Goal: Contribute content: Contribute content

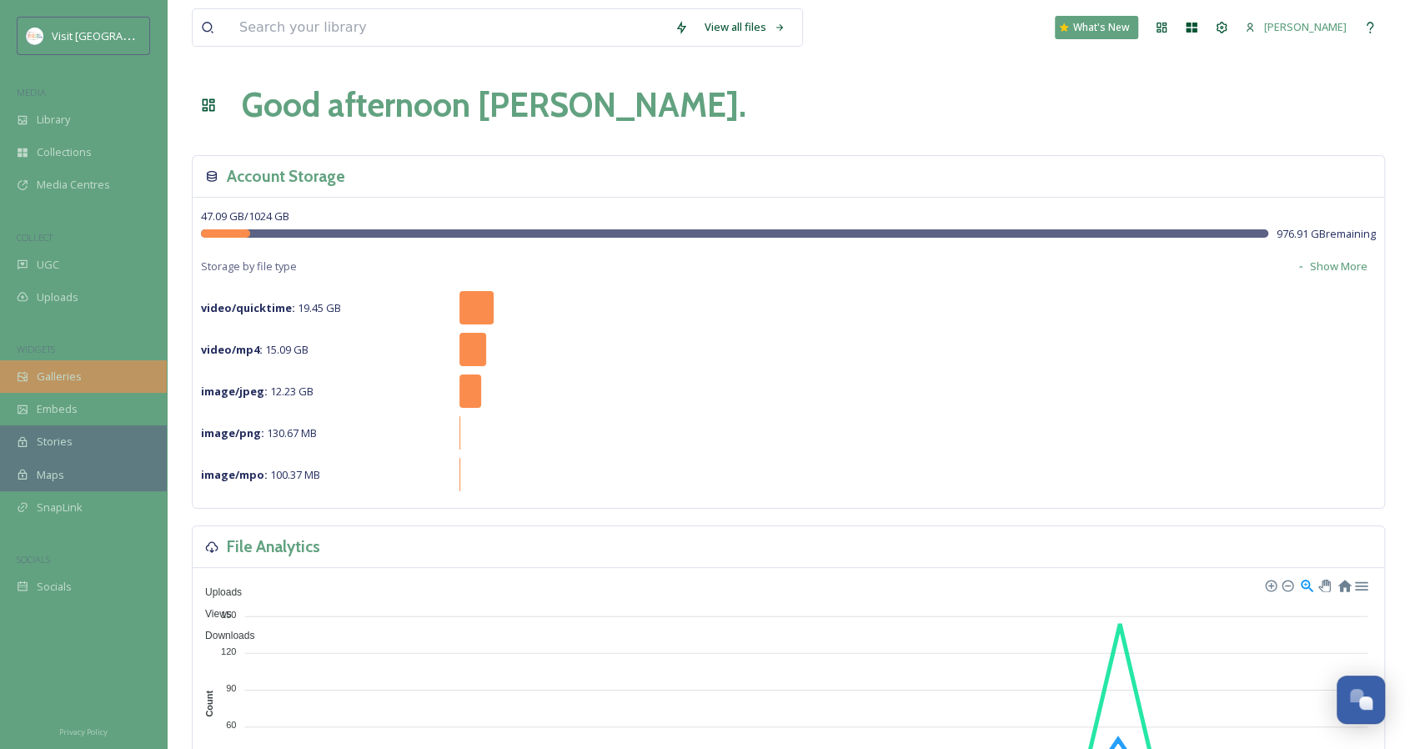
click at [102, 379] on div "Galleries" at bounding box center [83, 376] width 167 height 33
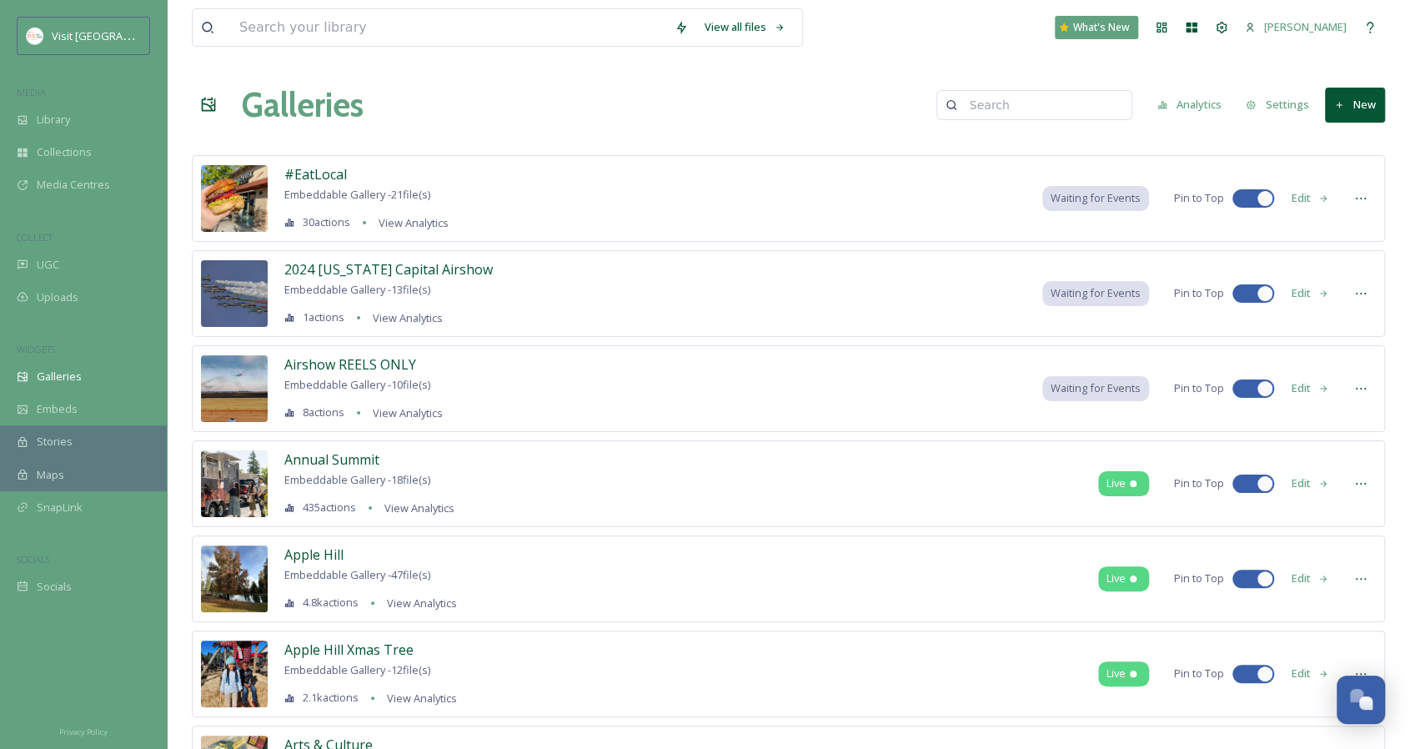
click at [1363, 103] on button "New" at bounding box center [1355, 105] width 60 height 34
click at [1355, 136] on span "Gallery" at bounding box center [1357, 144] width 35 height 16
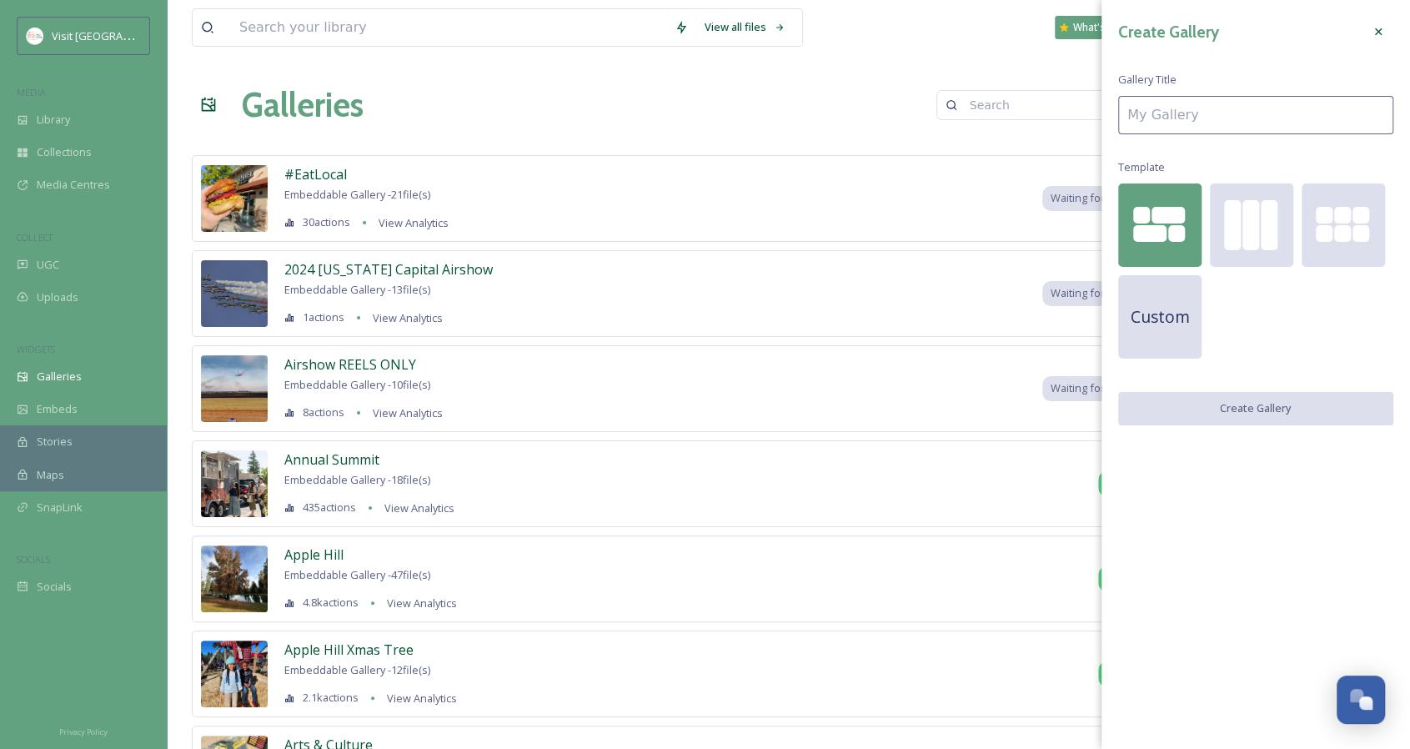
click at [1170, 116] on input at bounding box center [1255, 115] width 275 height 38
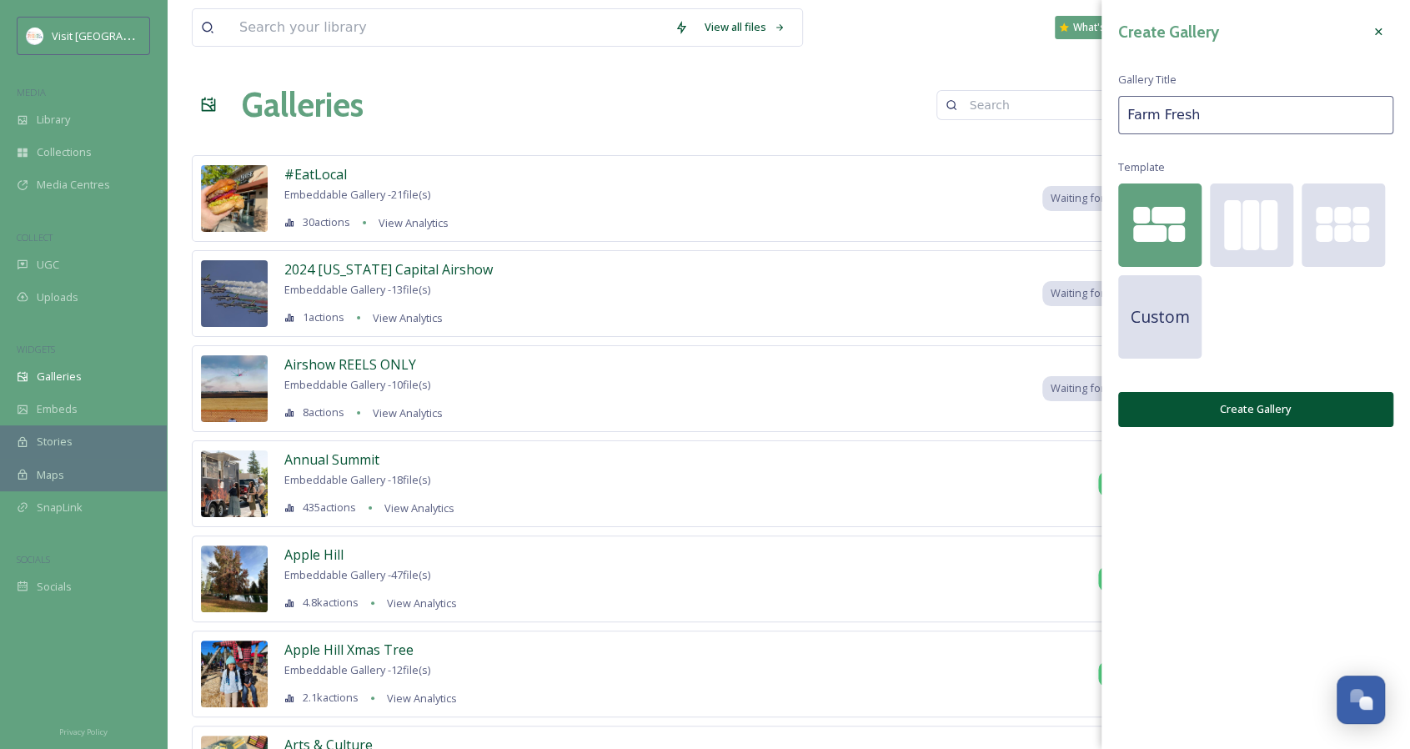
type input "Farm Fresh"
click at [1209, 409] on button "Create Gallery" at bounding box center [1255, 409] width 275 height 34
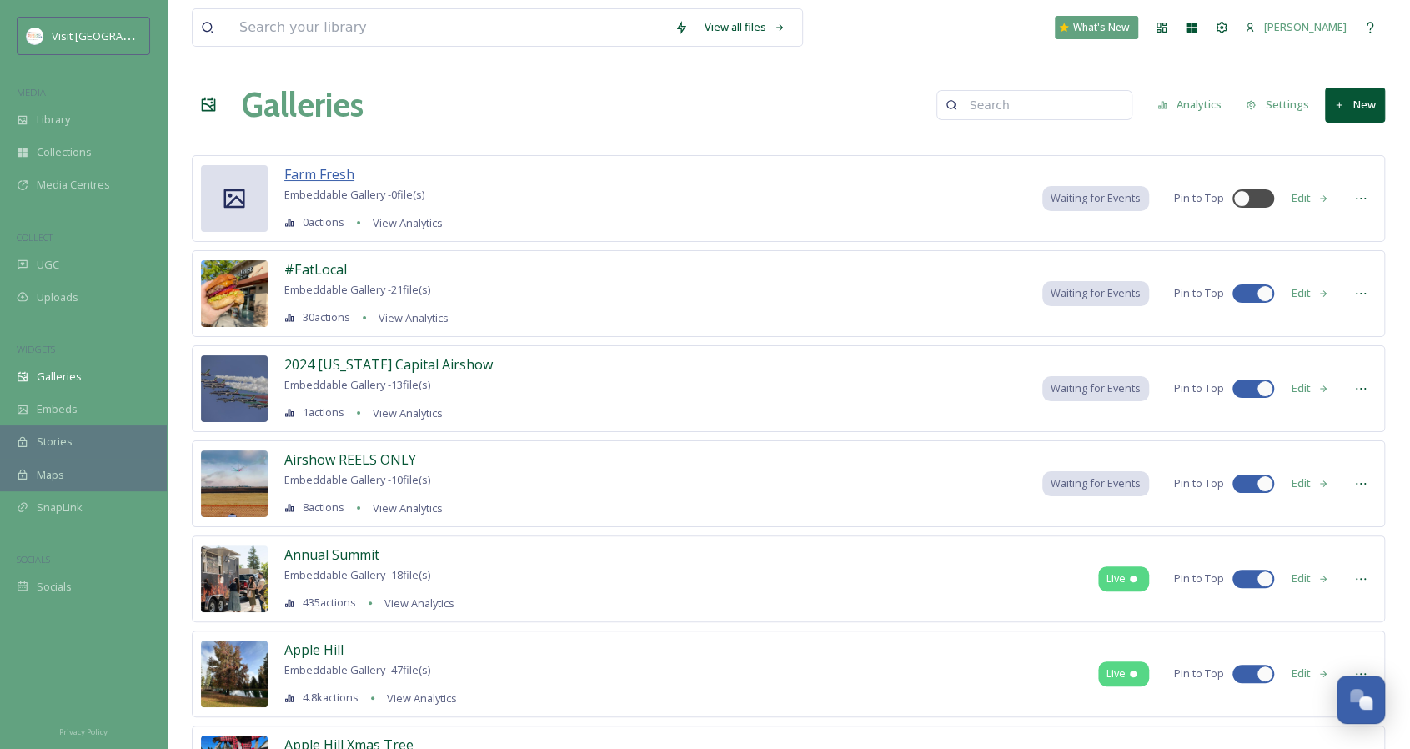
click at [297, 169] on span "Farm Fresh" at bounding box center [319, 174] width 70 height 18
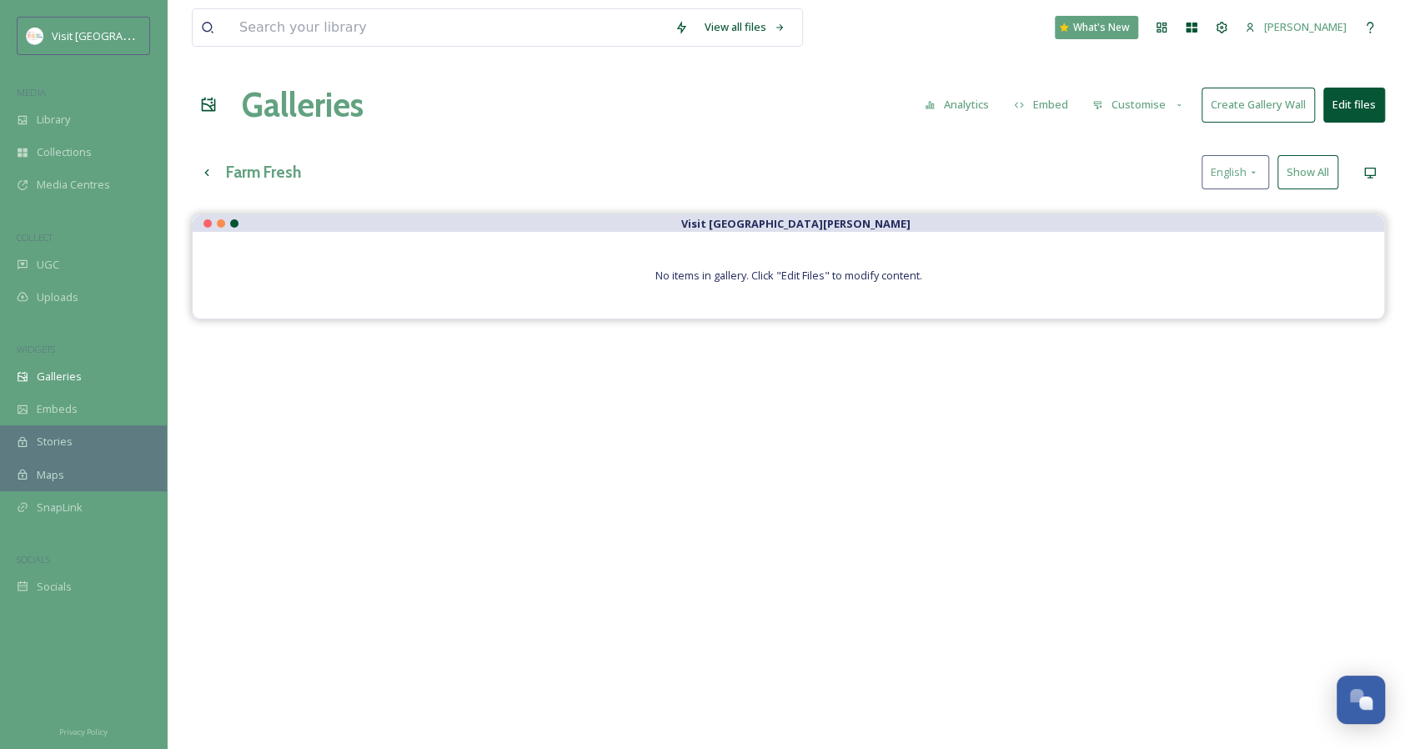
click at [1340, 100] on button "Edit files" at bounding box center [1354, 105] width 62 height 34
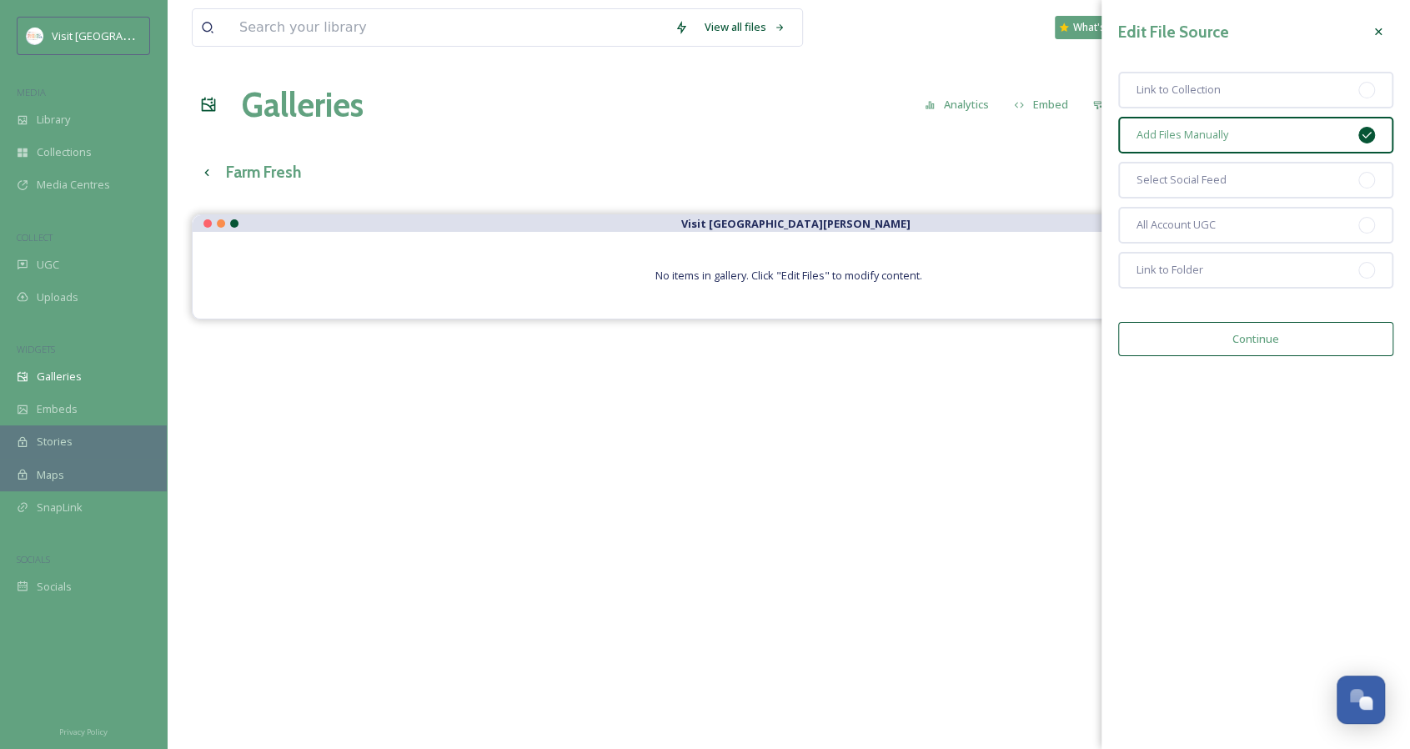
click at [1254, 333] on button "Continue" at bounding box center [1255, 339] width 275 height 34
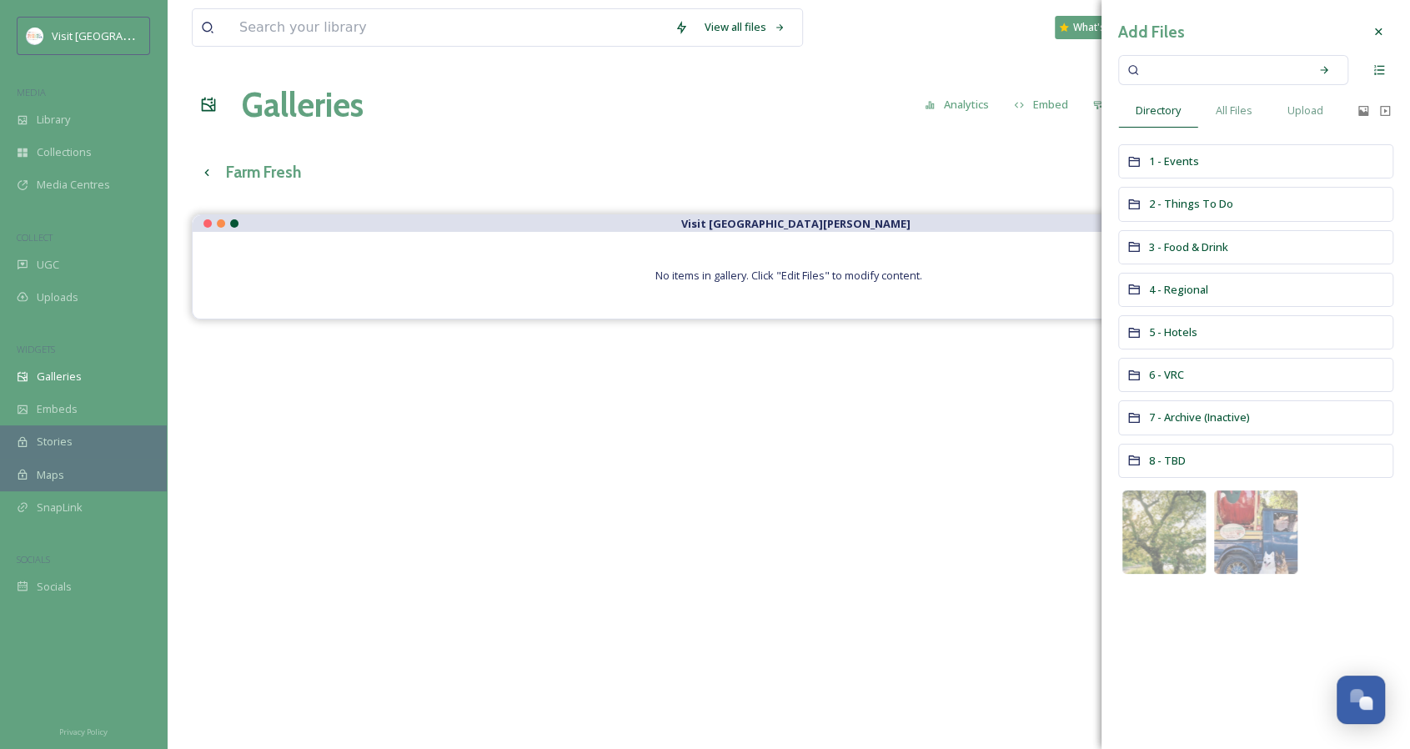
click at [1254, 70] on input at bounding box center [1222, 70] width 158 height 37
click at [1187, 208] on span "2 - Things To Do" at bounding box center [1191, 203] width 84 height 15
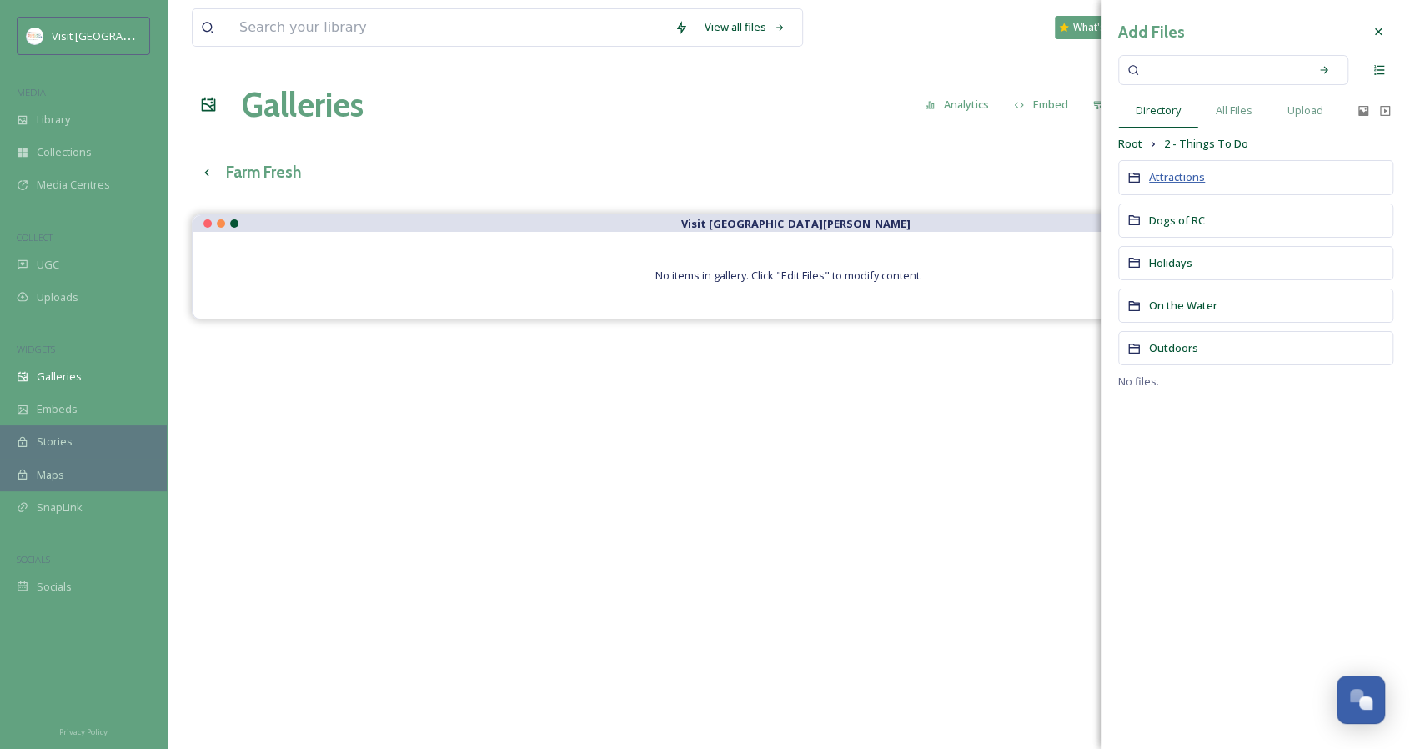
click at [1193, 171] on span "Attractions" at bounding box center [1177, 176] width 56 height 15
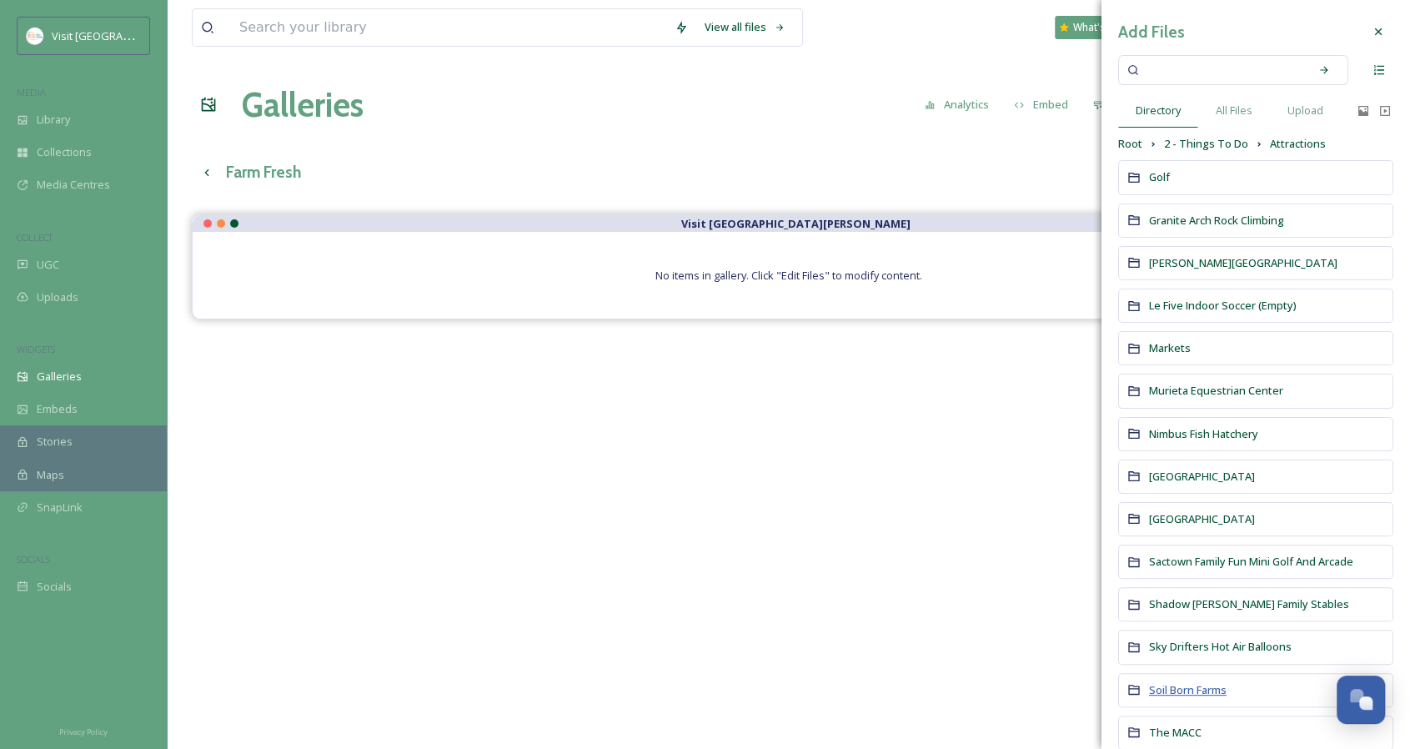
click at [1207, 682] on span "Soil Born Farms" at bounding box center [1188, 689] width 78 height 15
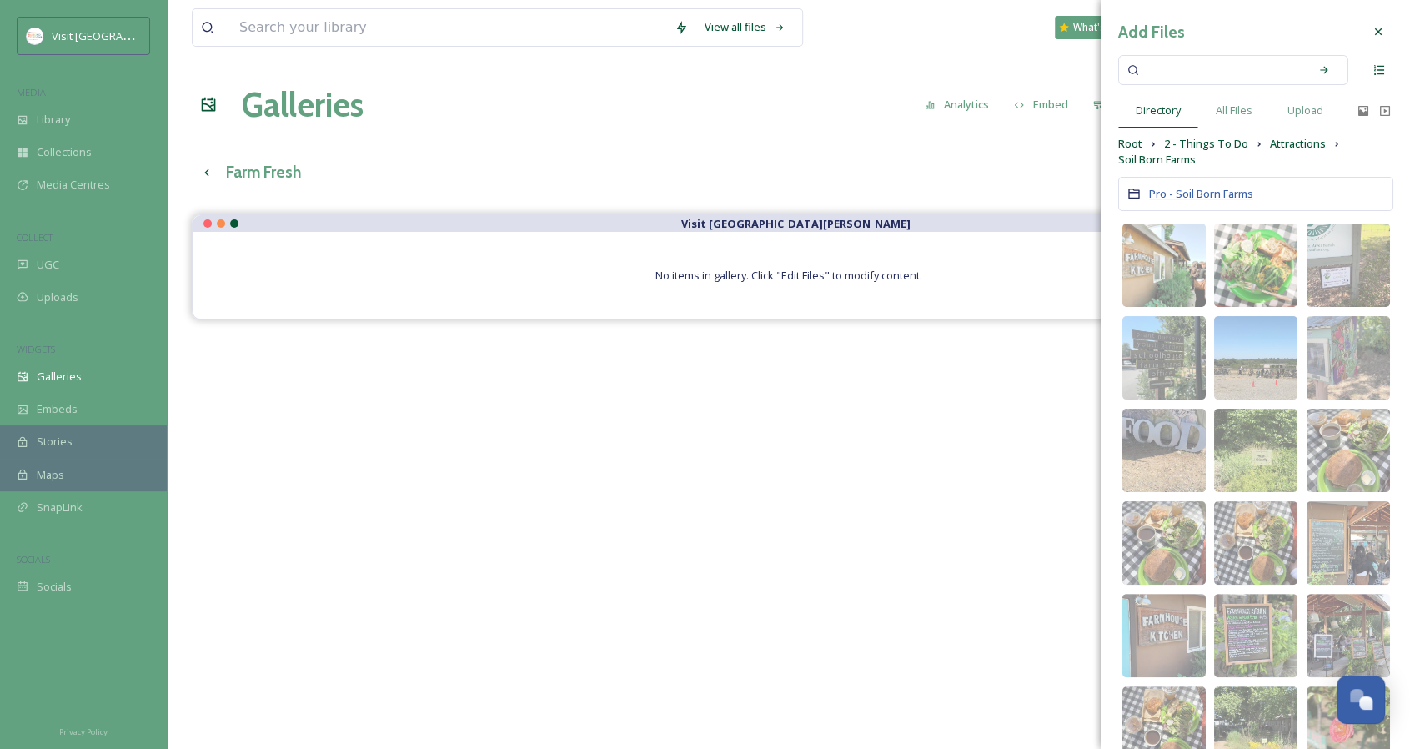
click at [1224, 190] on span "Pro - Soil Born Farms" at bounding box center [1201, 193] width 104 height 15
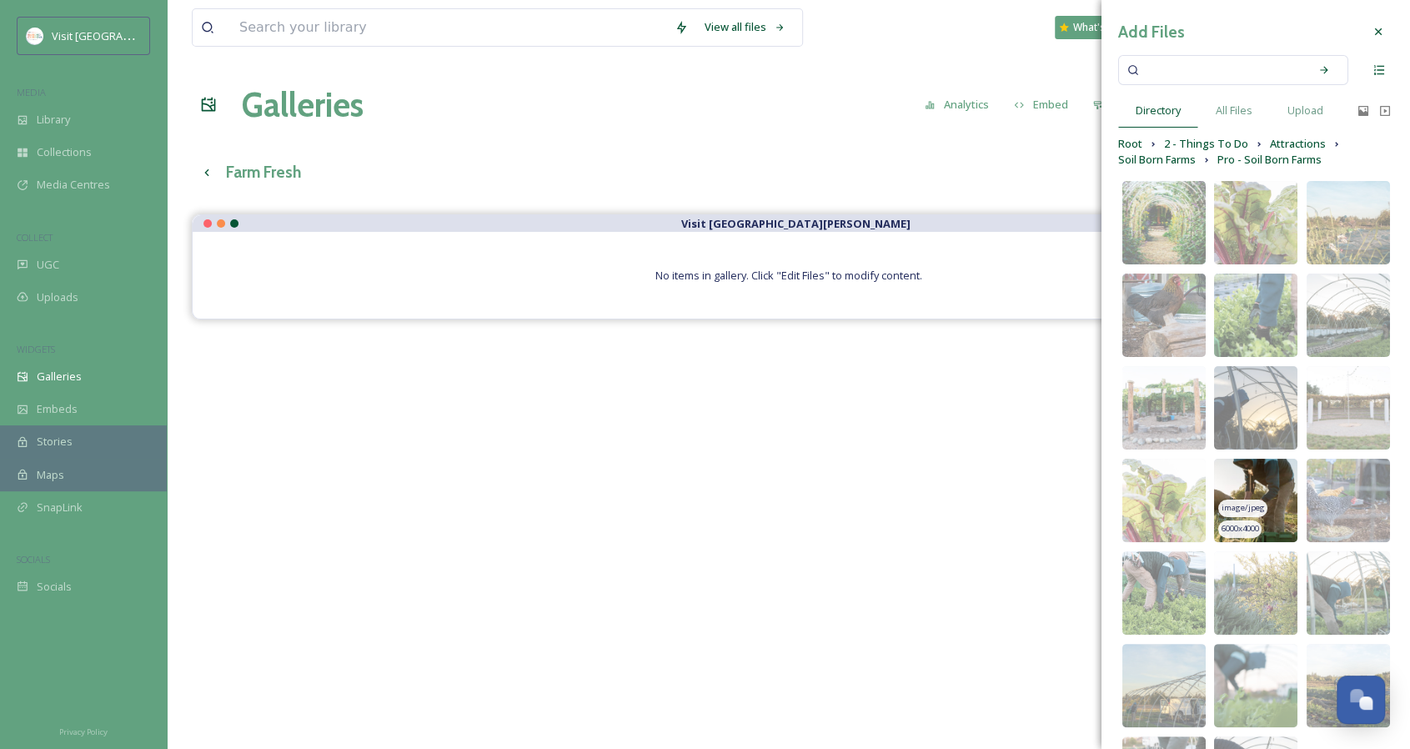
click at [1273, 488] on img at bounding box center [1255, 499] width 83 height 83
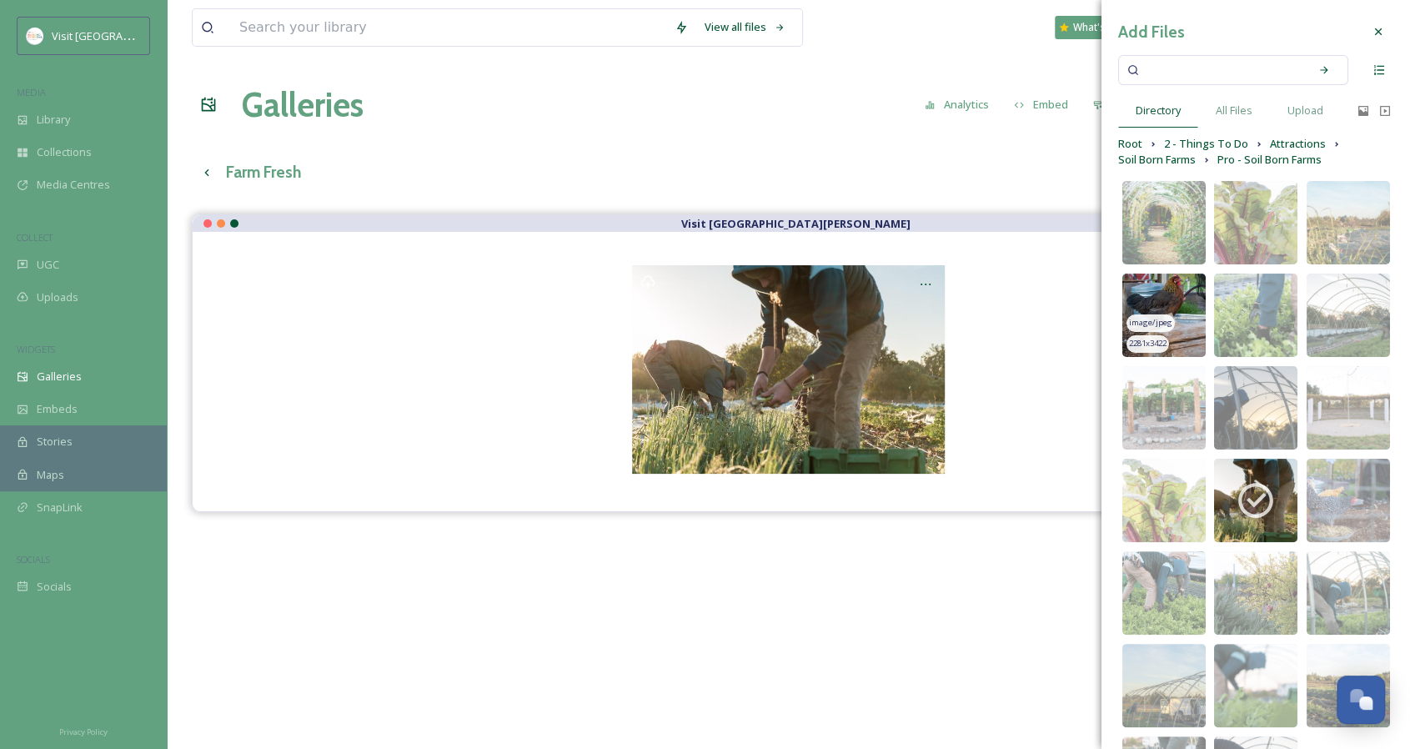
click at [1175, 284] on img at bounding box center [1163, 314] width 83 height 83
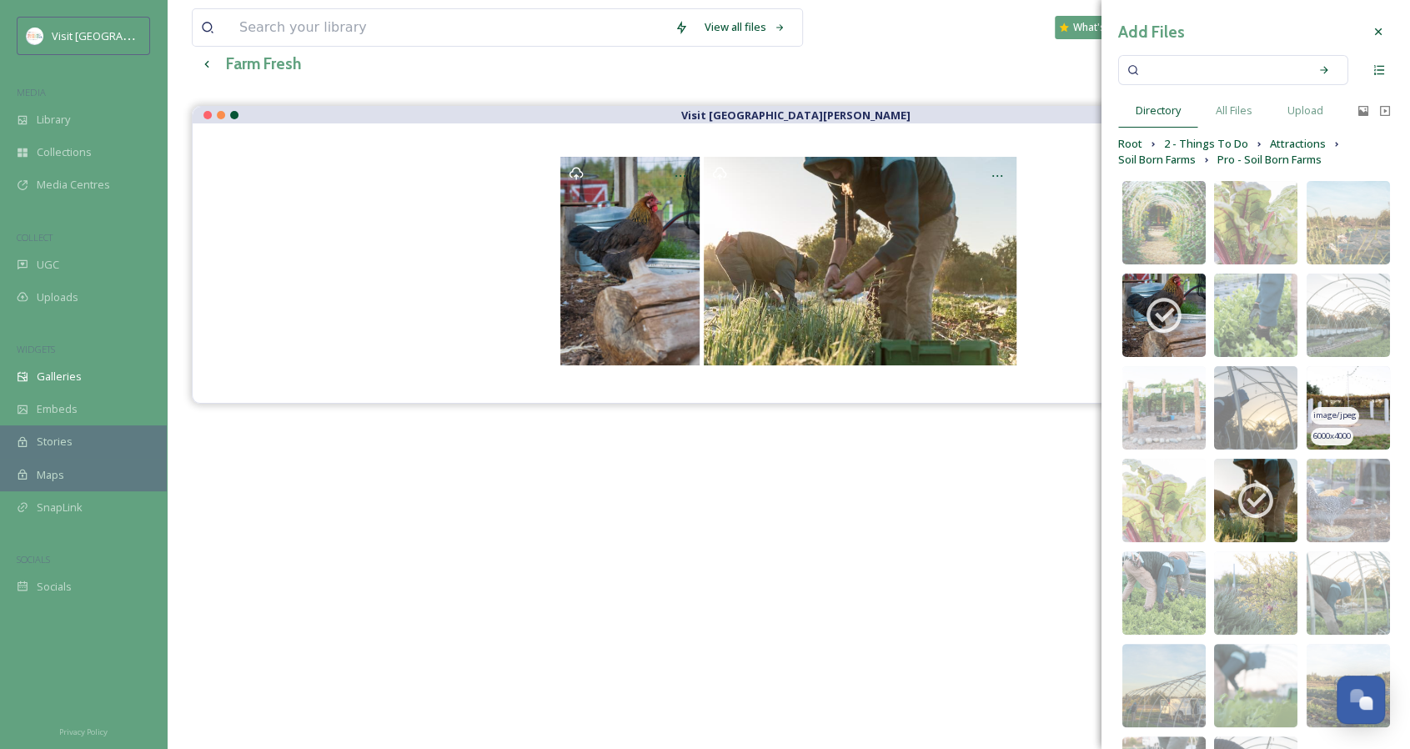
scroll to position [83, 0]
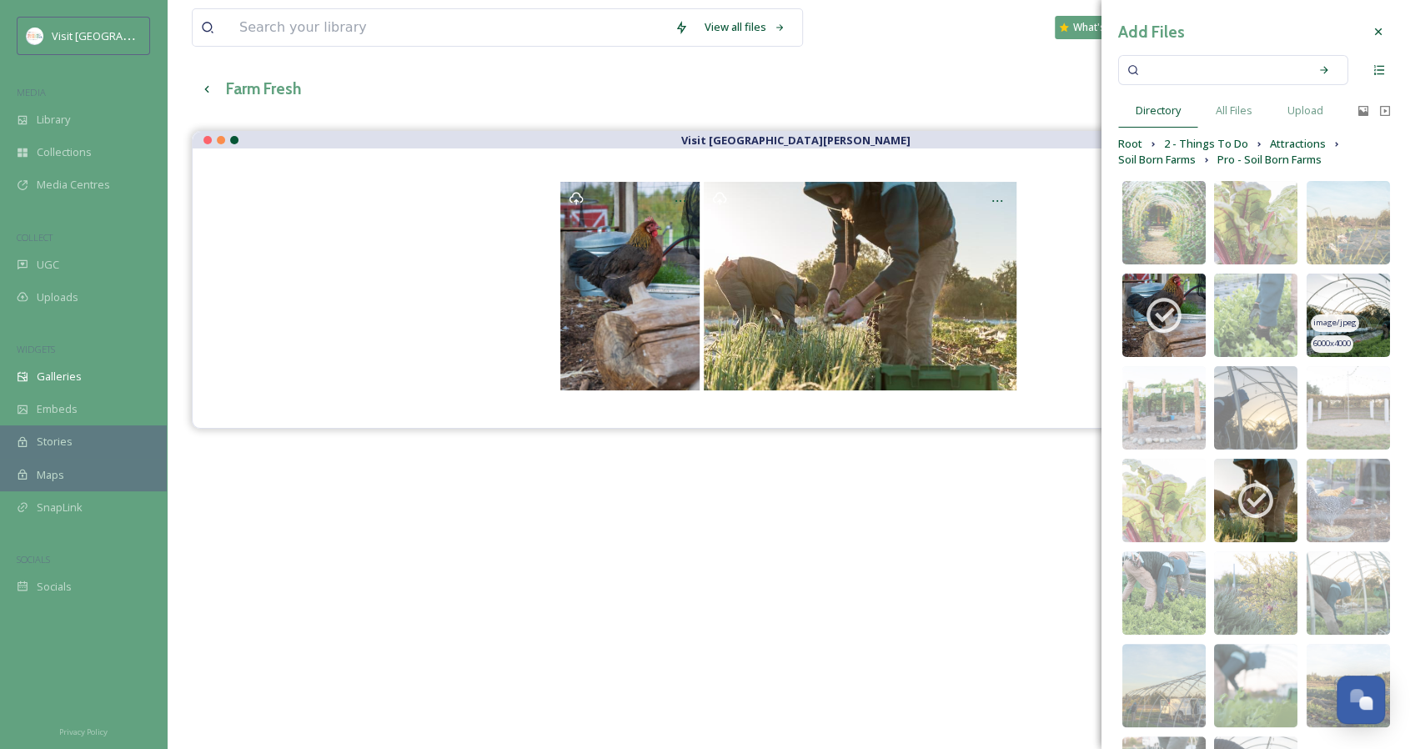
click at [1338, 292] on img at bounding box center [1347, 314] width 83 height 83
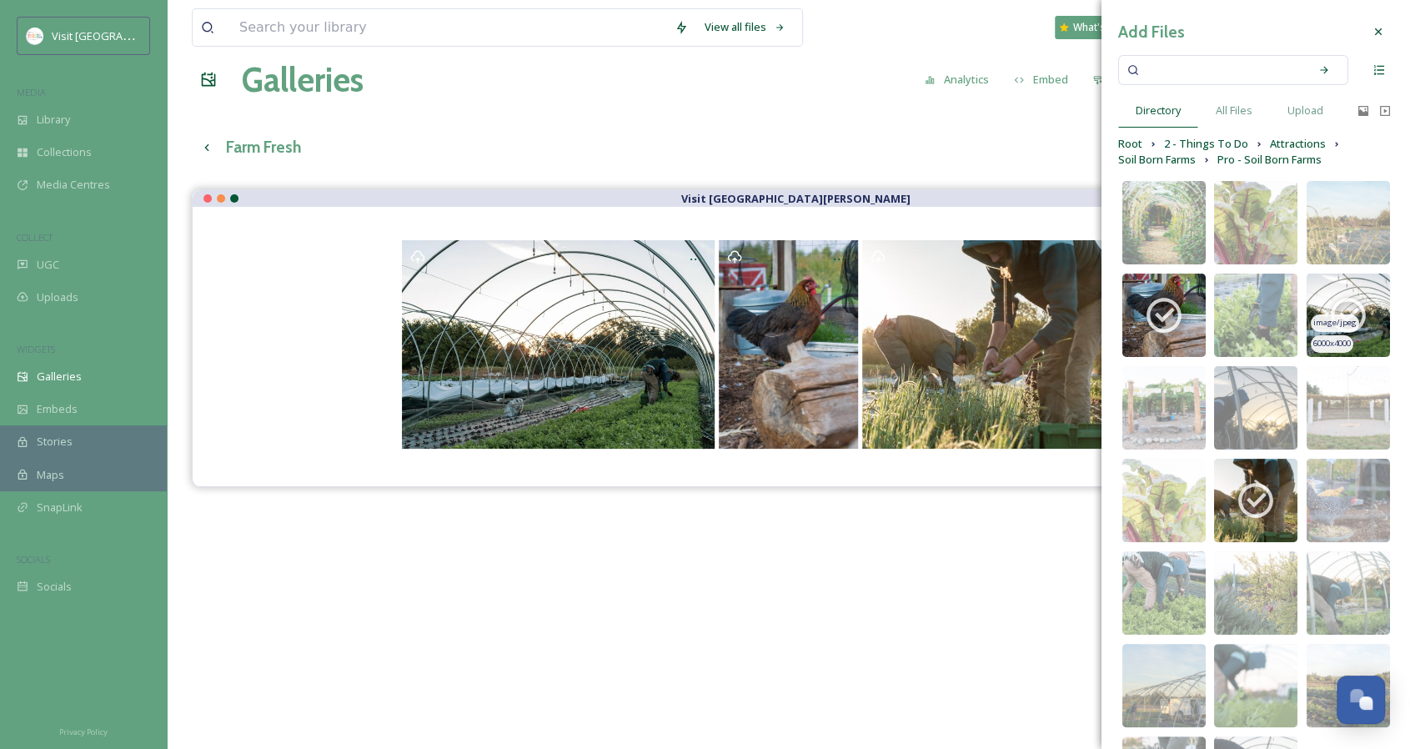
scroll to position [0, 0]
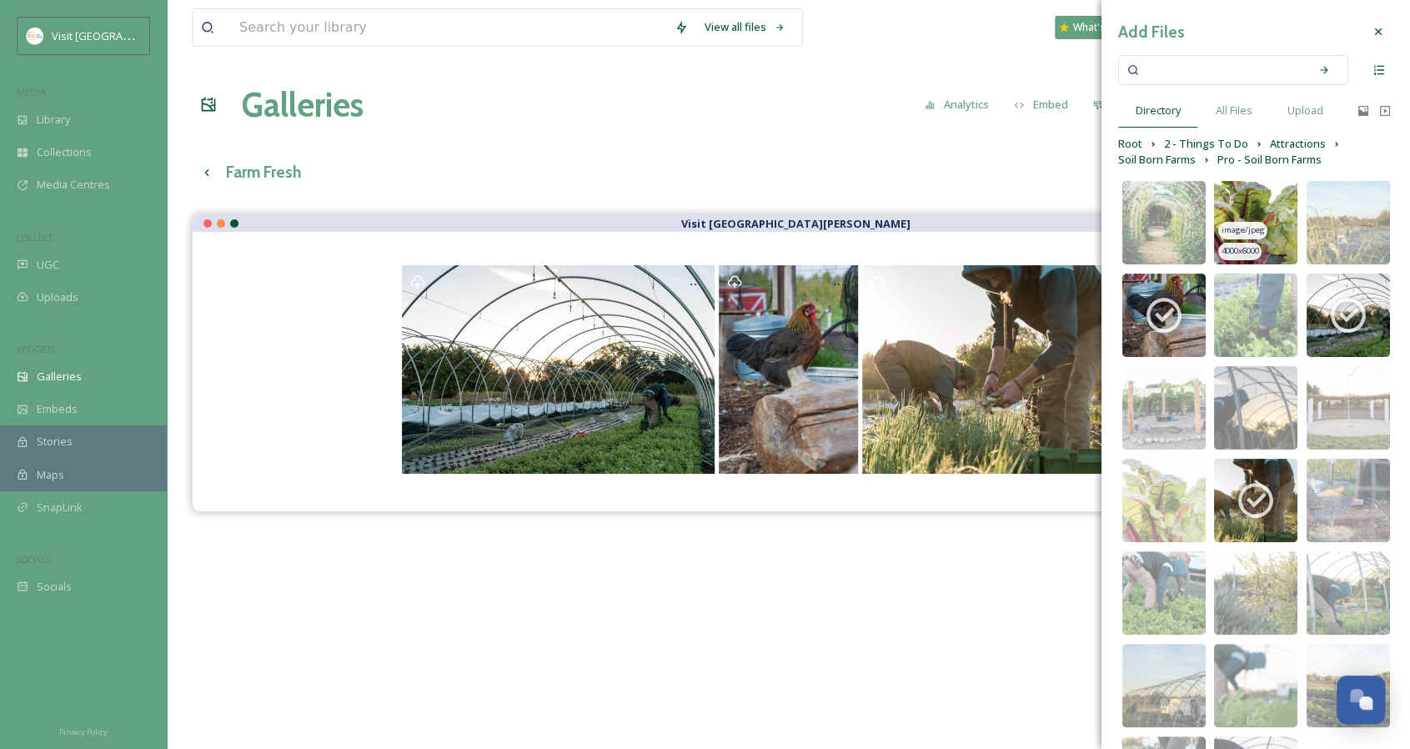
click at [1259, 198] on img at bounding box center [1255, 222] width 83 height 83
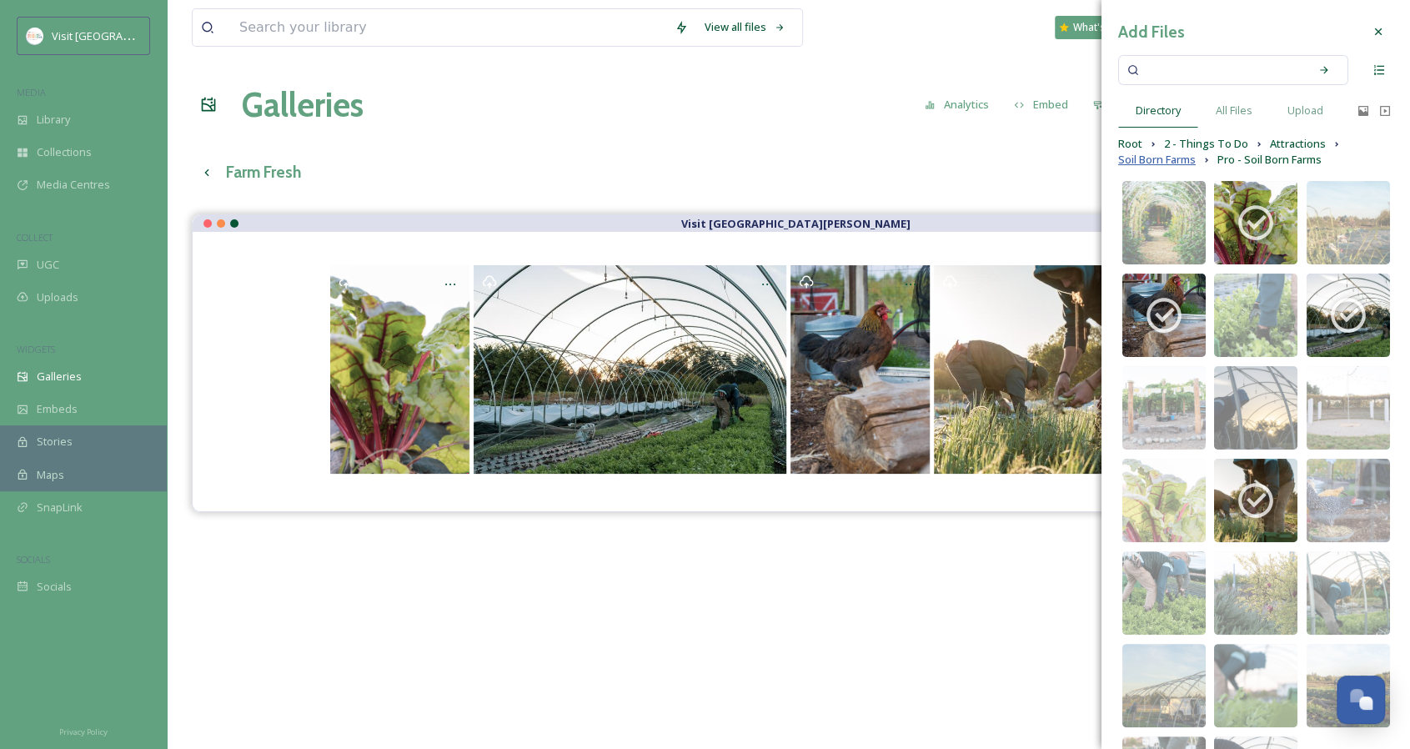
click at [1166, 160] on span "Soil Born Farms" at bounding box center [1157, 160] width 78 height 16
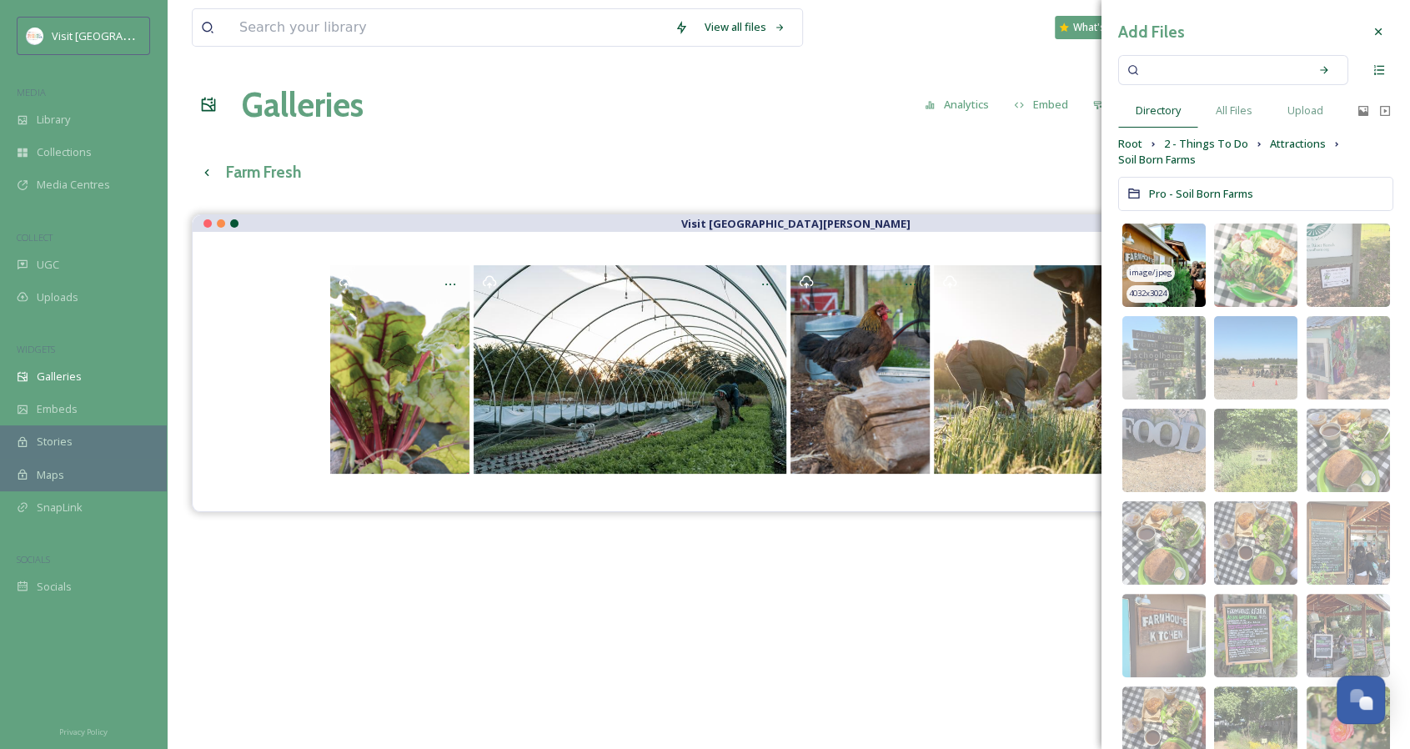
click at [1180, 248] on img at bounding box center [1163, 264] width 83 height 83
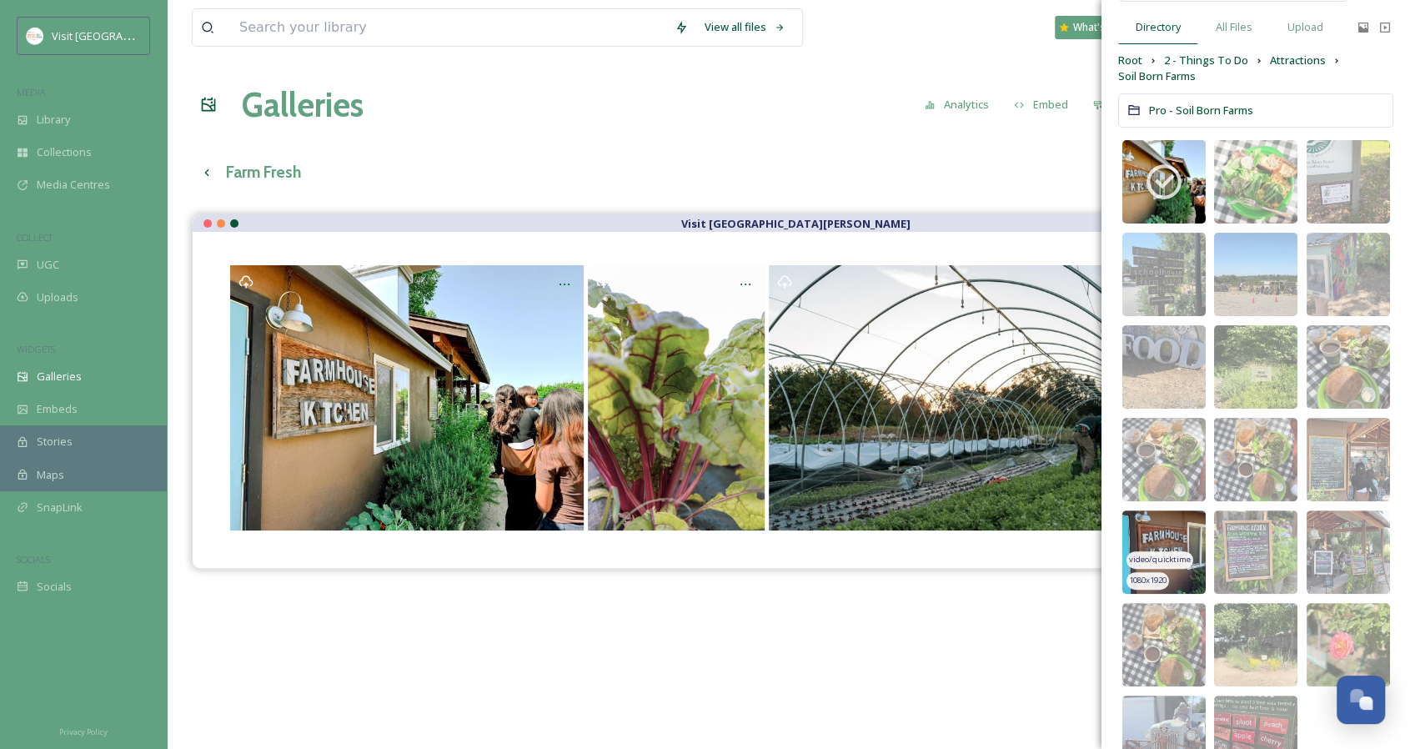
scroll to position [165, 0]
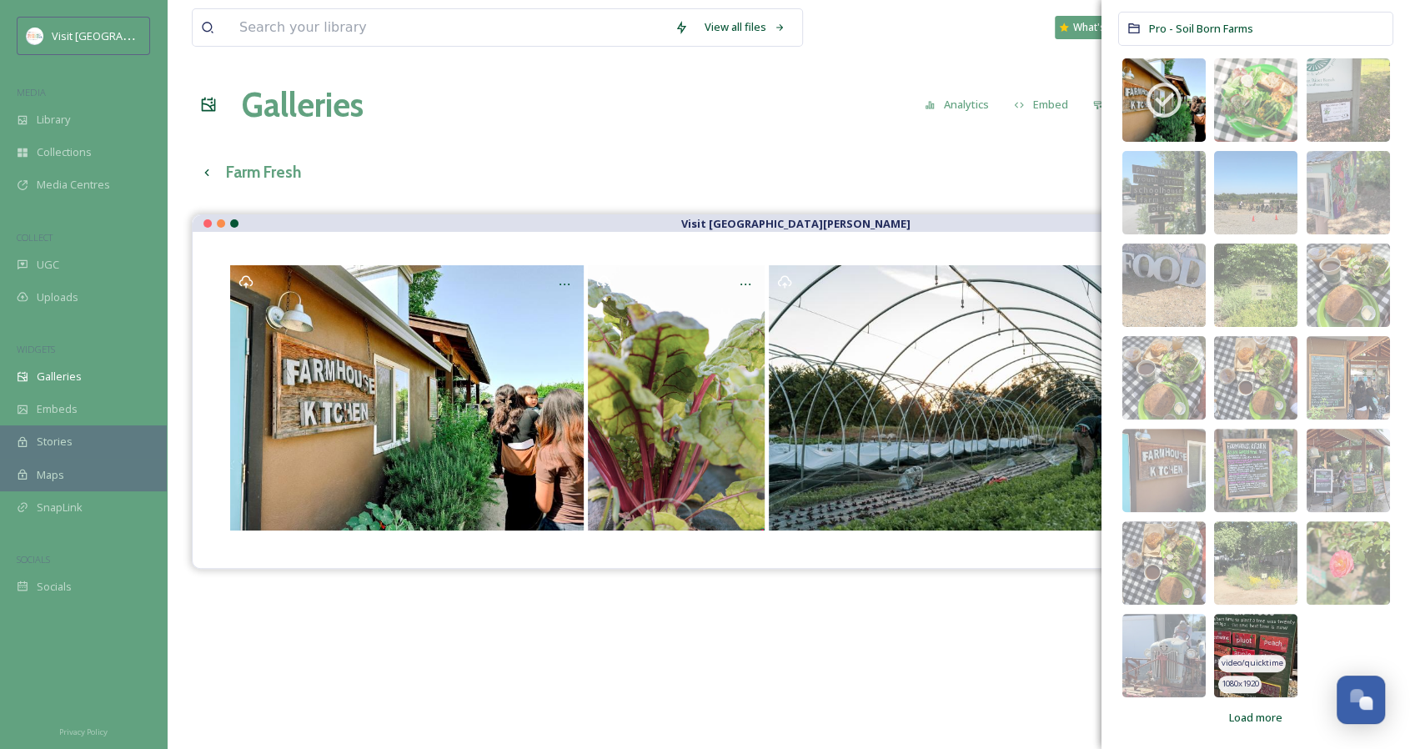
click at [1252, 636] on img at bounding box center [1255, 654] width 83 height 83
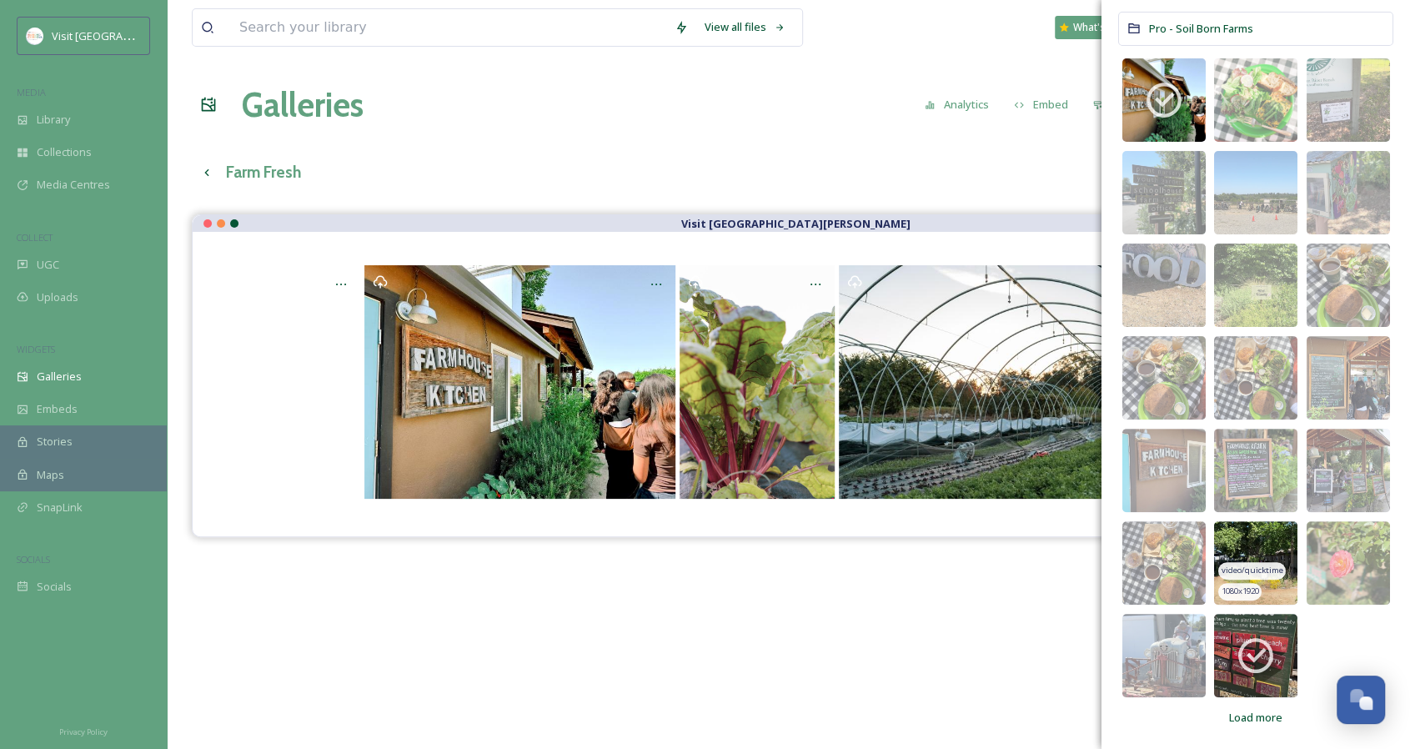
click at [1259, 535] on img at bounding box center [1255, 562] width 83 height 83
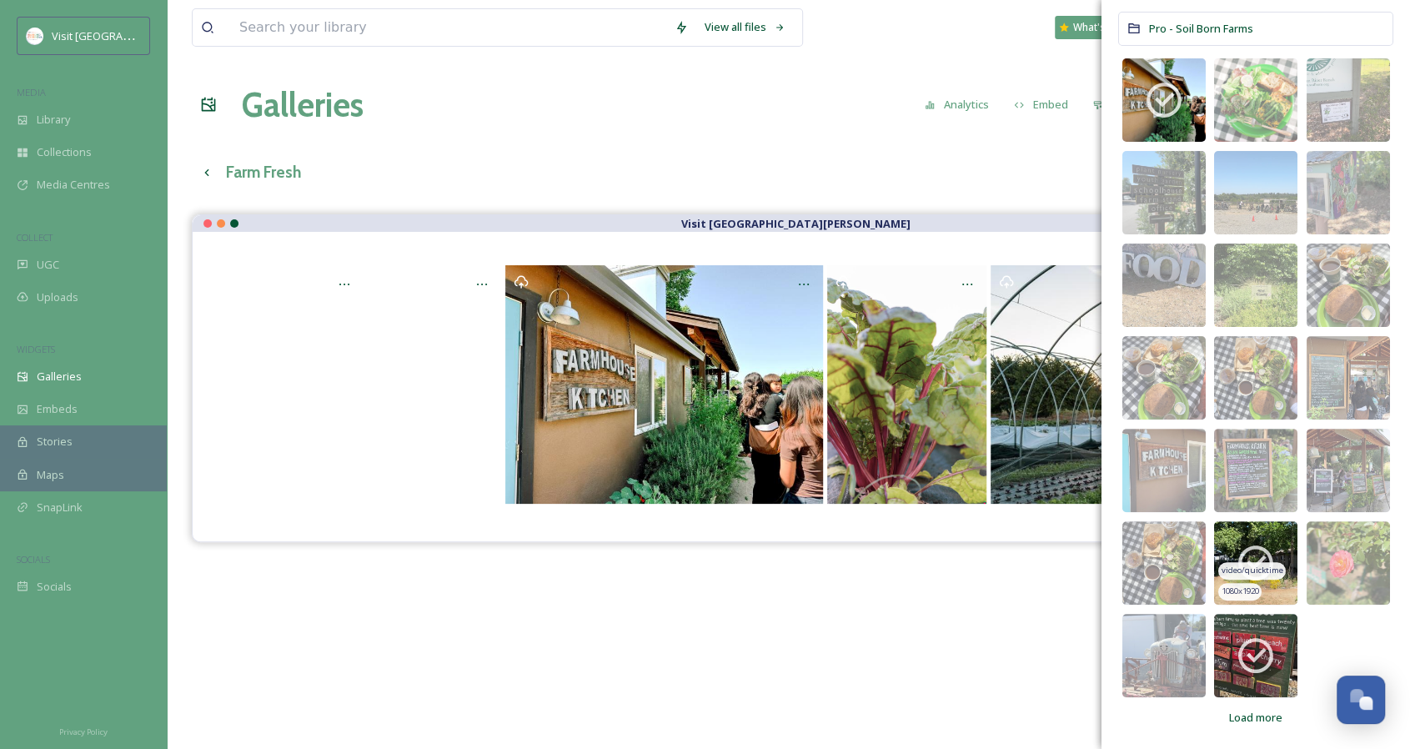
click at [1259, 535] on img at bounding box center [1255, 562] width 83 height 83
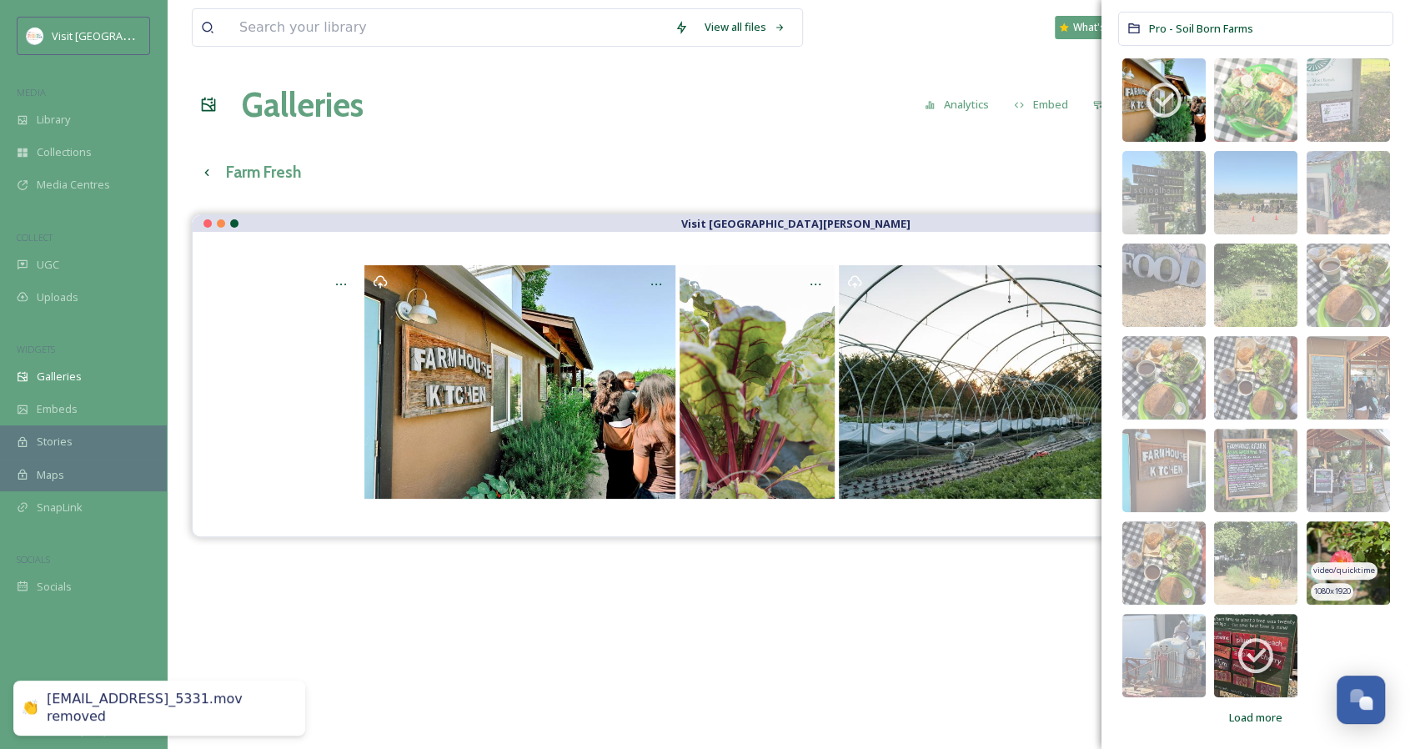
click at [1337, 533] on img at bounding box center [1347, 562] width 83 height 83
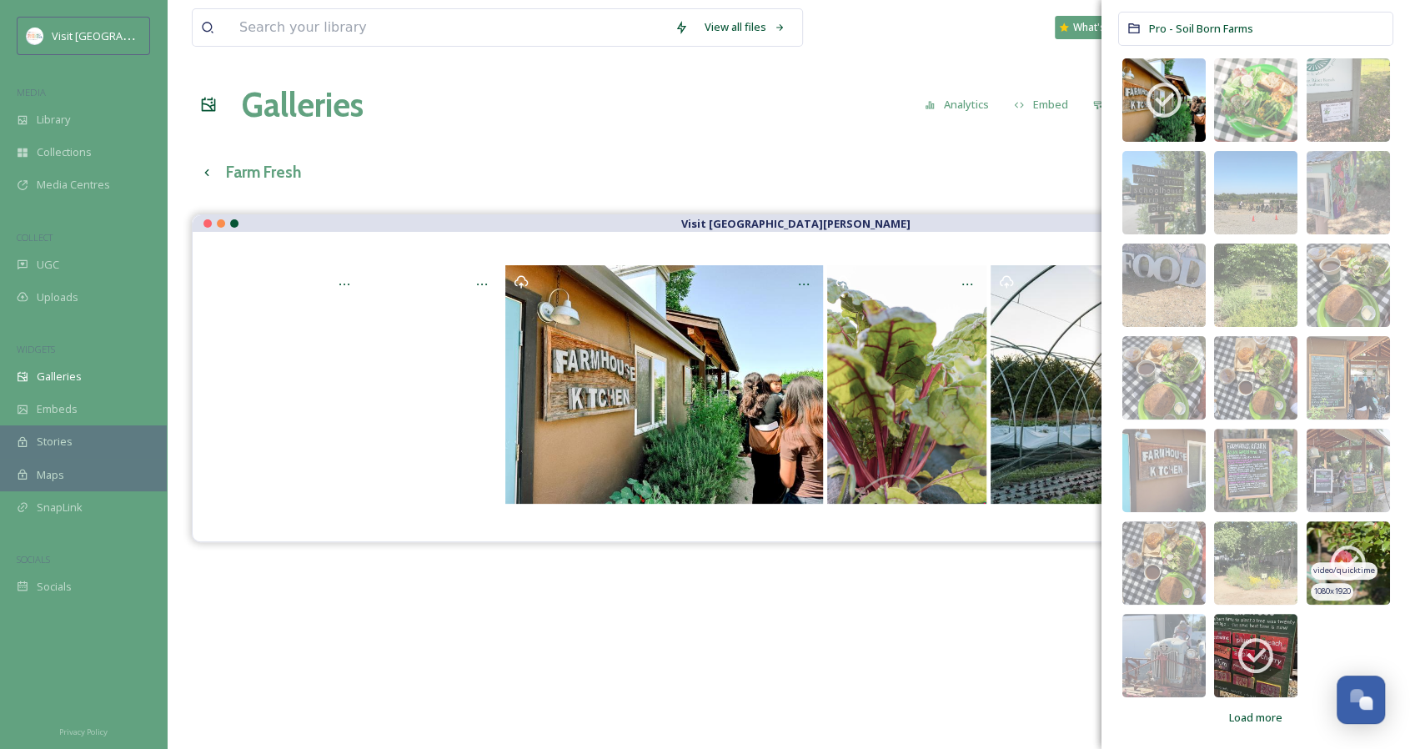
click at [1337, 533] on img at bounding box center [1347, 562] width 83 height 83
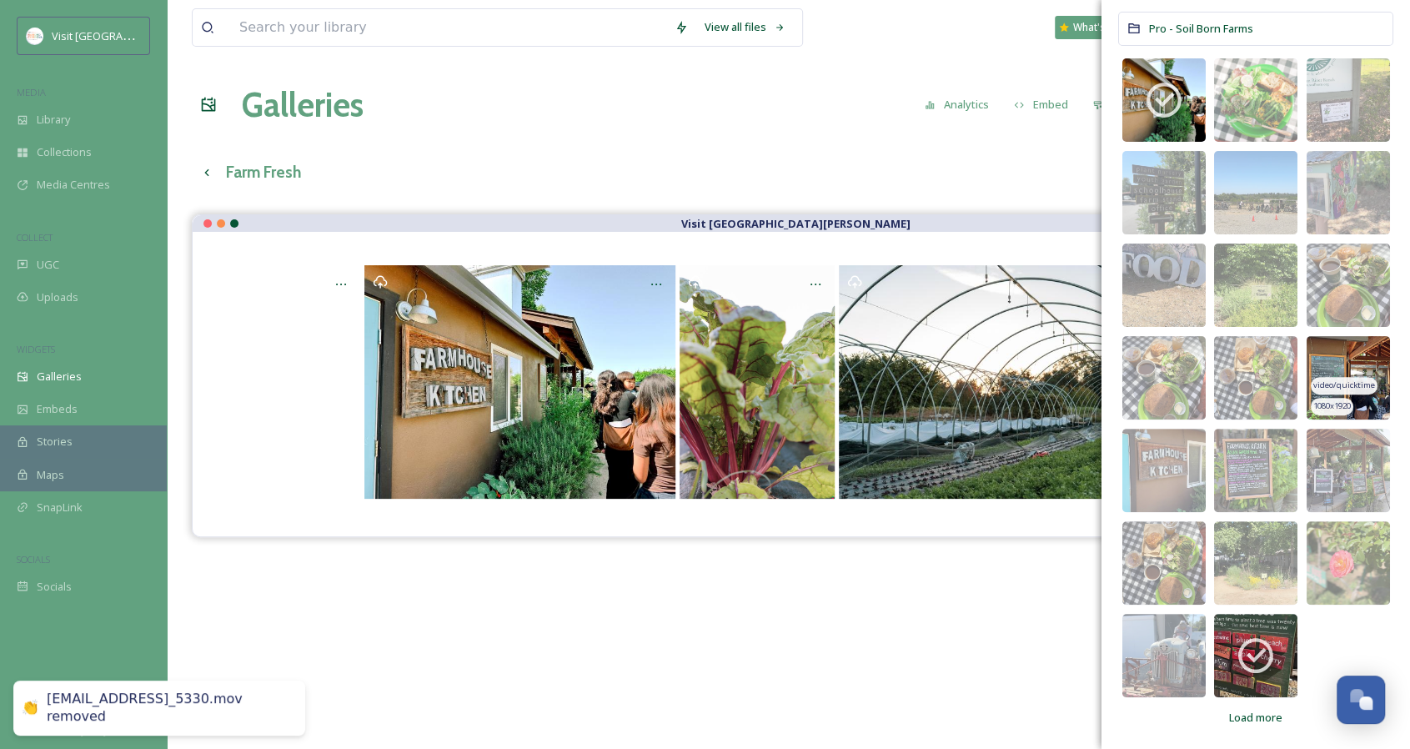
click at [1354, 353] on img at bounding box center [1347, 377] width 83 height 83
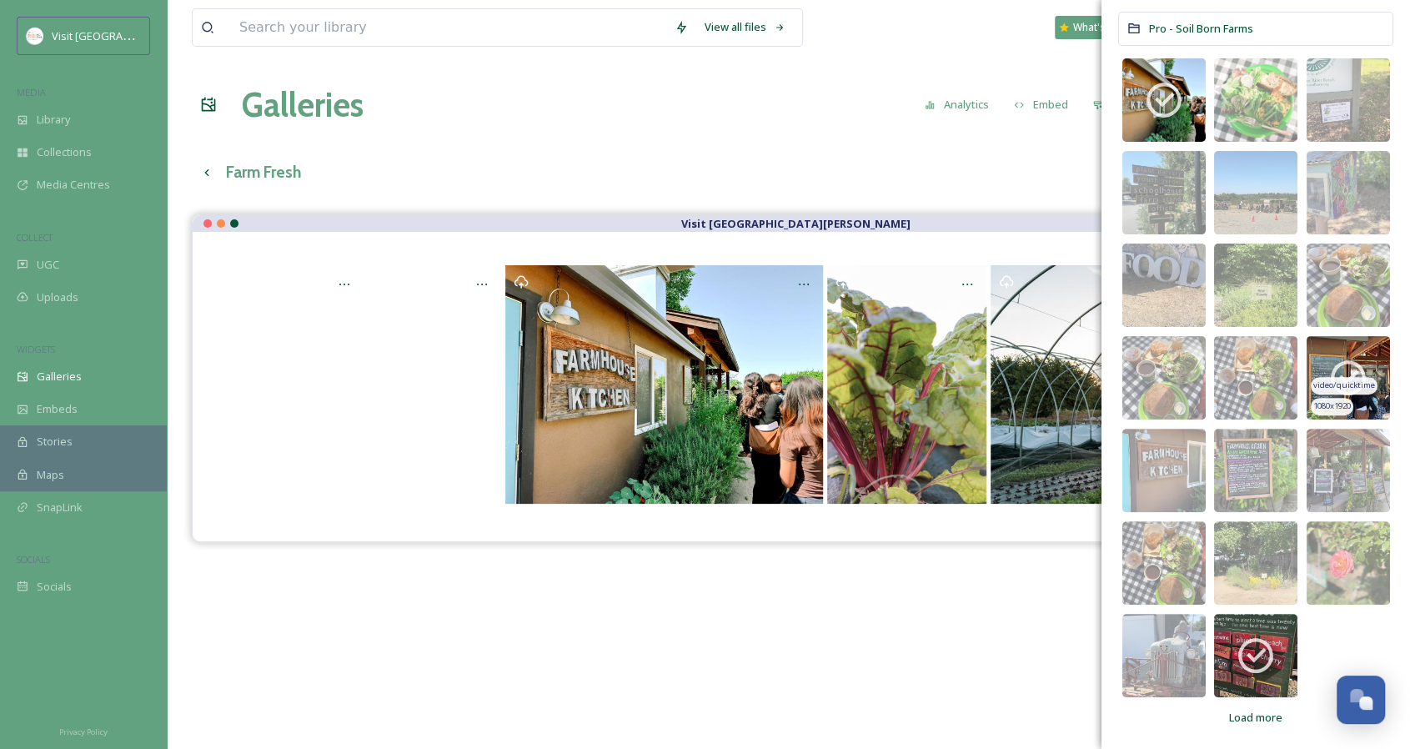
click at [1354, 365] on icon at bounding box center [1348, 378] width 42 height 42
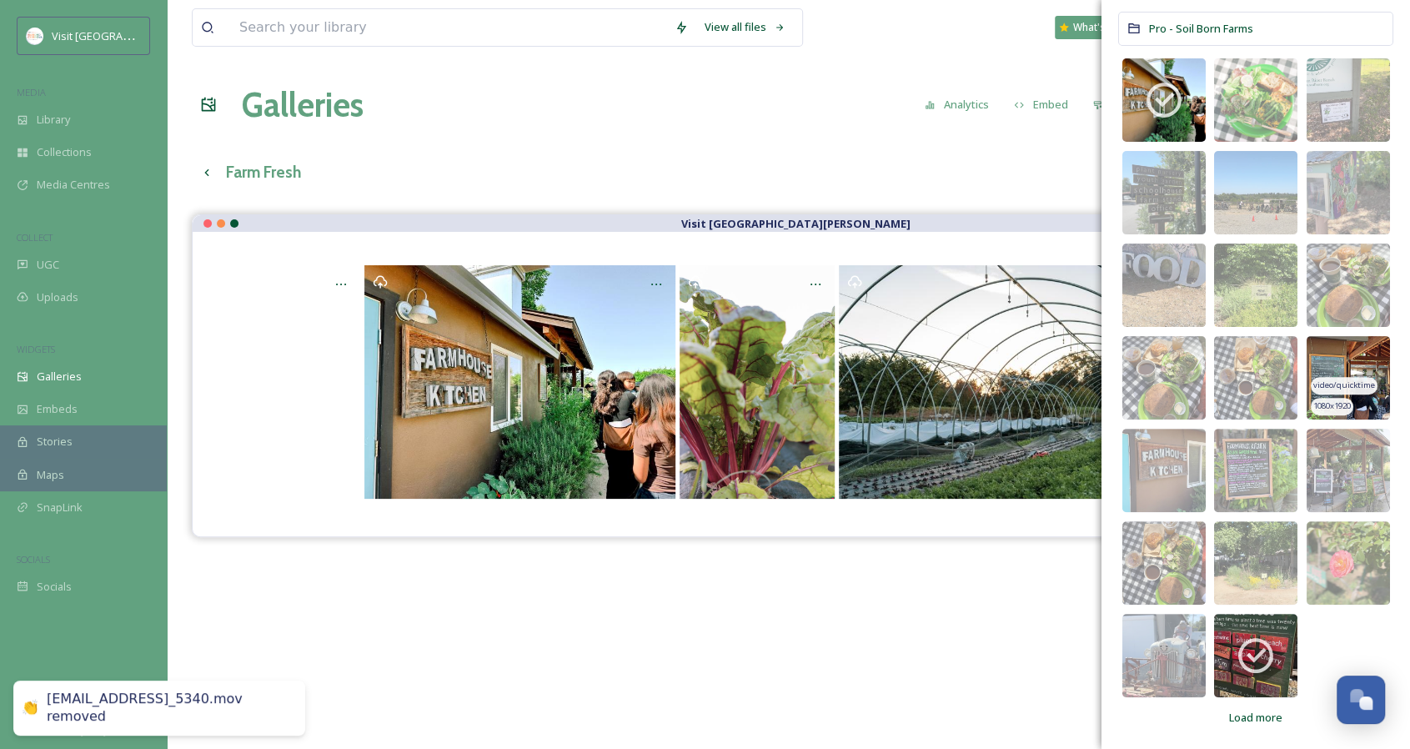
click at [1354, 365] on img at bounding box center [1347, 377] width 83 height 83
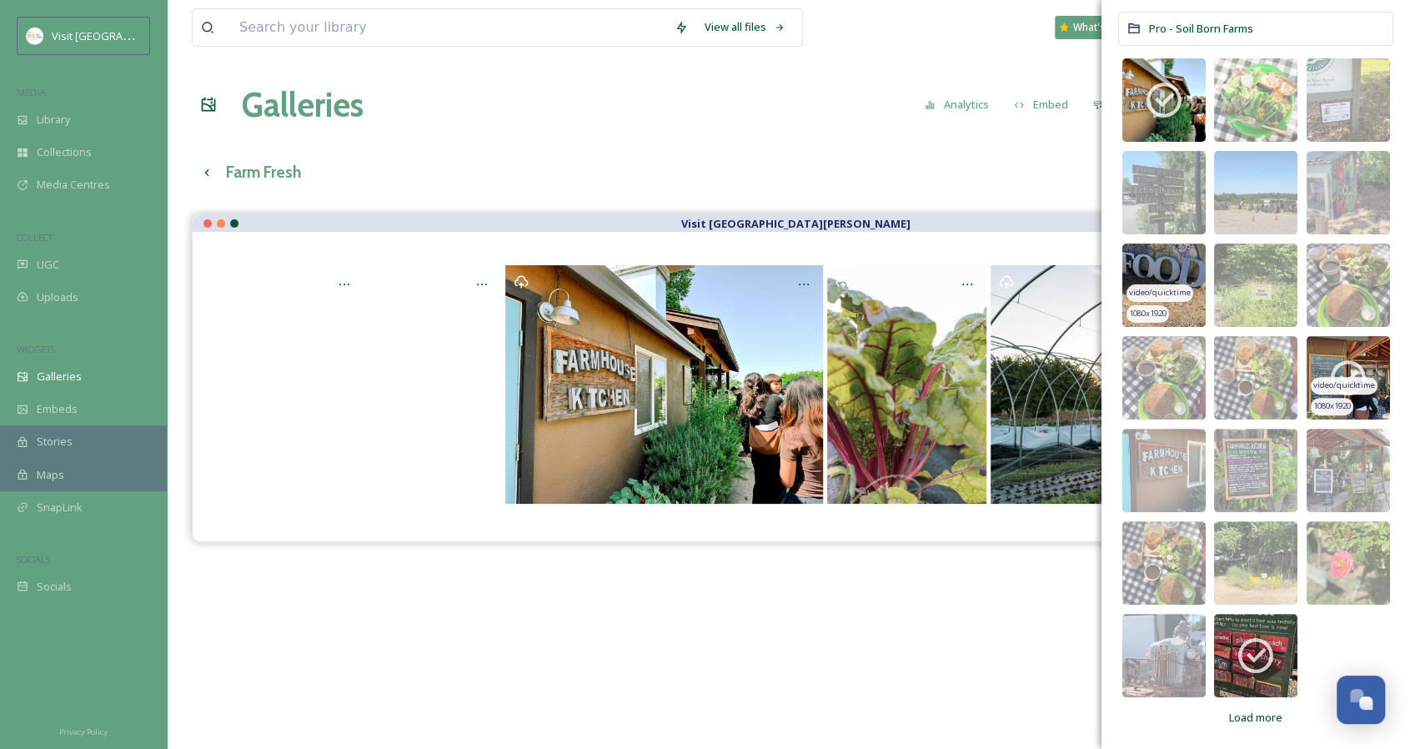
click at [1184, 262] on img at bounding box center [1163, 284] width 83 height 83
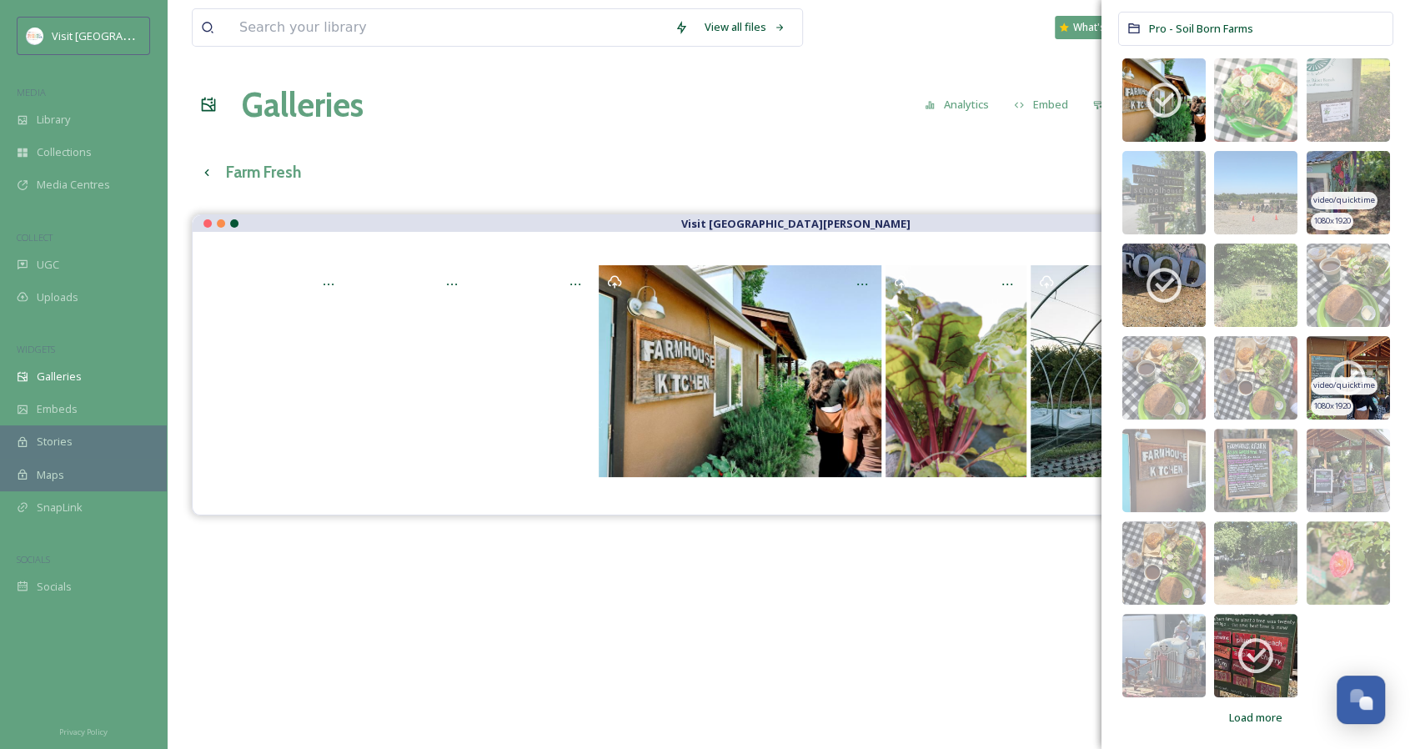
click at [1363, 173] on img at bounding box center [1347, 192] width 83 height 83
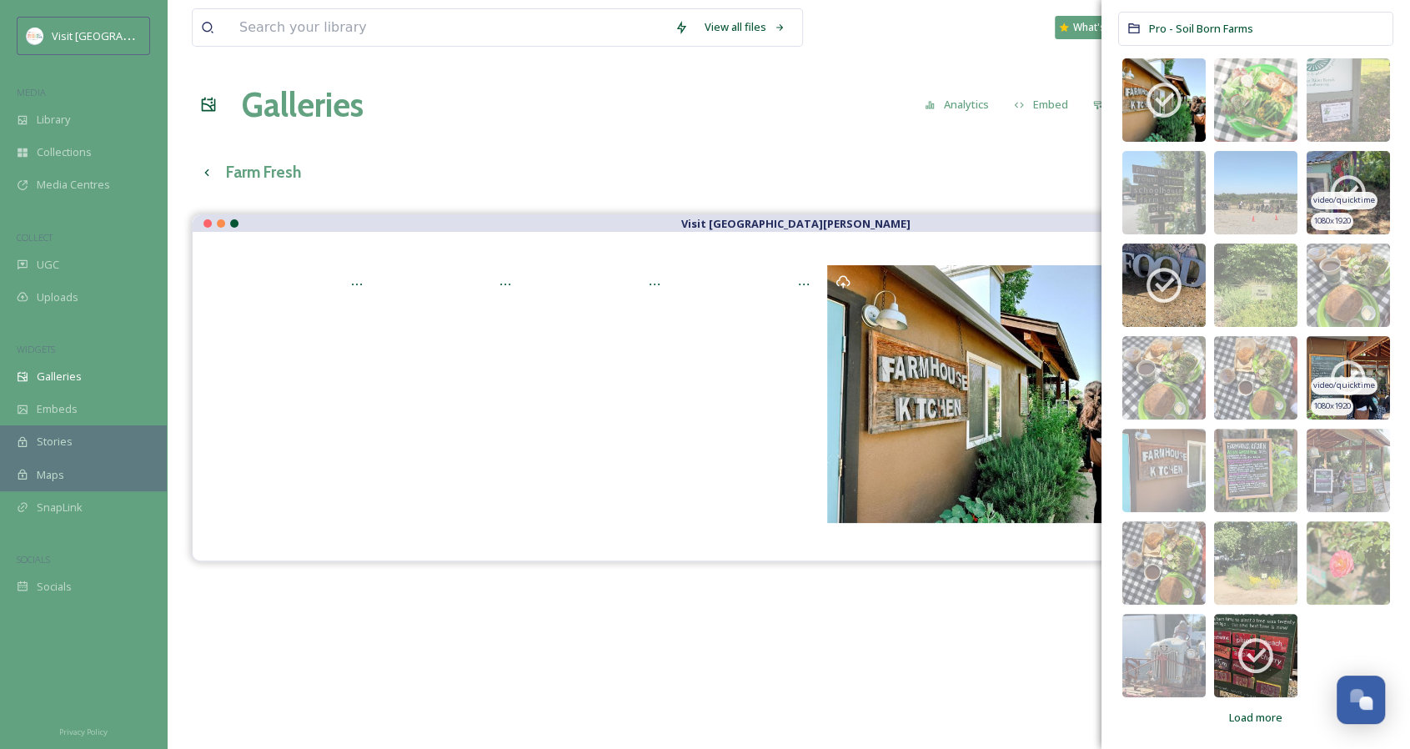
click at [1363, 173] on img at bounding box center [1347, 192] width 83 height 83
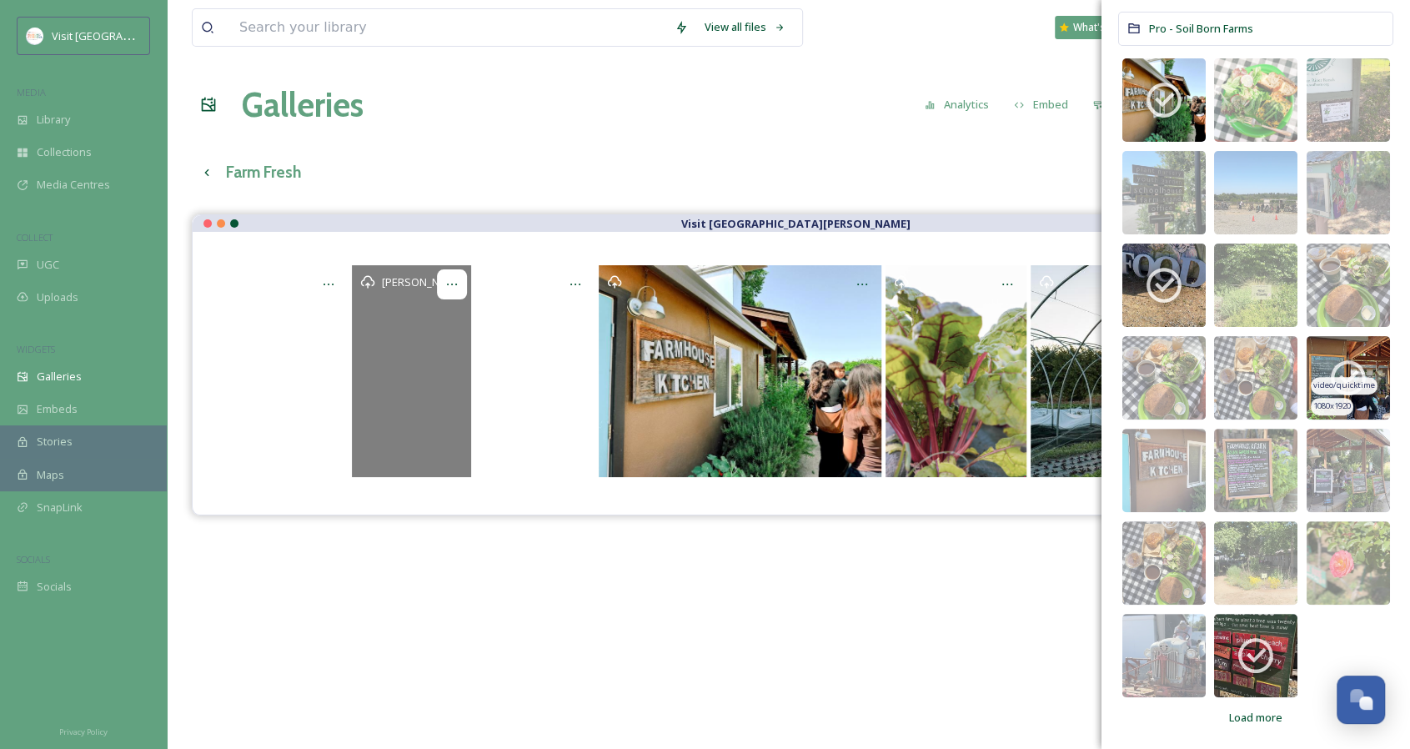
click at [448, 286] on icon at bounding box center [451, 284] width 13 height 13
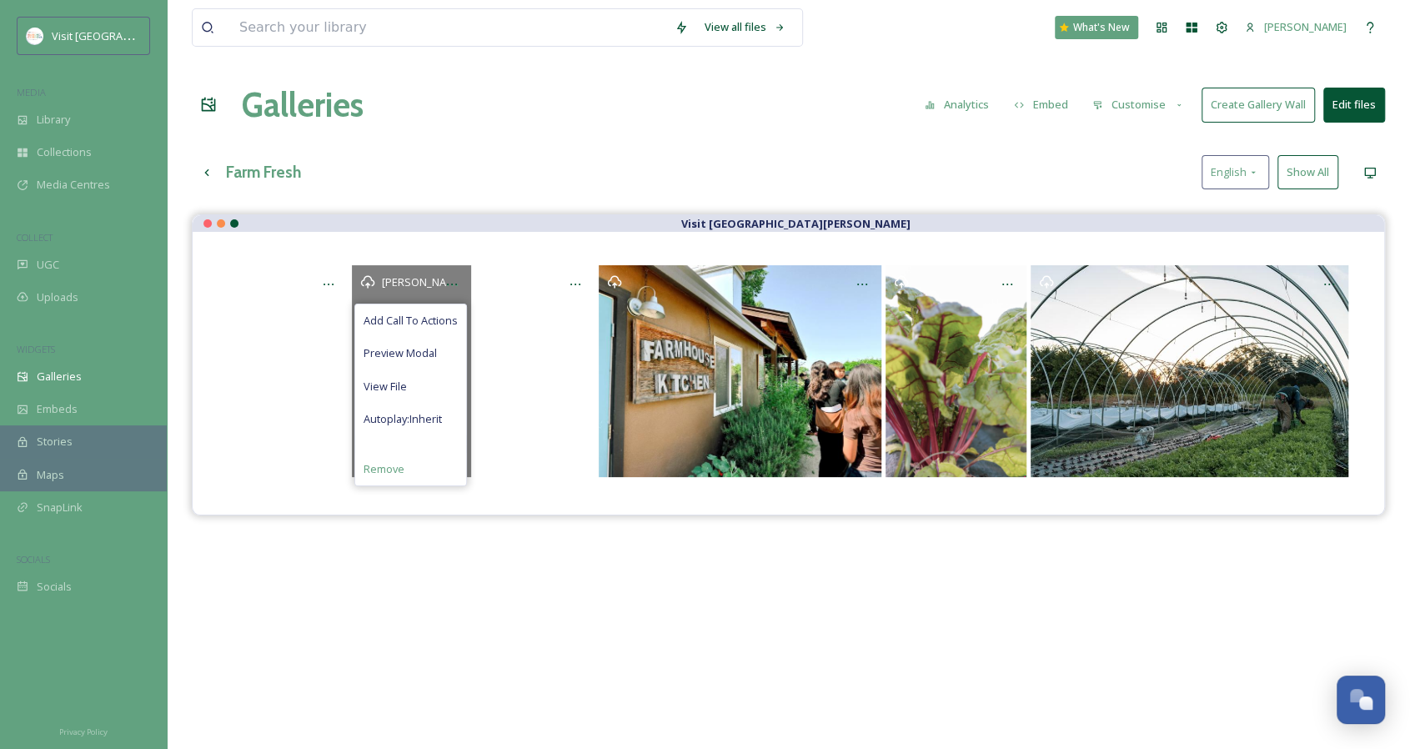
click at [402, 466] on span "Remove" at bounding box center [383, 469] width 41 height 16
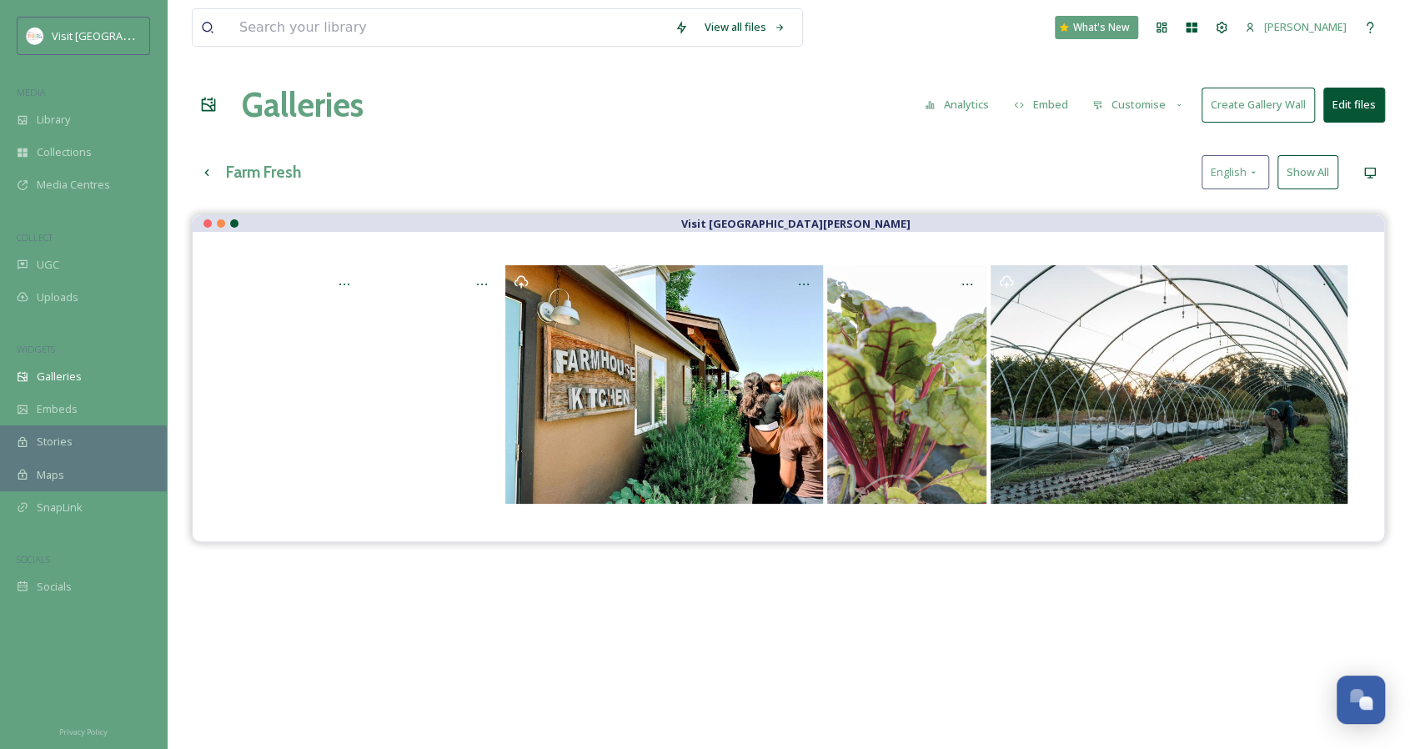
click at [1346, 114] on button "Edit files" at bounding box center [1354, 105] width 62 height 34
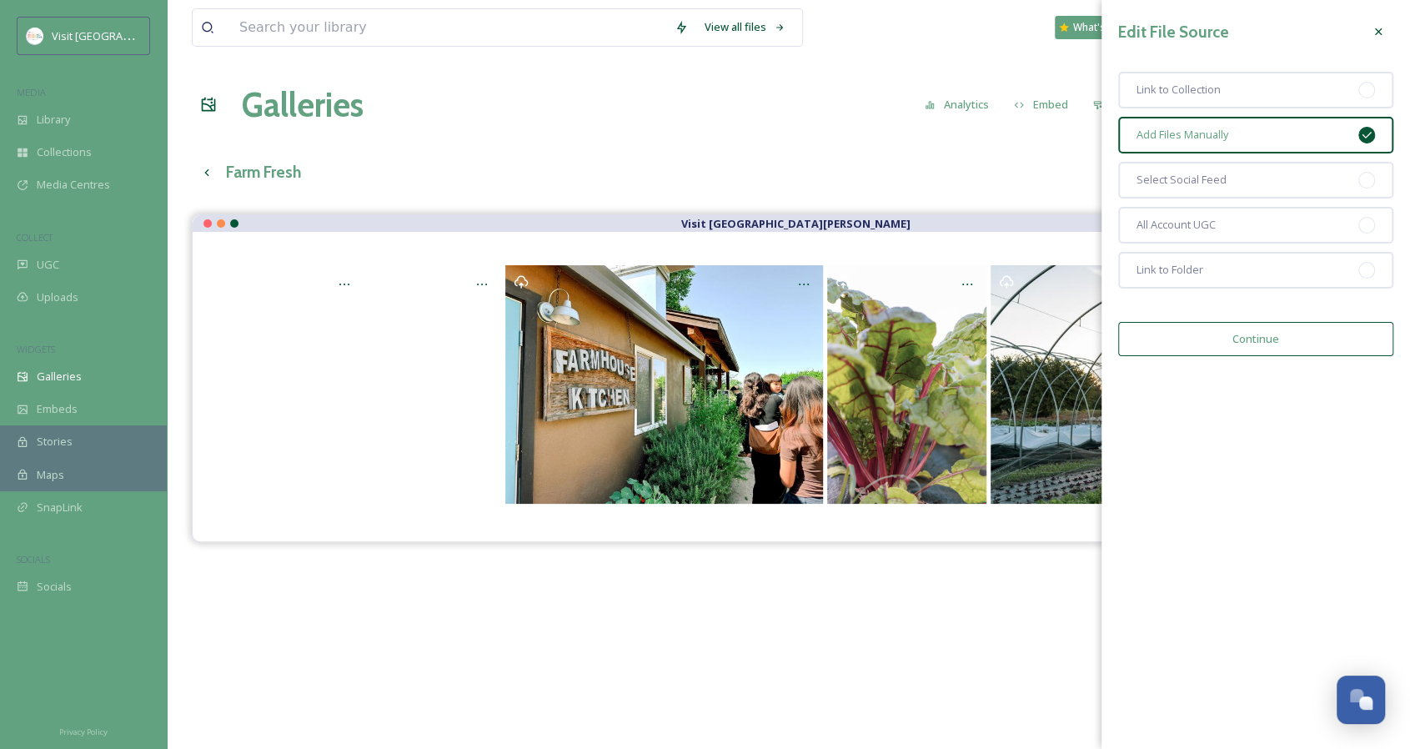
click at [1230, 346] on button "Continue" at bounding box center [1255, 339] width 275 height 34
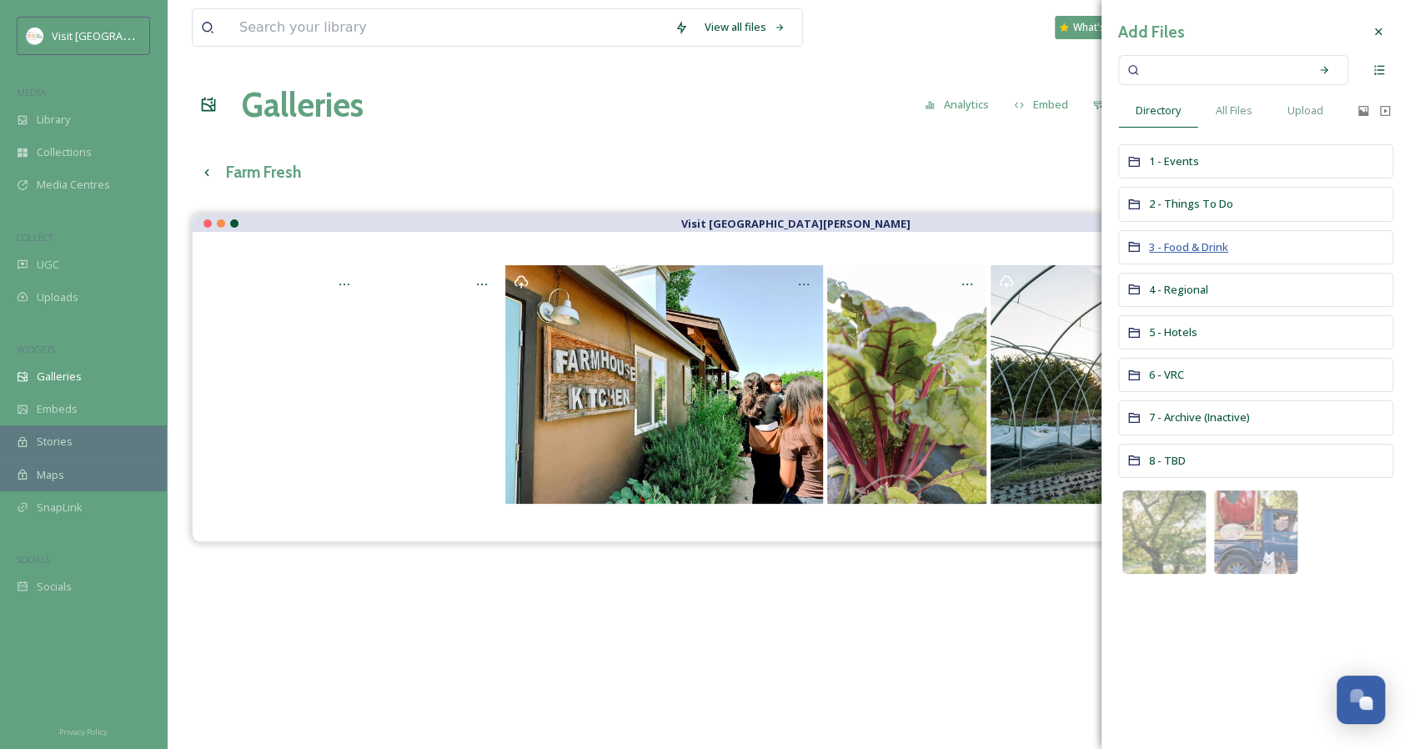
click at [1206, 241] on span "3 - Food & Drink" at bounding box center [1188, 246] width 79 height 15
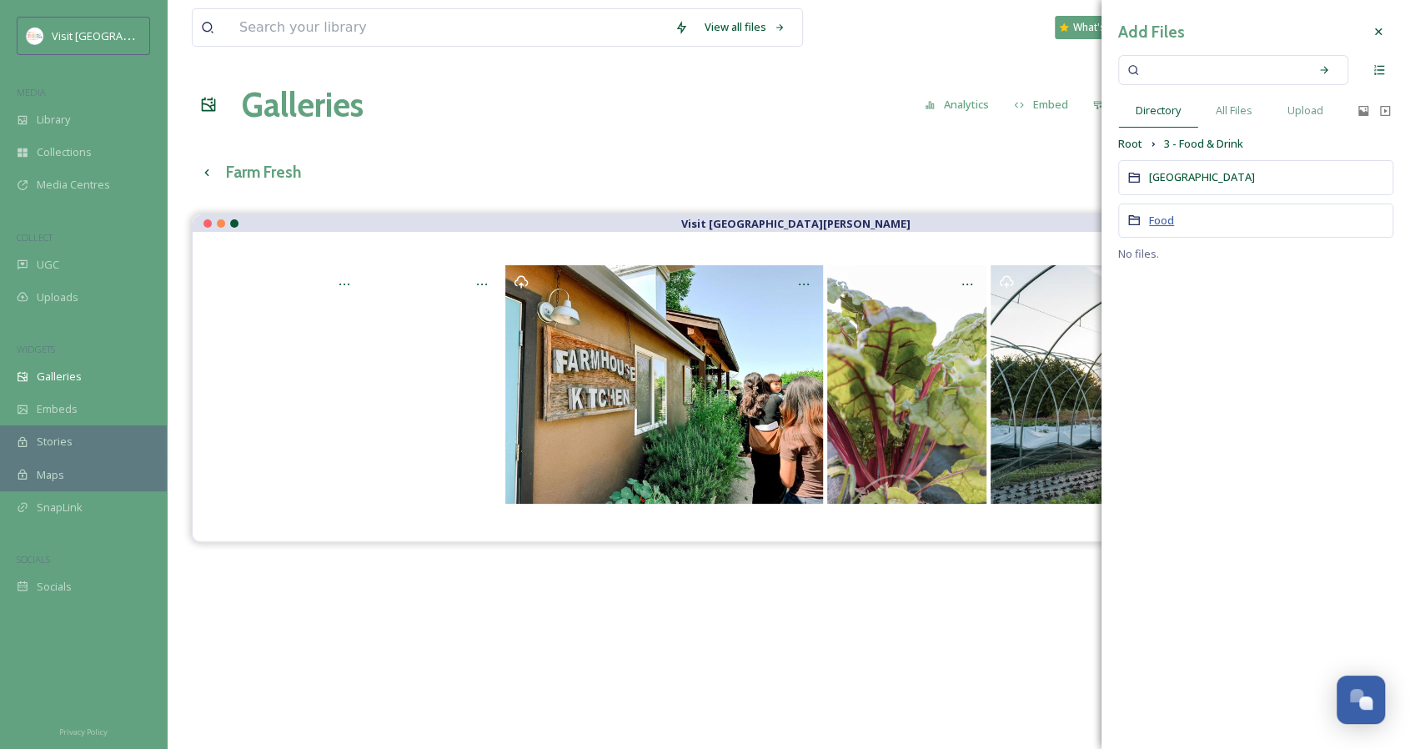
click at [1164, 215] on span "Food" at bounding box center [1161, 220] width 25 height 15
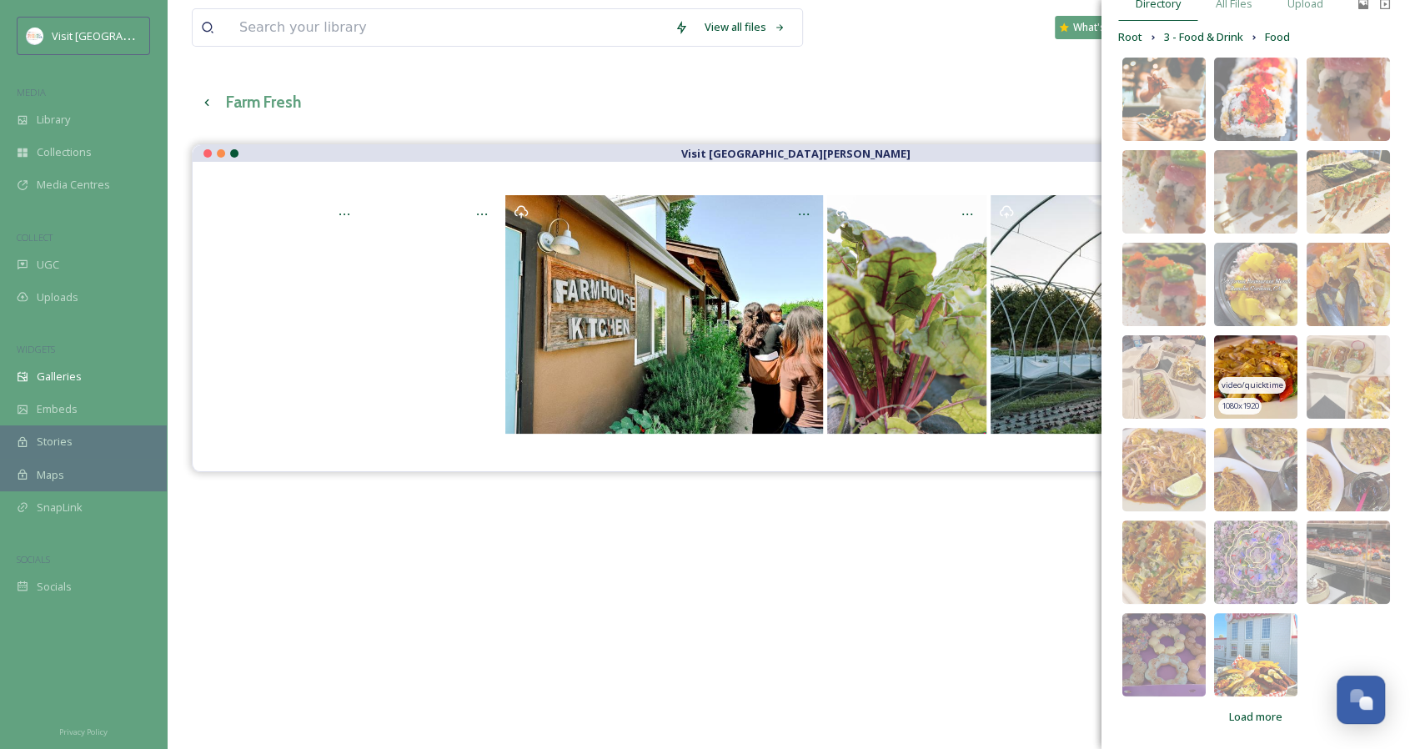
scroll to position [0, 0]
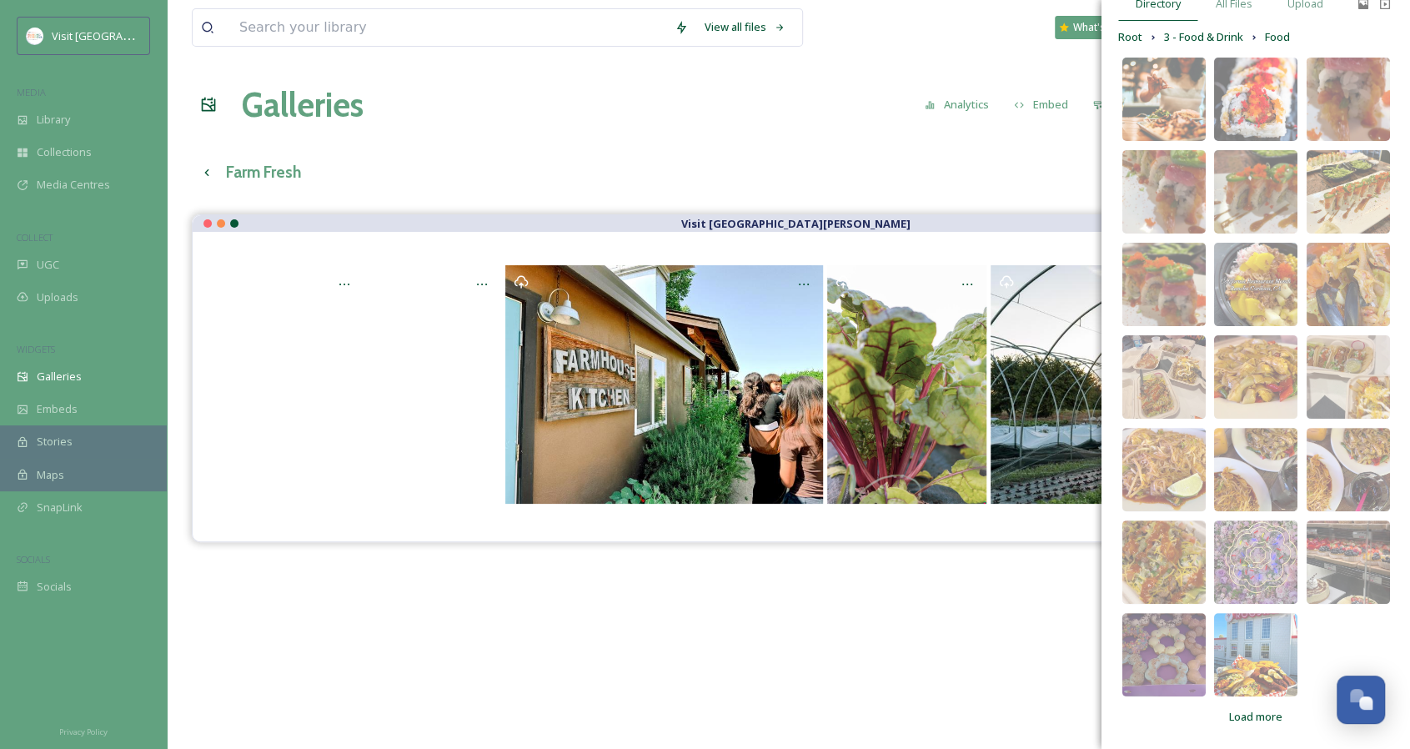
click at [1248, 716] on span "Load more" at bounding box center [1255, 717] width 53 height 16
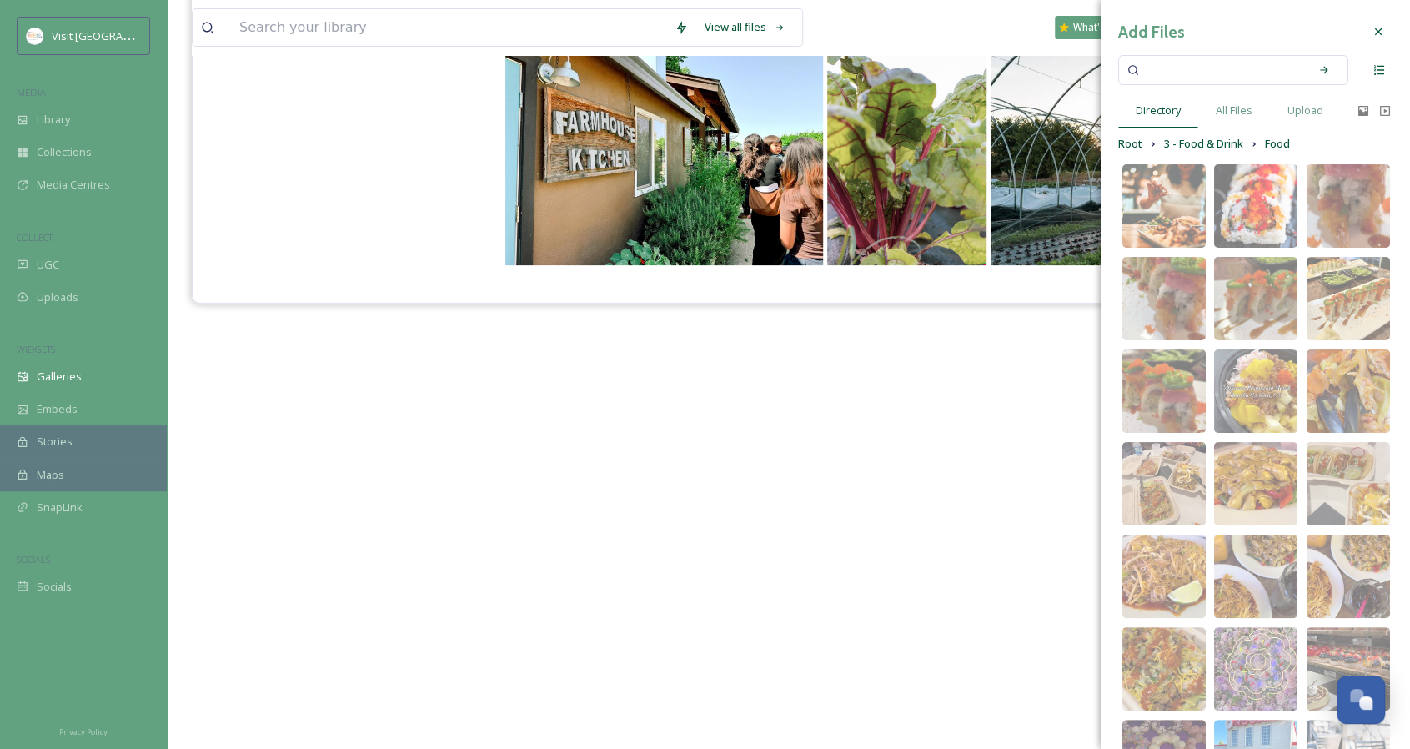
click at [1191, 73] on input at bounding box center [1222, 70] width 158 height 37
type input "food"
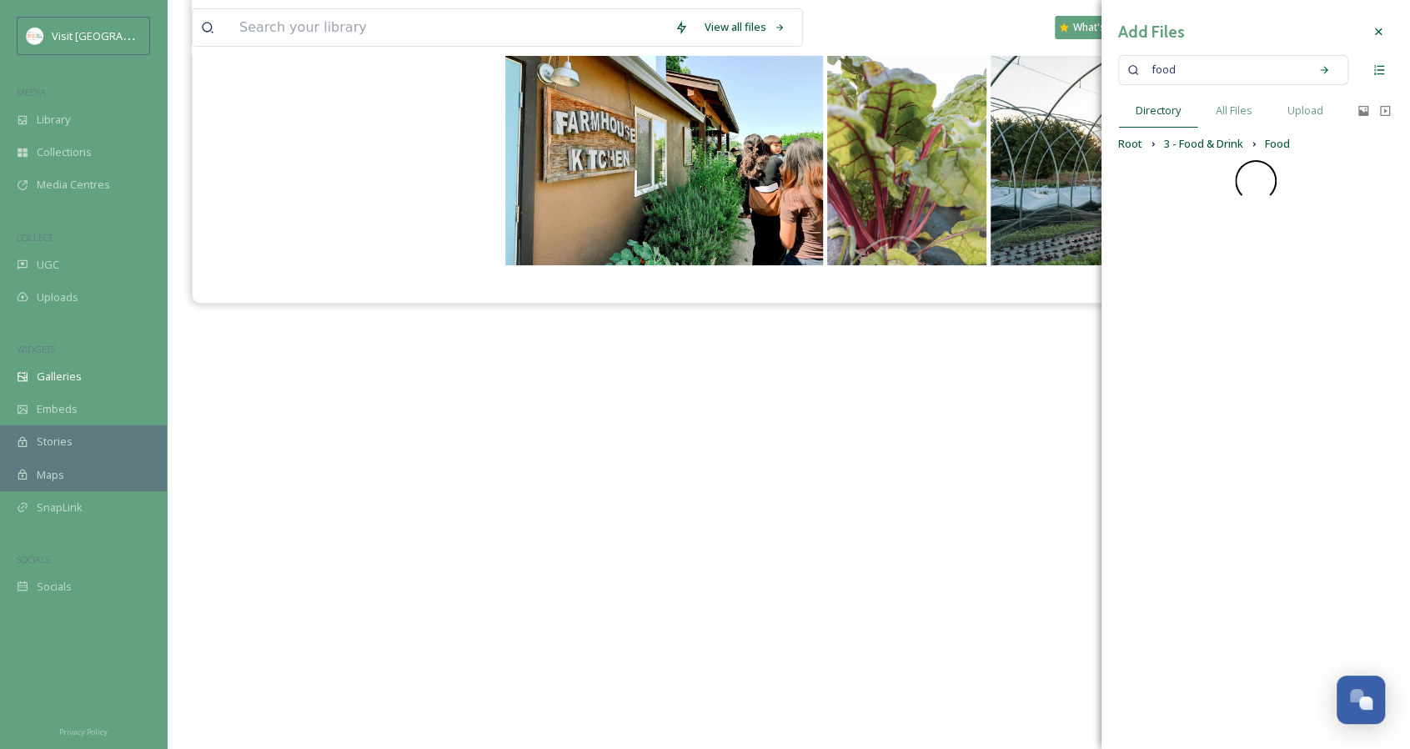
click at [1191, 73] on input at bounding box center [1242, 70] width 115 height 37
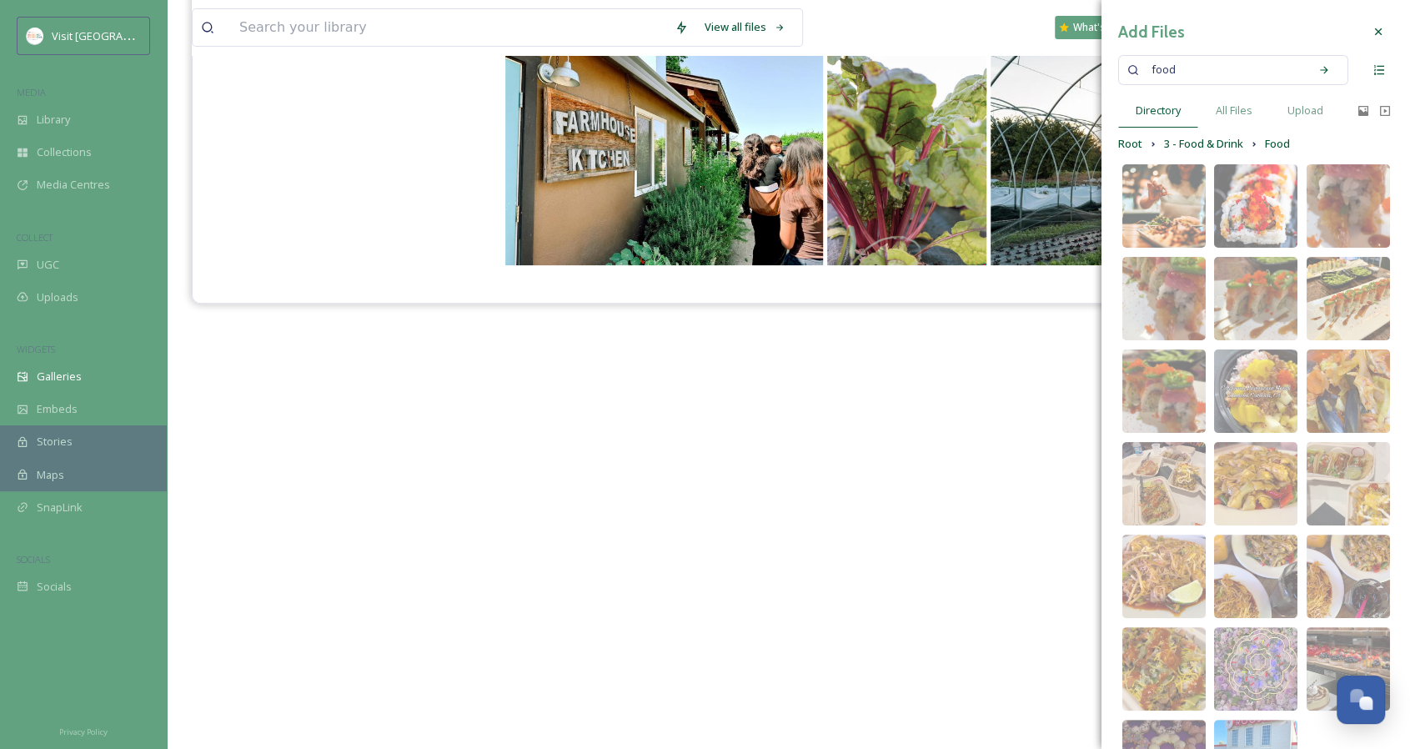
click at [1191, 73] on input at bounding box center [1242, 70] width 115 height 37
click at [1162, 72] on span "food" at bounding box center [1163, 70] width 41 height 24
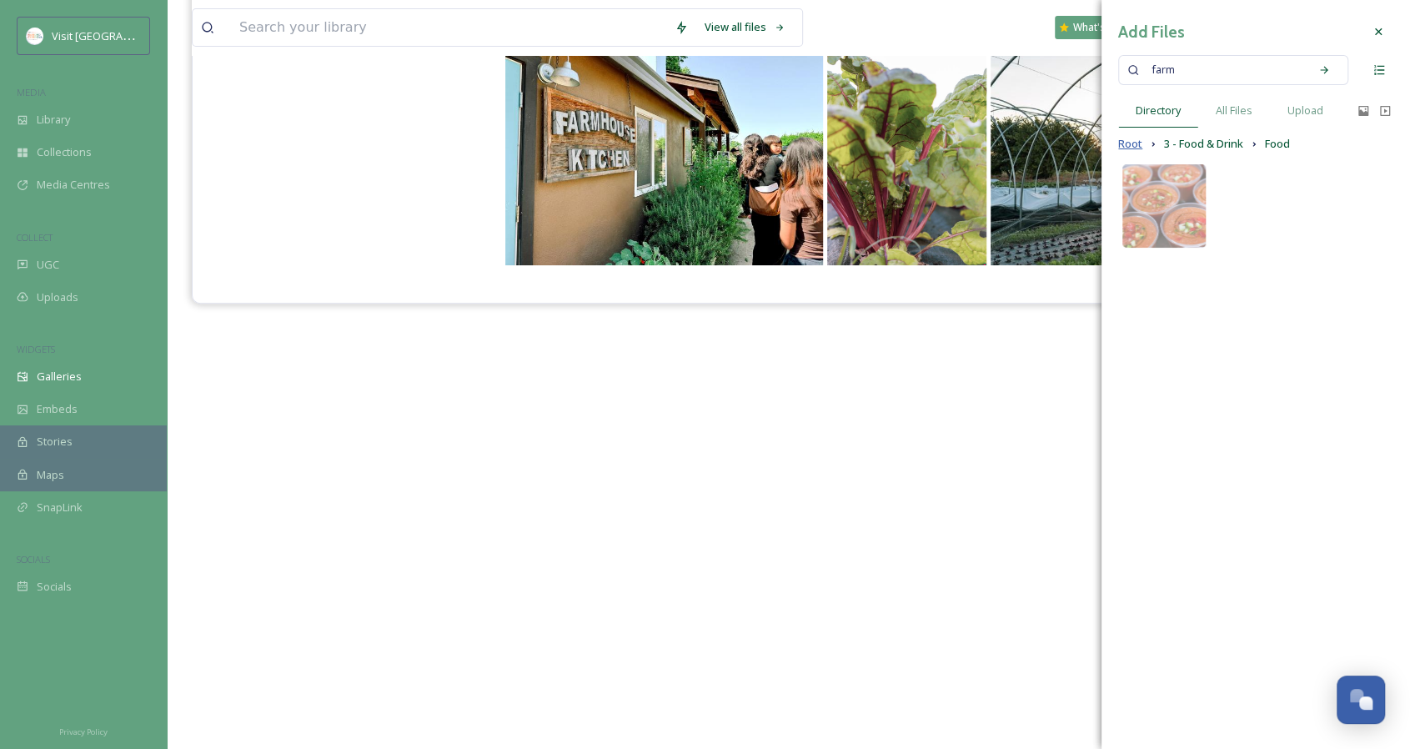
click at [1129, 142] on span "Root" at bounding box center [1130, 144] width 24 height 16
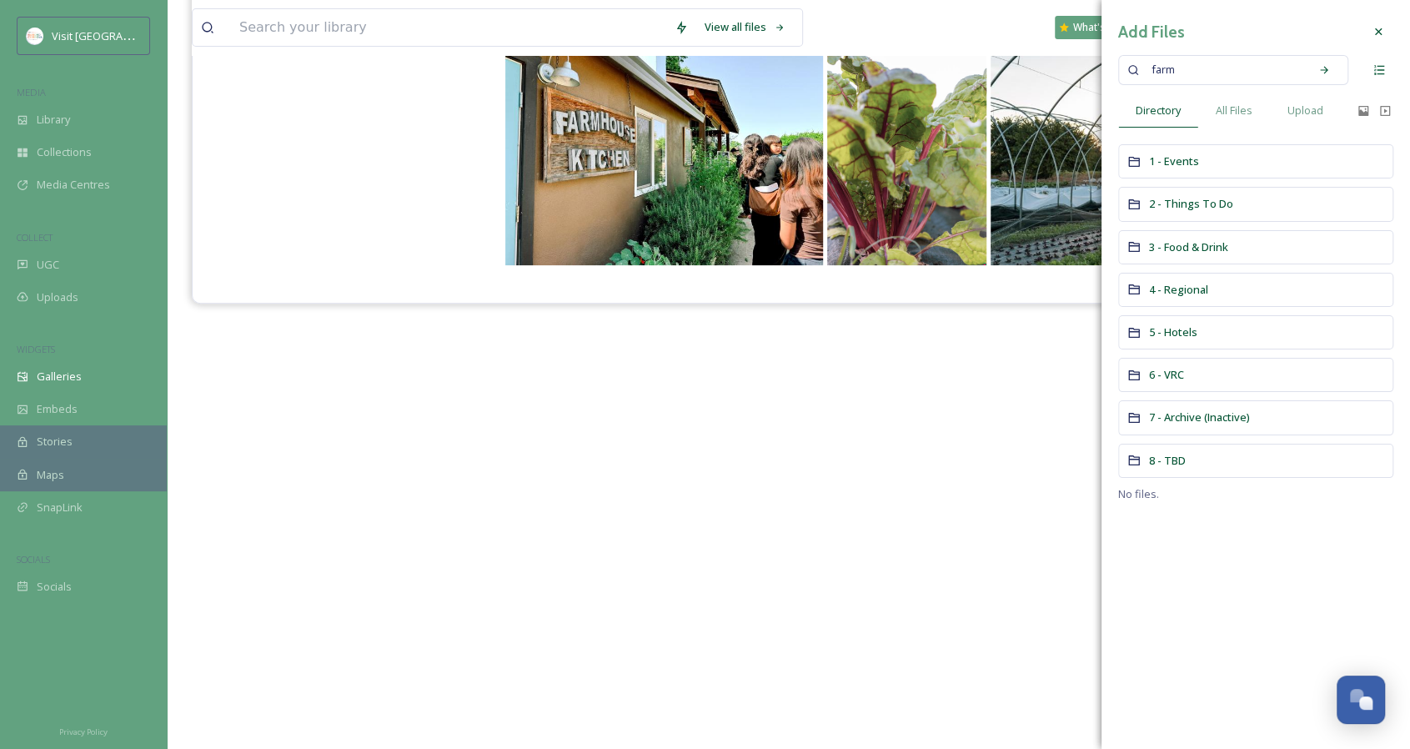
click at [1182, 68] on span "farm" at bounding box center [1163, 70] width 40 height 24
click at [1183, 68] on div "farm" at bounding box center [1222, 70] width 158 height 37
click at [1180, 68] on span "farm" at bounding box center [1163, 70] width 40 height 24
click at [1212, 107] on div "All Files" at bounding box center [1234, 110] width 72 height 34
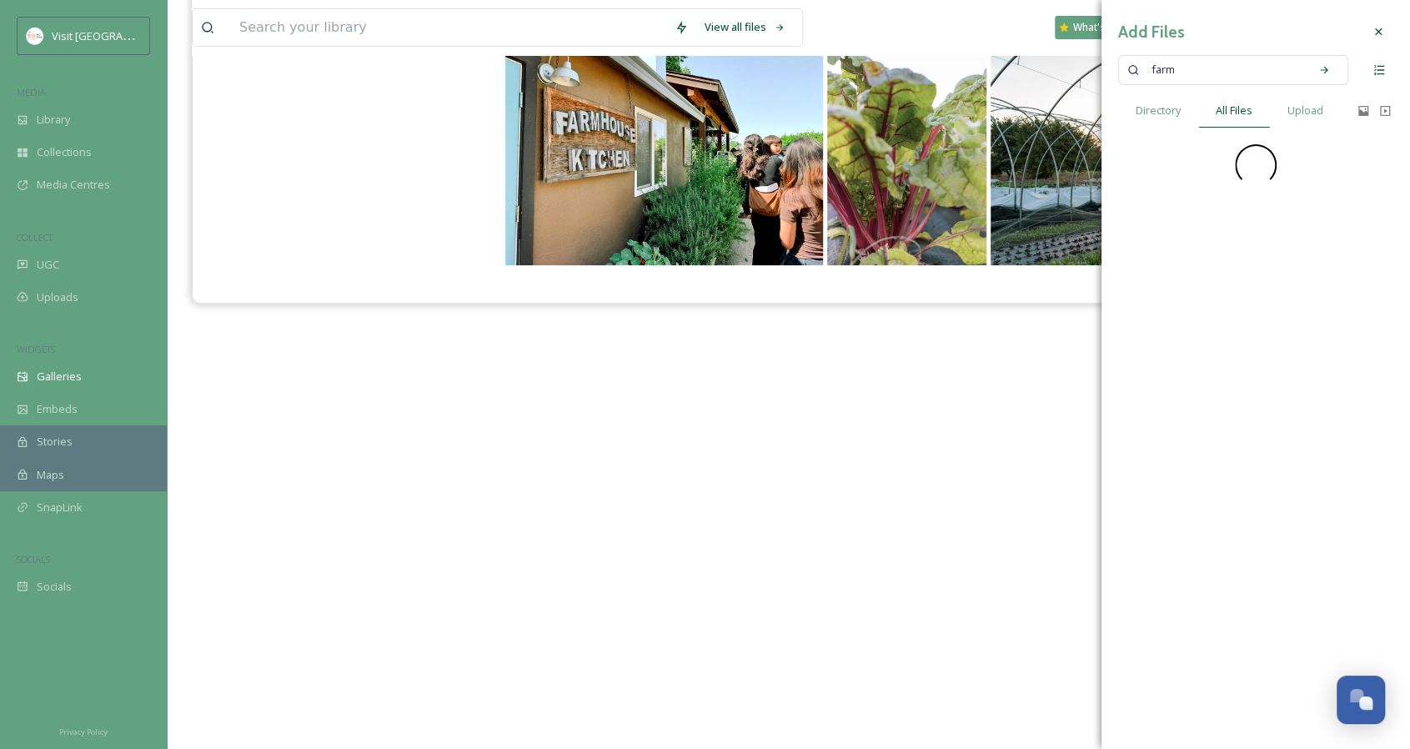
click at [1195, 69] on input at bounding box center [1242, 70] width 116 height 37
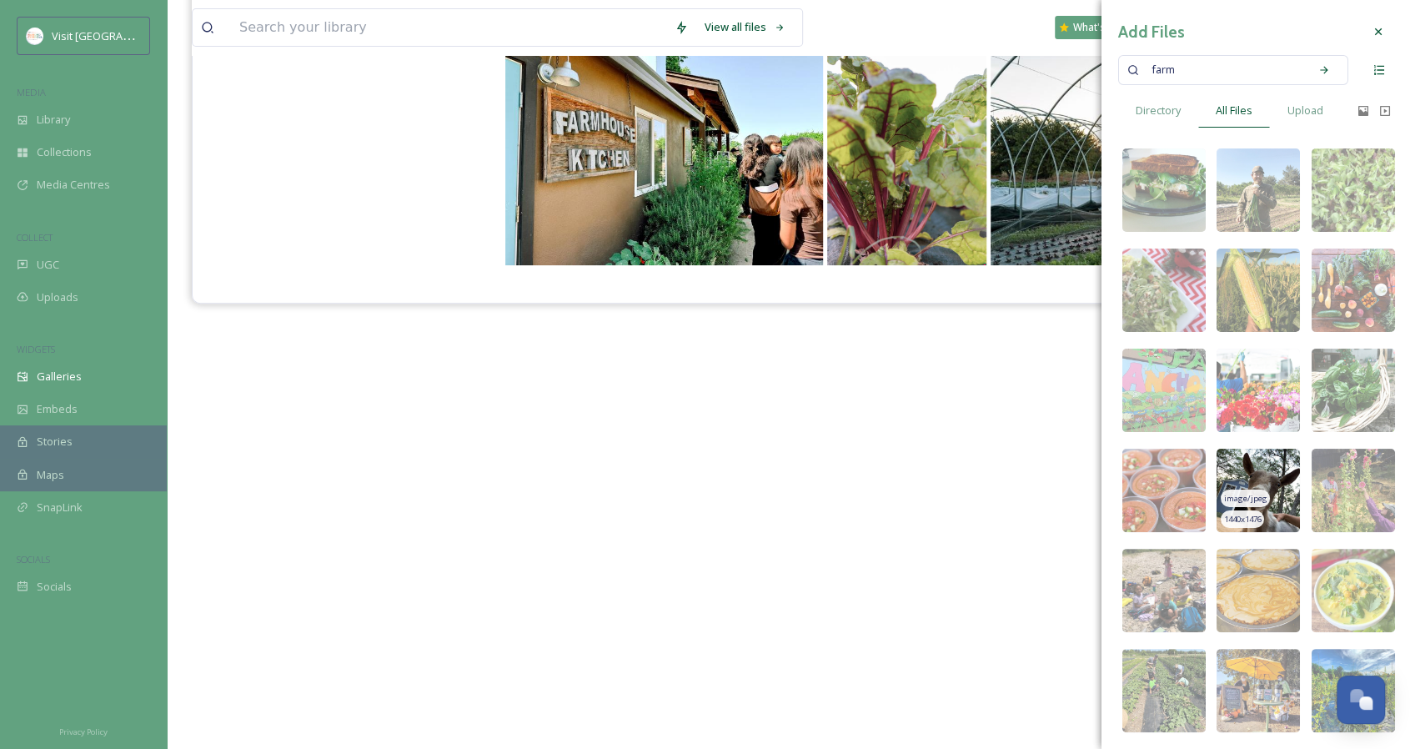
scroll to position [83, 0]
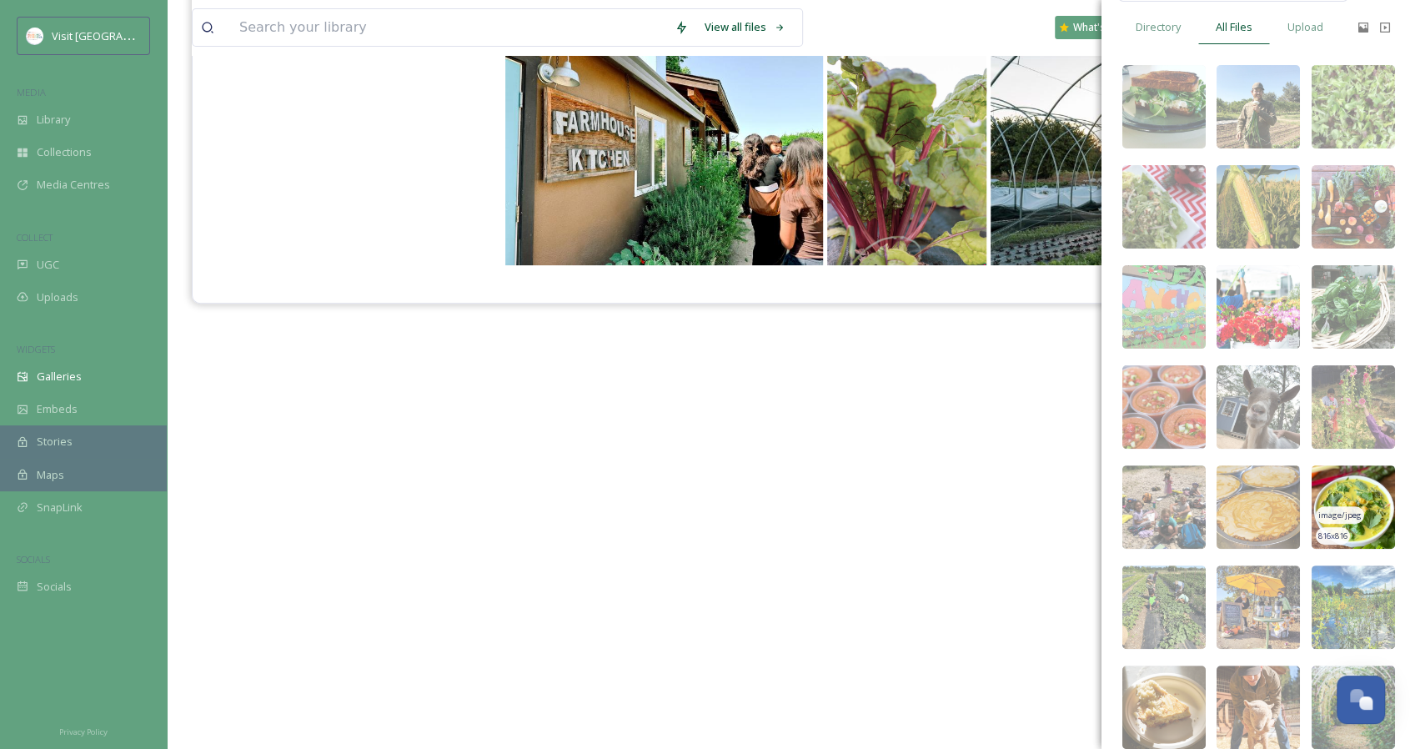
click at [1356, 483] on img at bounding box center [1352, 506] width 83 height 83
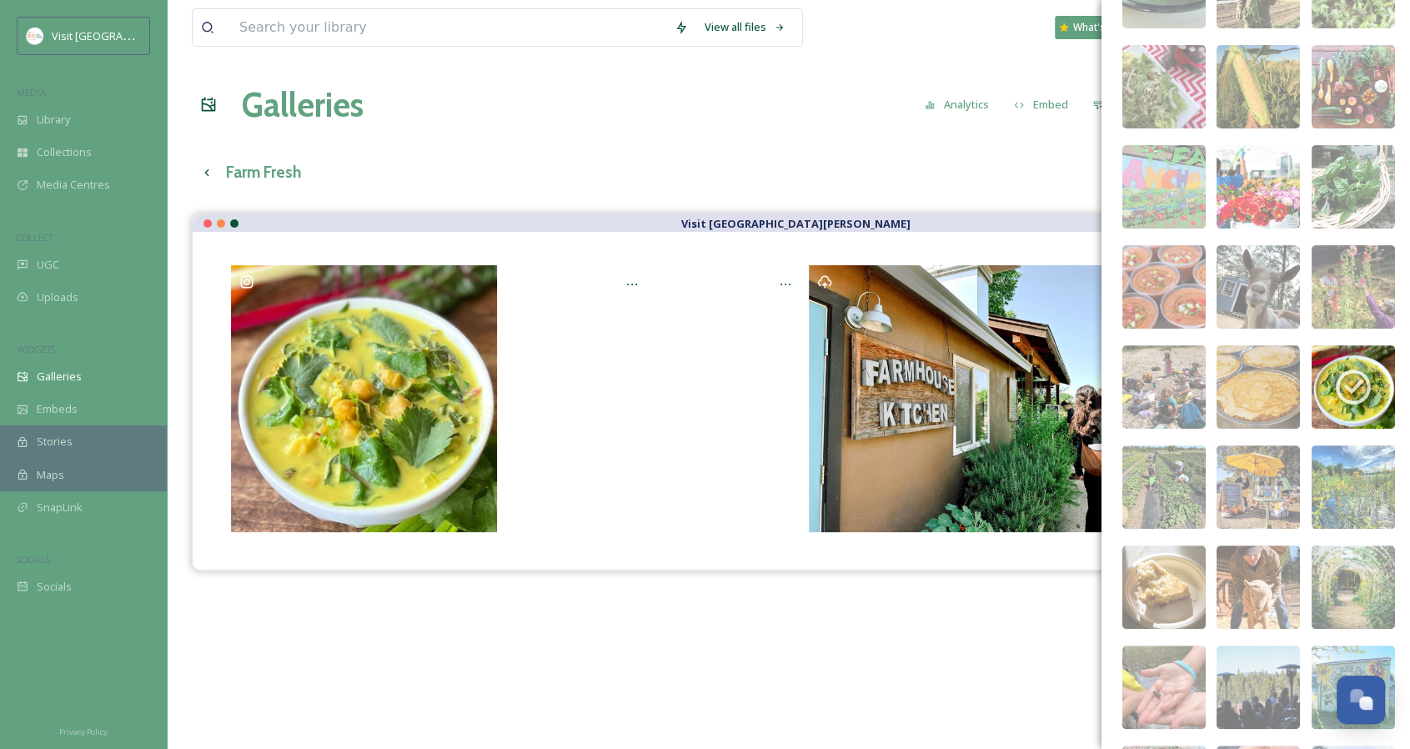
scroll to position [250, 0]
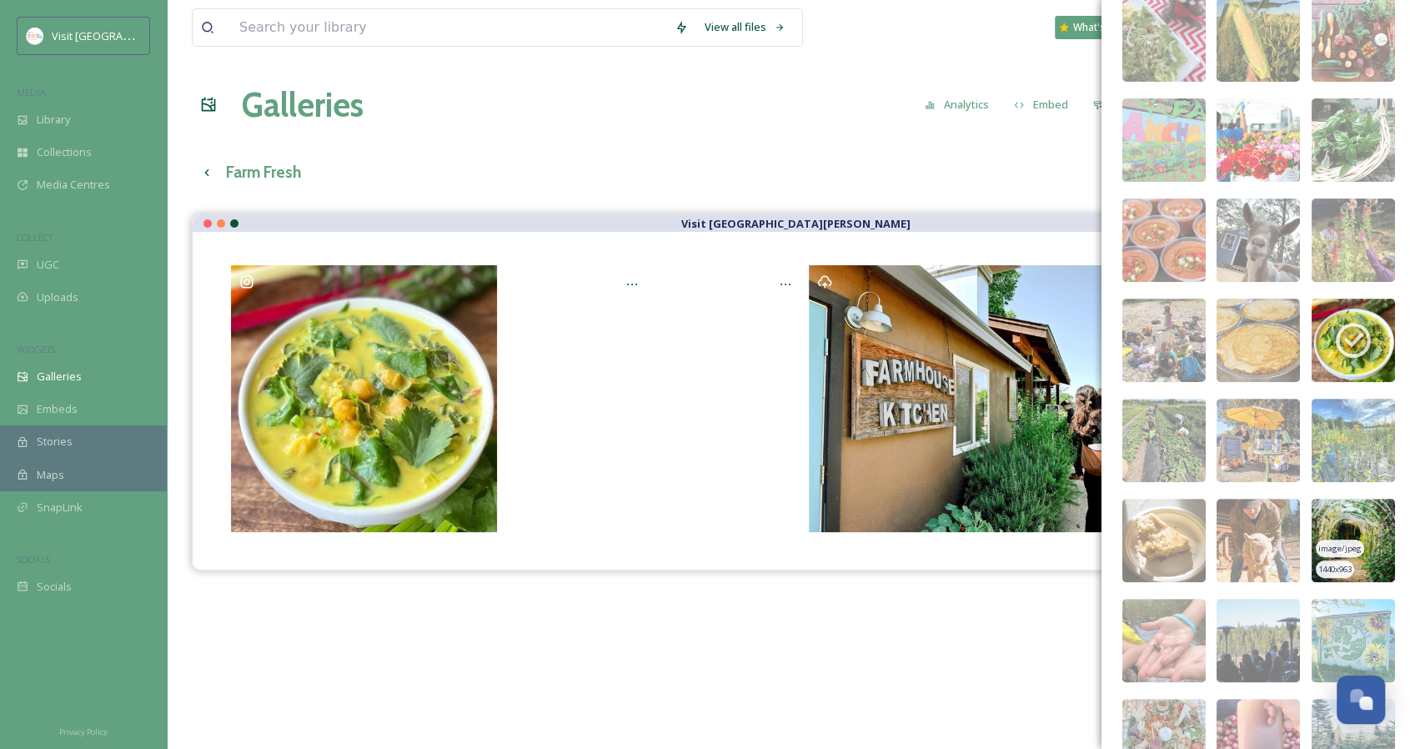
click at [1367, 518] on img at bounding box center [1352, 539] width 83 height 83
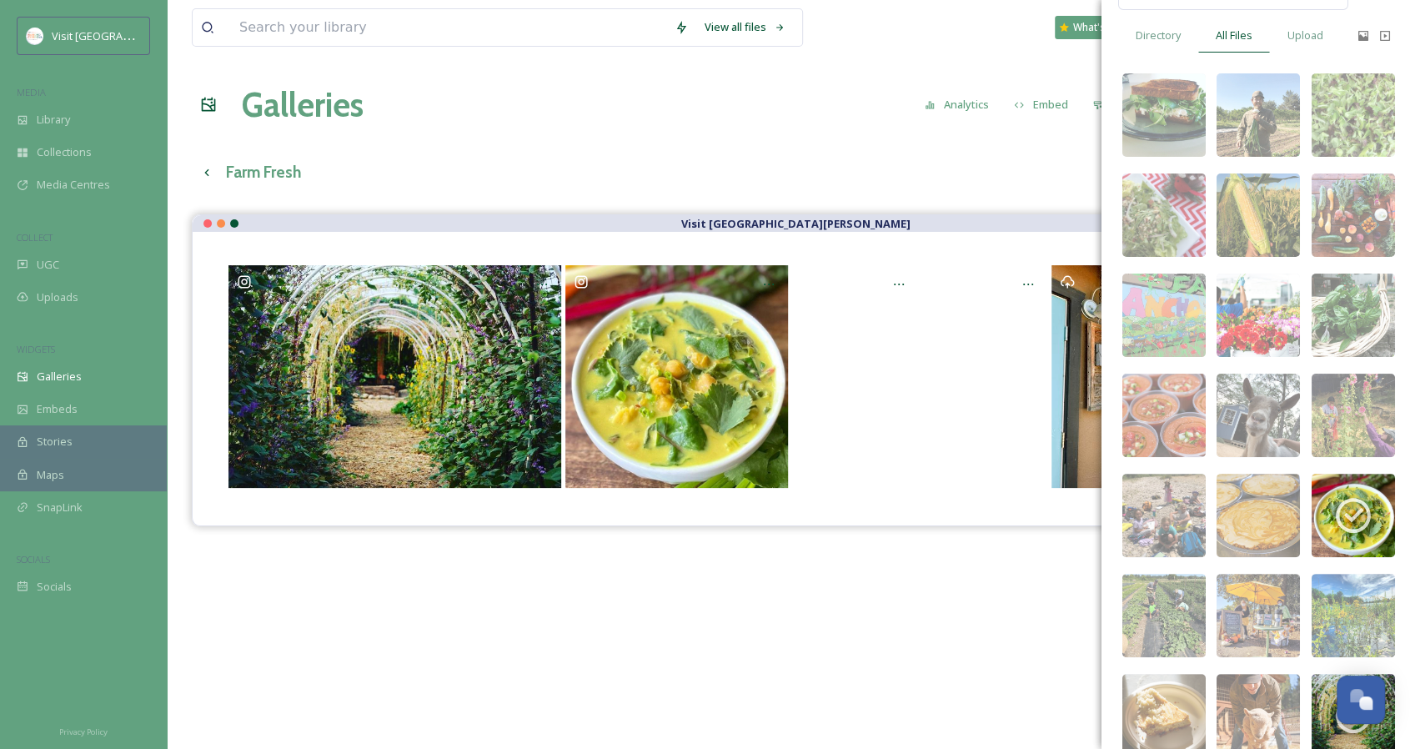
scroll to position [73, 0]
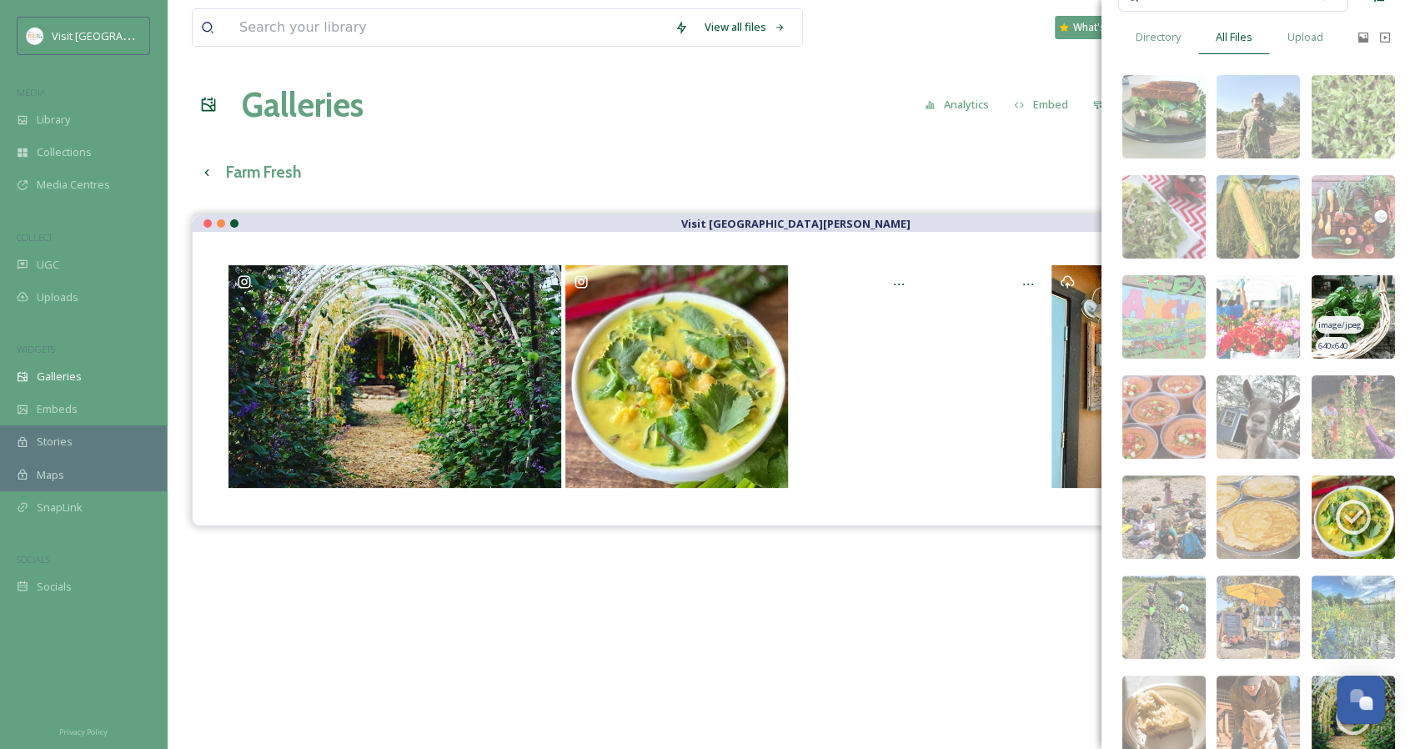
click at [1331, 298] on img at bounding box center [1352, 316] width 83 height 83
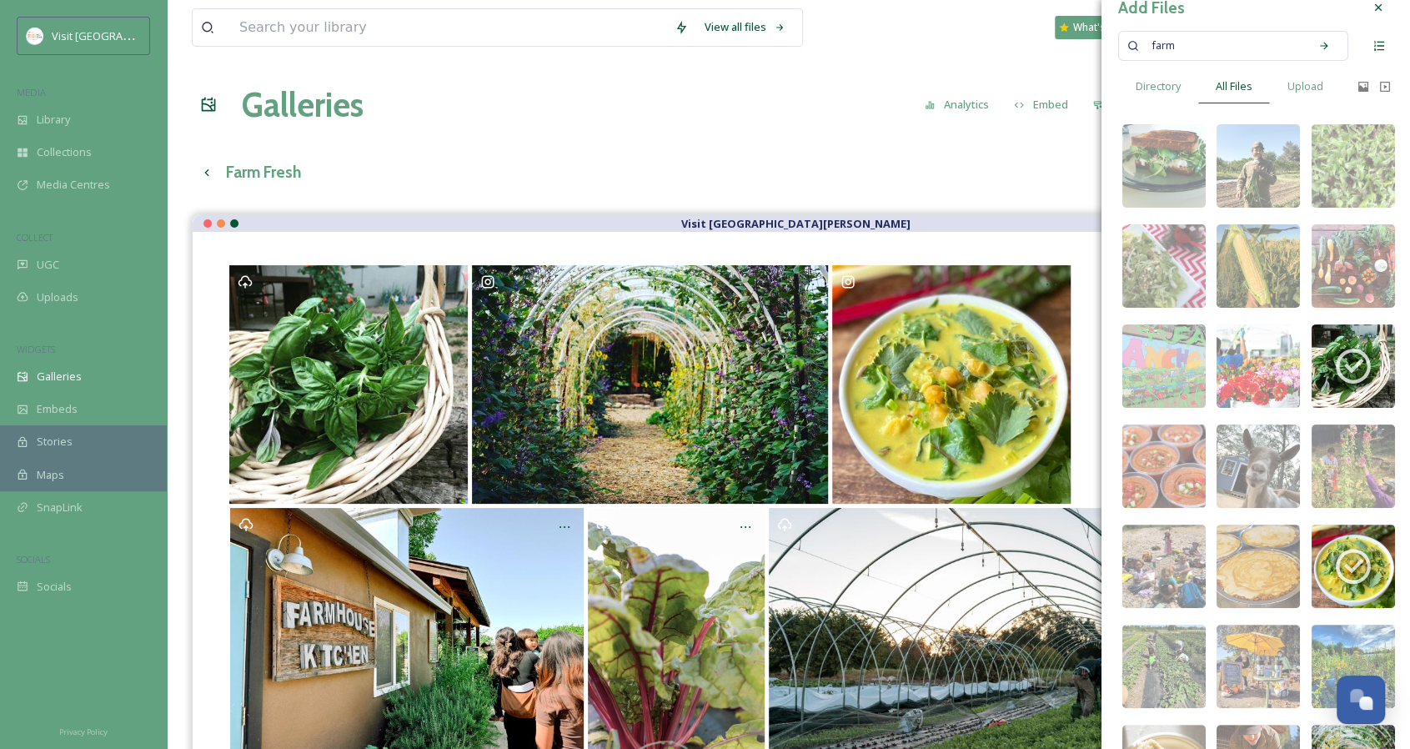
scroll to position [0, 0]
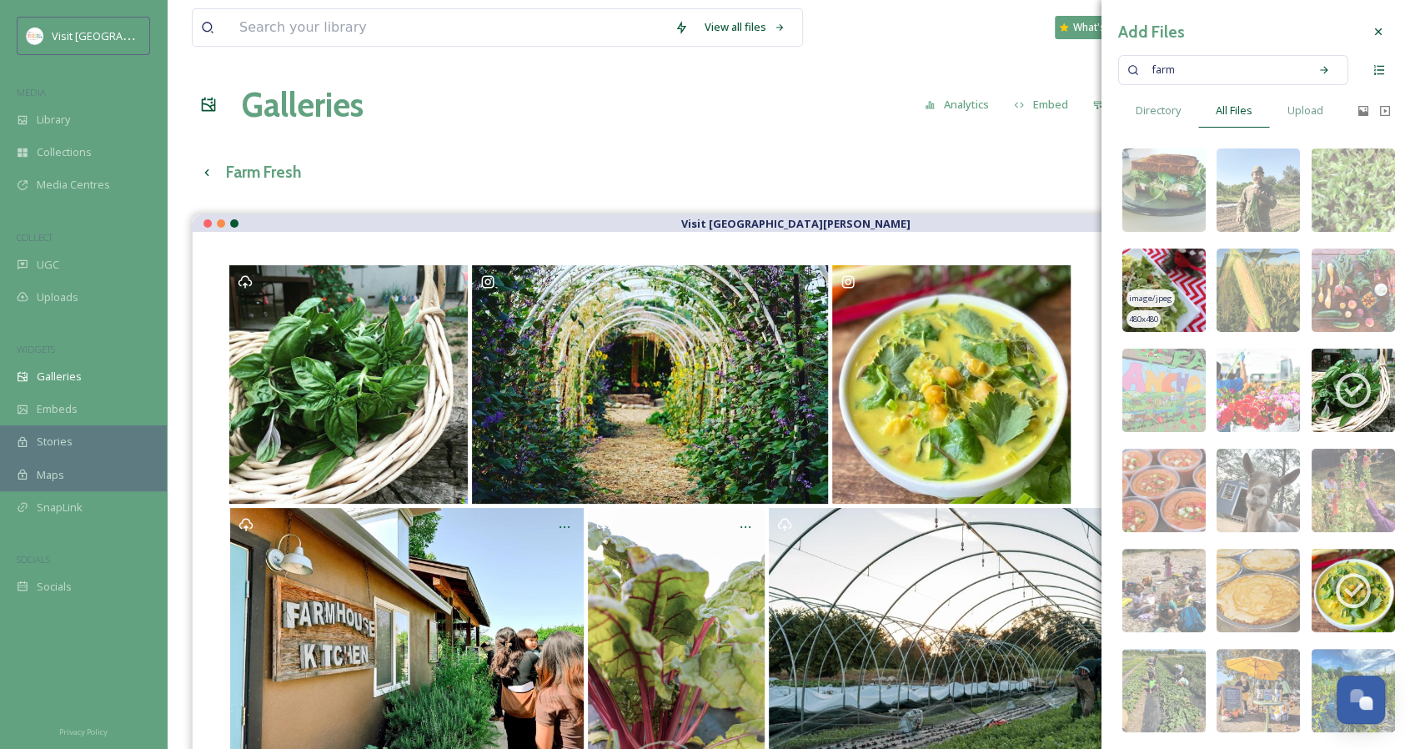
click at [1184, 268] on img at bounding box center [1163, 289] width 83 height 83
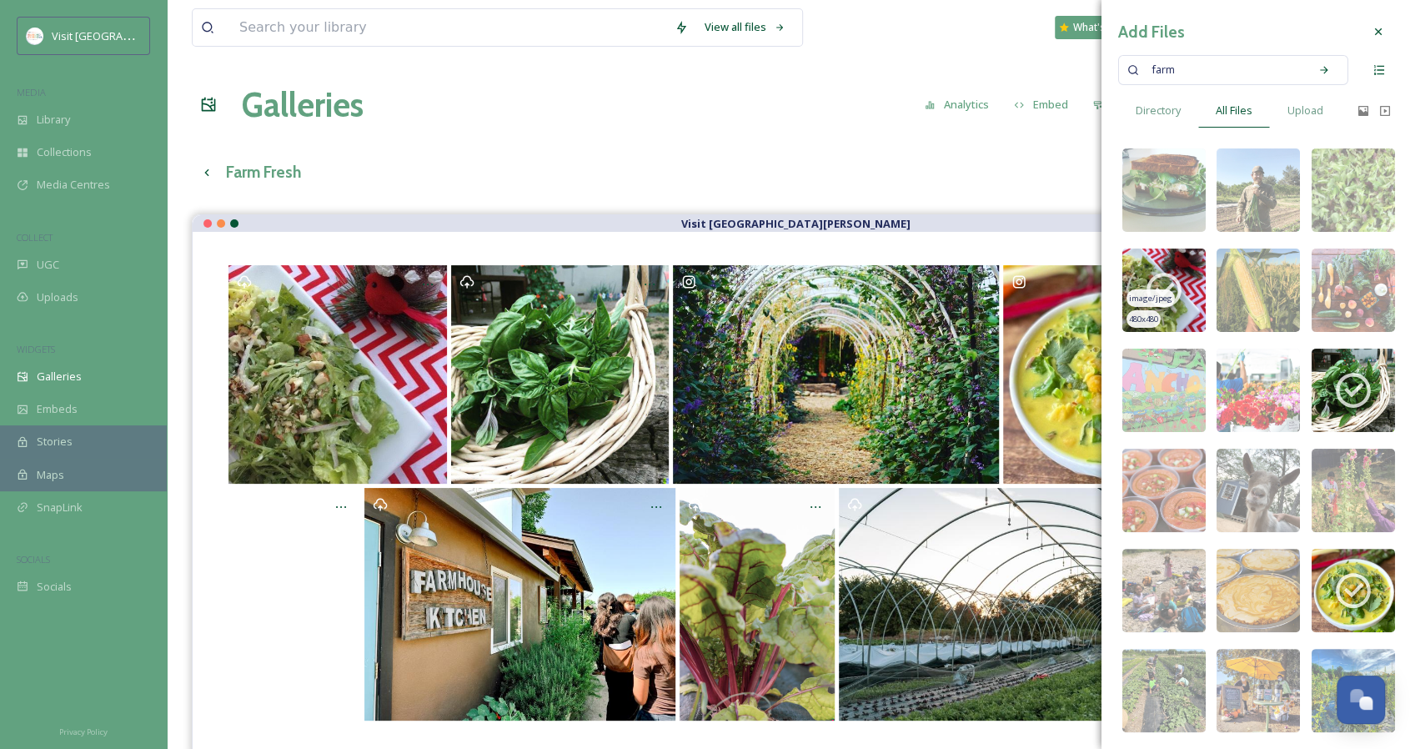
click at [1184, 268] on img at bounding box center [1163, 289] width 83 height 83
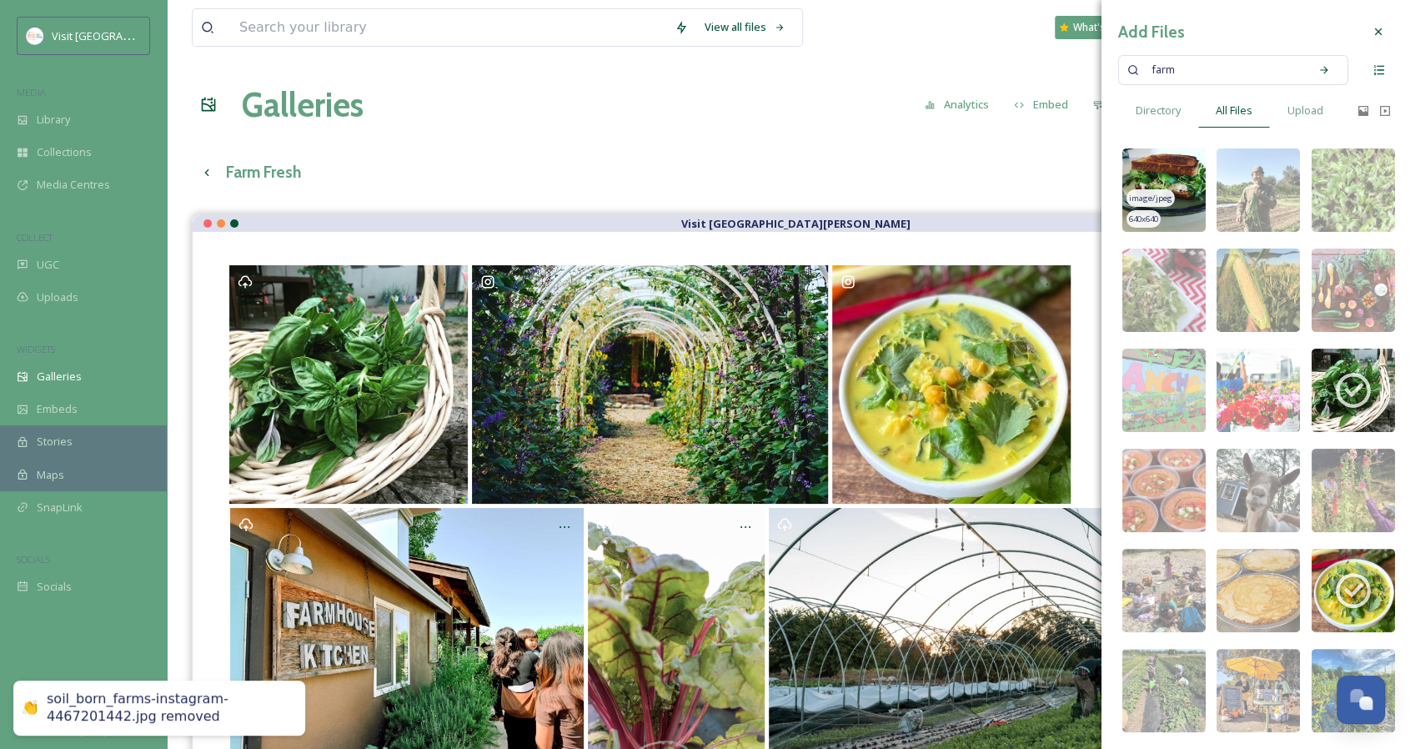
click at [1187, 204] on img at bounding box center [1163, 189] width 83 height 83
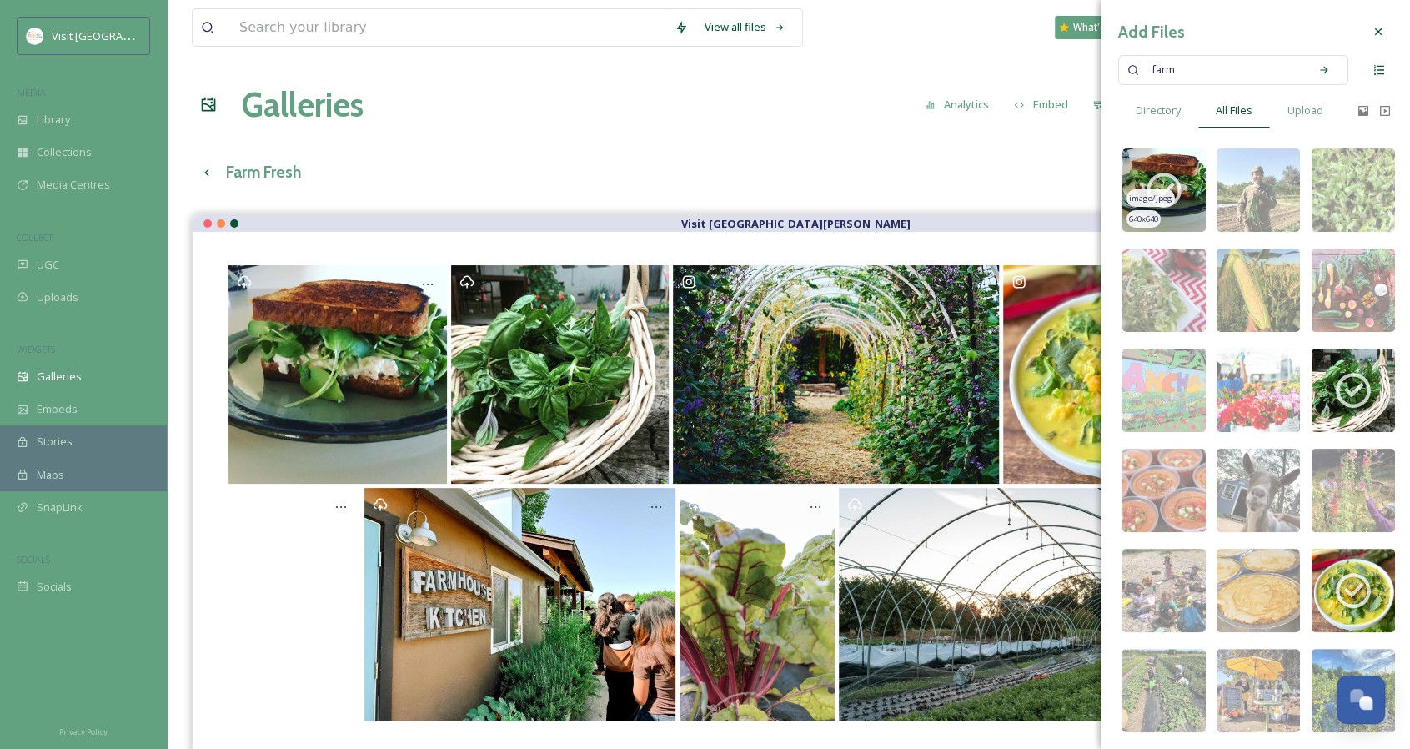
click at [1187, 204] on img at bounding box center [1163, 189] width 83 height 83
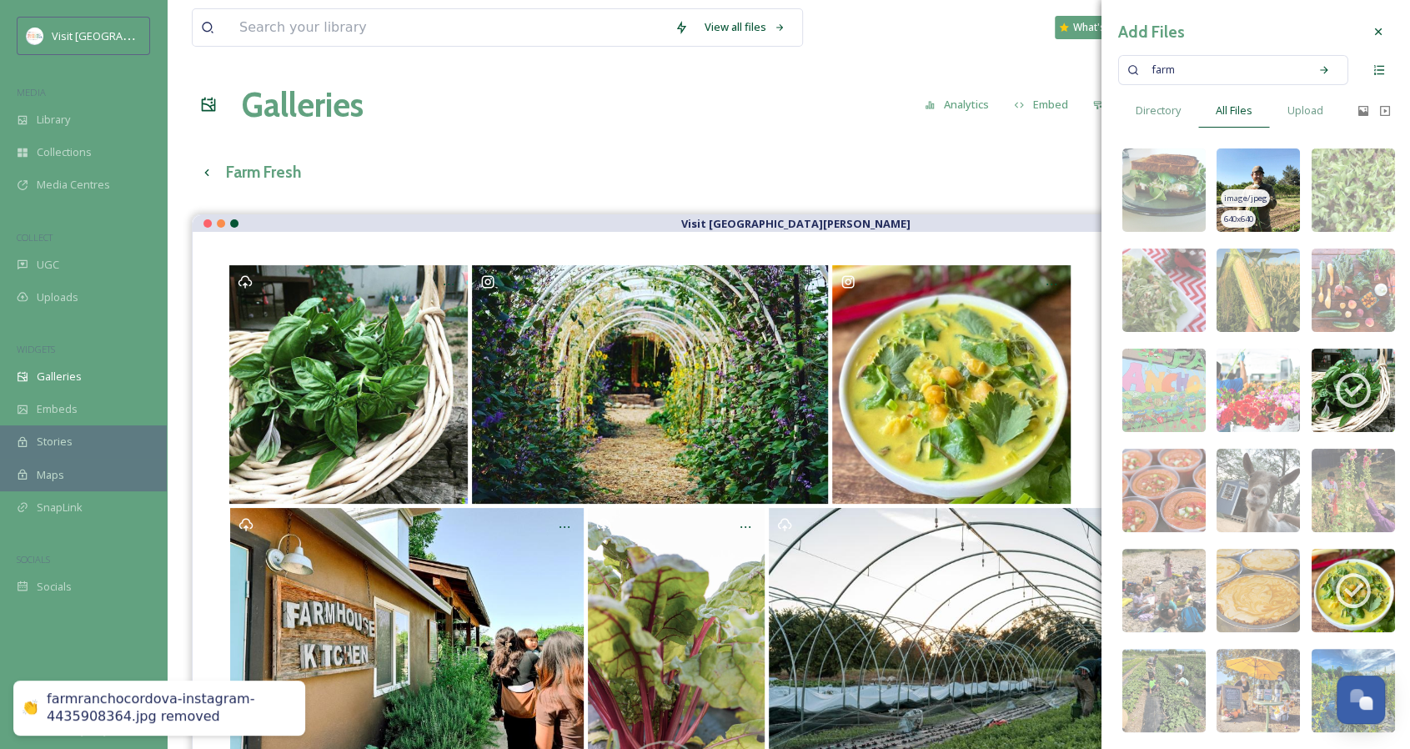
click at [1273, 170] on img at bounding box center [1257, 189] width 83 height 83
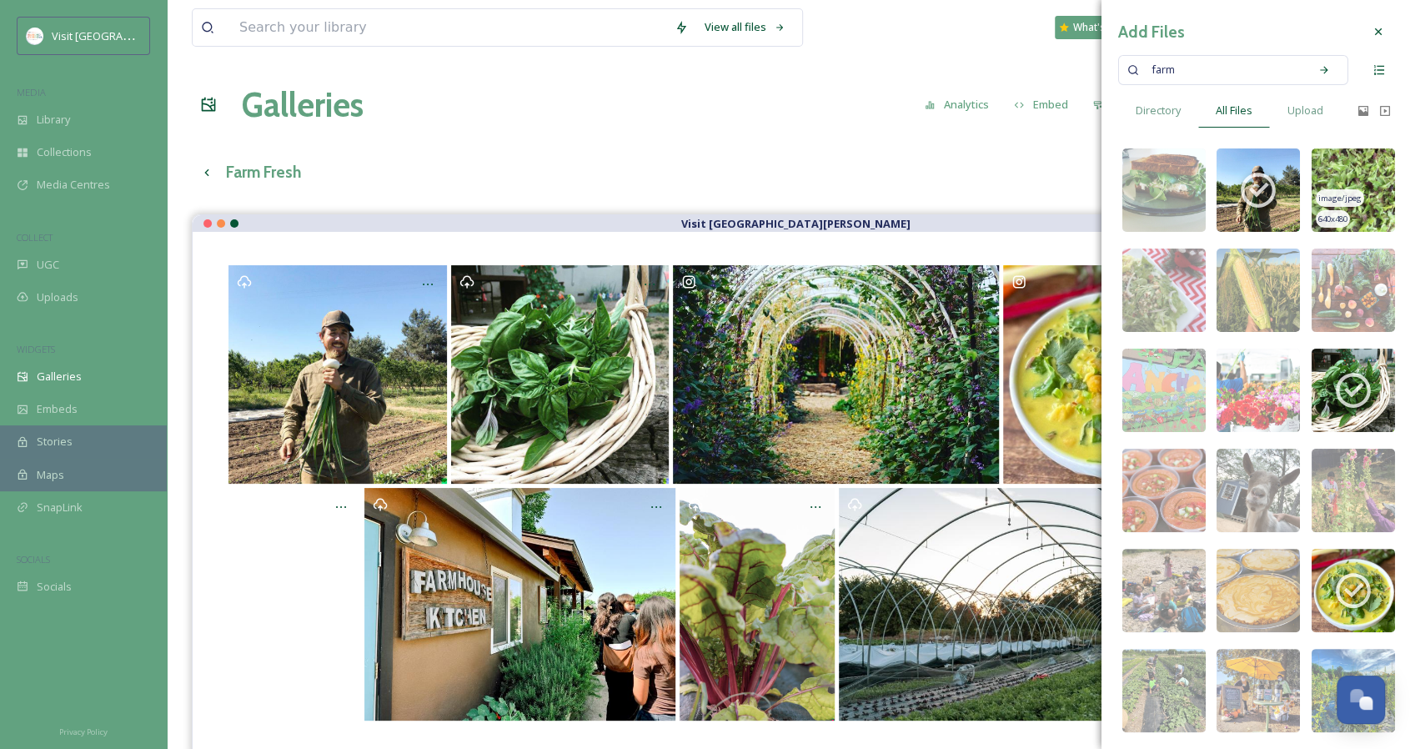
click at [1354, 171] on img at bounding box center [1352, 189] width 83 height 83
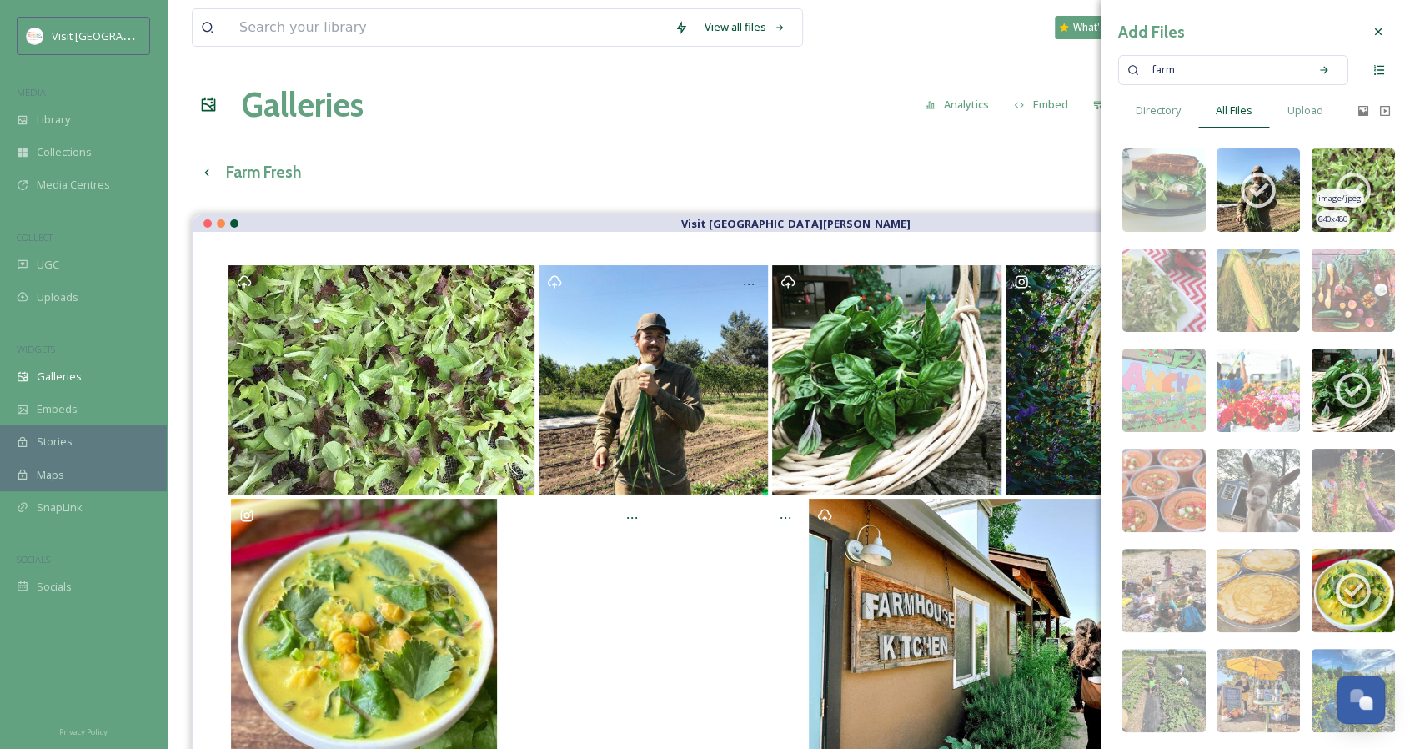
click at [1354, 171] on icon at bounding box center [1353, 190] width 42 height 42
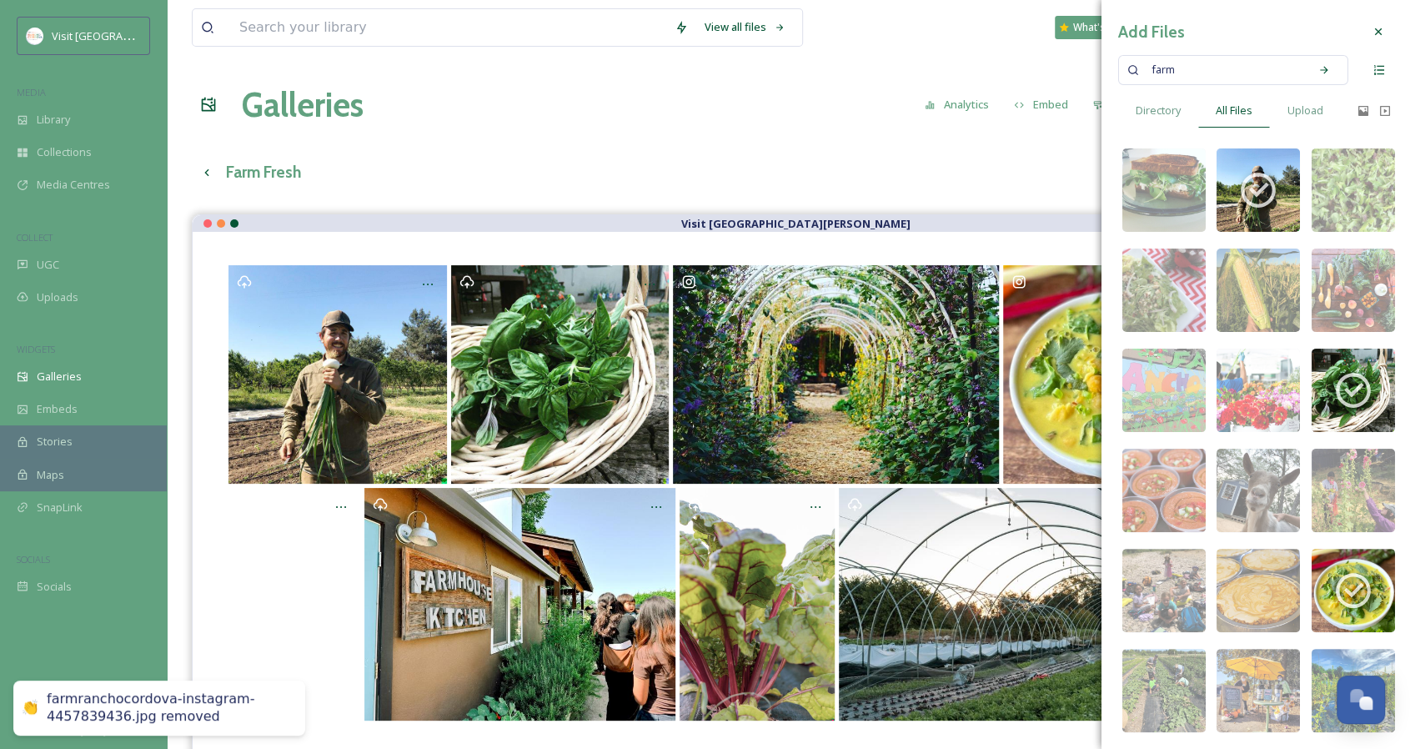
click at [1157, 74] on span "farm" at bounding box center [1163, 70] width 40 height 24
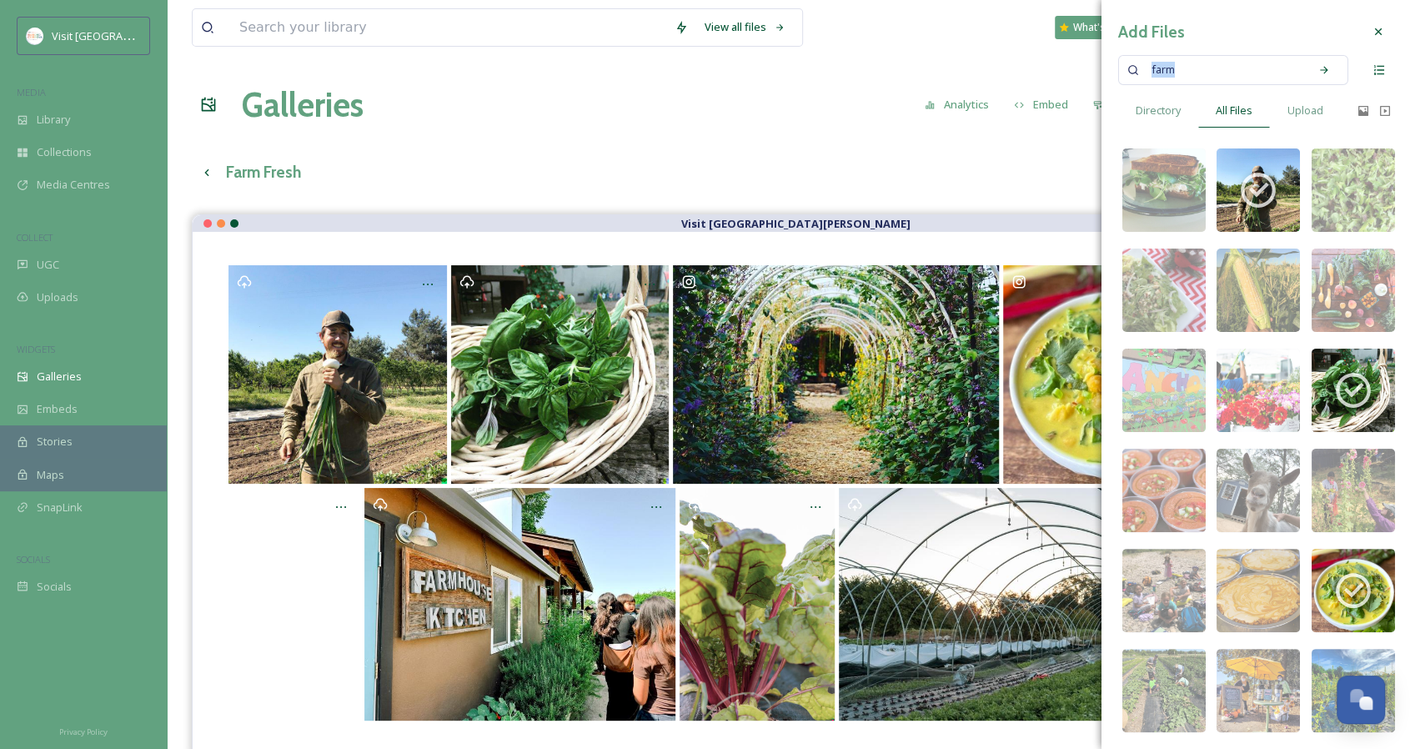
click at [1157, 74] on span "farm" at bounding box center [1163, 70] width 40 height 24
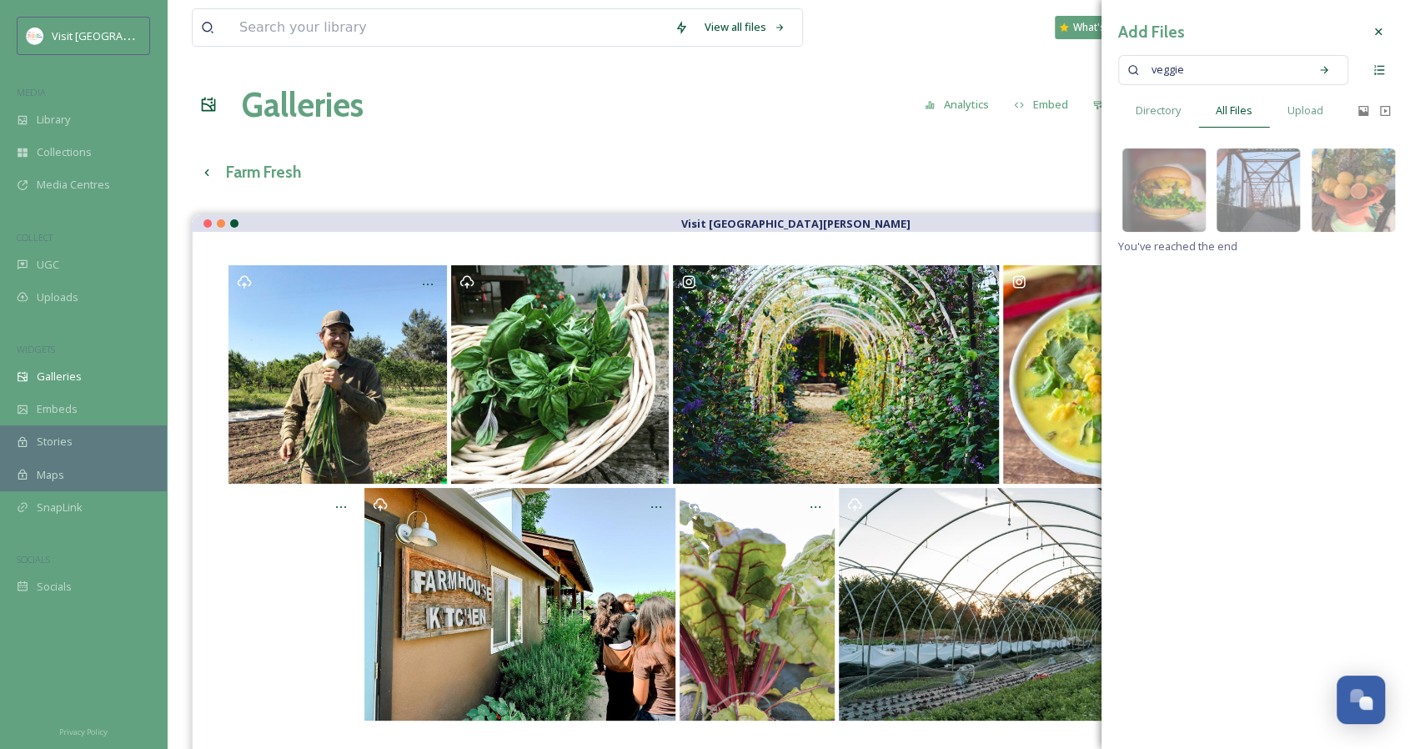
click at [1232, 76] on input at bounding box center [1247, 70] width 107 height 37
type input "vegetable"
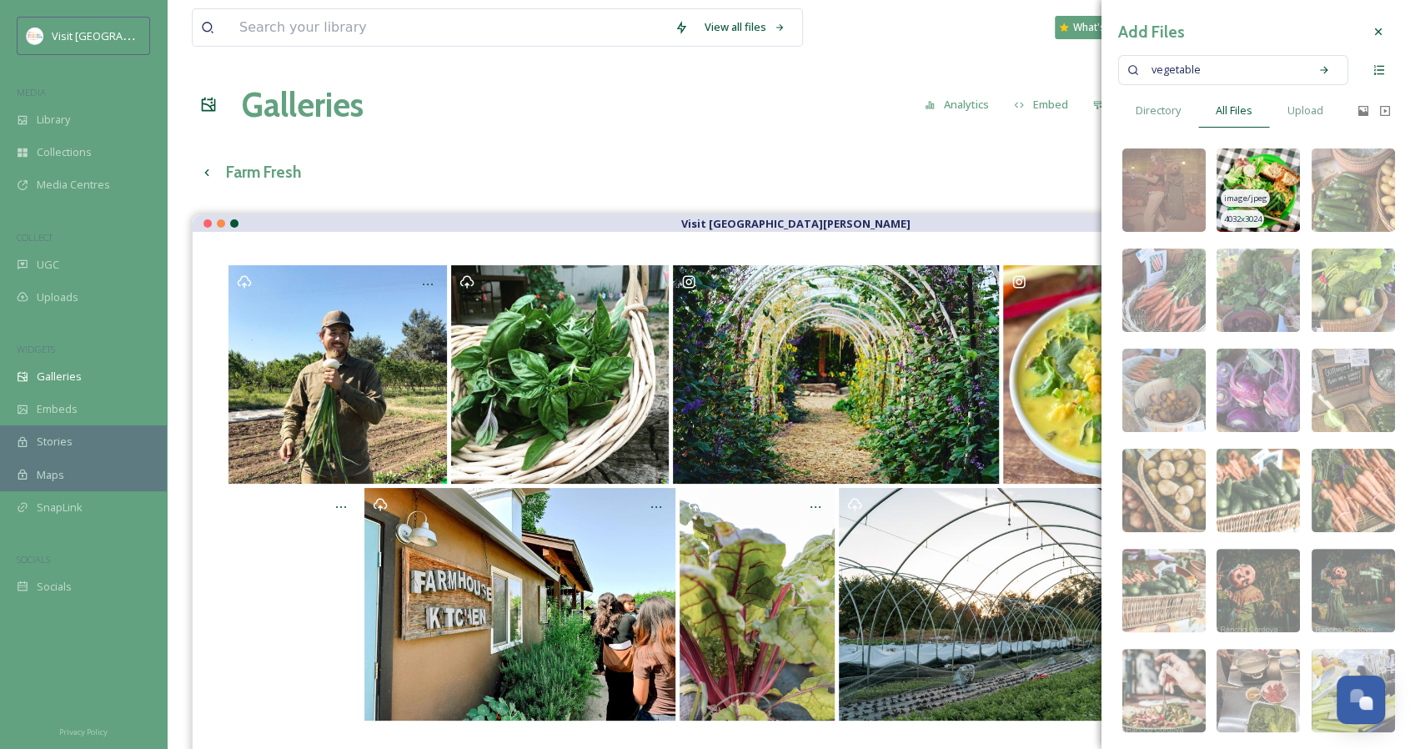
click at [1260, 168] on img at bounding box center [1257, 189] width 83 height 83
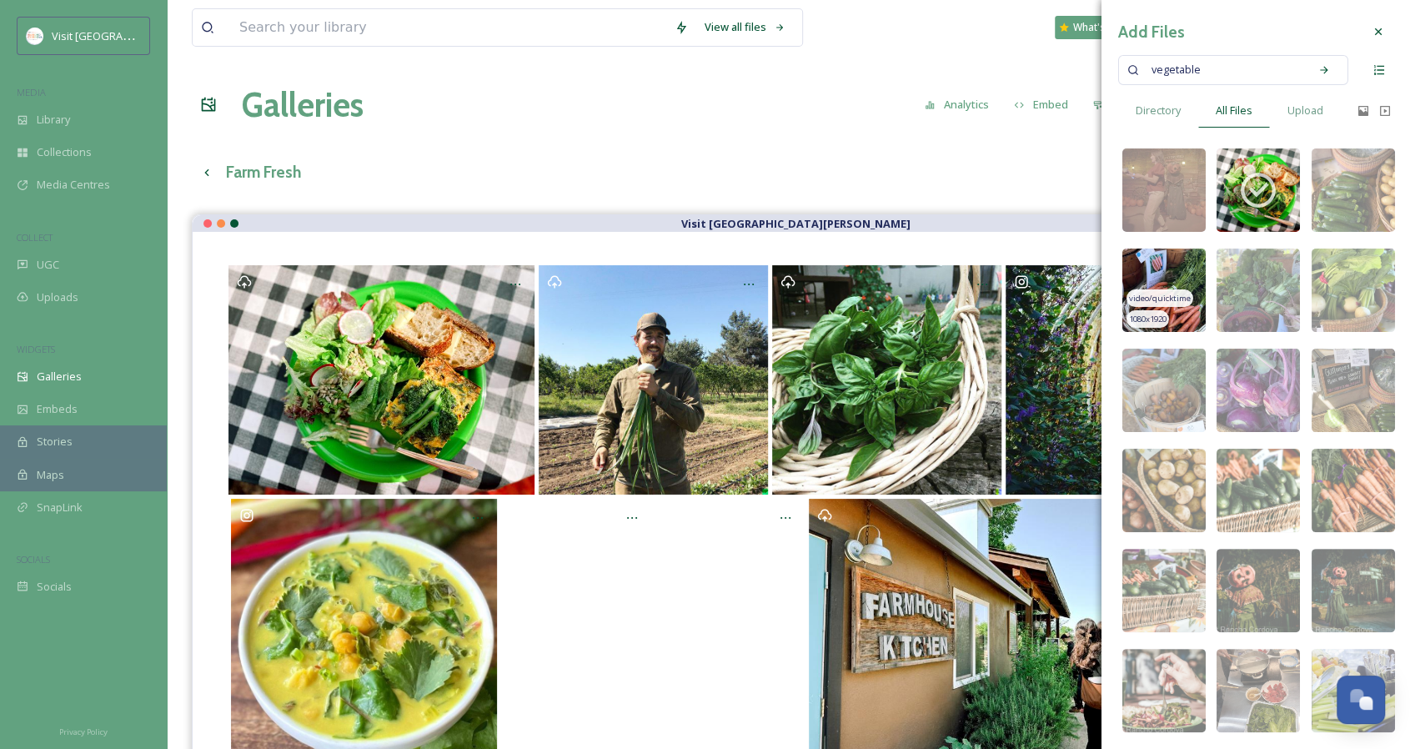
click at [1171, 269] on img at bounding box center [1163, 289] width 83 height 83
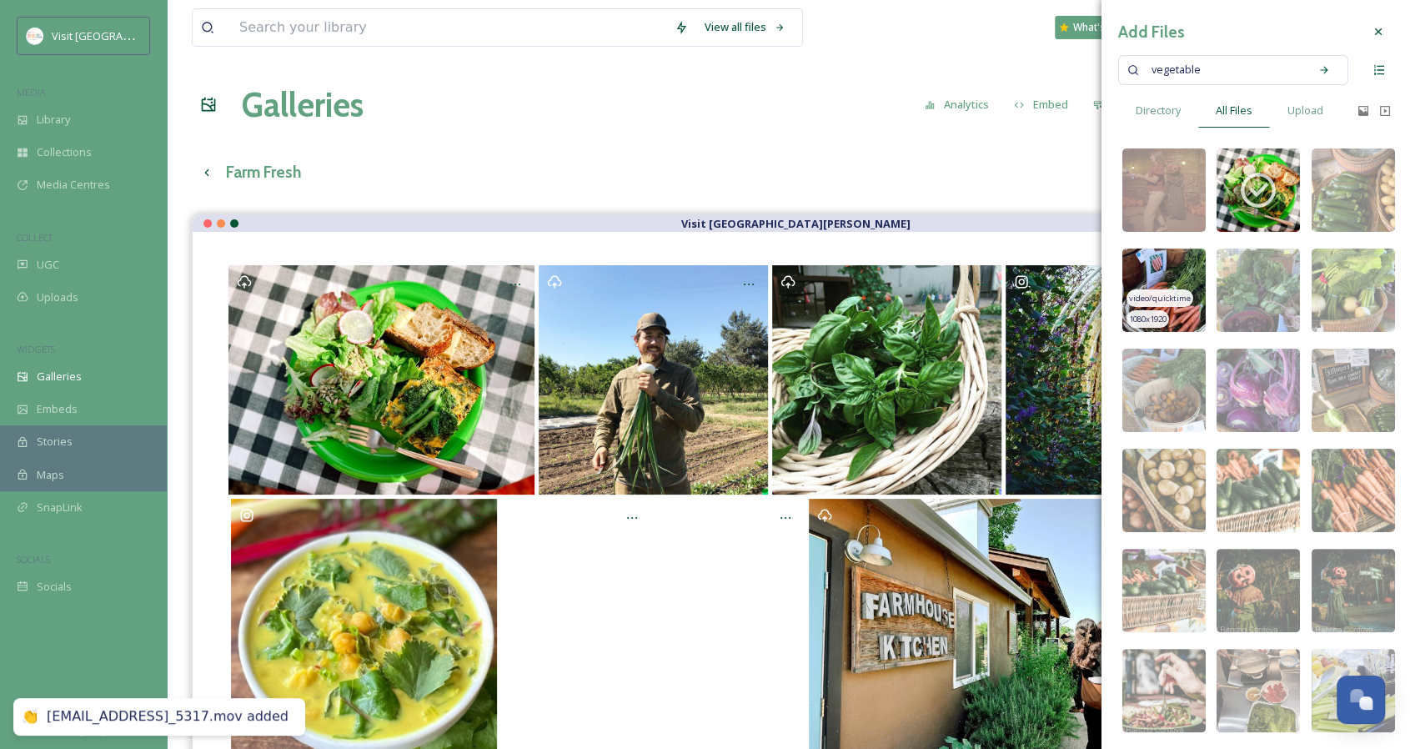
click at [1171, 269] on img at bounding box center [1163, 289] width 83 height 83
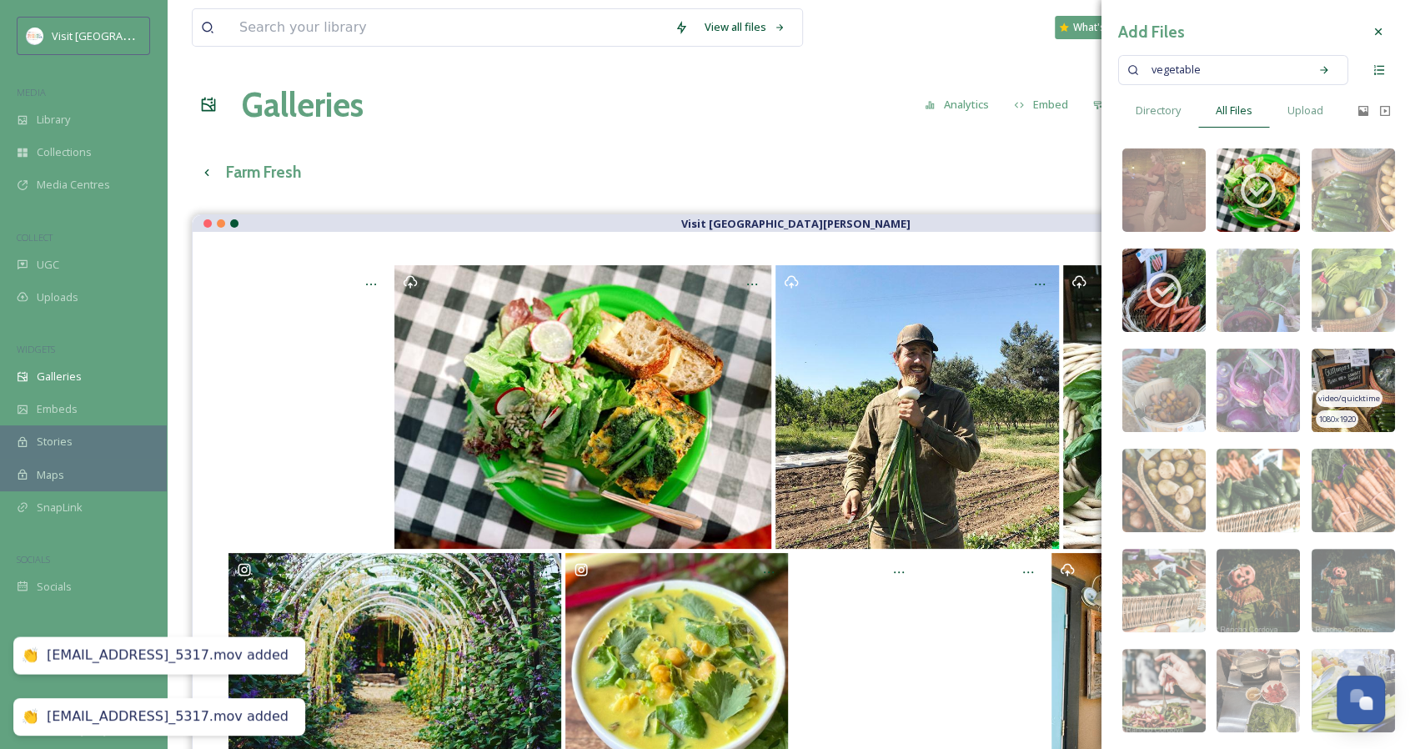
click at [1366, 383] on img at bounding box center [1352, 389] width 83 height 83
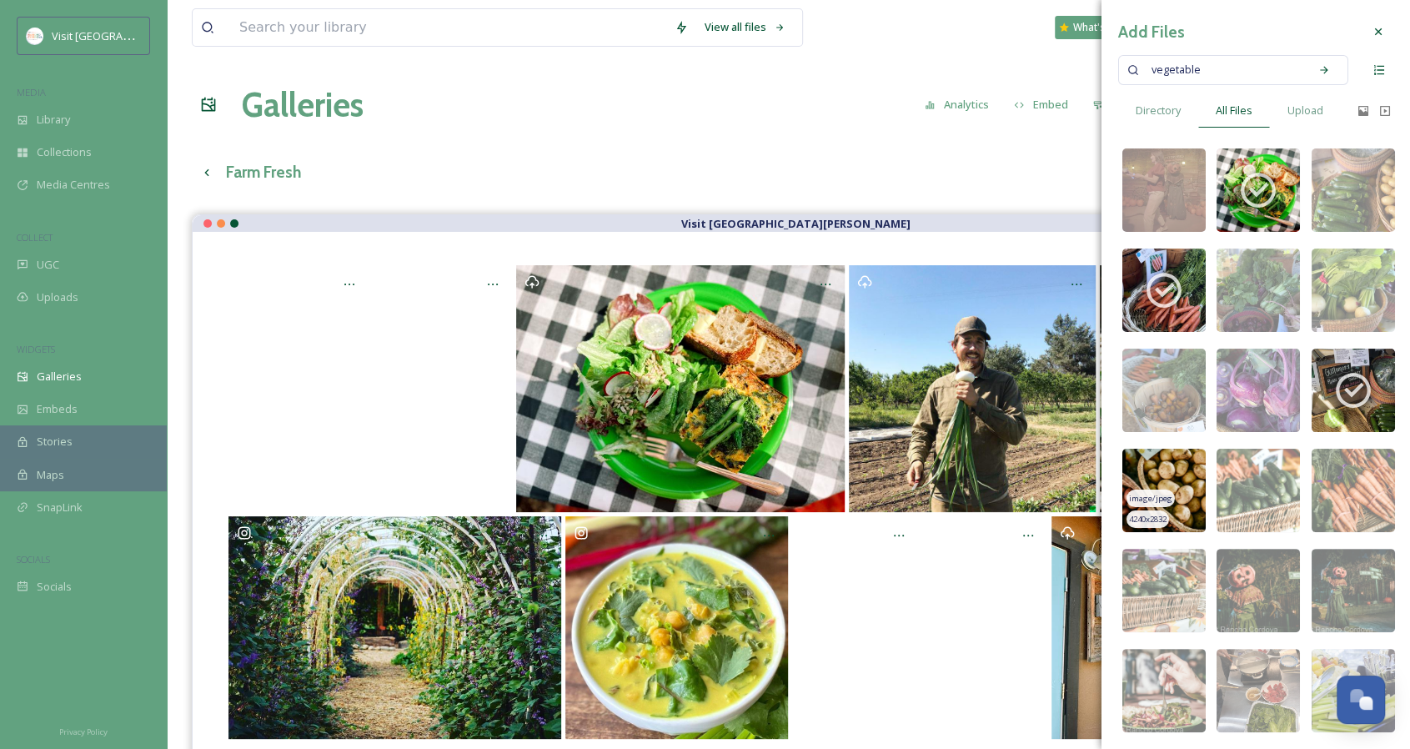
click at [1184, 474] on img at bounding box center [1163, 489] width 83 height 83
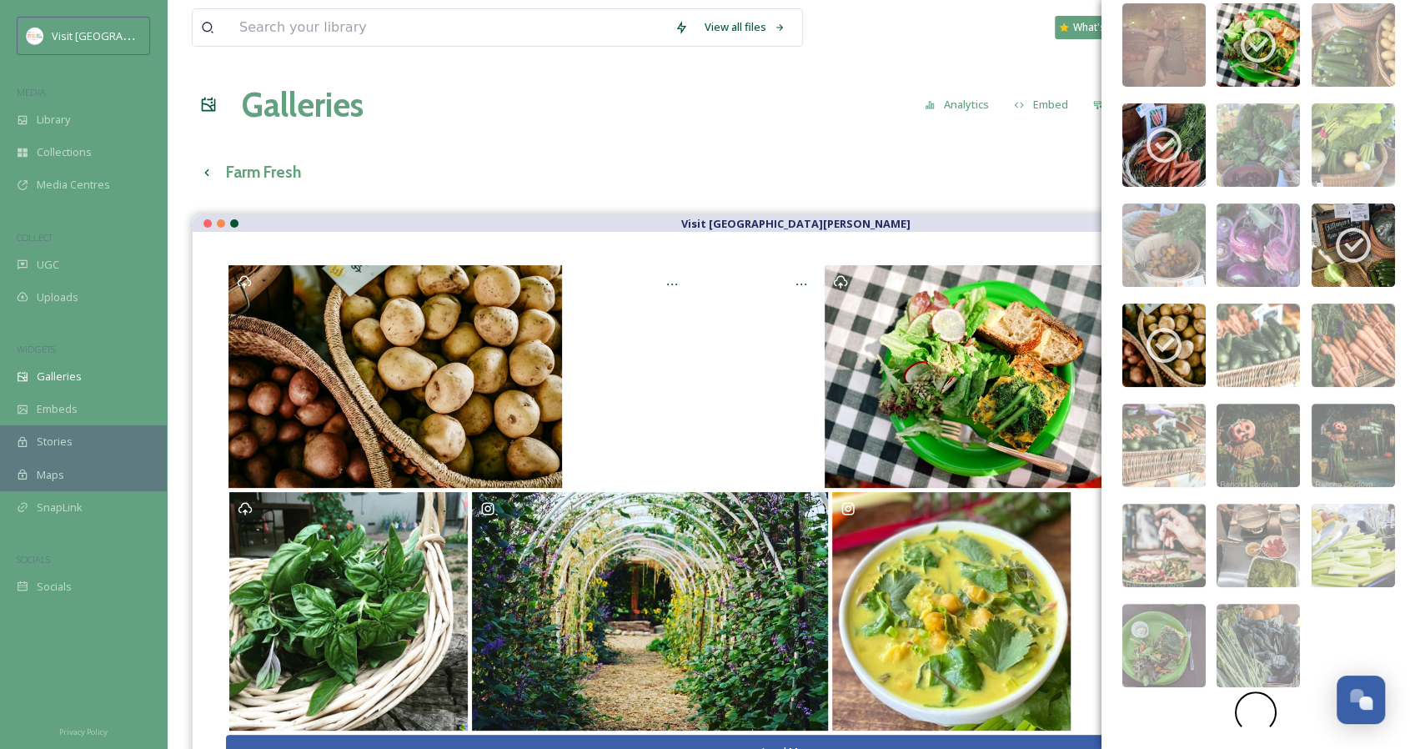
scroll to position [83, 0]
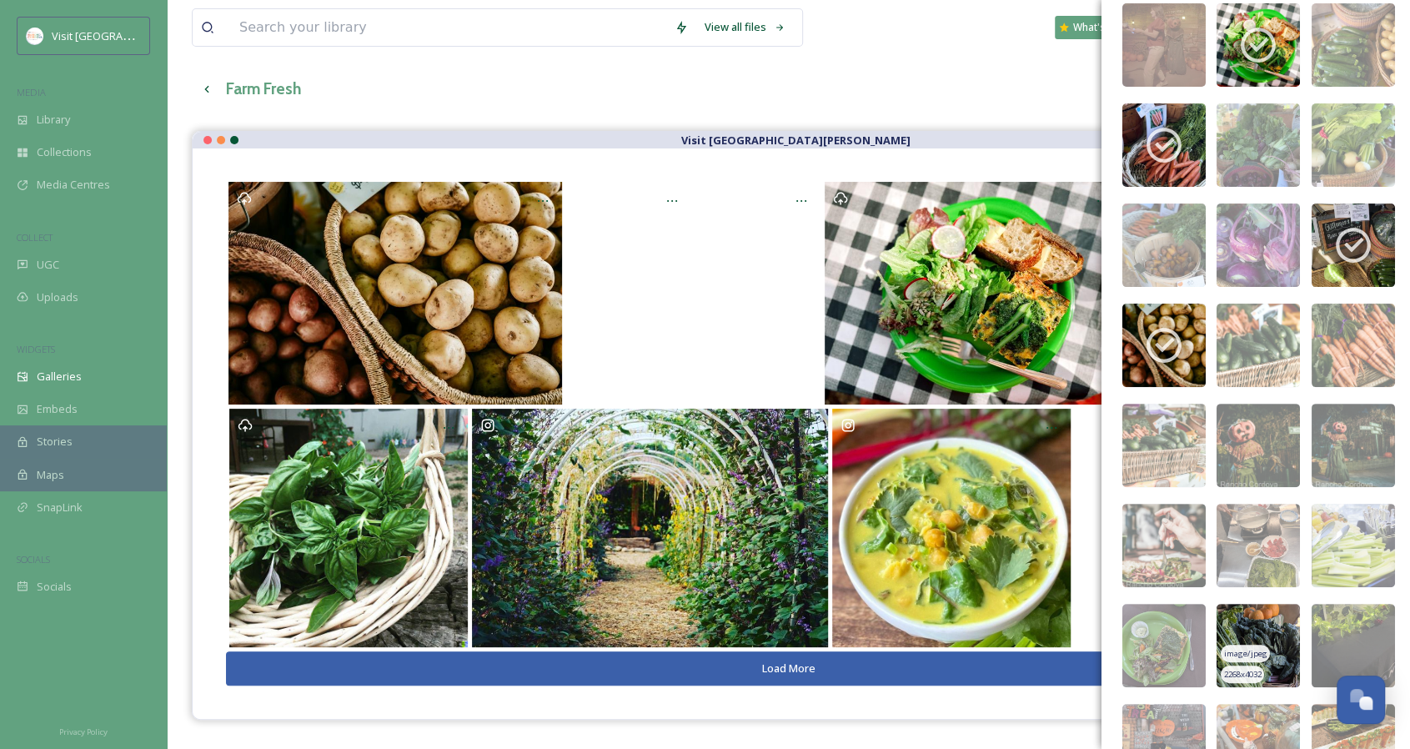
click at [1257, 624] on img at bounding box center [1257, 644] width 83 height 83
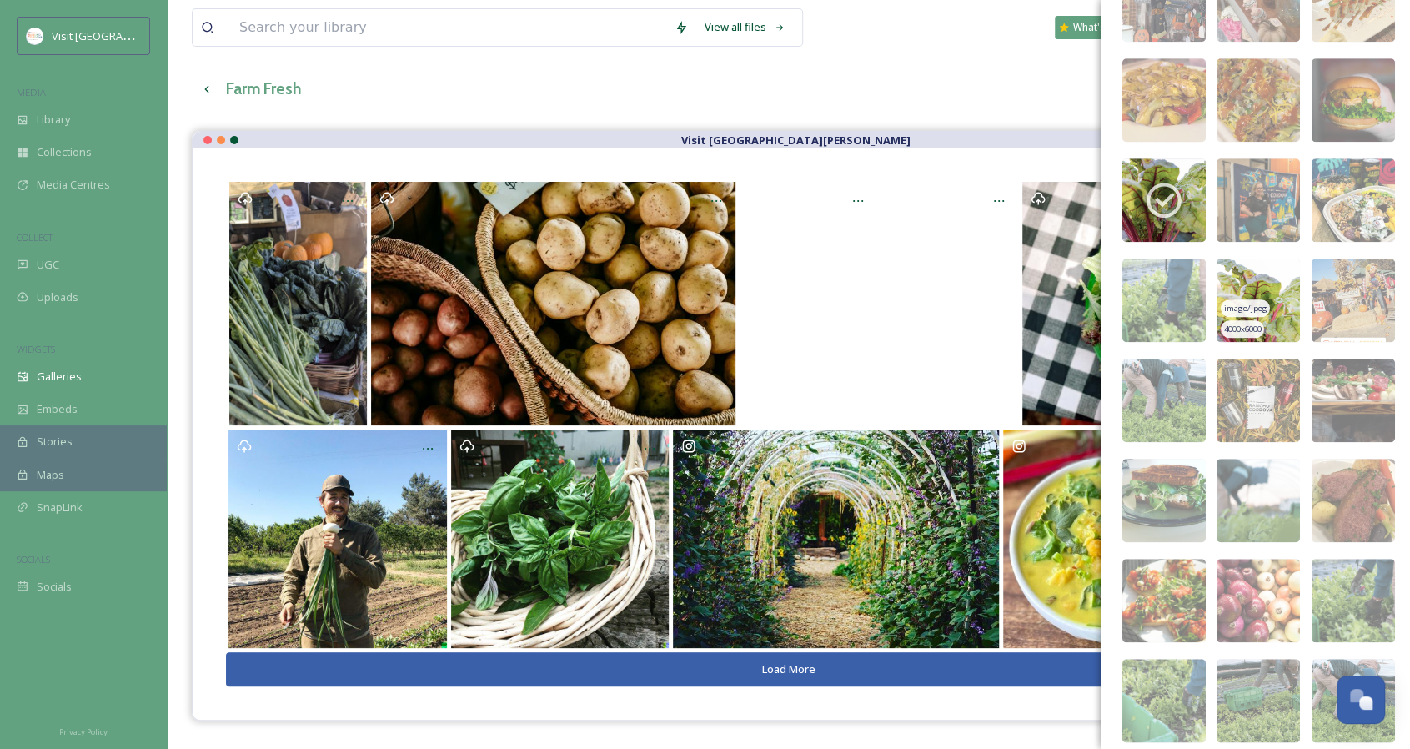
scroll to position [895, 0]
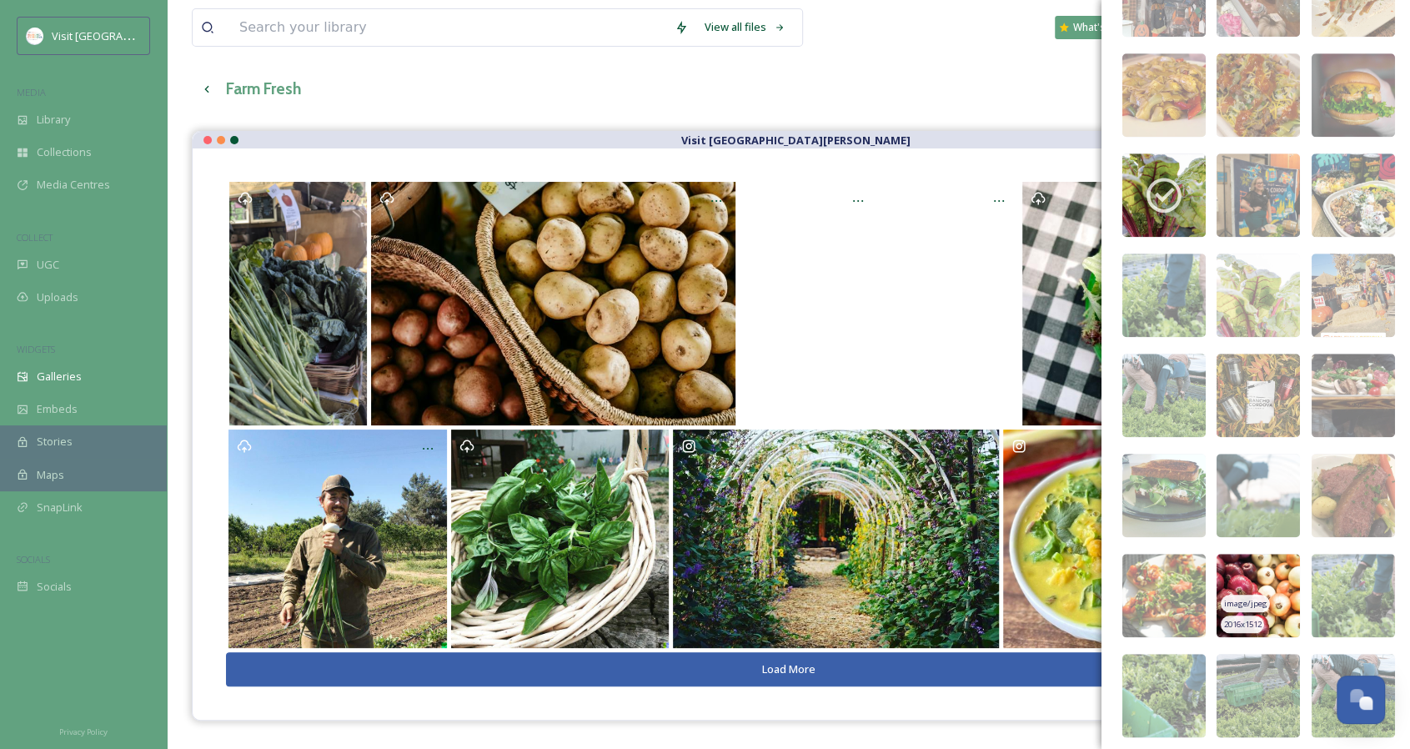
click at [1284, 578] on img at bounding box center [1257, 594] width 83 height 83
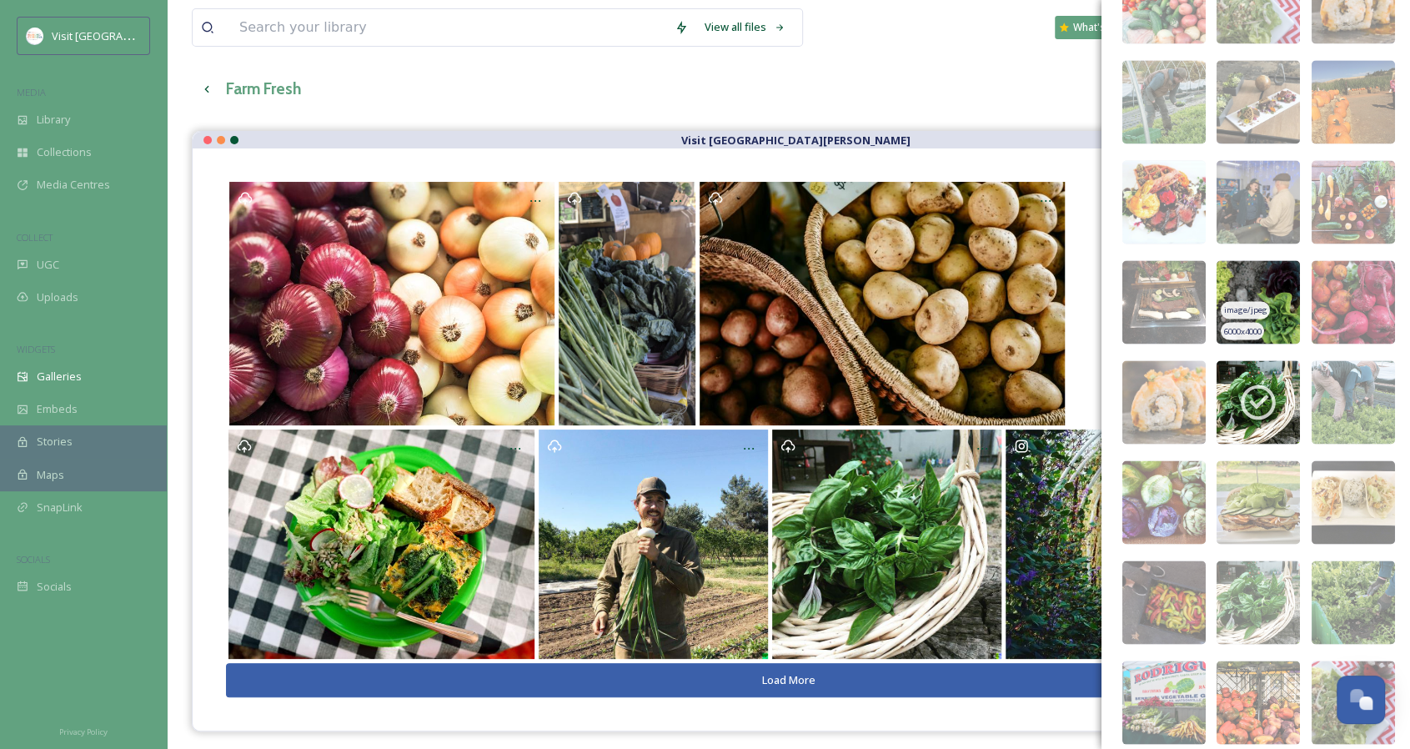
scroll to position [1812, 0]
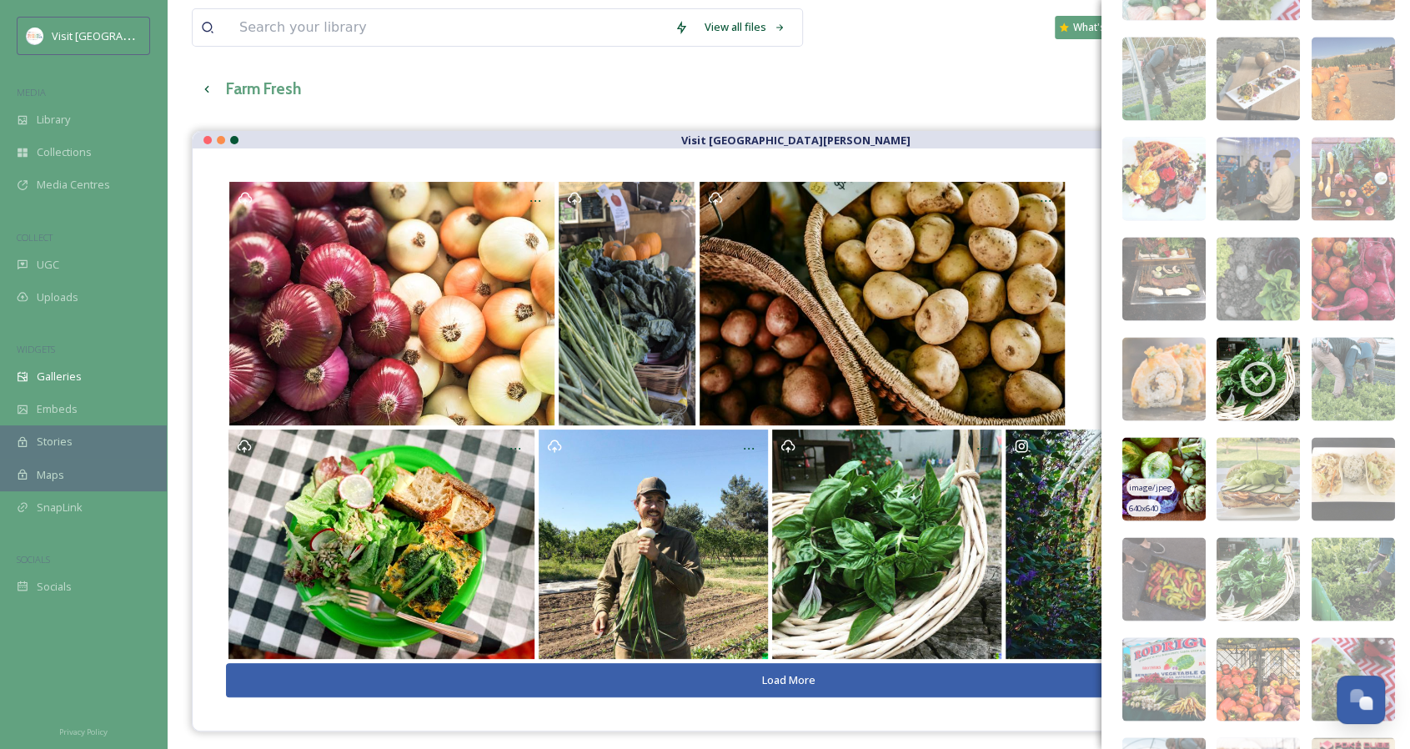
click at [1179, 461] on img at bounding box center [1163, 478] width 83 height 83
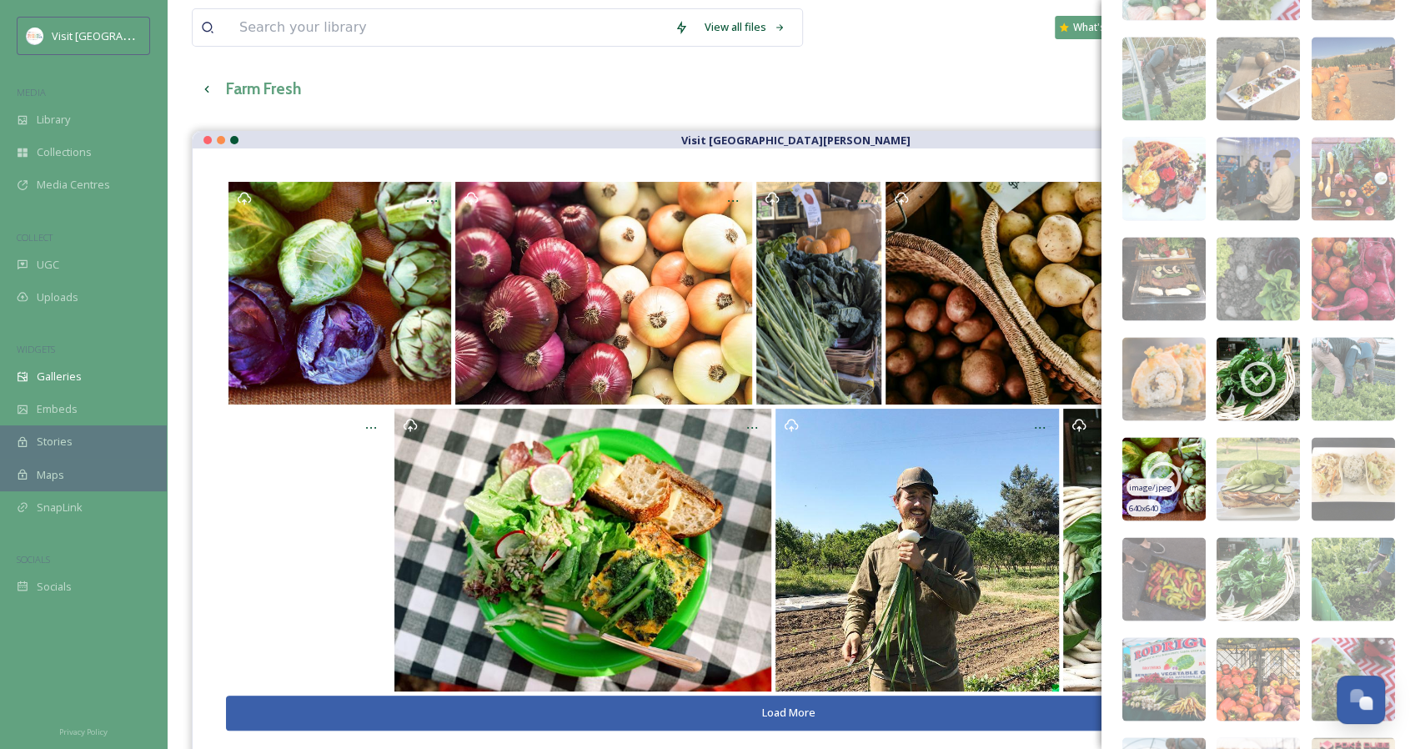
click at [1179, 461] on icon at bounding box center [1164, 479] width 42 height 42
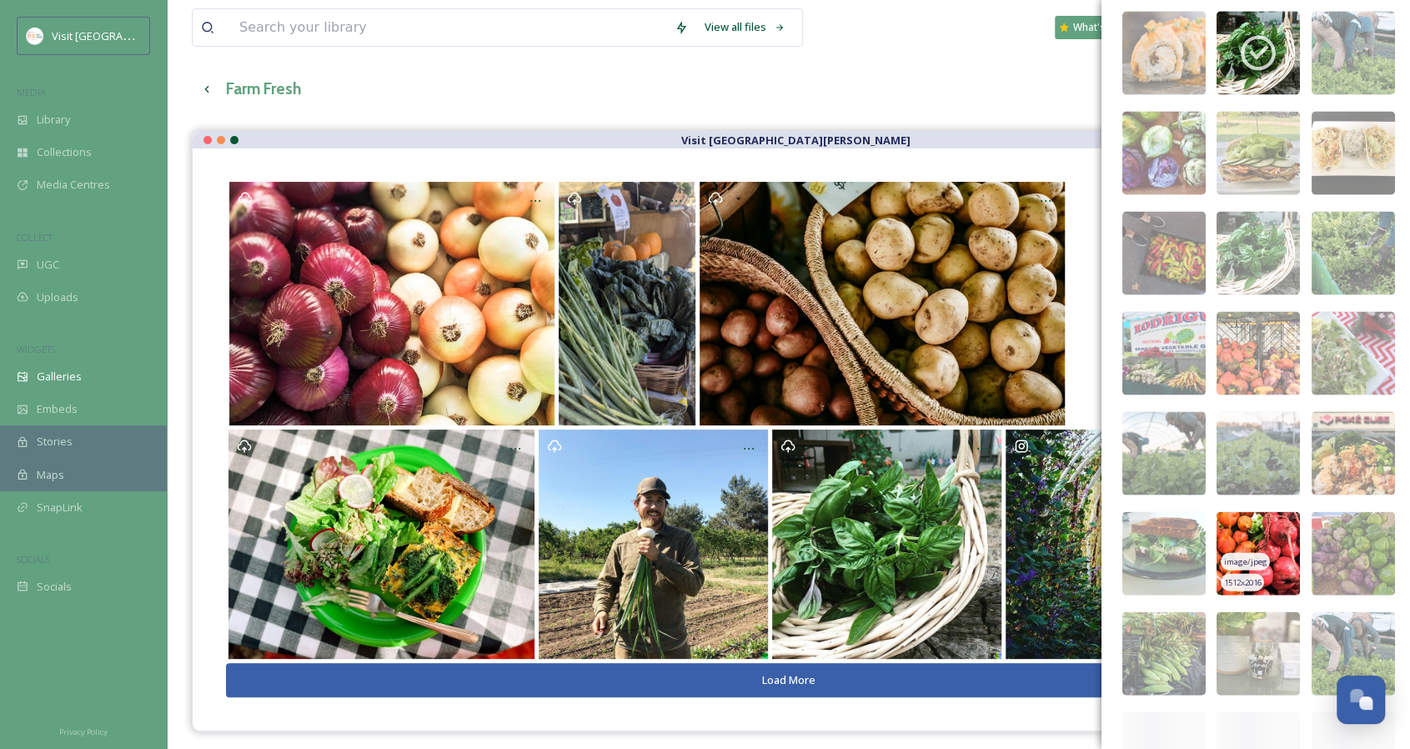
scroll to position [2146, 0]
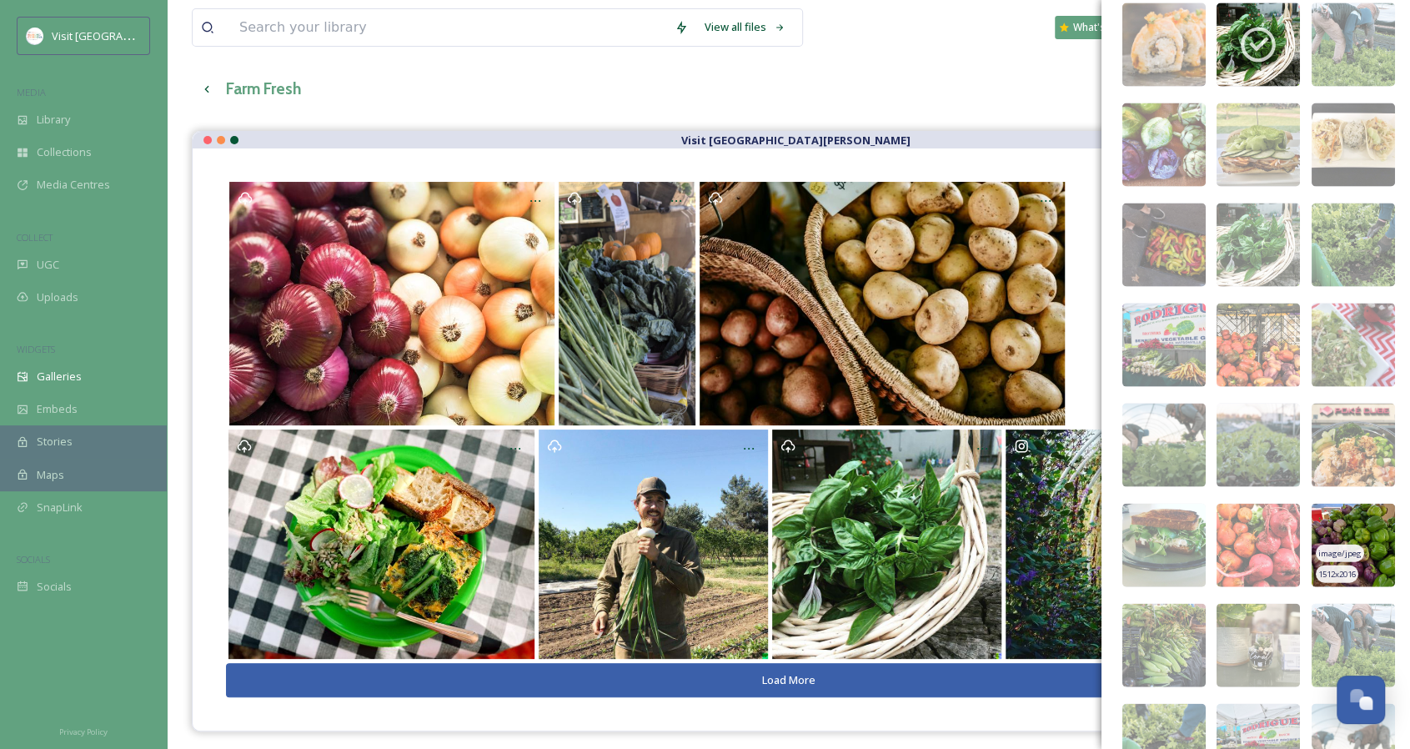
click at [1331, 515] on img at bounding box center [1352, 544] width 83 height 83
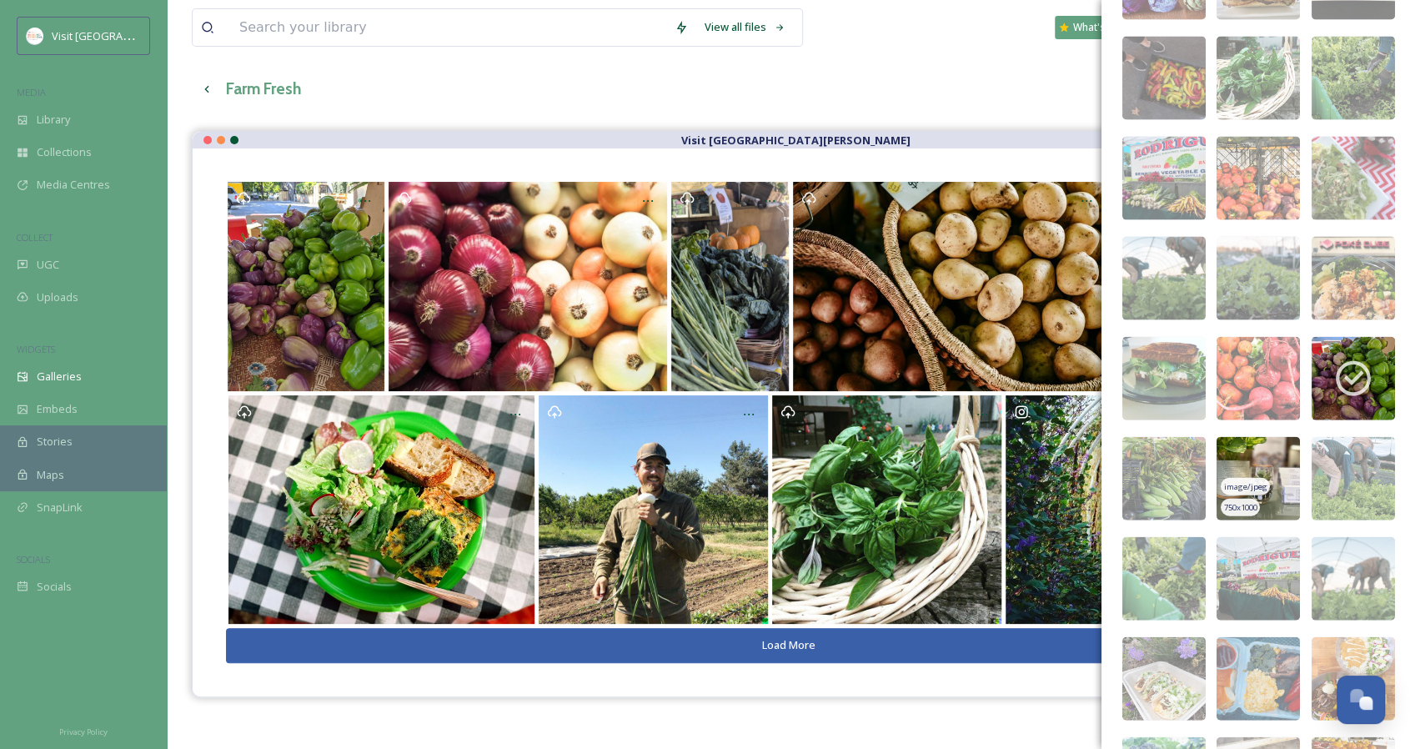
scroll to position [2479, 0]
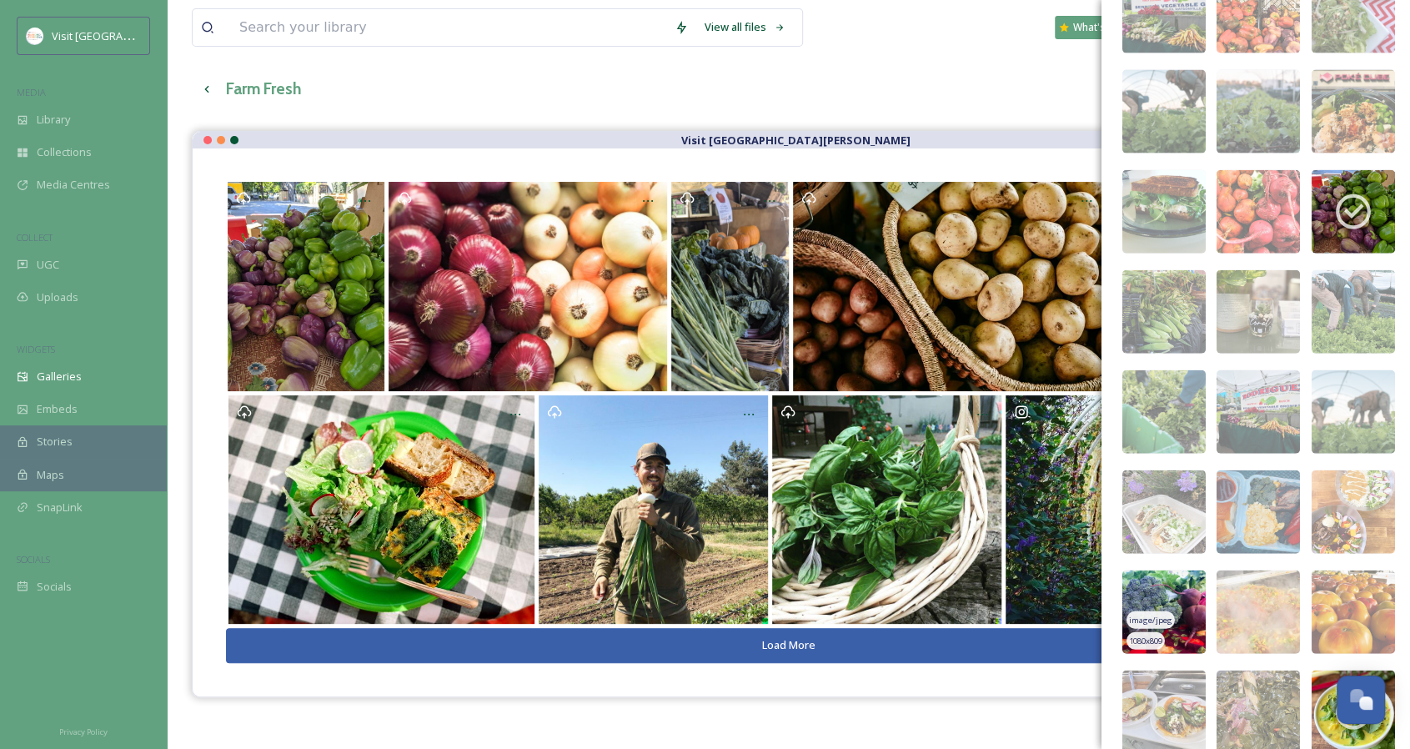
click at [1184, 583] on img at bounding box center [1163, 611] width 83 height 83
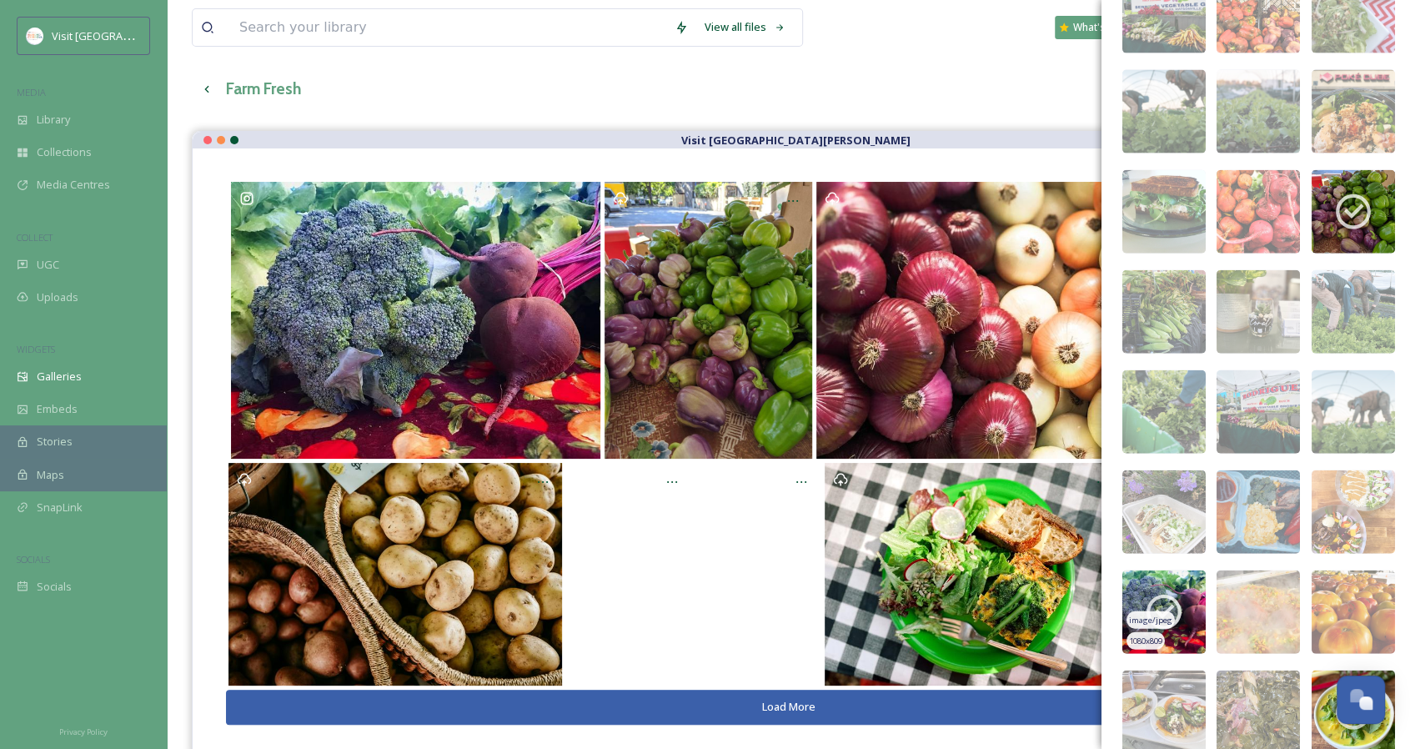
click at [1184, 583] on img at bounding box center [1163, 611] width 83 height 83
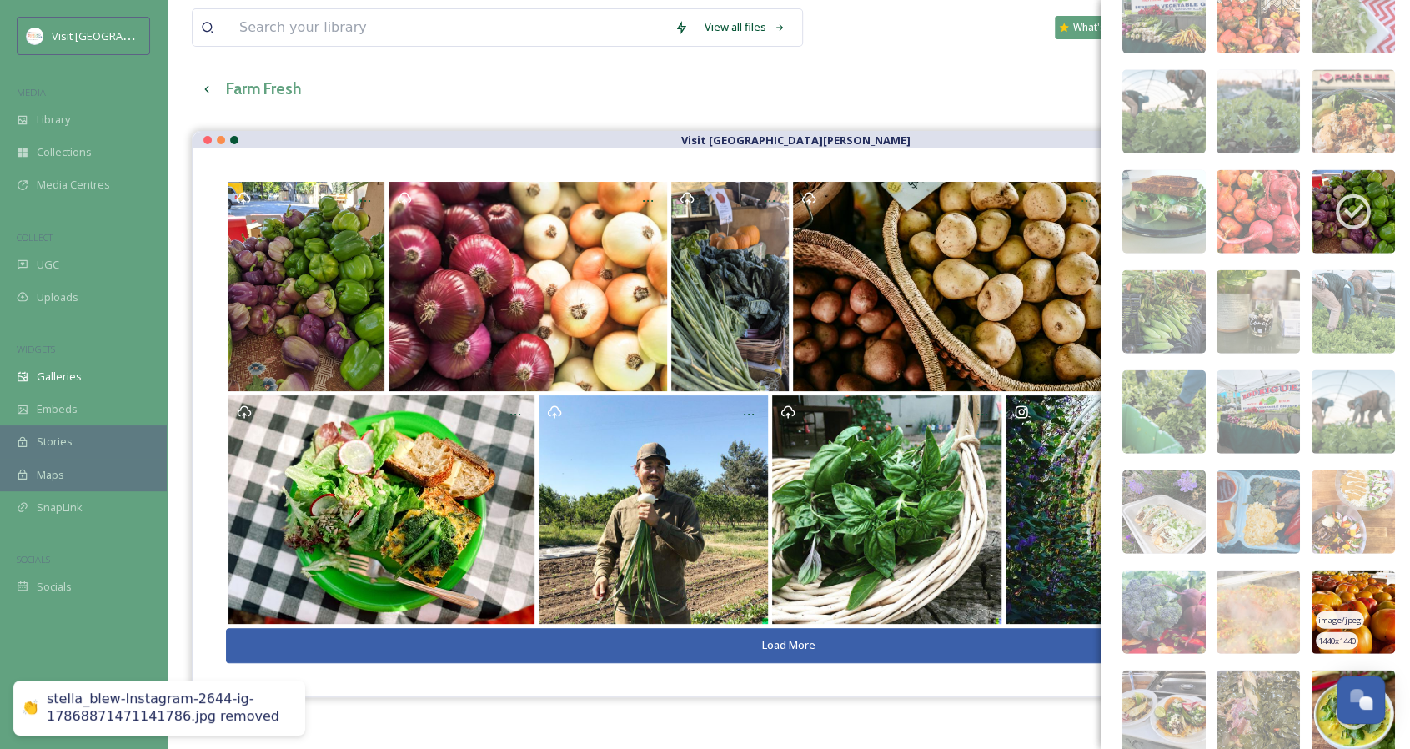
click at [1329, 581] on img at bounding box center [1352, 611] width 83 height 83
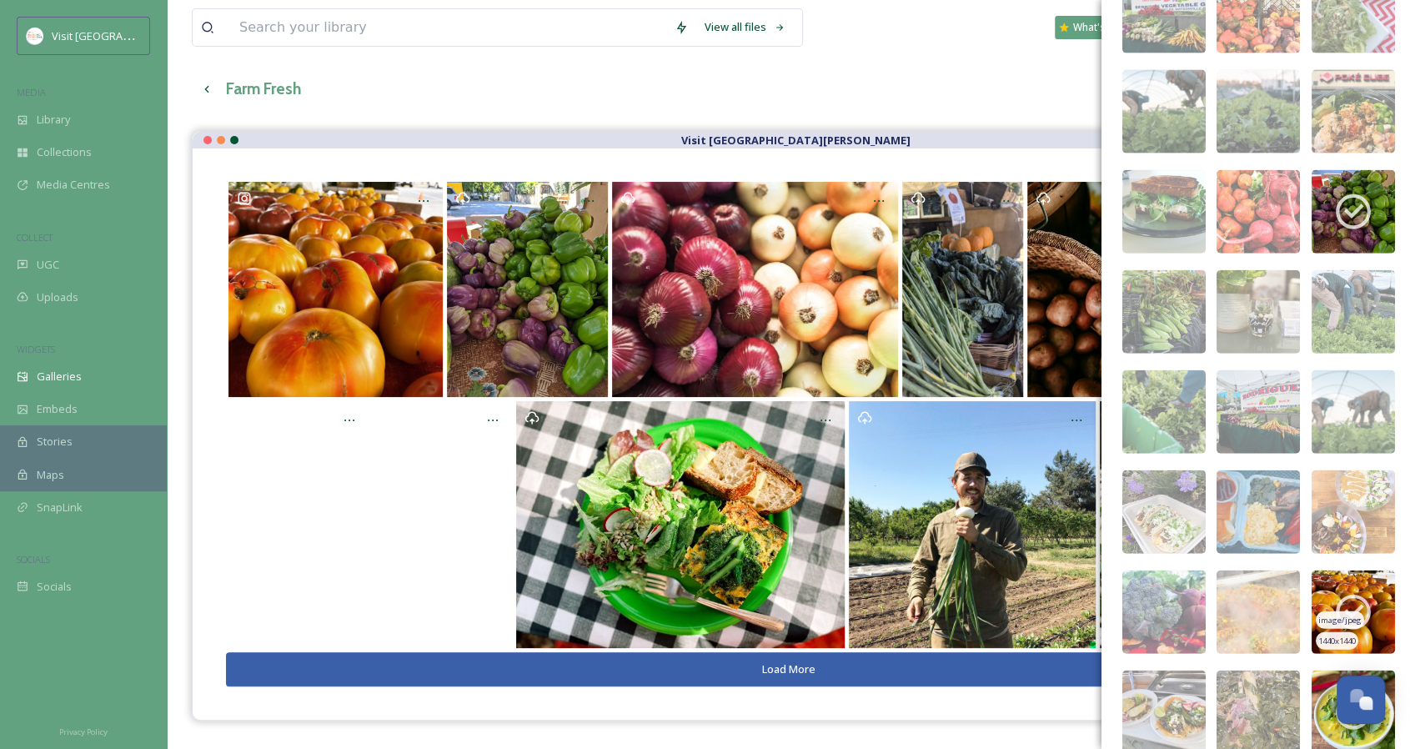
click at [1329, 585] on img at bounding box center [1352, 611] width 83 height 83
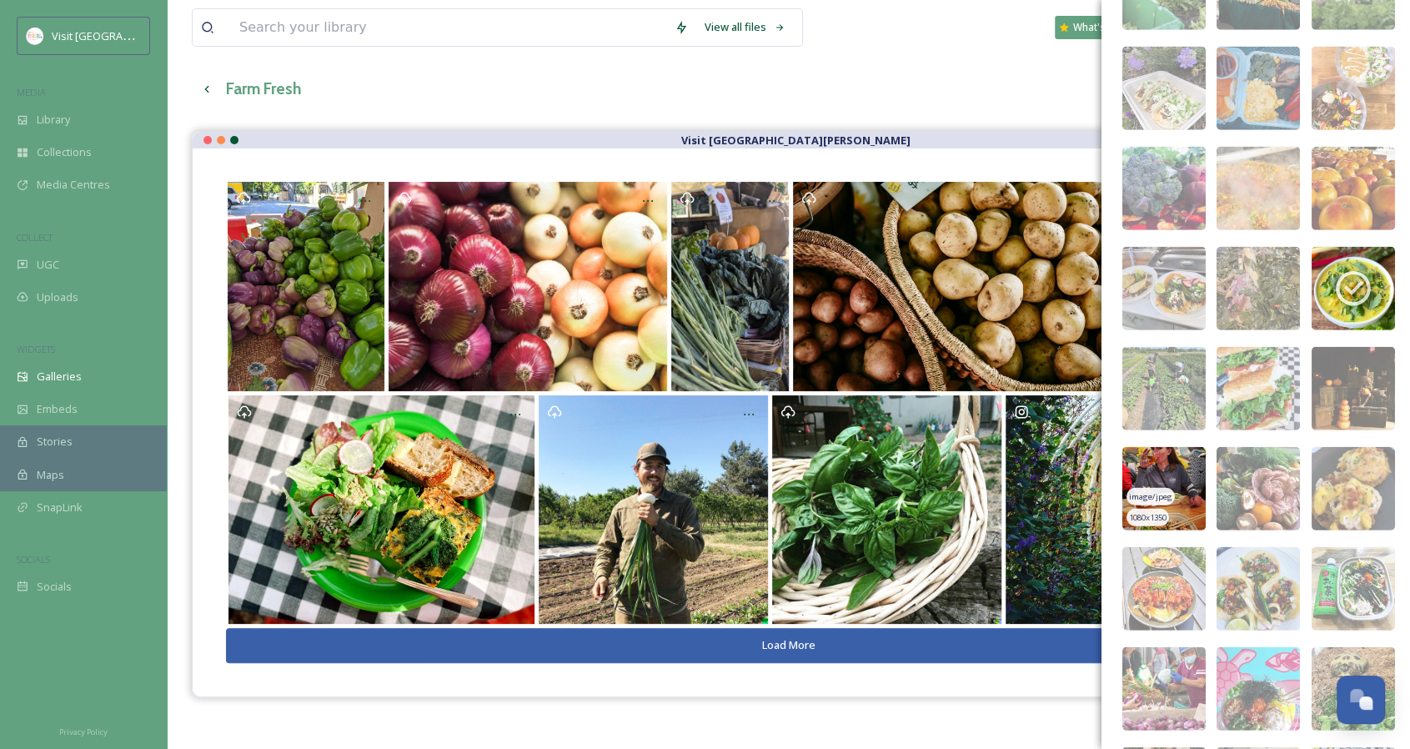
scroll to position [2979, 0]
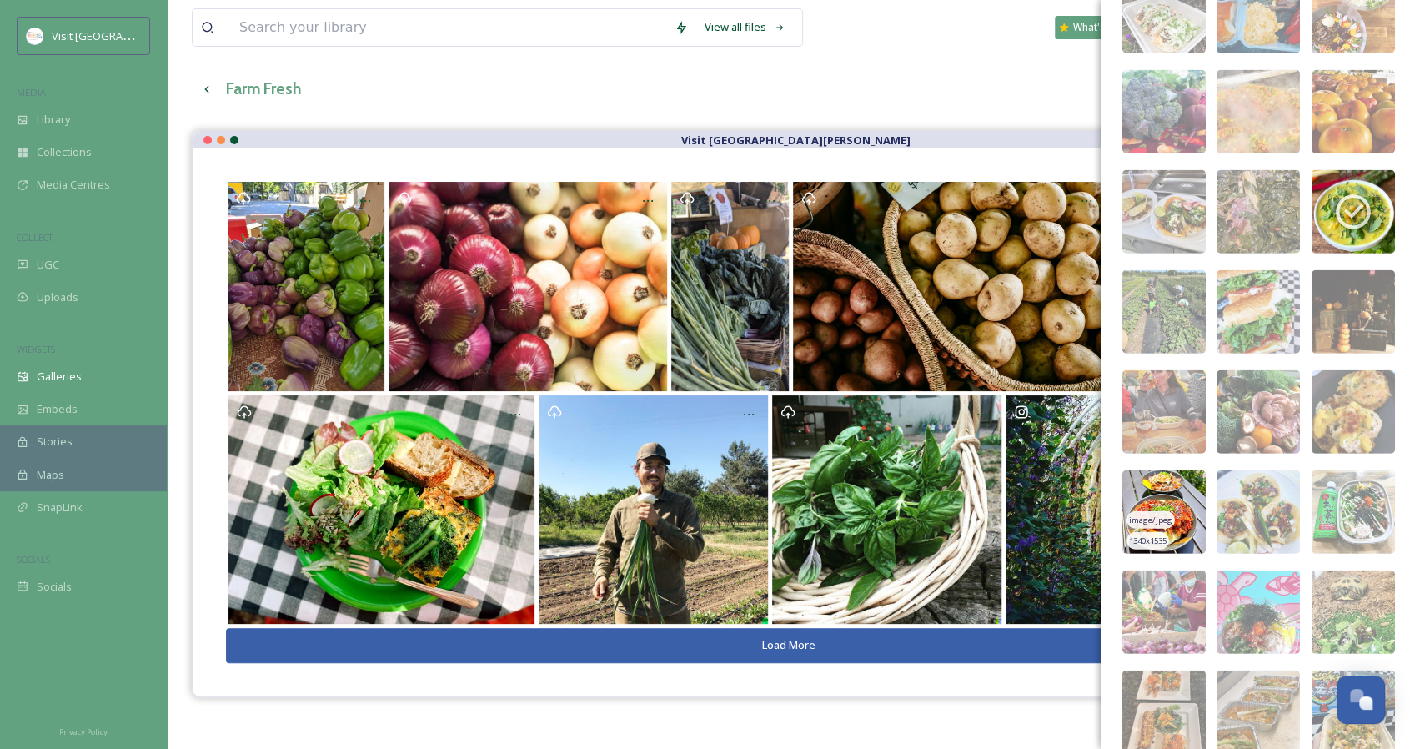
click at [1174, 486] on img at bounding box center [1163, 511] width 83 height 83
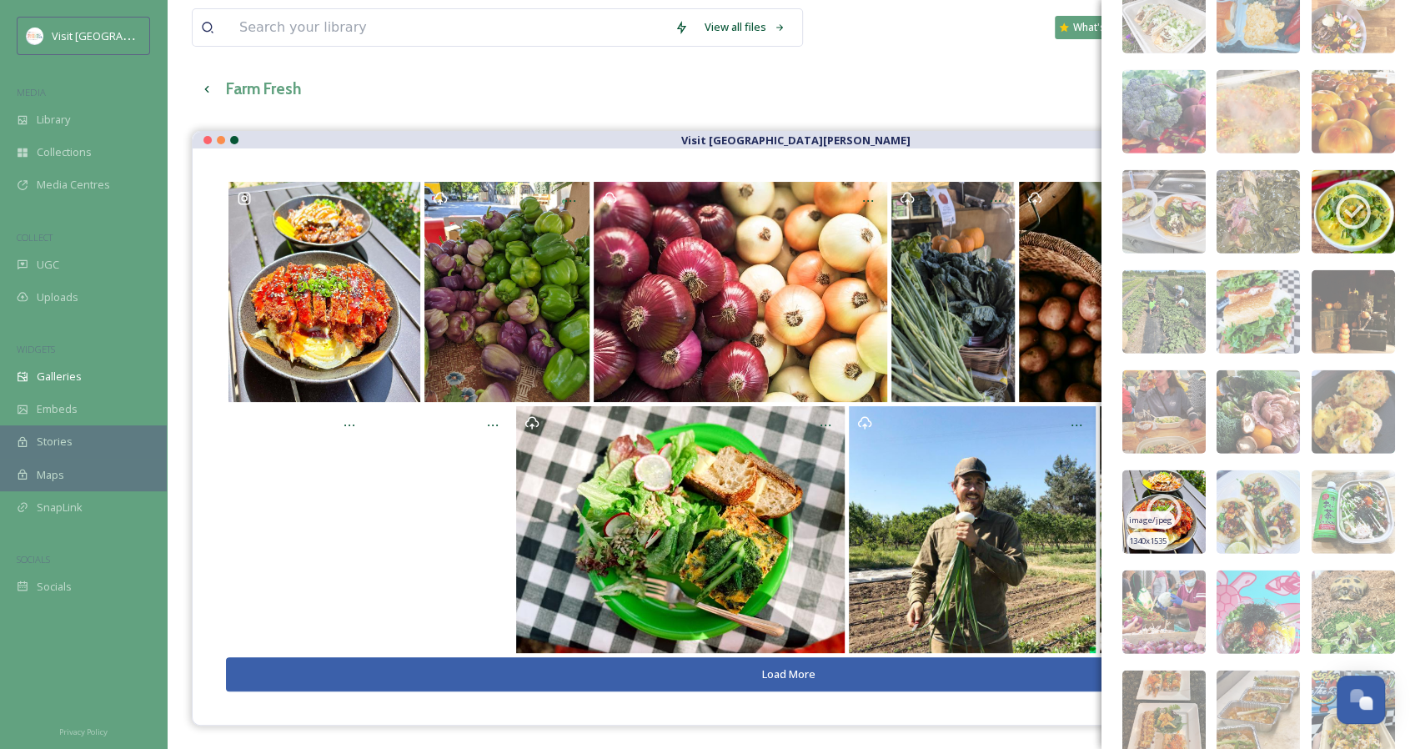
click at [1174, 486] on img at bounding box center [1163, 511] width 83 height 83
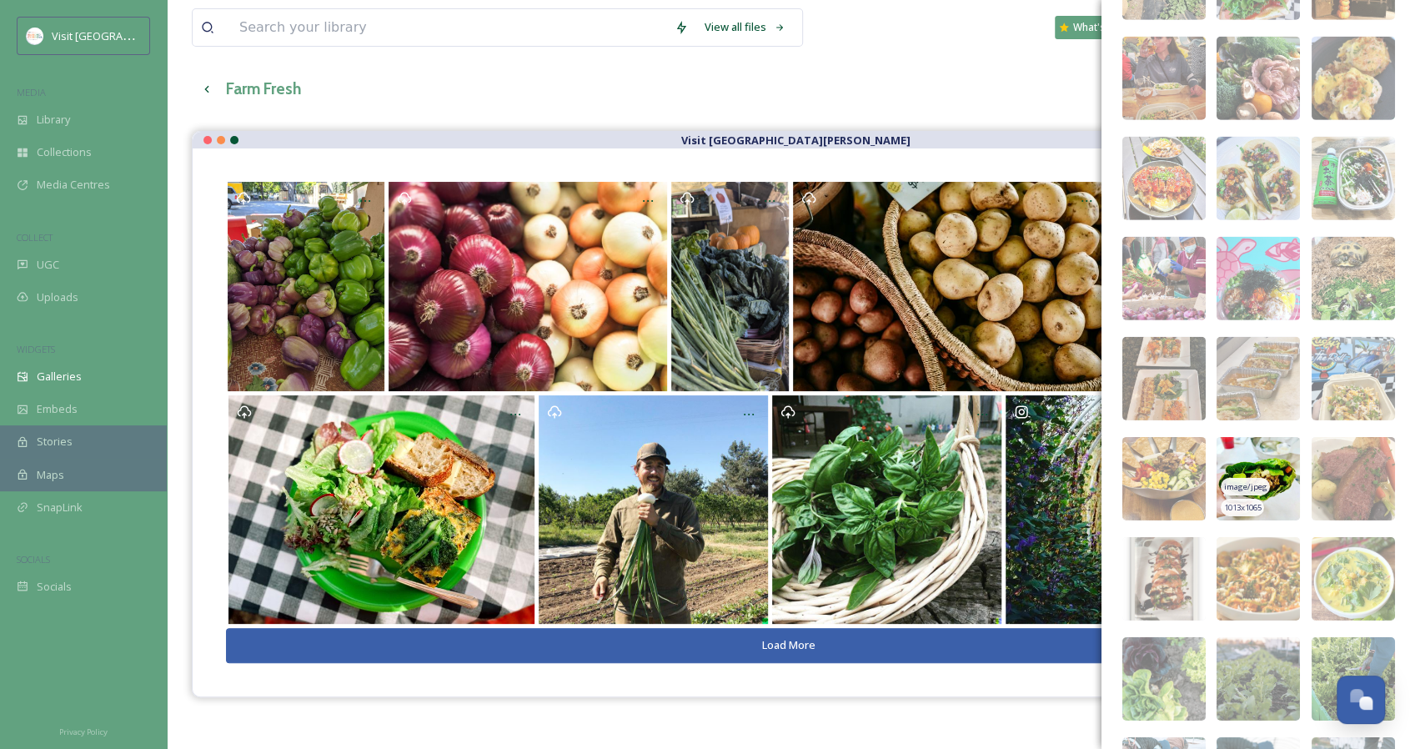
scroll to position [3396, 0]
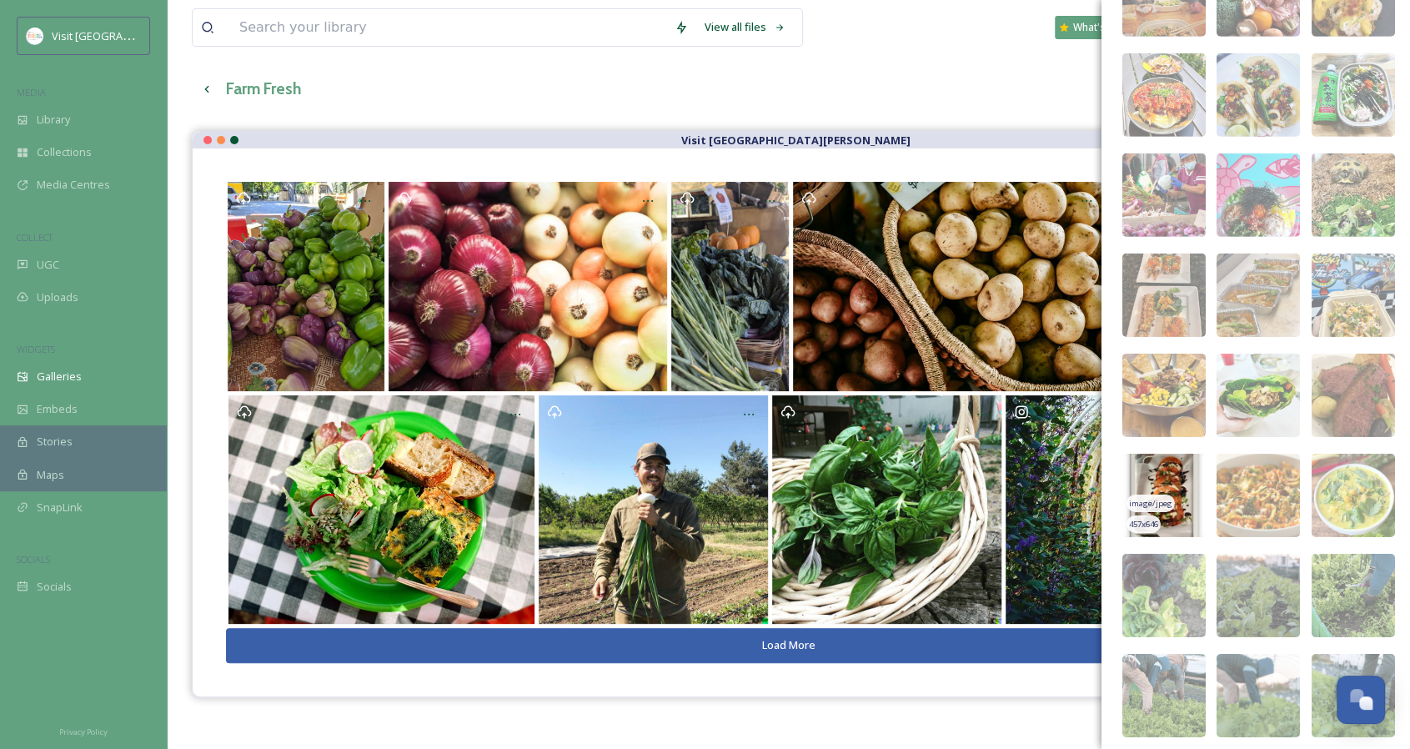
click at [1179, 488] on img at bounding box center [1163, 494] width 83 height 83
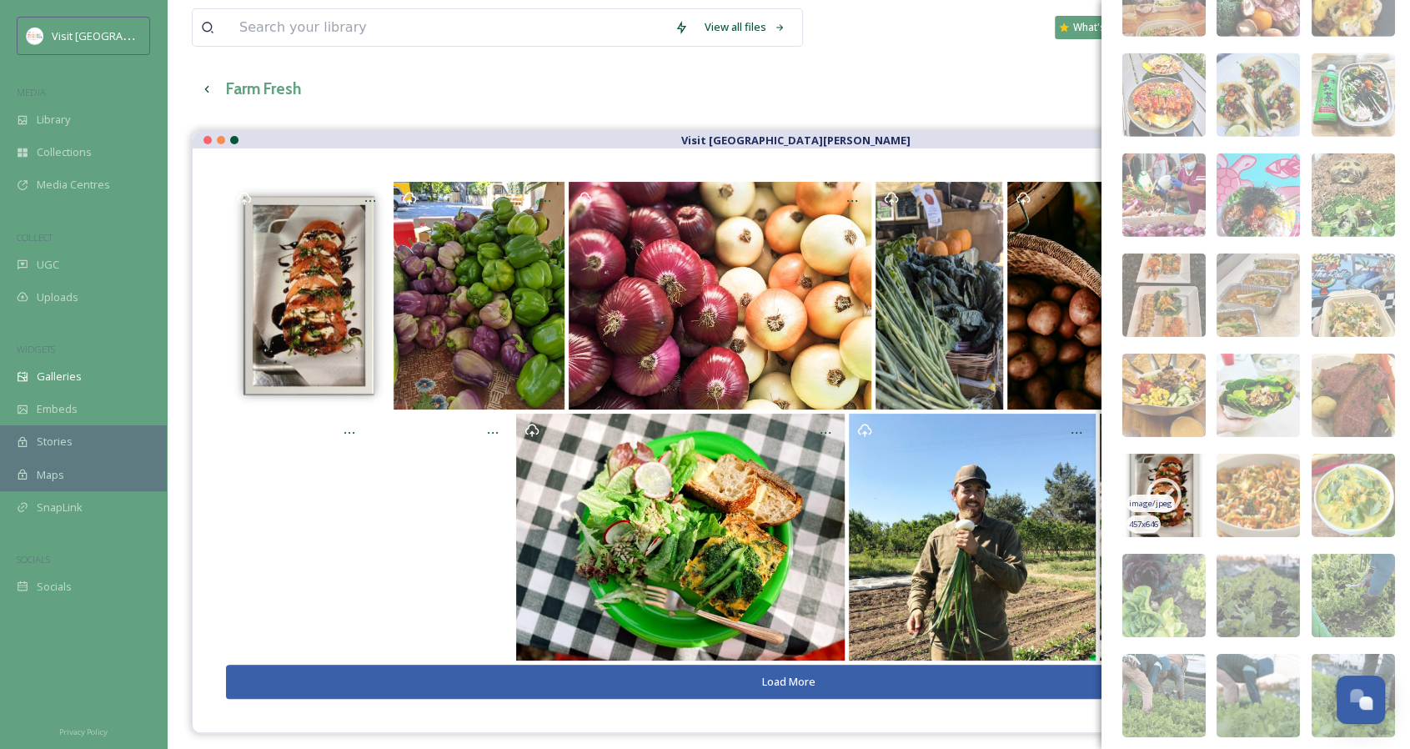
click at [1179, 488] on icon at bounding box center [1163, 495] width 35 height 35
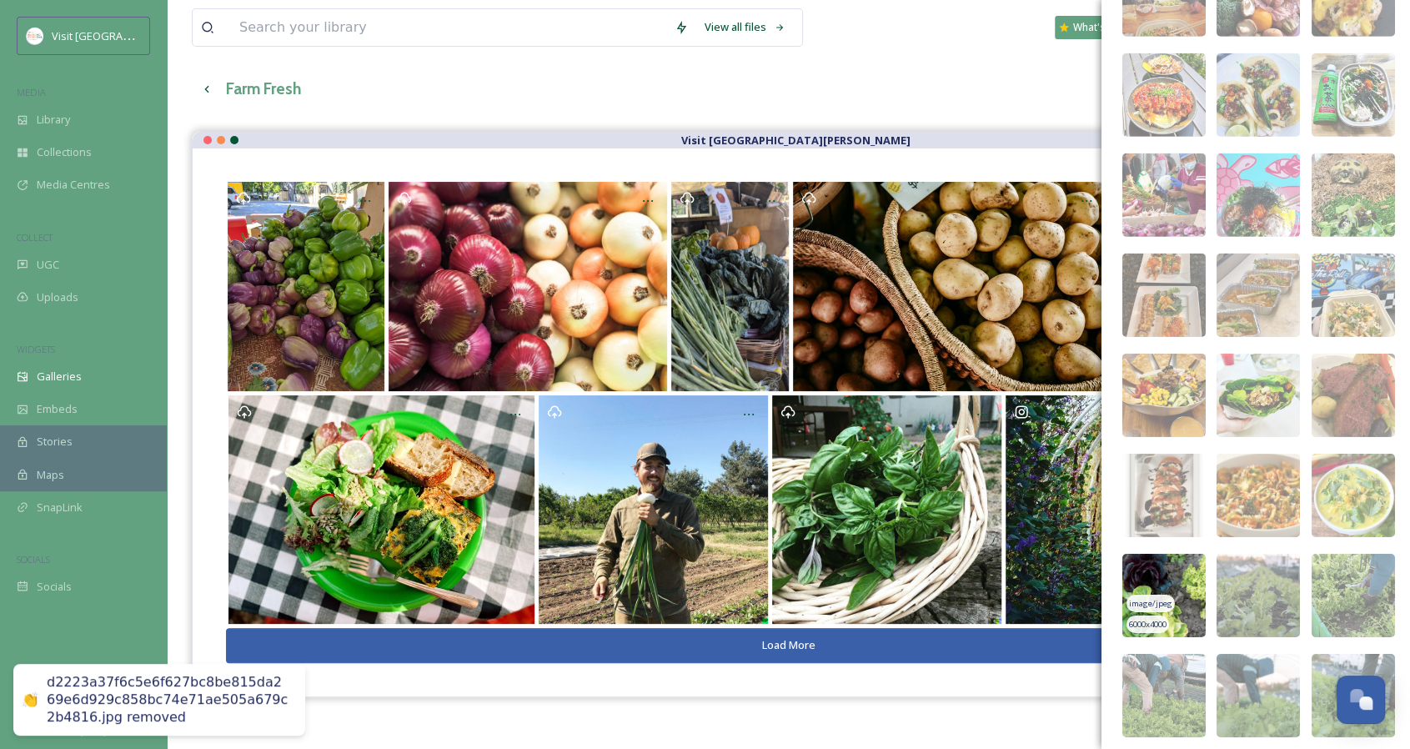
click at [1179, 570] on img at bounding box center [1163, 594] width 83 height 83
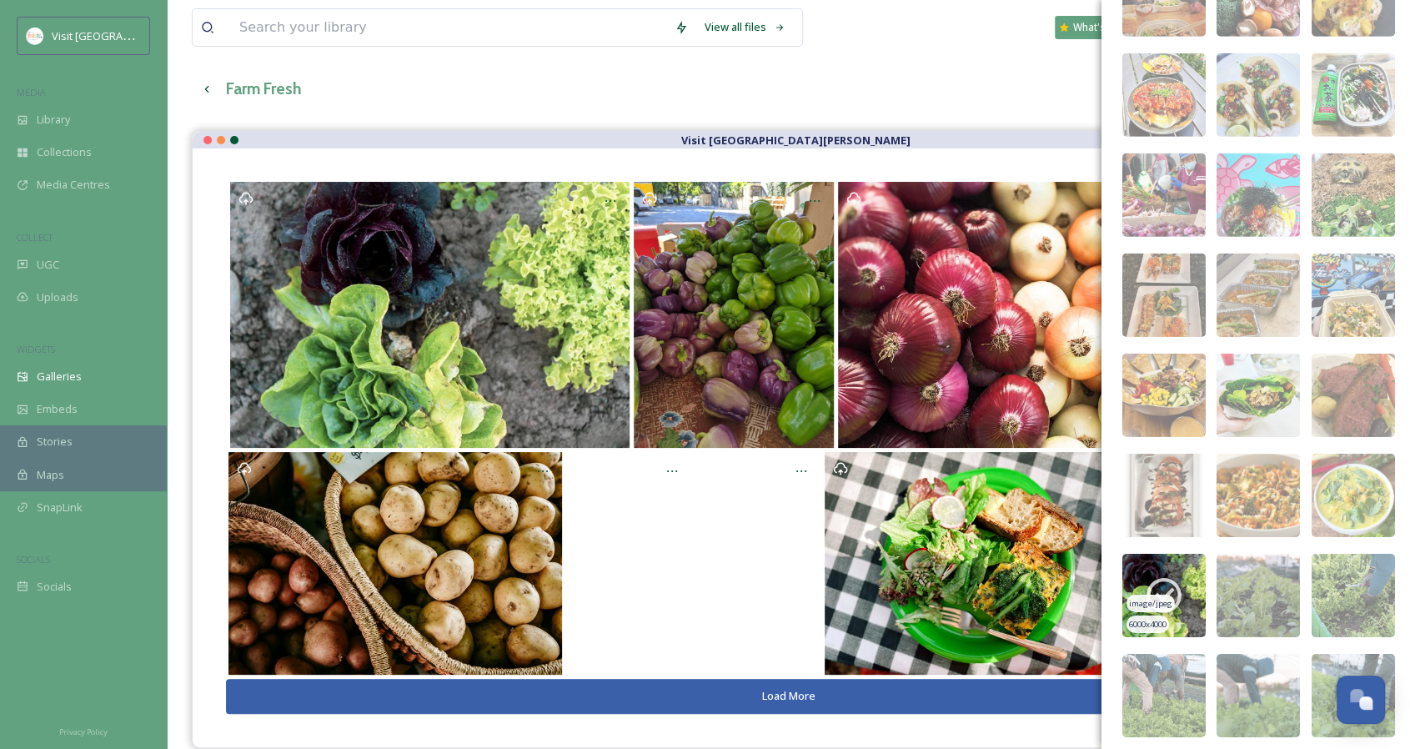
click at [1179, 570] on img at bounding box center [1163, 594] width 83 height 83
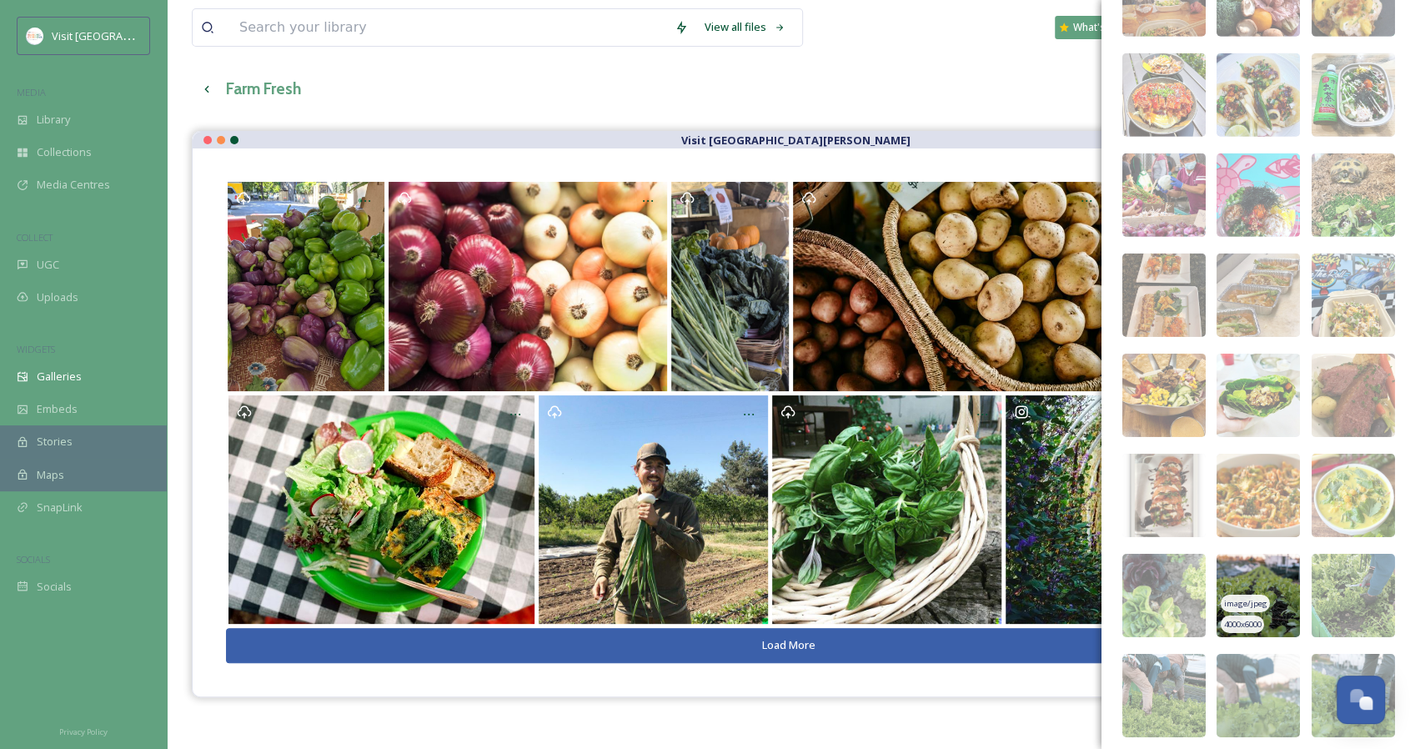
click at [1275, 577] on img at bounding box center [1257, 594] width 83 height 83
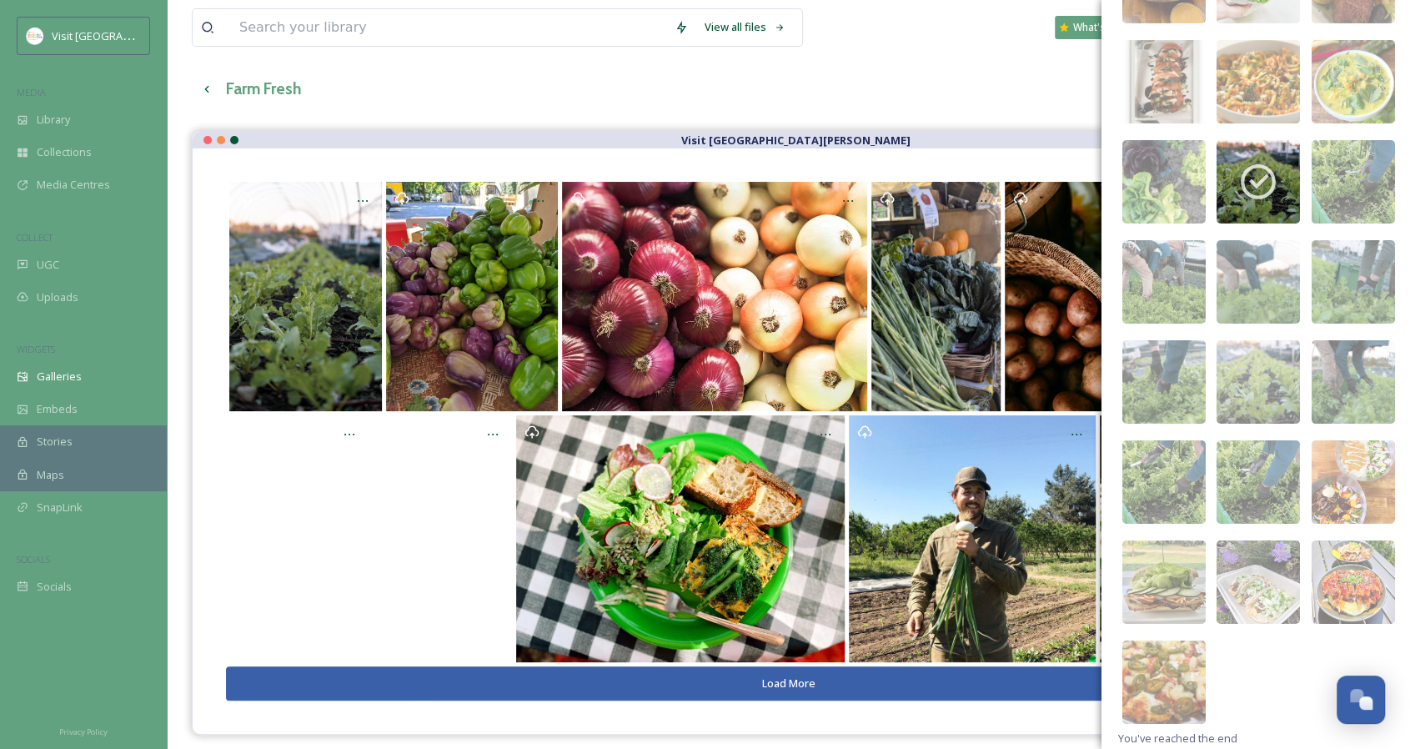
scroll to position [3813, 0]
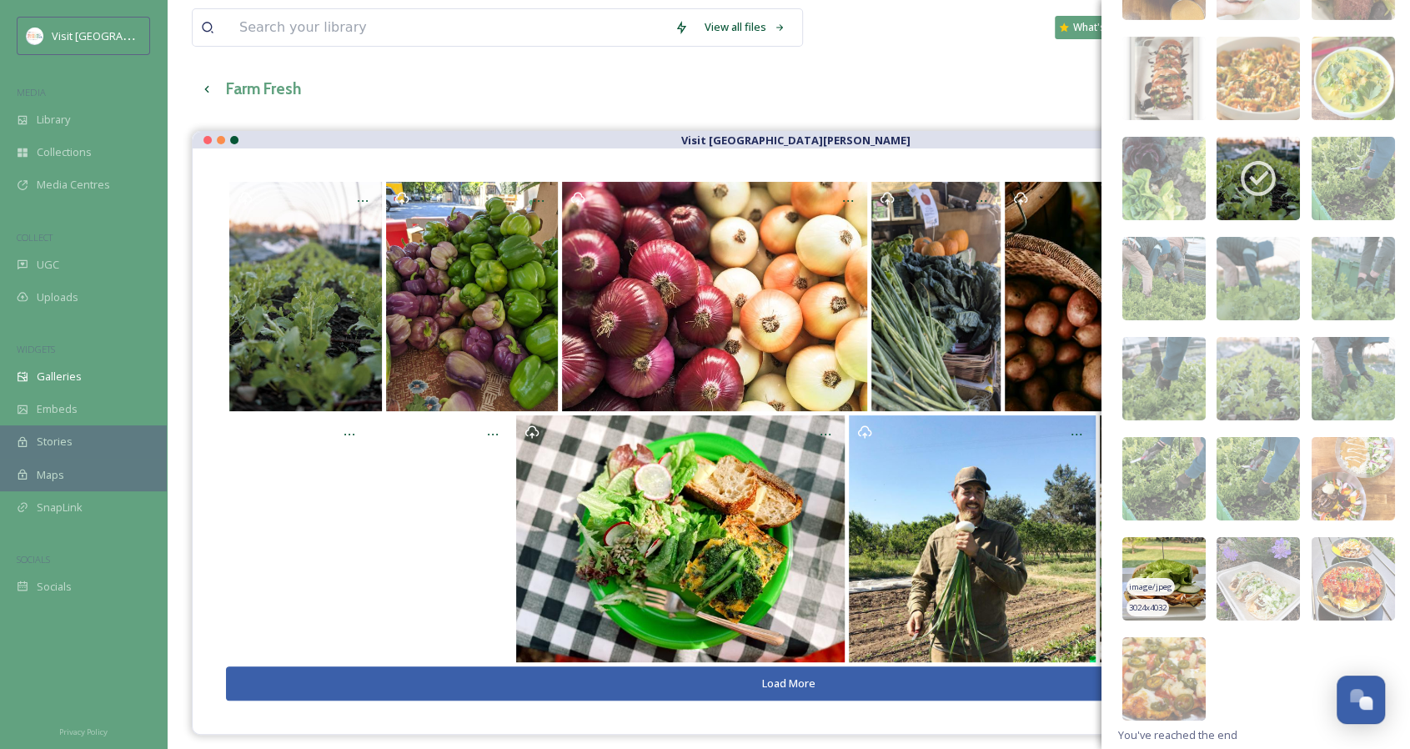
click at [1182, 551] on img at bounding box center [1163, 578] width 83 height 83
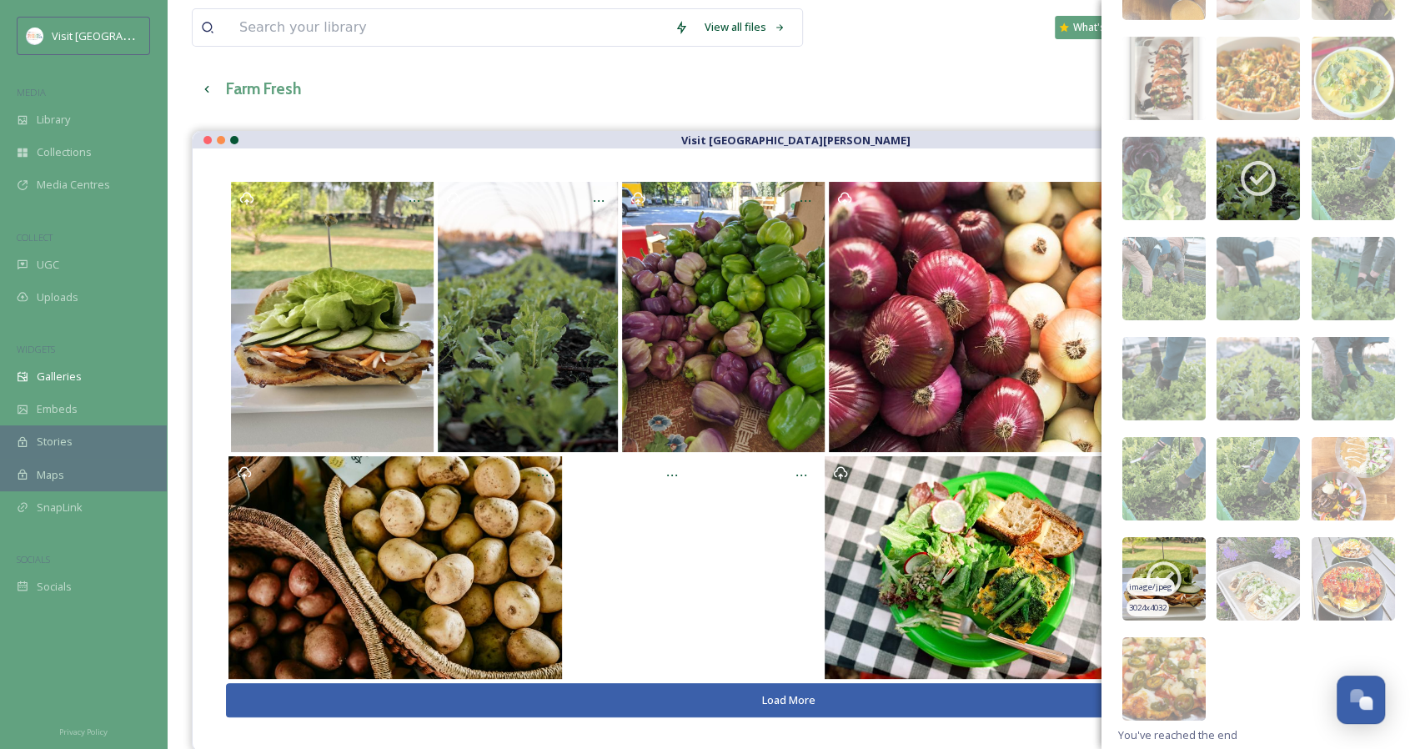
click at [1182, 551] on img at bounding box center [1163, 578] width 83 height 83
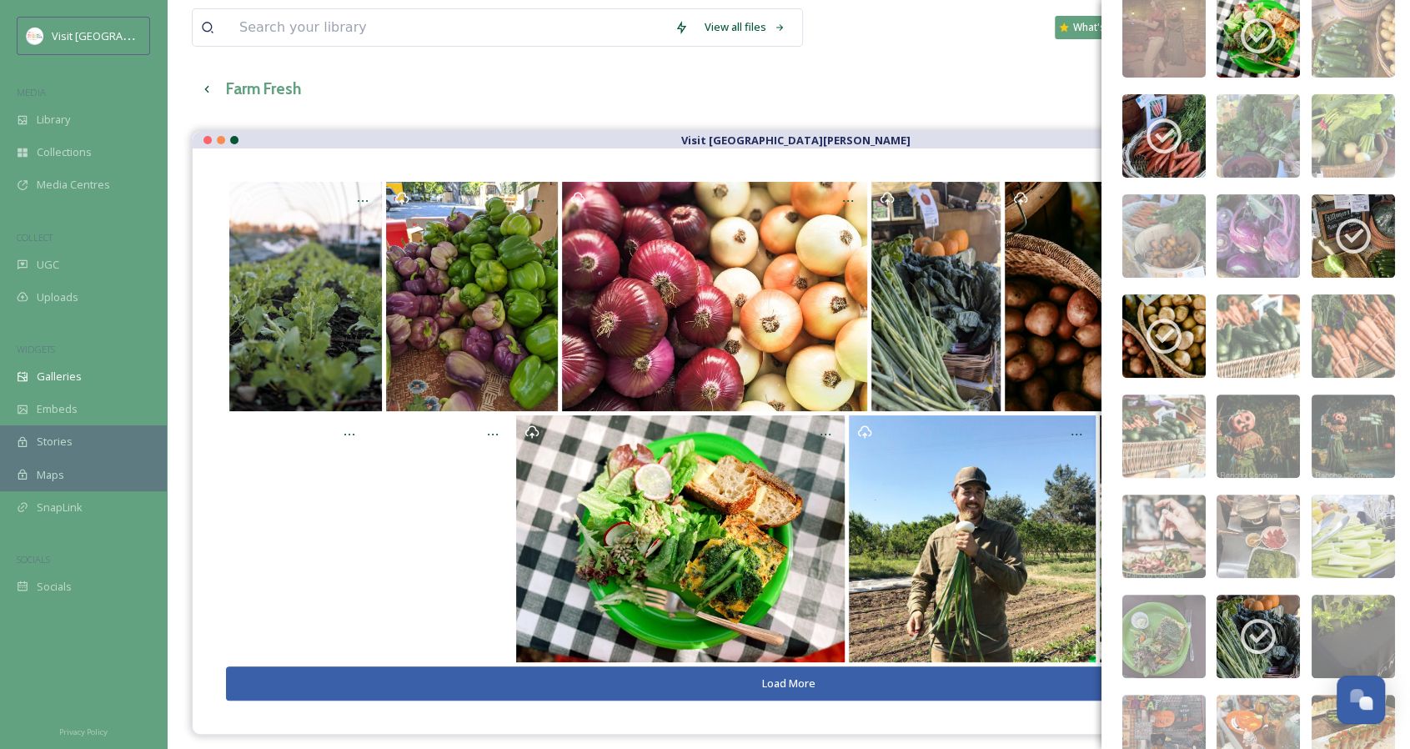
scroll to position [0, 0]
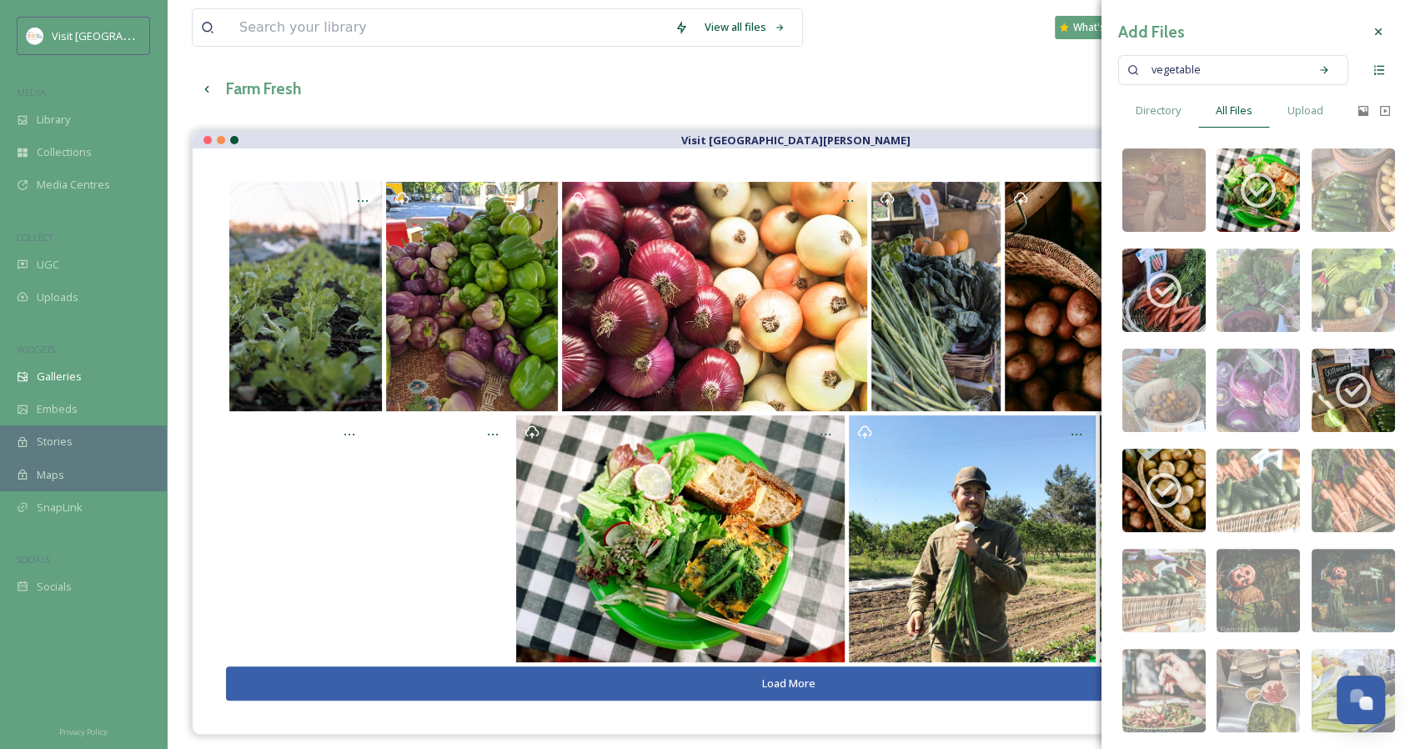
click at [1269, 73] on input at bounding box center [1255, 70] width 90 height 37
type input "v"
type input "fruit"
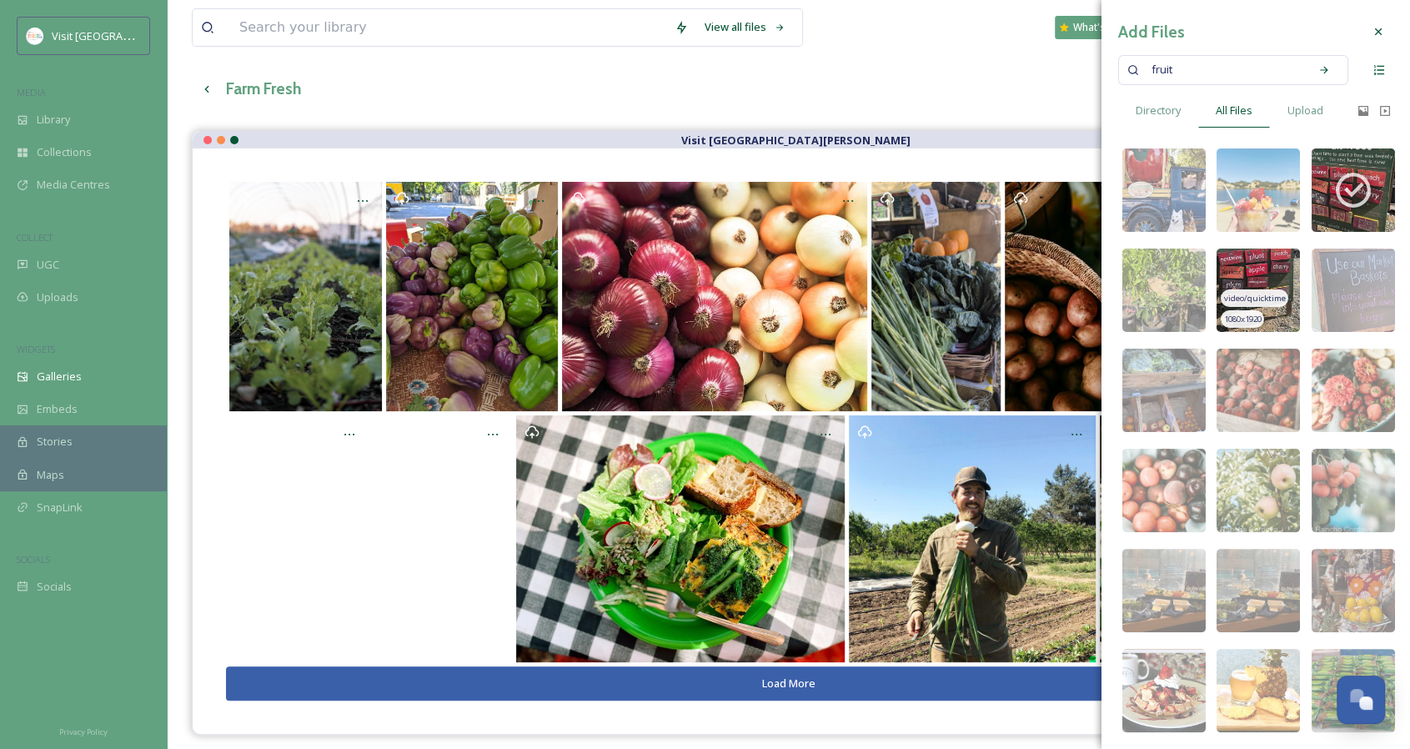
drag, startPoint x: 1244, startPoint y: 263, endPoint x: 1264, endPoint y: 359, distance: 98.1
click at [1244, 263] on img at bounding box center [1257, 289] width 83 height 83
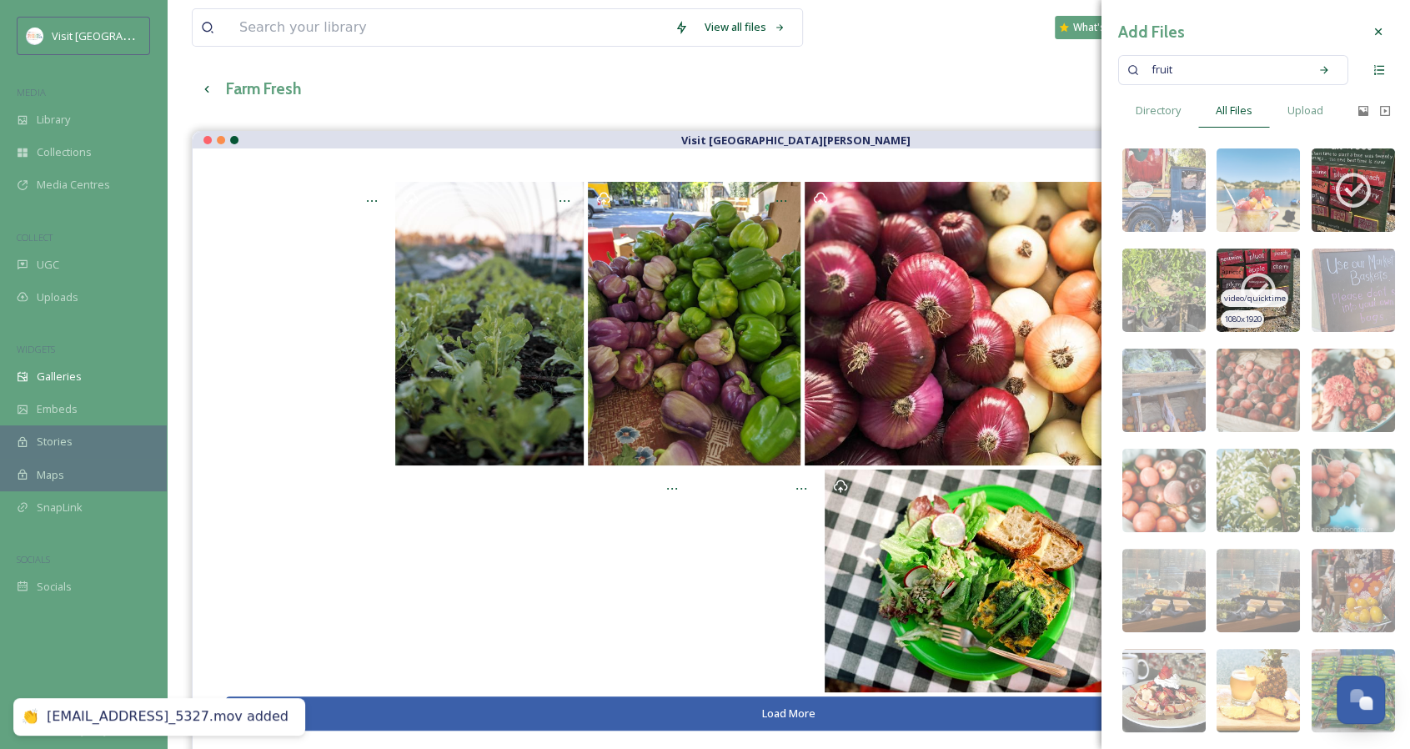
click at [1247, 265] on div "video/quicktime 1080 x 1920" at bounding box center [1257, 289] width 83 height 83
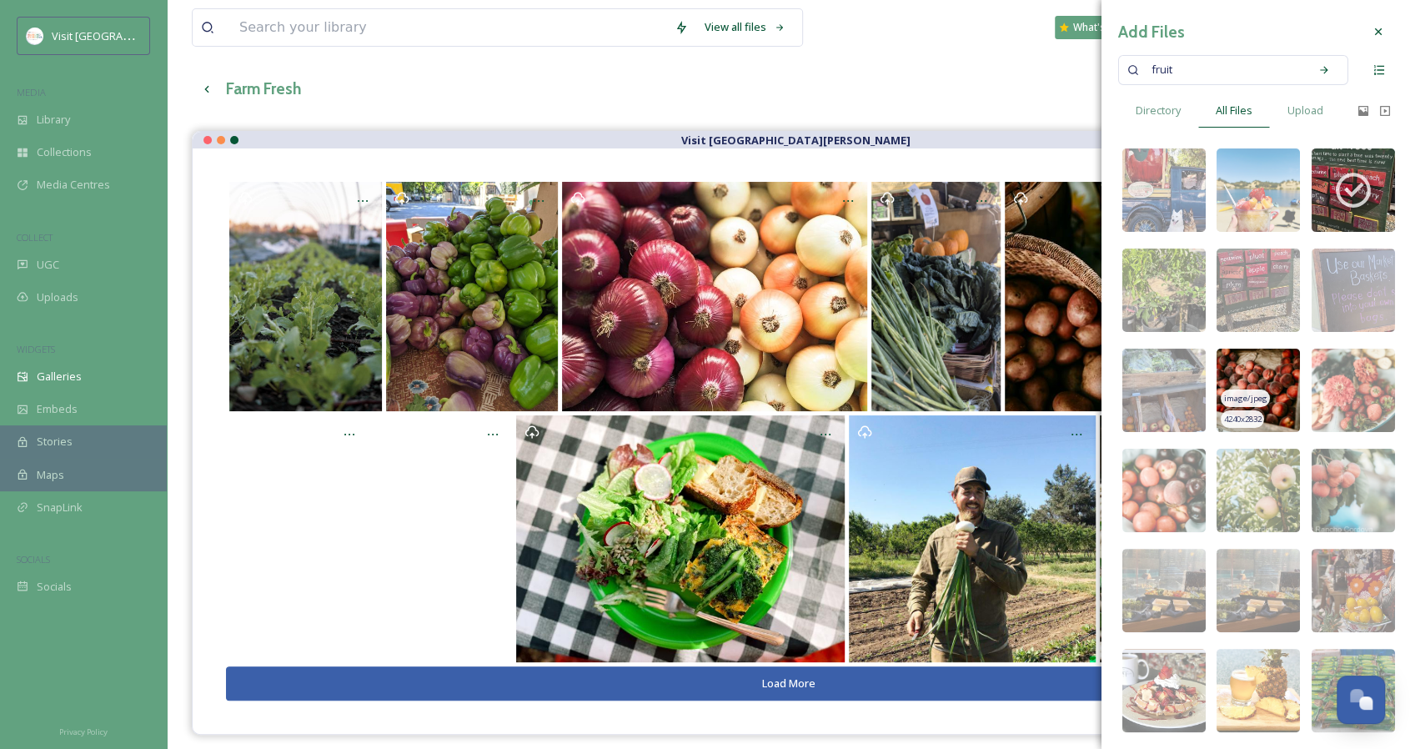
click at [1240, 364] on img at bounding box center [1257, 389] width 83 height 83
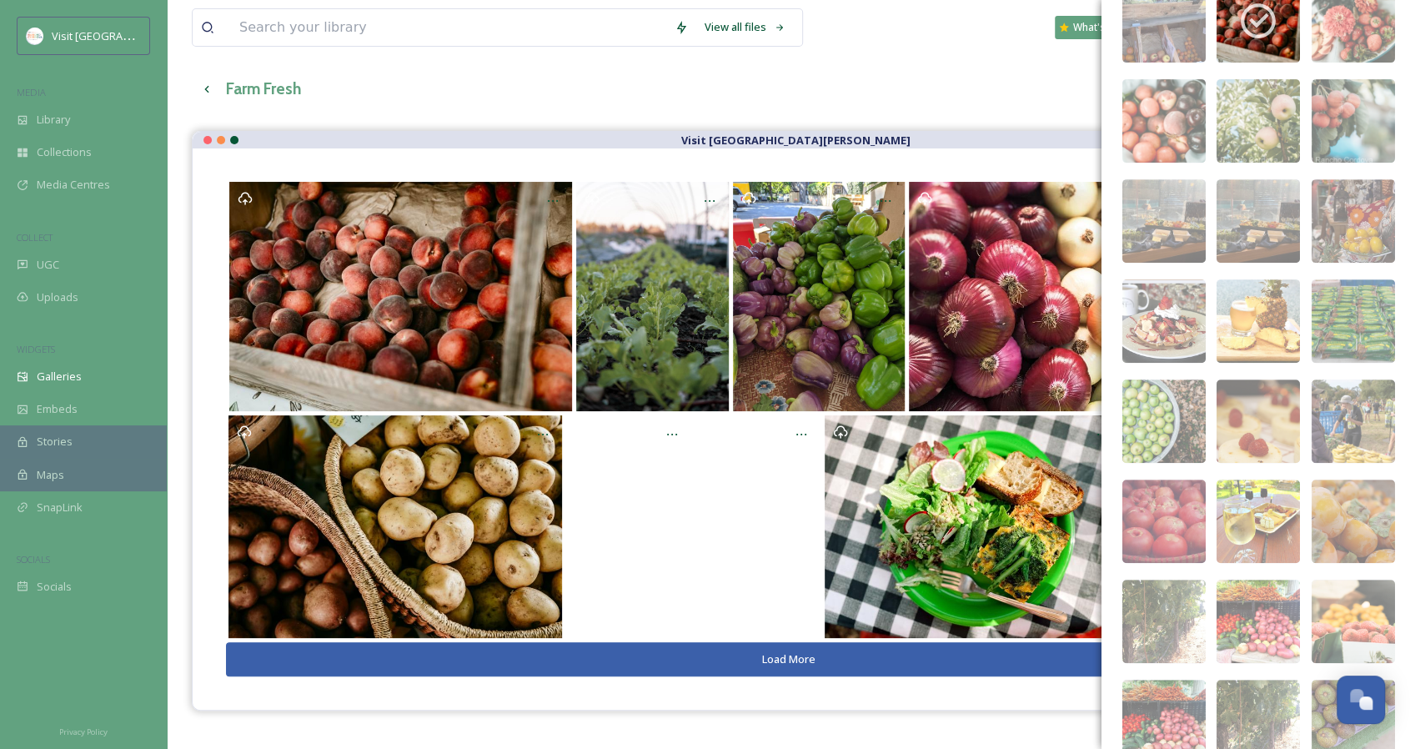
scroll to position [395, 0]
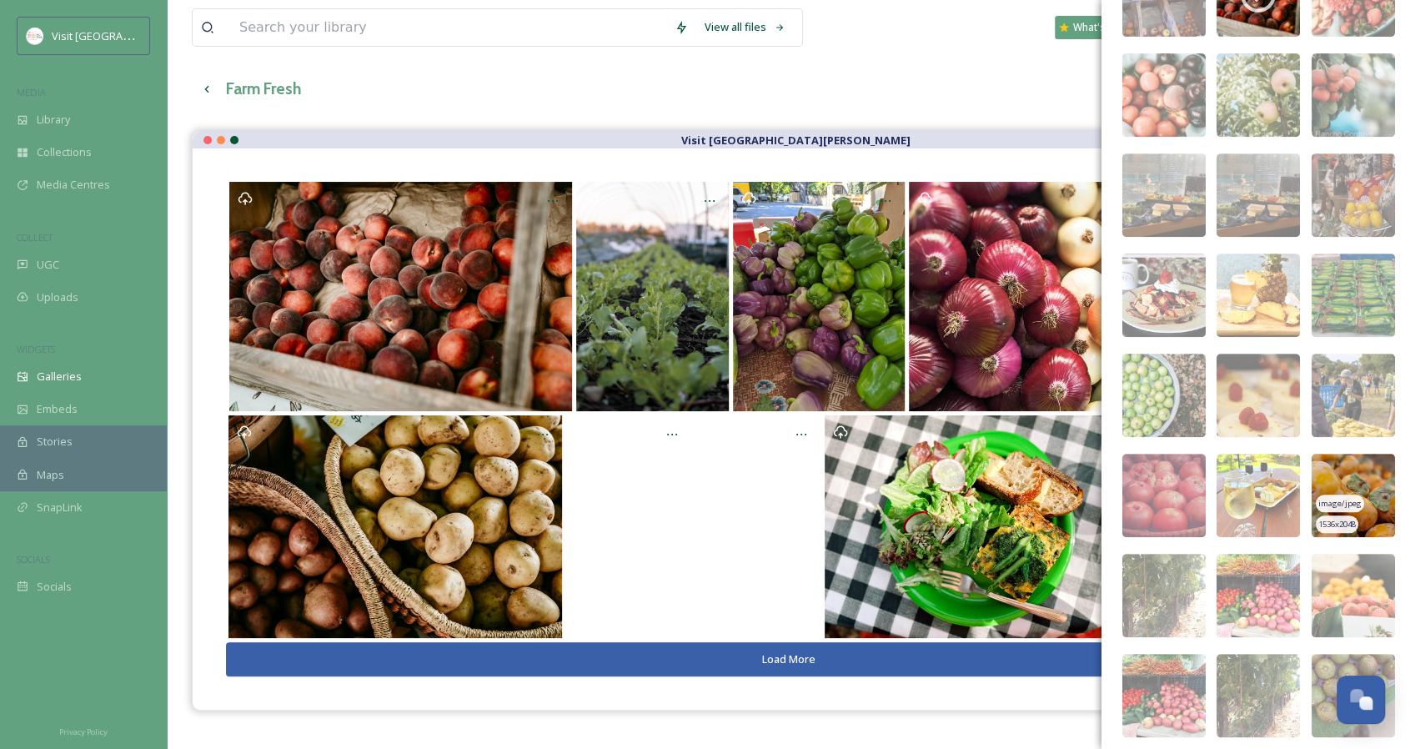
click at [1322, 471] on img at bounding box center [1352, 494] width 83 height 83
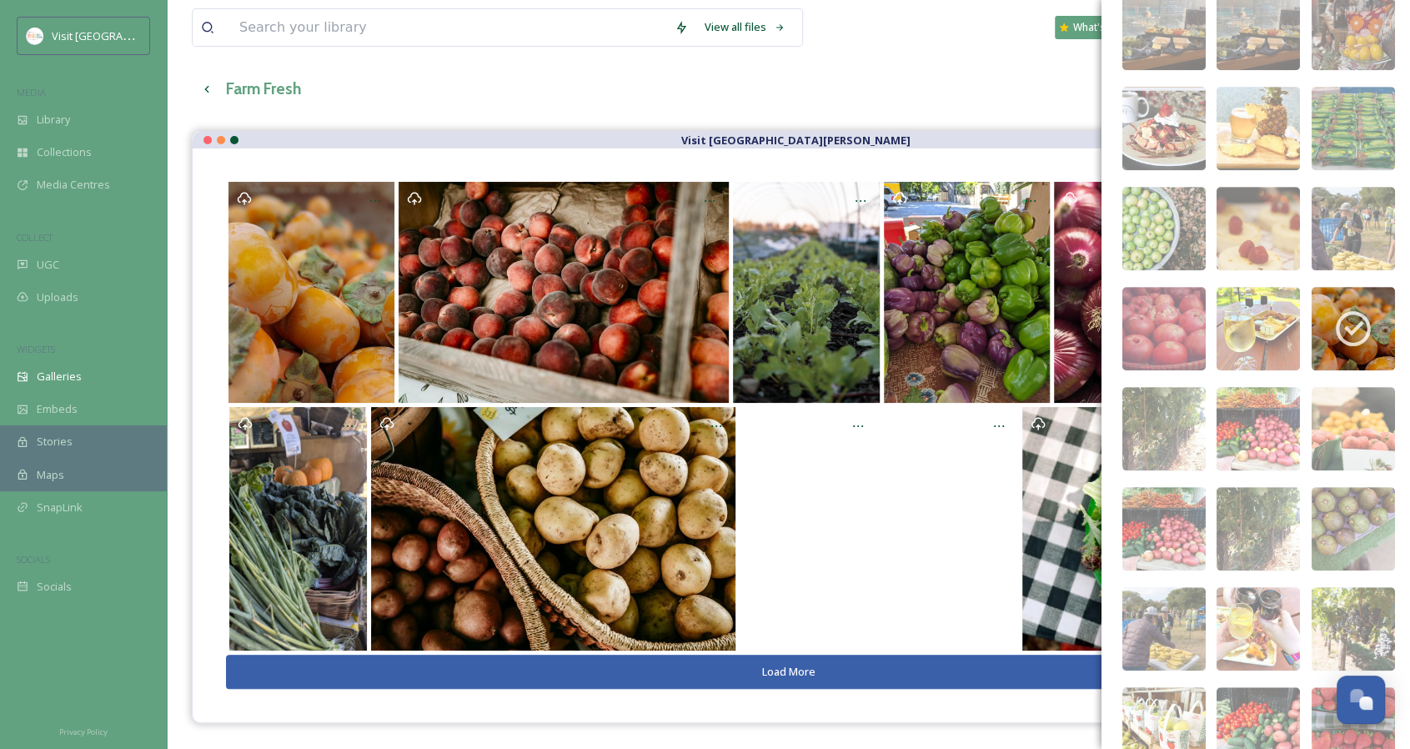
scroll to position [729, 0]
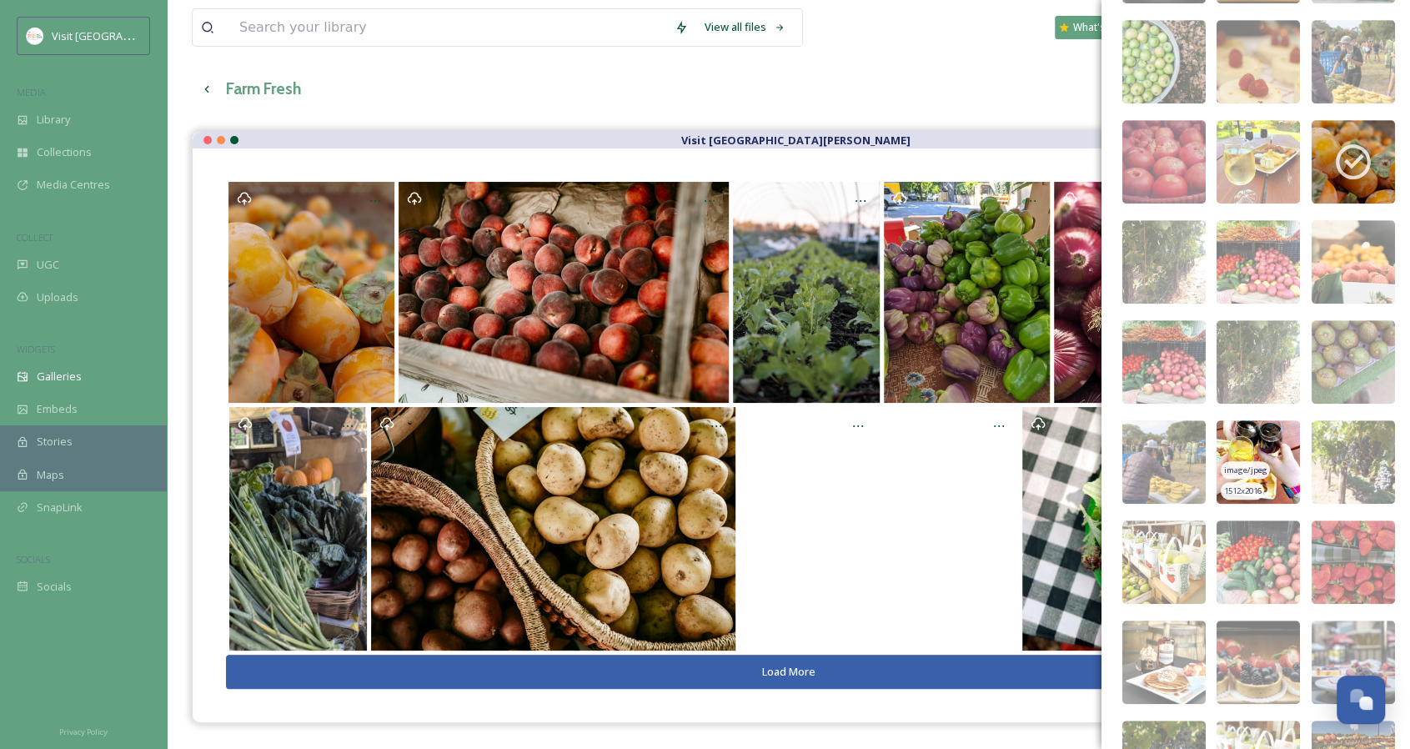
click at [1243, 428] on img at bounding box center [1257, 461] width 83 height 83
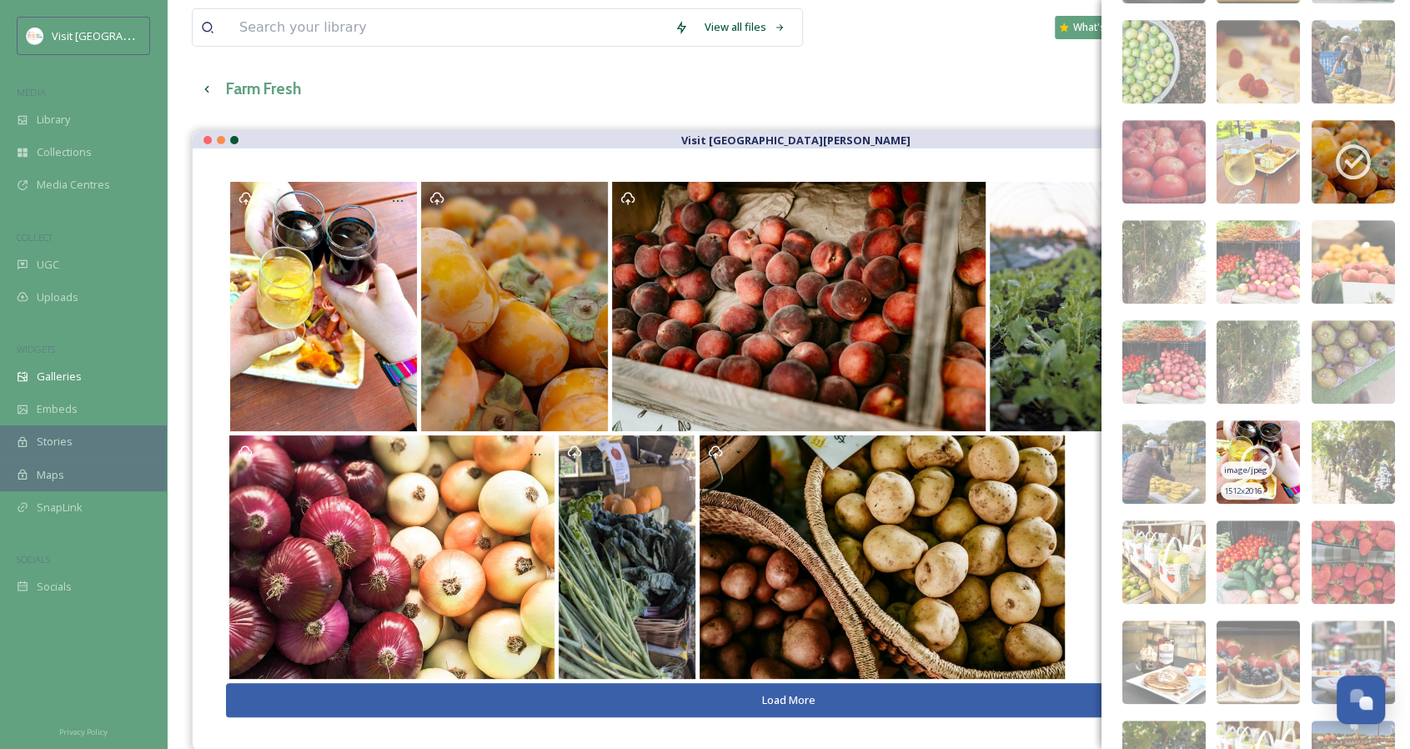
click at [1265, 439] on img at bounding box center [1257, 461] width 83 height 83
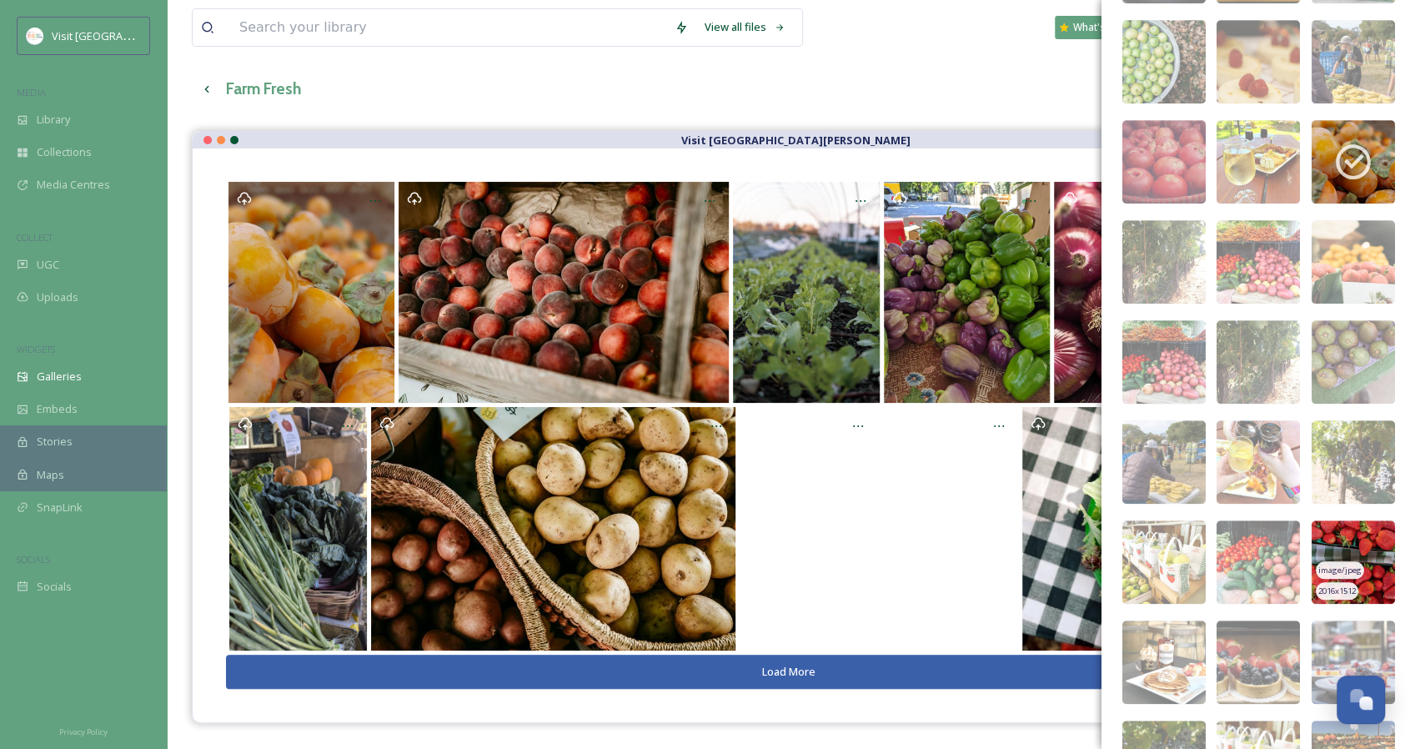
click at [1346, 550] on img at bounding box center [1352, 561] width 83 height 83
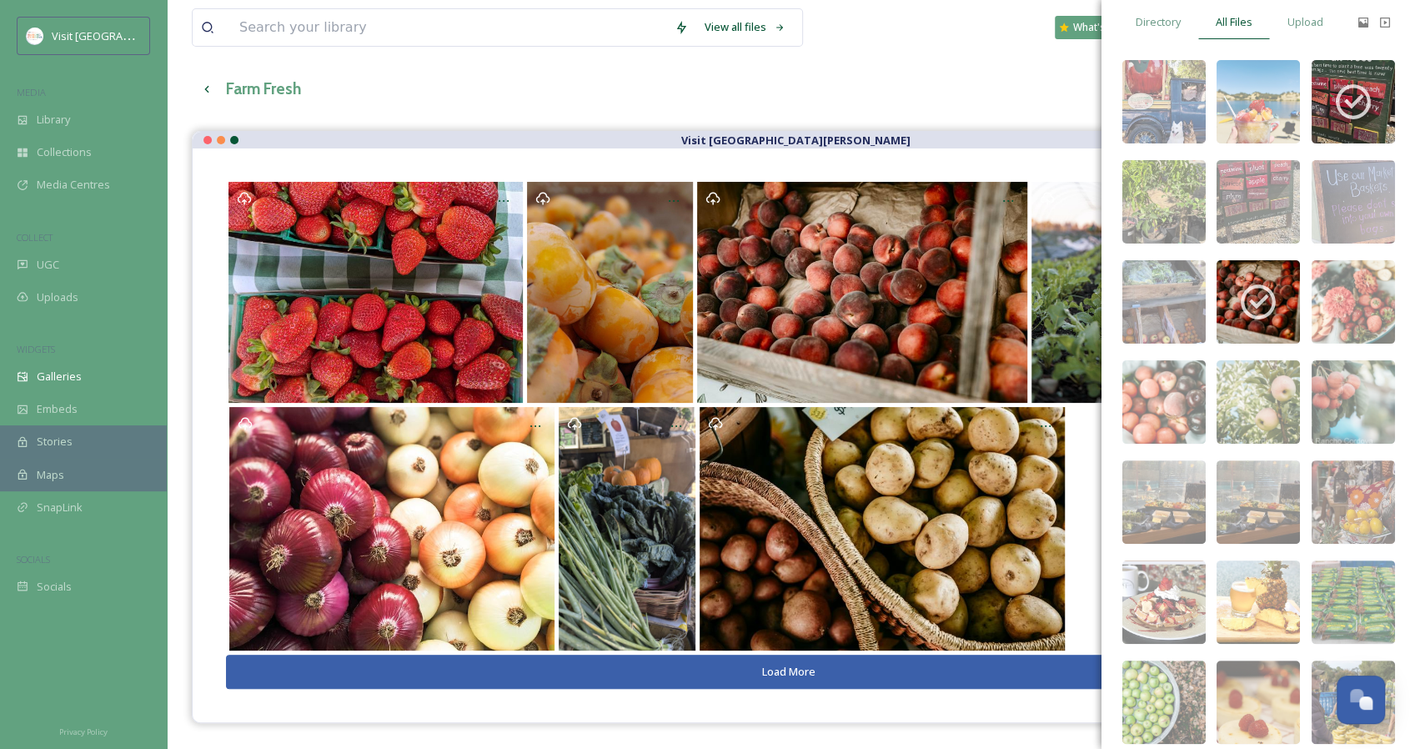
scroll to position [0, 0]
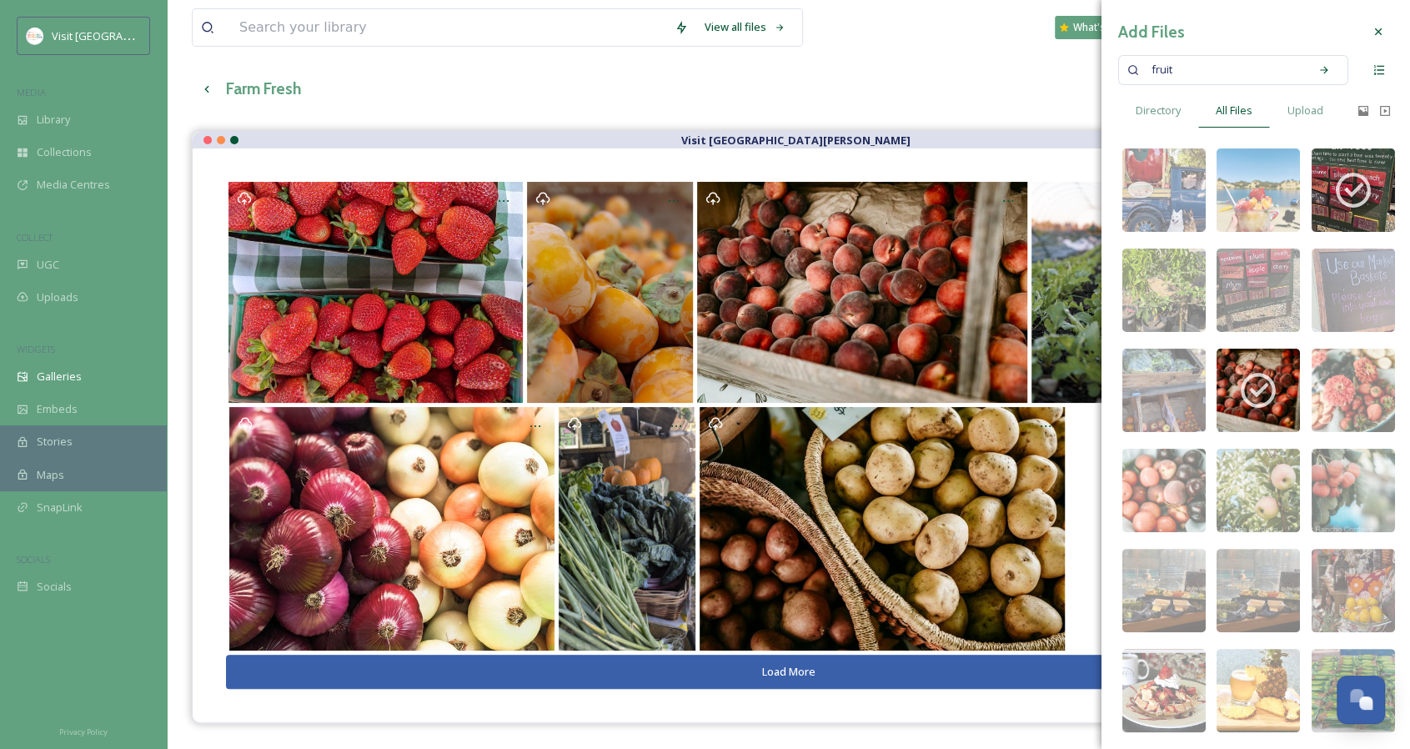
click at [1371, 28] on icon at bounding box center [1377, 31] width 13 height 13
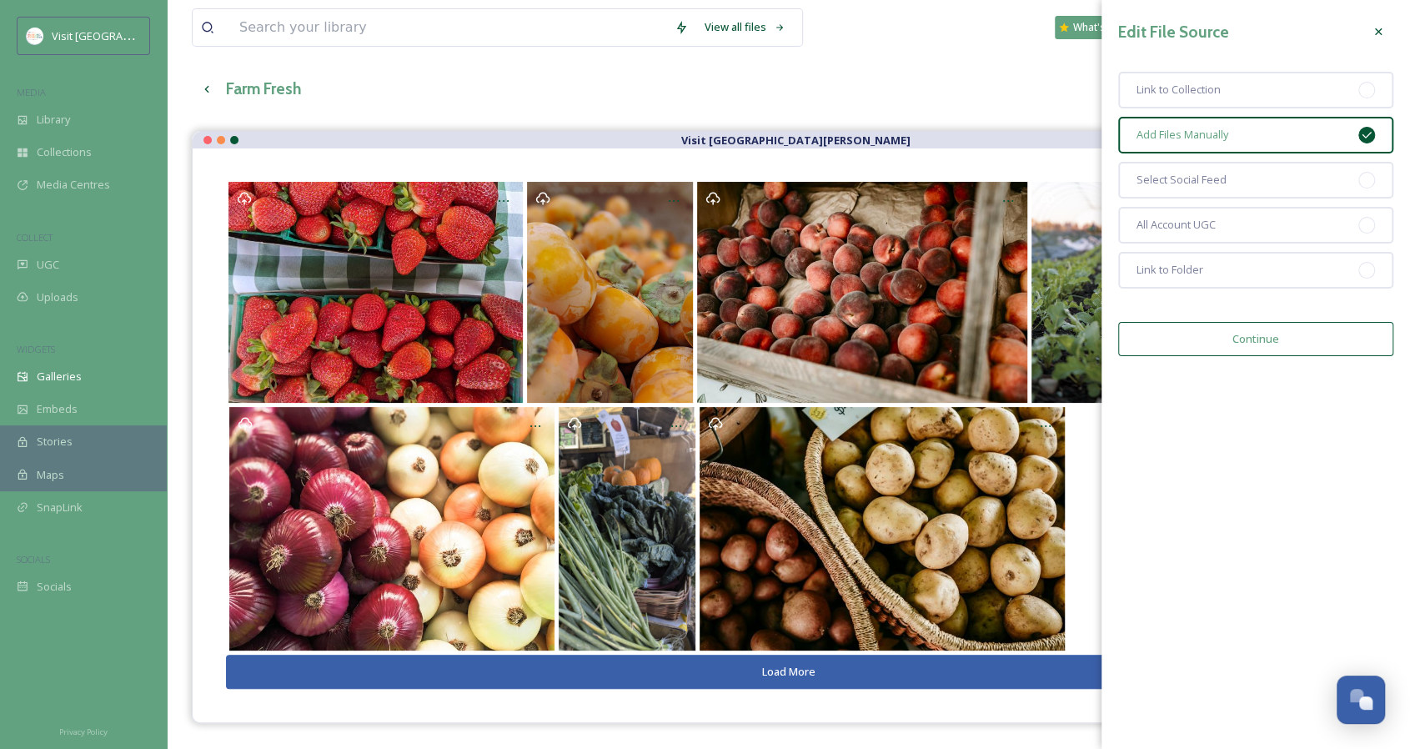
click at [1280, 336] on button "Continue" at bounding box center [1255, 339] width 275 height 34
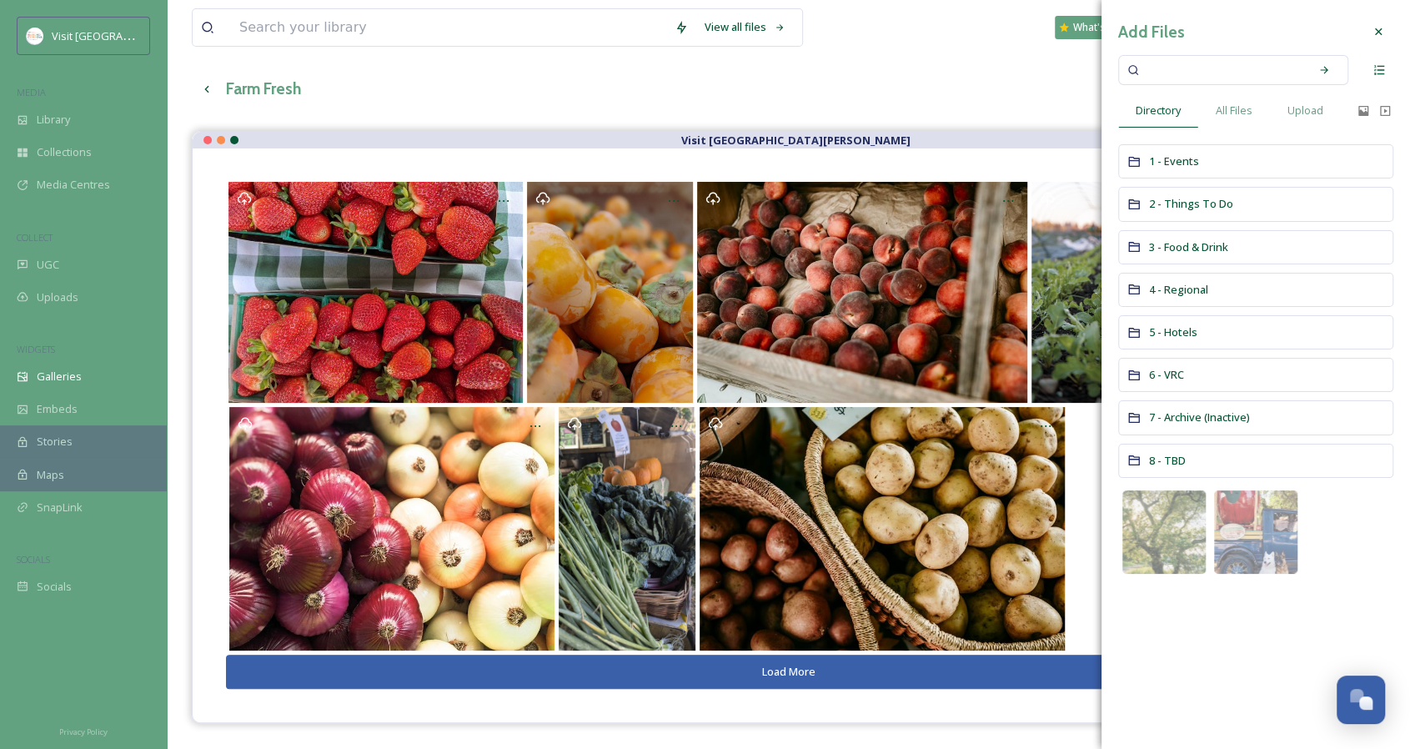
click at [1385, 31] on div at bounding box center [1378, 32] width 30 height 30
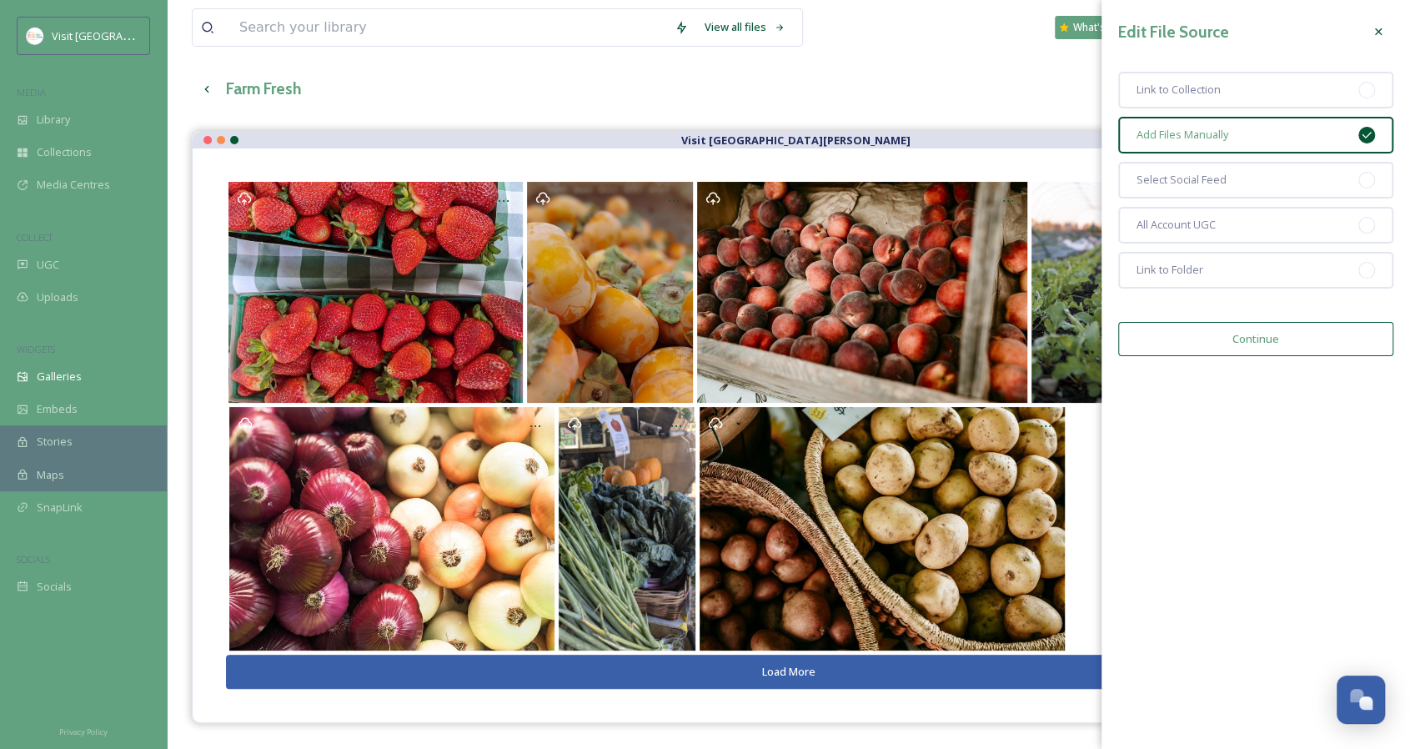
click at [1375, 36] on icon at bounding box center [1377, 31] width 13 height 13
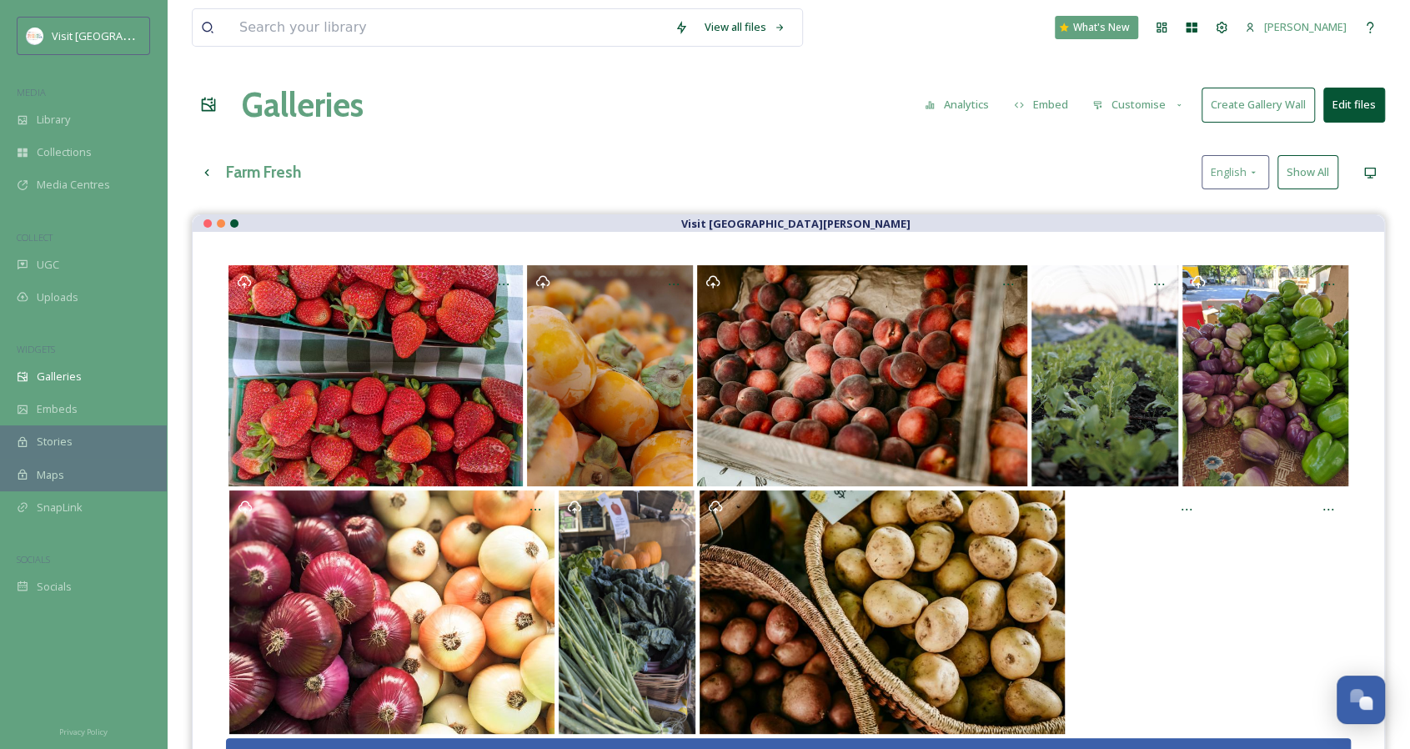
click at [1127, 110] on button "Customise" at bounding box center [1138, 104] width 109 height 33
click at [1143, 146] on div "Layout" at bounding box center [1142, 143] width 116 height 33
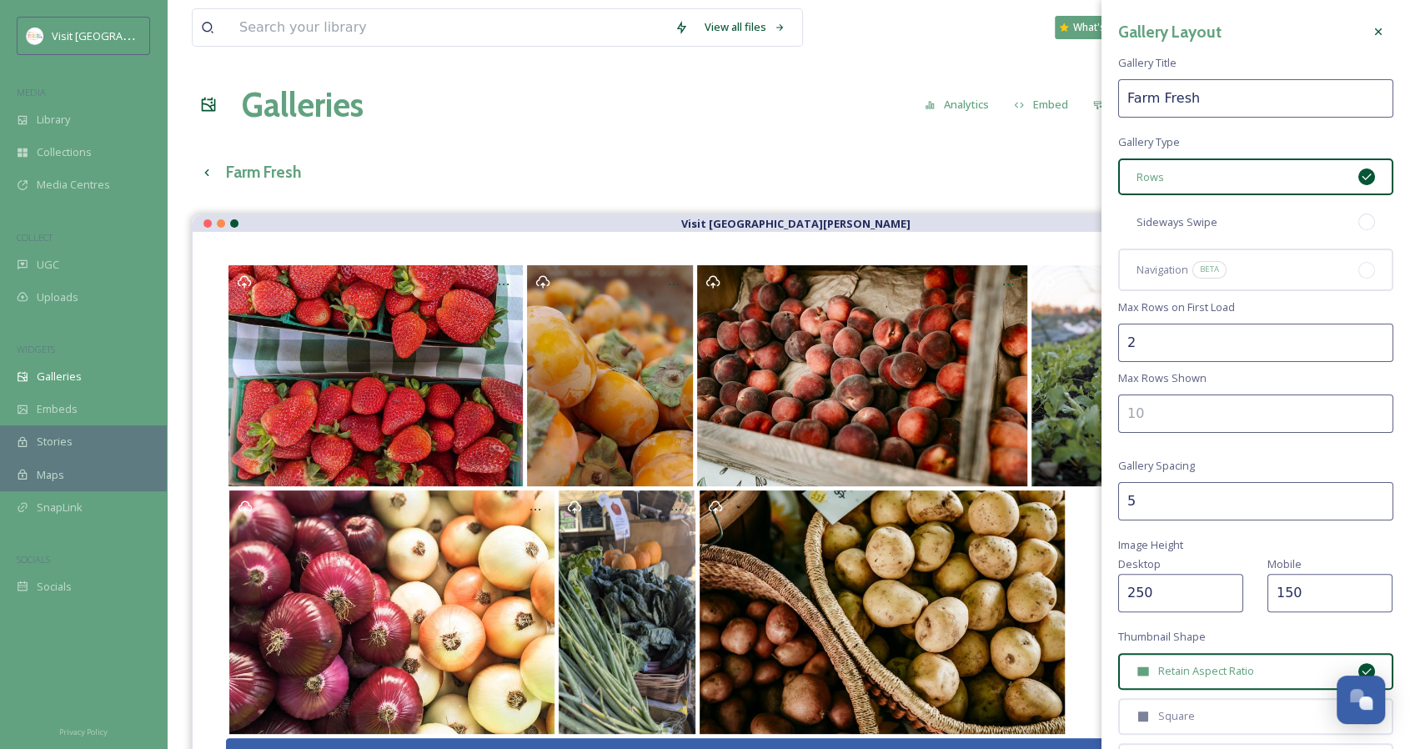
click at [1284, 224] on div "Sideways Swipe" at bounding box center [1255, 221] width 275 height 37
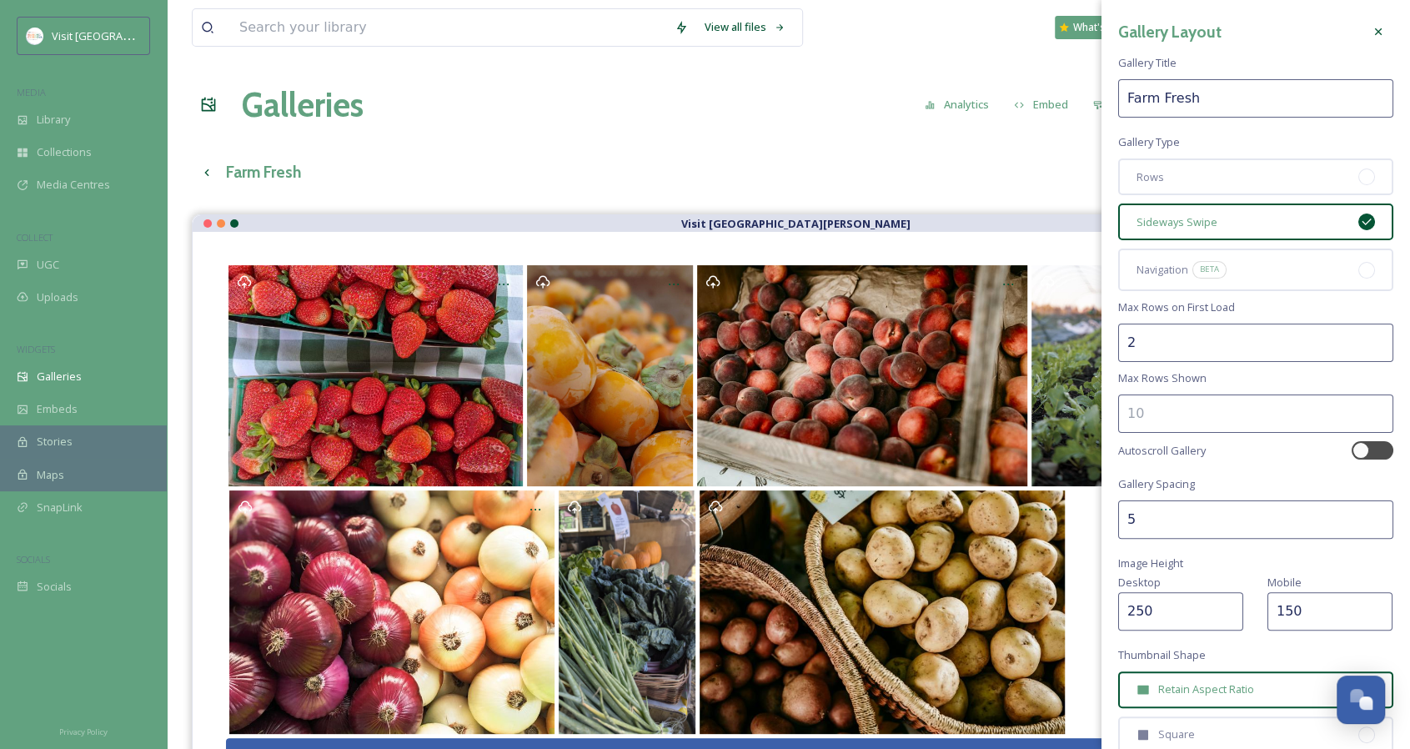
drag, startPoint x: 1166, startPoint y: 354, endPoint x: 1122, endPoint y: 355, distance: 44.2
click at [1122, 355] on input "2" at bounding box center [1255, 342] width 275 height 38
type input "1"
click at [1363, 349] on input "1" at bounding box center [1255, 342] width 275 height 38
click at [1310, 313] on div "Gallery Layout Gallery Title Farm Fresh Gallery Type Rows Sideways Swipe Naviga…" at bounding box center [1255, 492] width 308 height 984
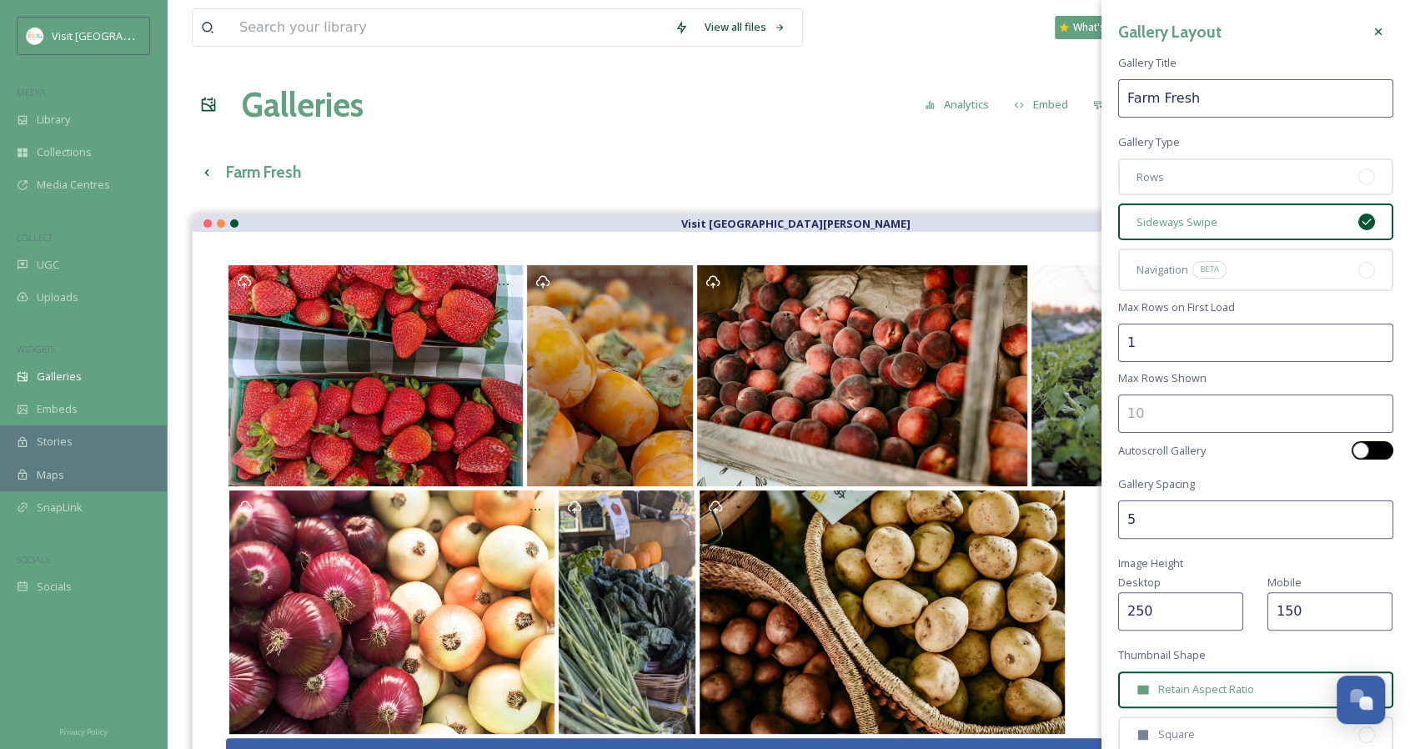
click at [1352, 451] on div at bounding box center [1360, 450] width 17 height 17
checkbox input "true"
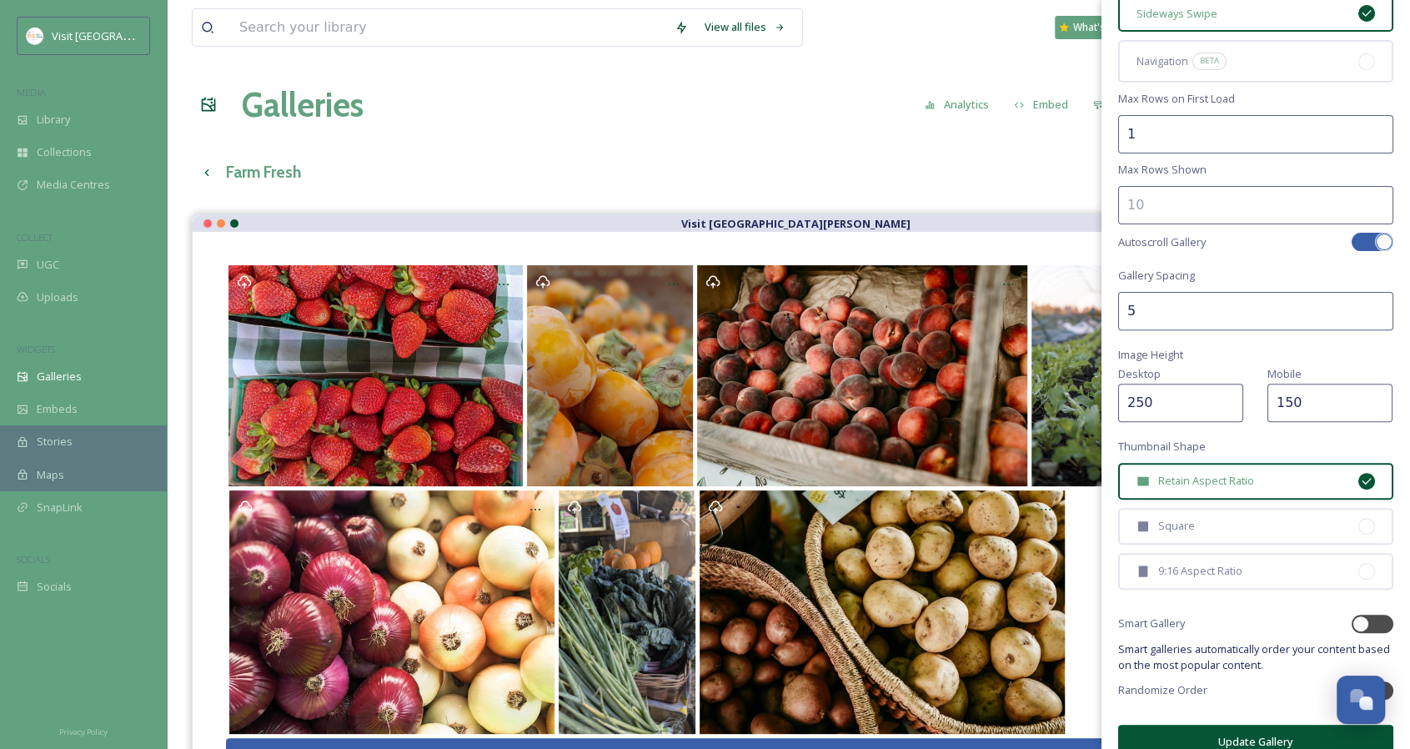
scroll to position [232, 0]
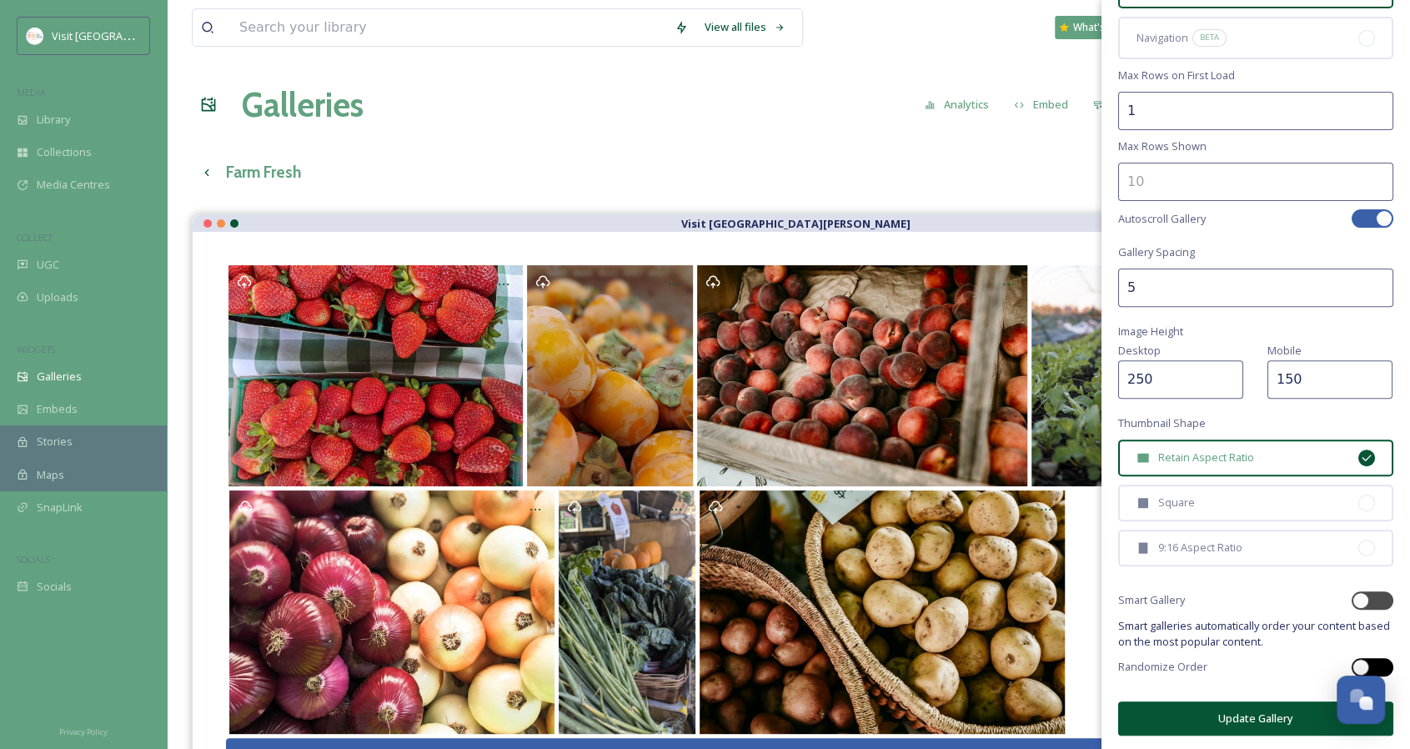
click at [1376, 666] on div at bounding box center [1380, 667] width 8 height 8
checkbox input "true"
click at [1270, 718] on button "Update Gallery" at bounding box center [1255, 718] width 275 height 34
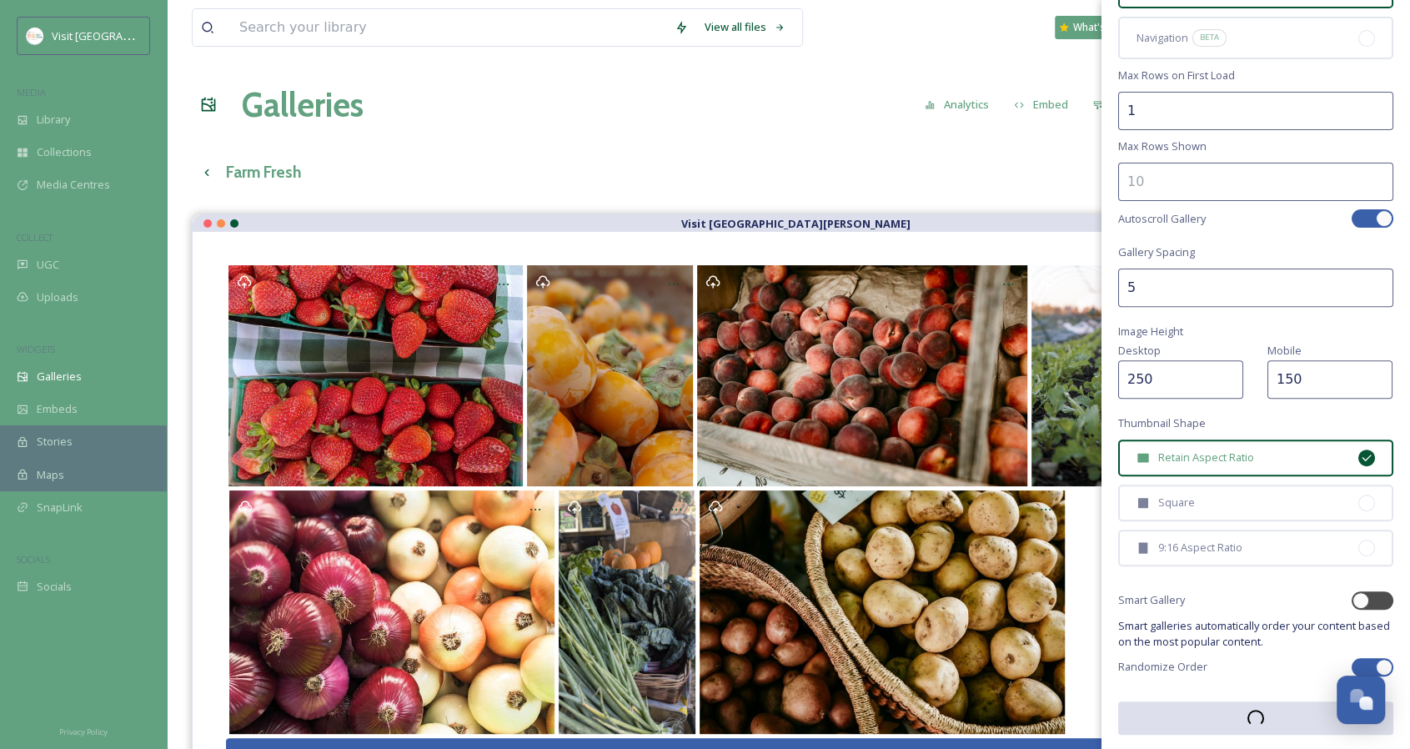
scroll to position [231, 0]
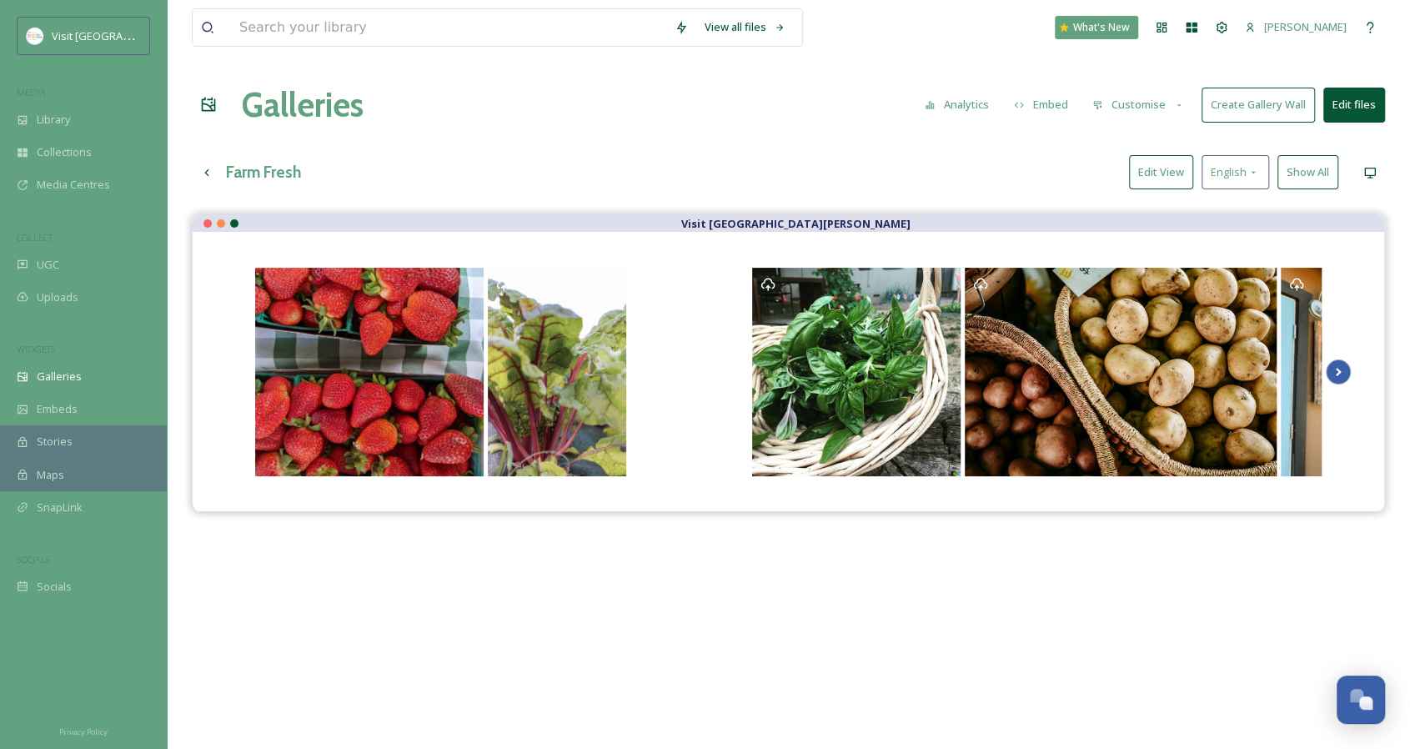
click at [1349, 363] on icon at bounding box center [1337, 371] width 23 height 25
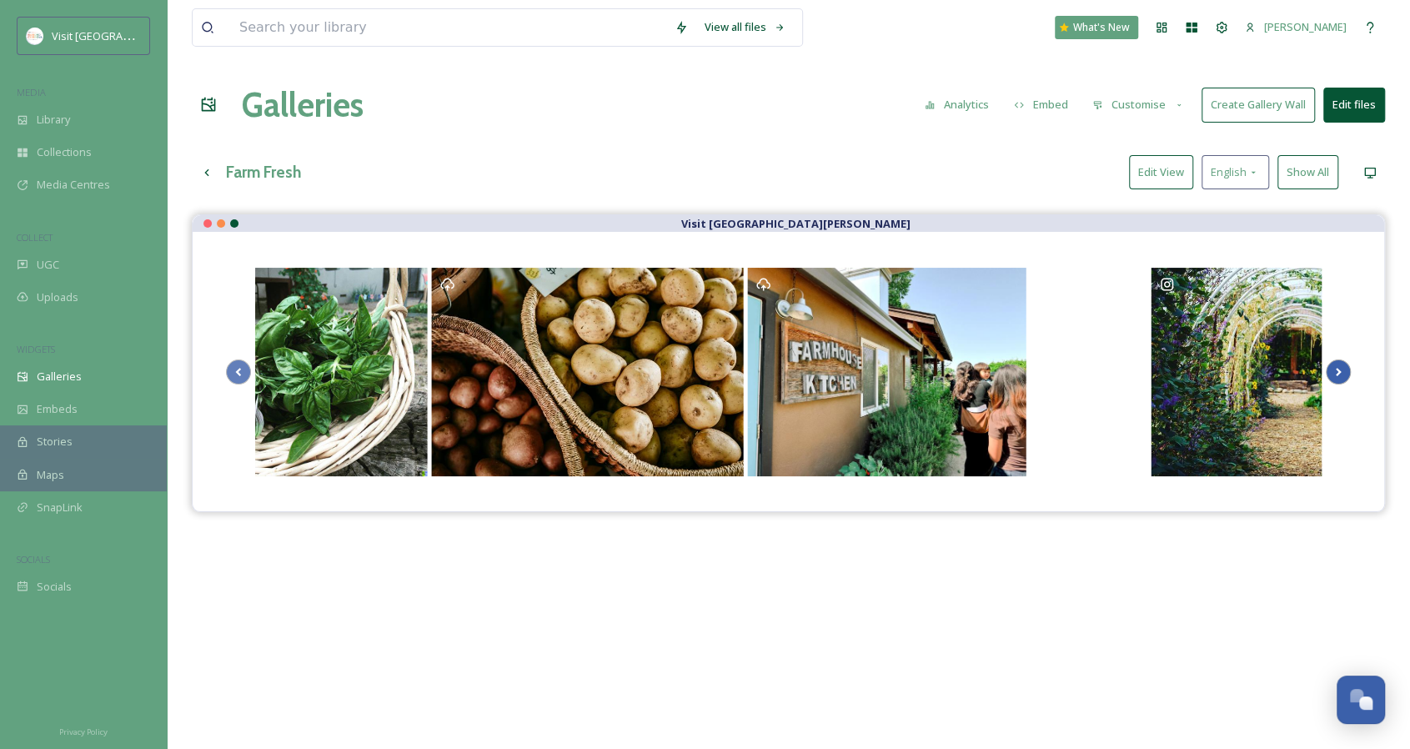
click at [1345, 364] on icon at bounding box center [1337, 371] width 23 height 25
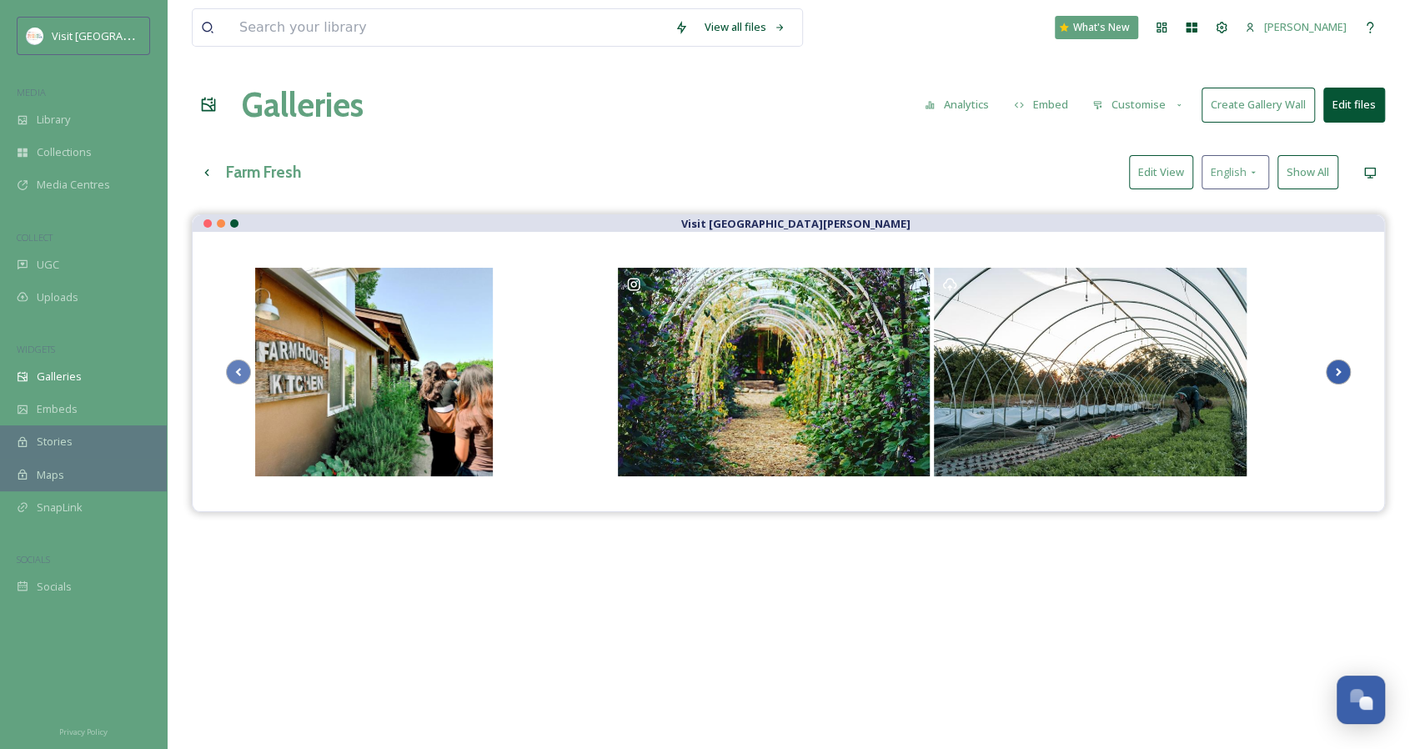
click at [1345, 364] on icon at bounding box center [1337, 371] width 23 height 25
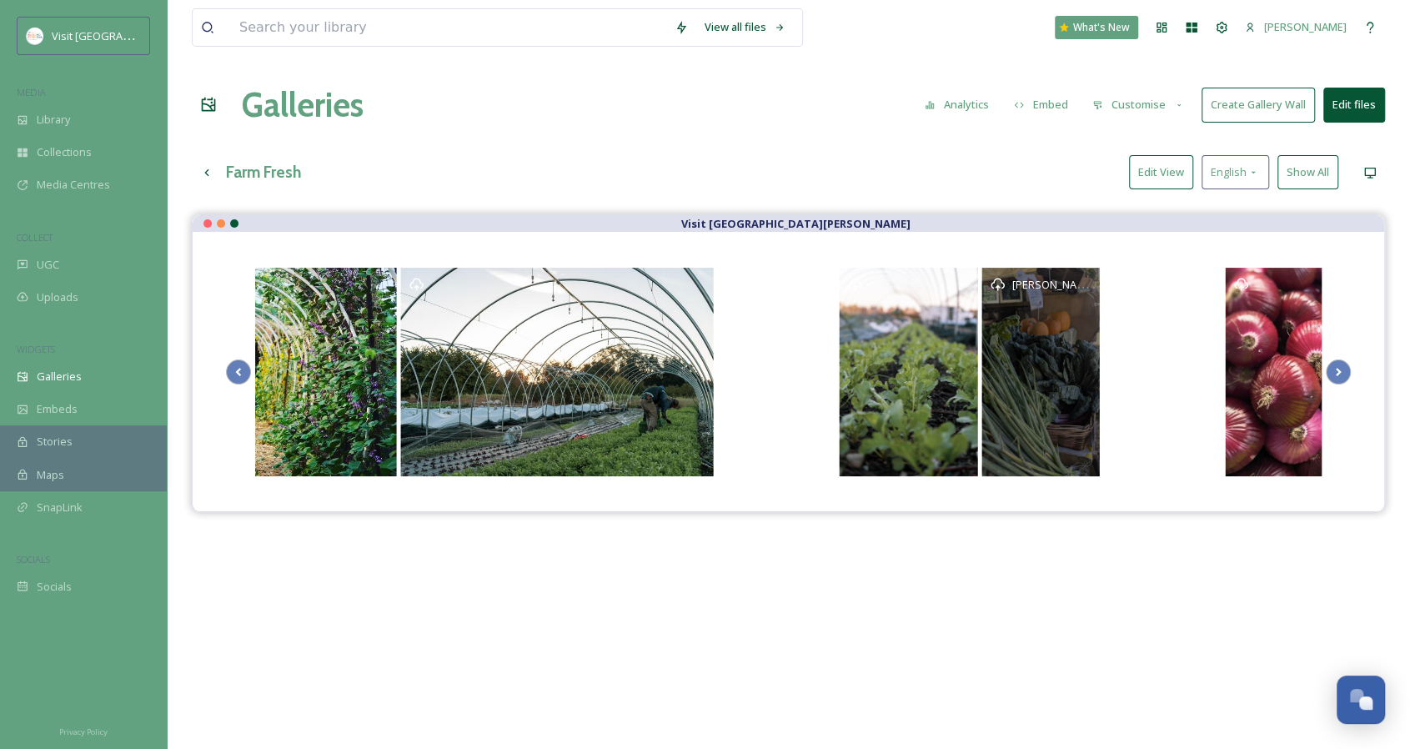
click at [1048, 365] on div "[PERSON_NAME]" at bounding box center [1041, 372] width 118 height 208
click at [1010, 341] on div "[PERSON_NAME]" at bounding box center [1041, 372] width 118 height 208
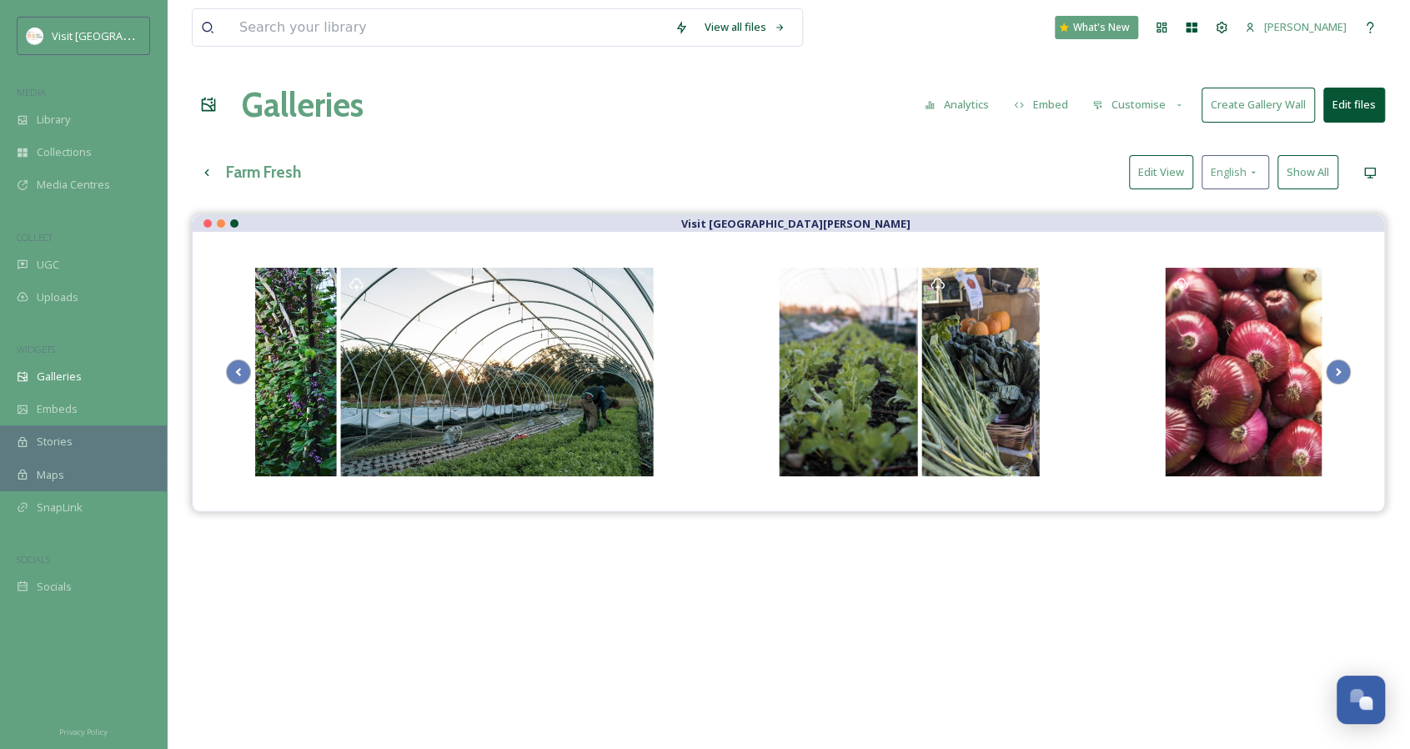
click at [1160, 181] on button "Edit View" at bounding box center [1161, 172] width 64 height 34
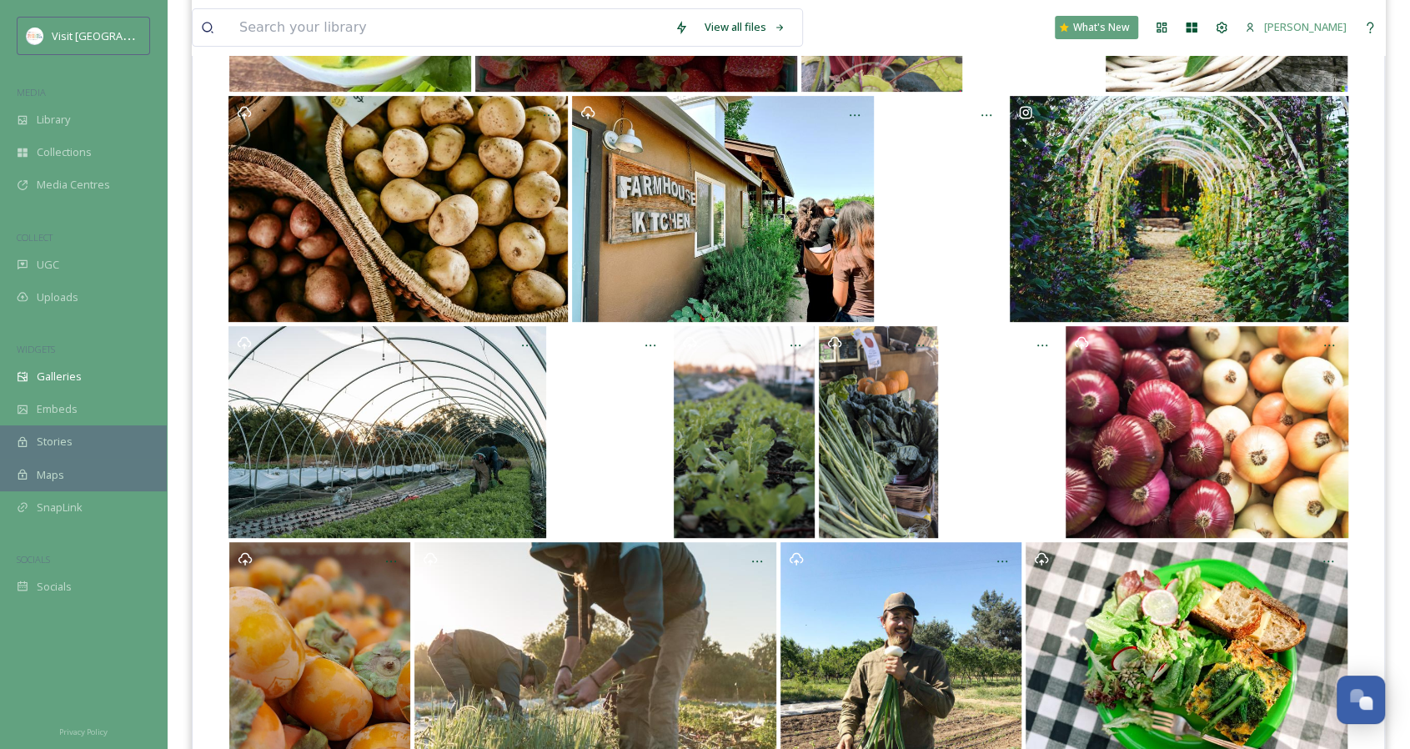
scroll to position [417, 0]
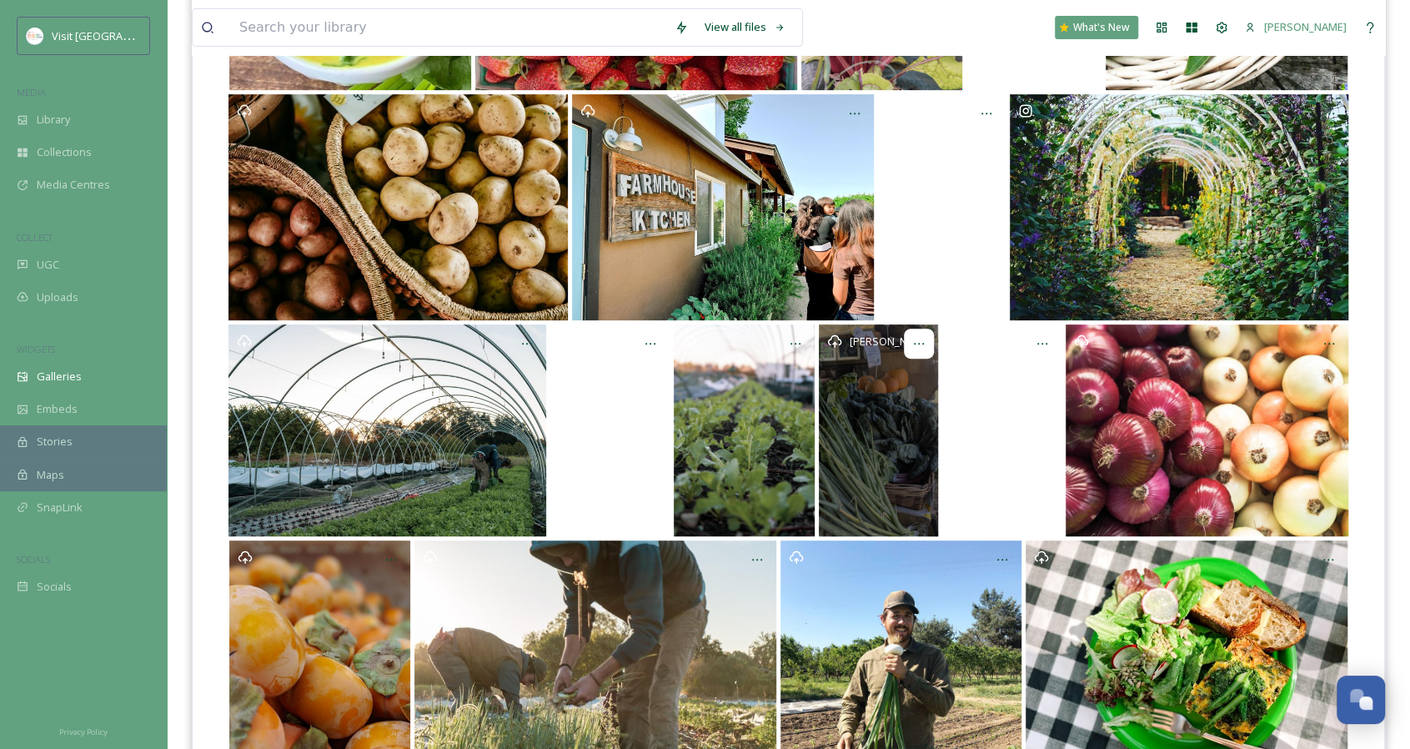
click at [924, 341] on icon at bounding box center [918, 343] width 13 height 13
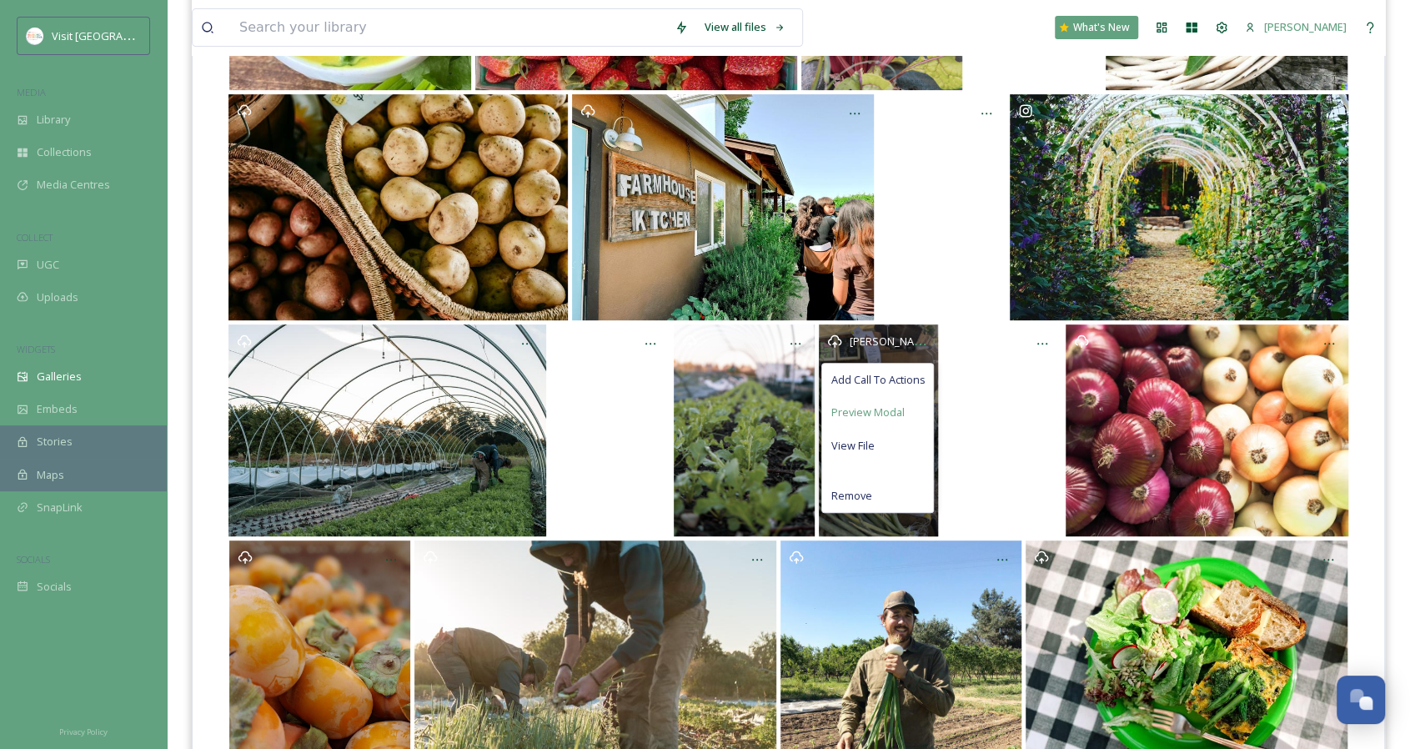
click at [895, 406] on span "Preview Modal" at bounding box center [866, 412] width 73 height 16
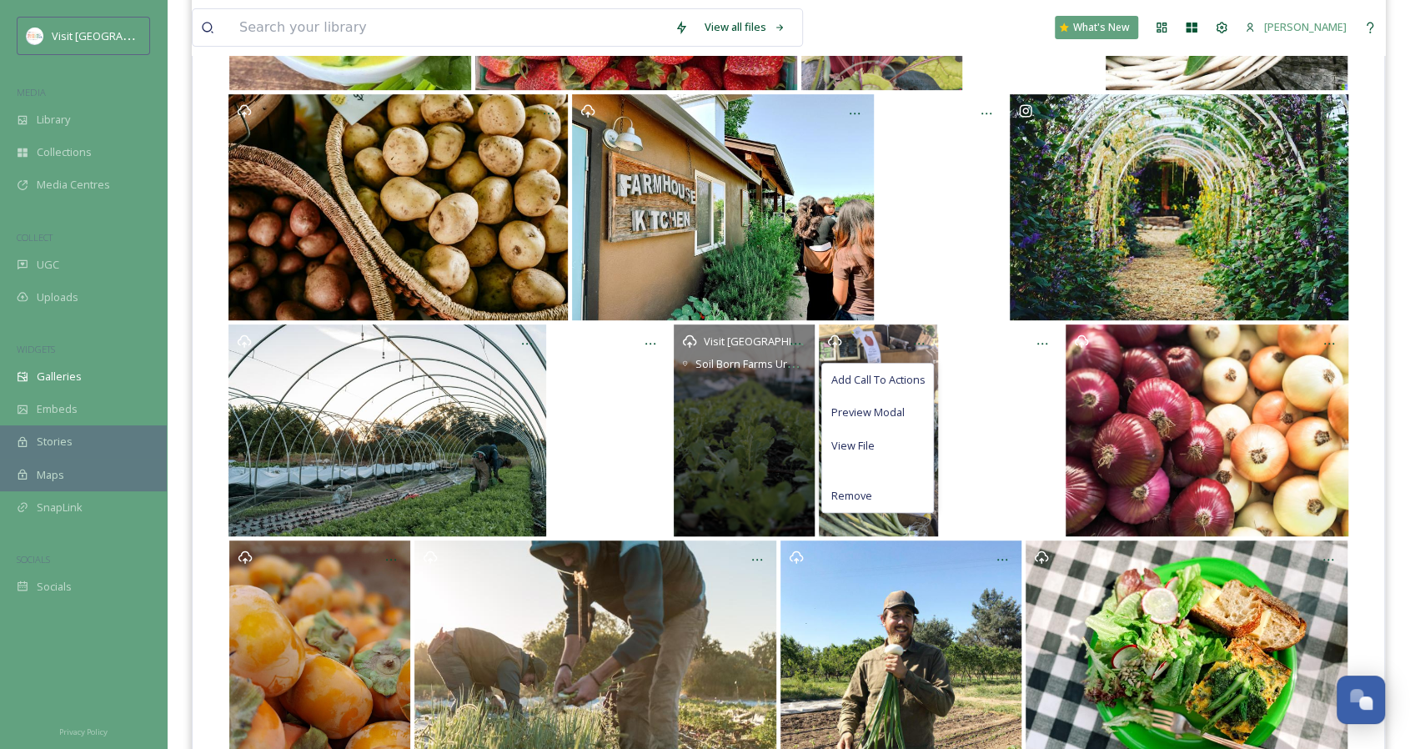
click at [768, 409] on div "Visit [GEOGRAPHIC_DATA][PERSON_NAME] Soil Born Farms Urban Agriculture & Educat…" at bounding box center [744, 430] width 141 height 212
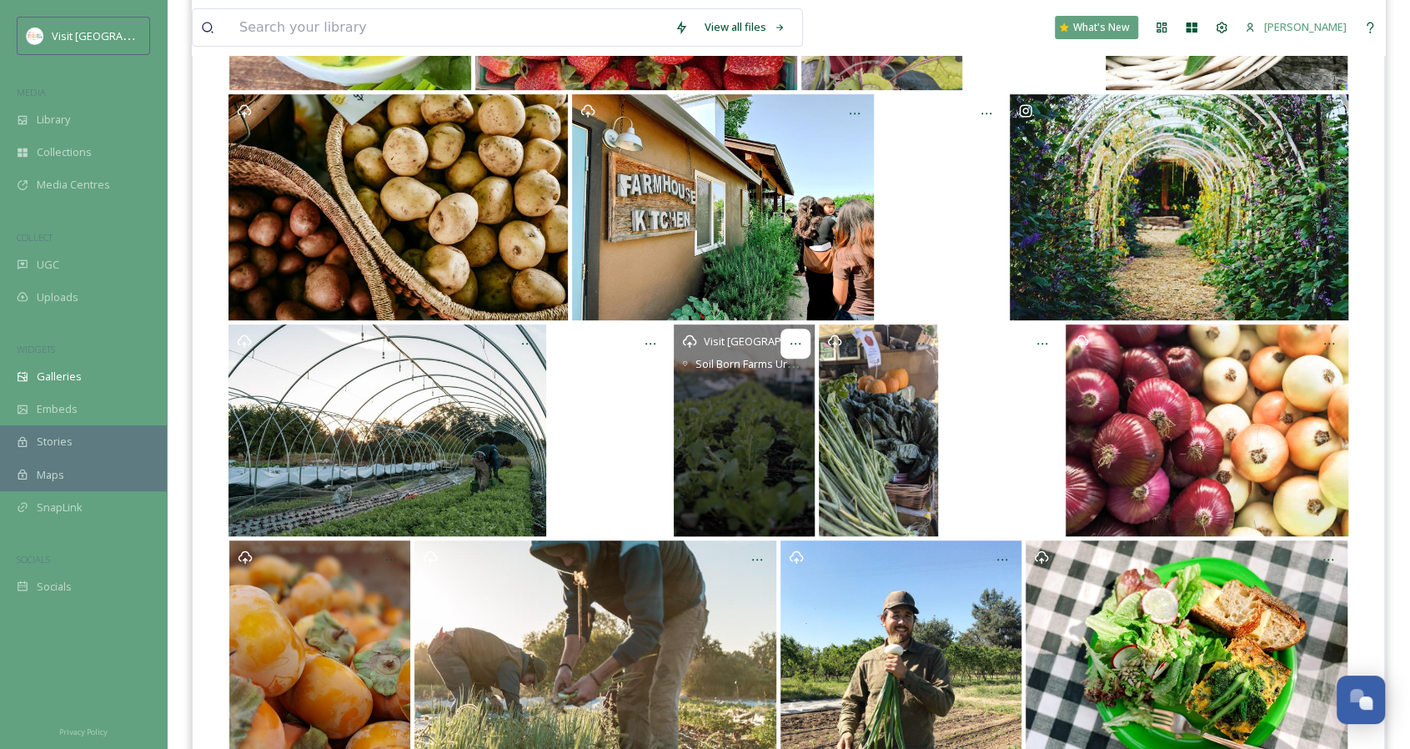
click at [792, 334] on div at bounding box center [795, 343] width 30 height 30
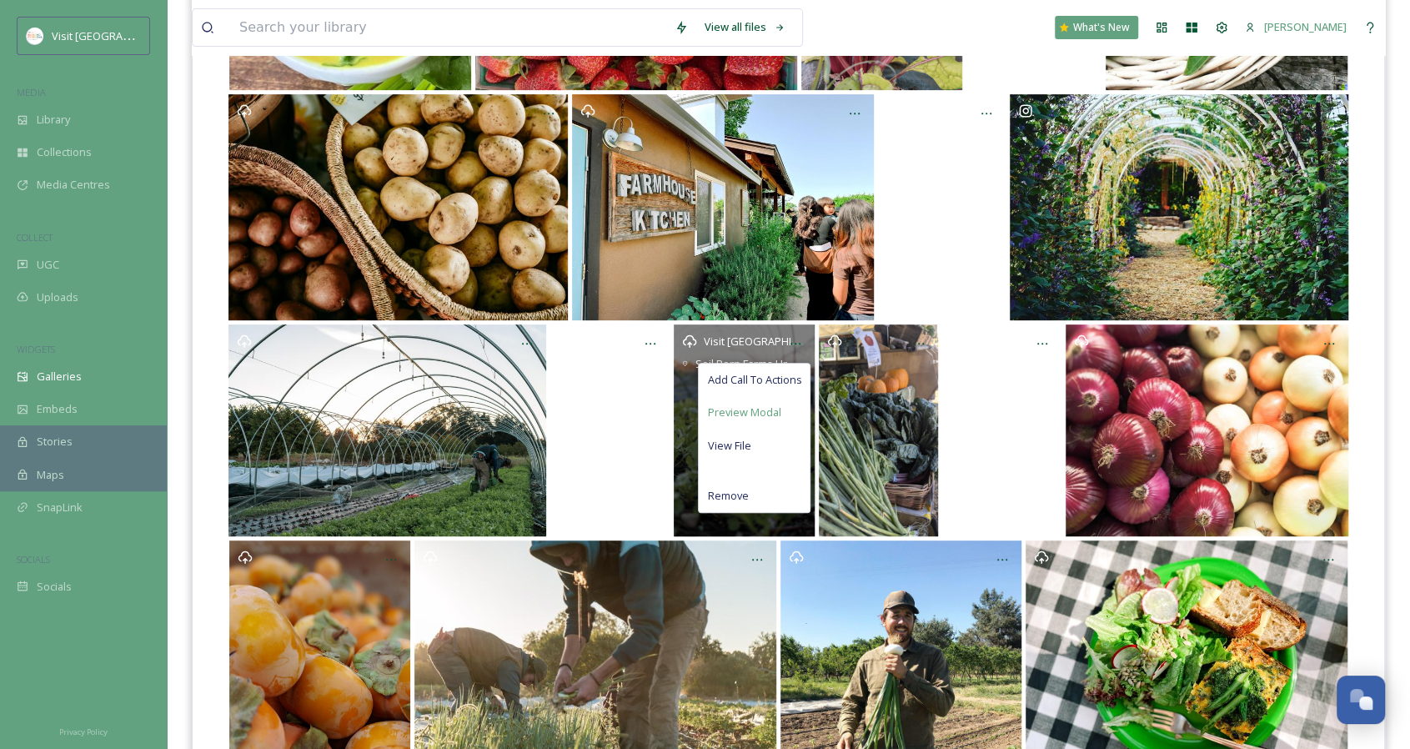
click at [773, 416] on span "Preview Modal" at bounding box center [743, 412] width 73 height 16
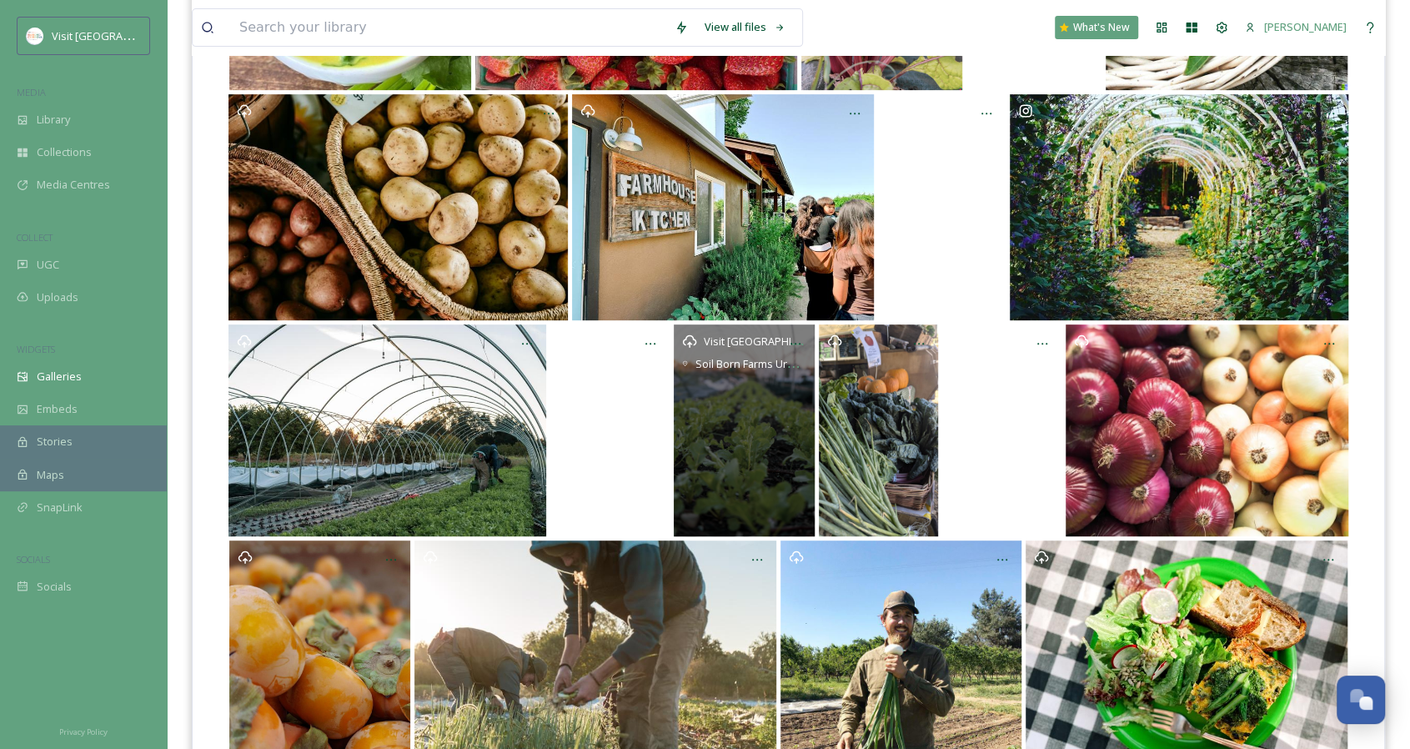
click at [687, 338] on icon at bounding box center [689, 340] width 15 height 15
click at [776, 342] on span "Visit [GEOGRAPHIC_DATA][PERSON_NAME]" at bounding box center [810, 341] width 212 height 16
drag, startPoint x: 769, startPoint y: 453, endPoint x: 733, endPoint y: 417, distance: 51.3
click at [733, 418] on div "Visit [GEOGRAPHIC_DATA][PERSON_NAME] Soil Born Farms Urban Agriculture & Educat…" at bounding box center [744, 430] width 141 height 212
click at [802, 338] on div at bounding box center [795, 343] width 30 height 30
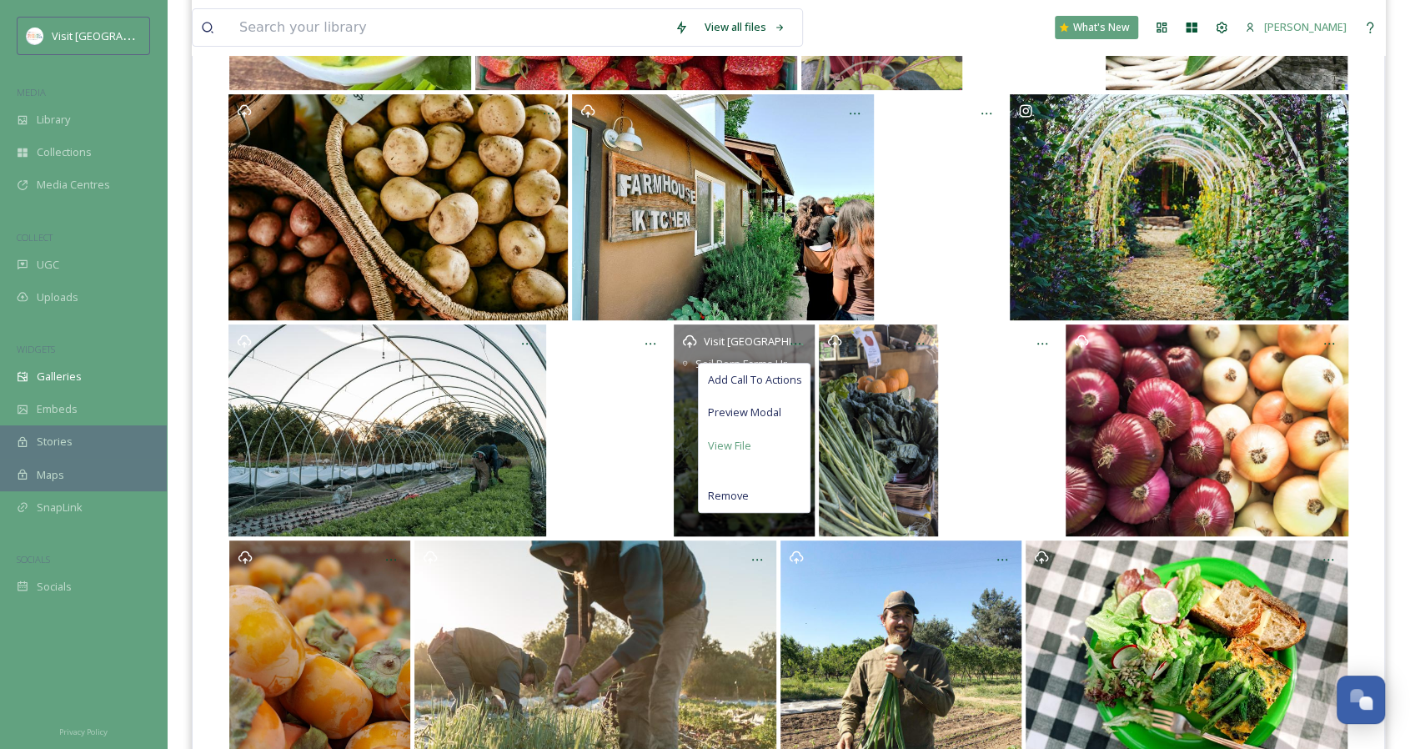
click at [754, 443] on div "View File" at bounding box center [754, 445] width 111 height 33
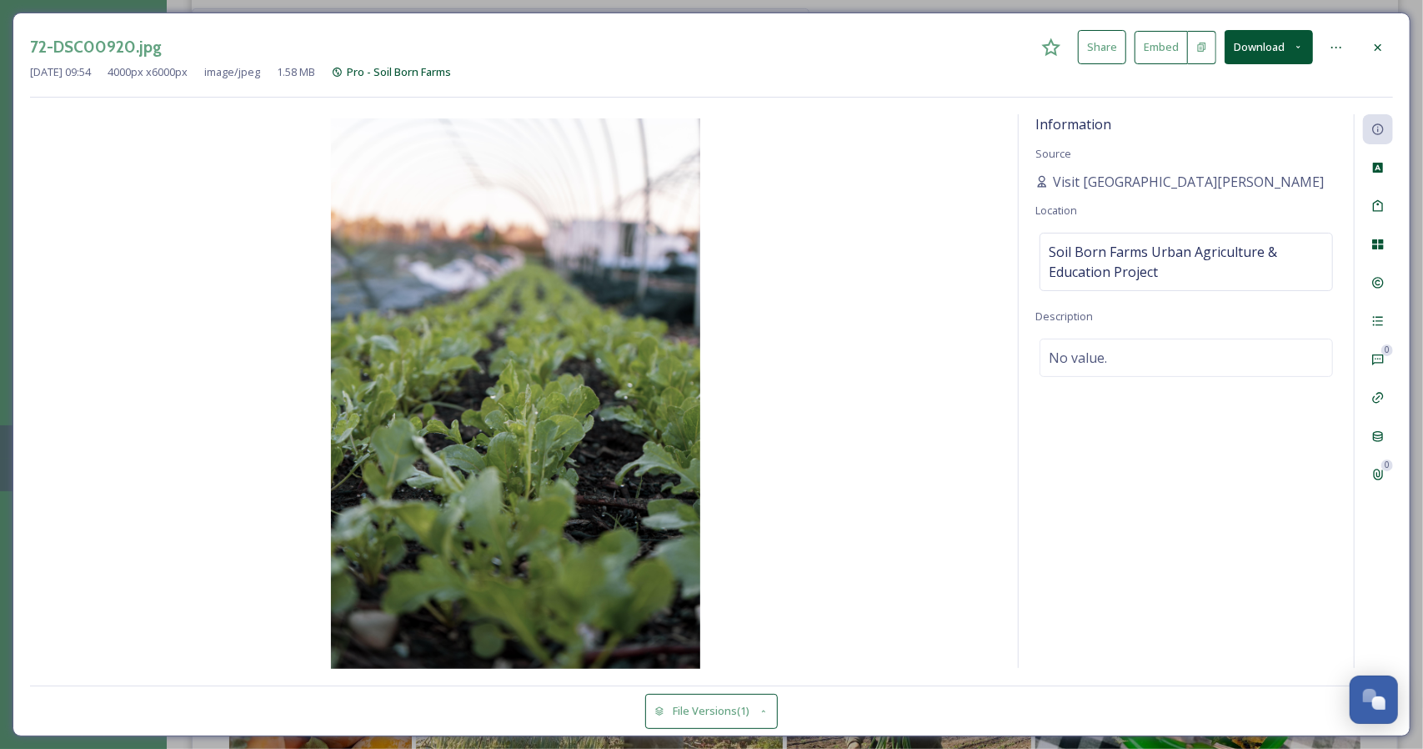
click at [1252, 53] on button "Download" at bounding box center [1268, 47] width 88 height 34
click at [1204, 110] on span "Download Large (1333 x 2000)" at bounding box center [1219, 118] width 147 height 16
click at [1383, 43] on icon at bounding box center [1377, 47] width 13 height 13
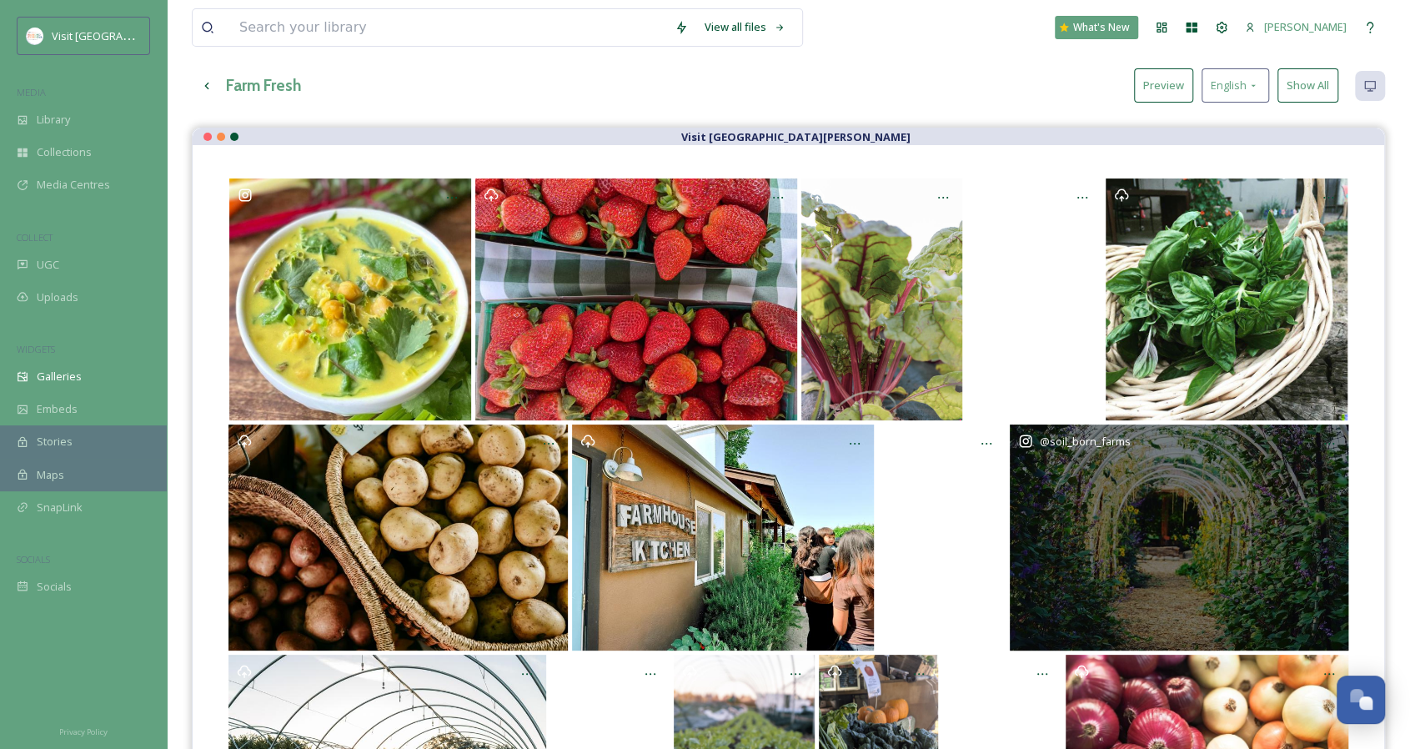
scroll to position [83, 0]
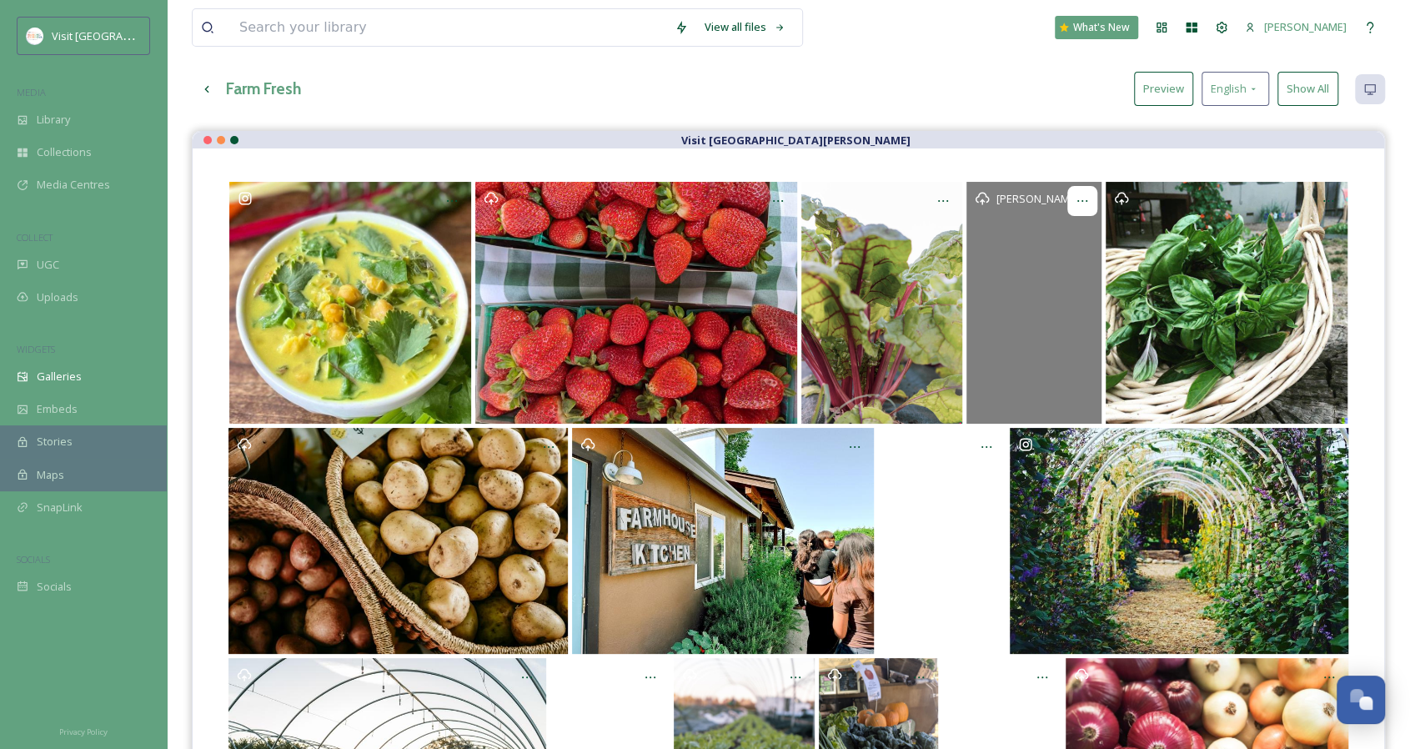
click at [1085, 191] on div at bounding box center [1082, 201] width 30 height 30
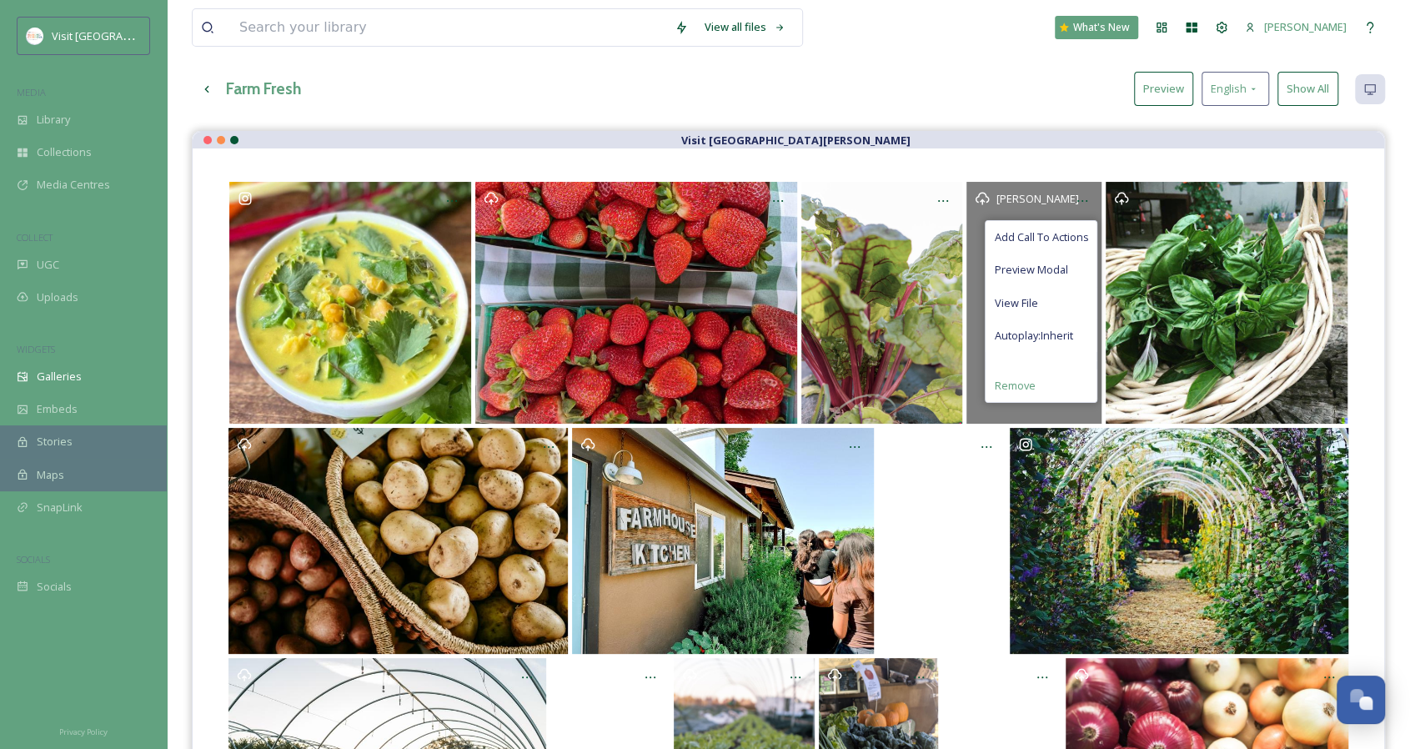
click at [1029, 378] on span "Remove" at bounding box center [1014, 386] width 41 height 16
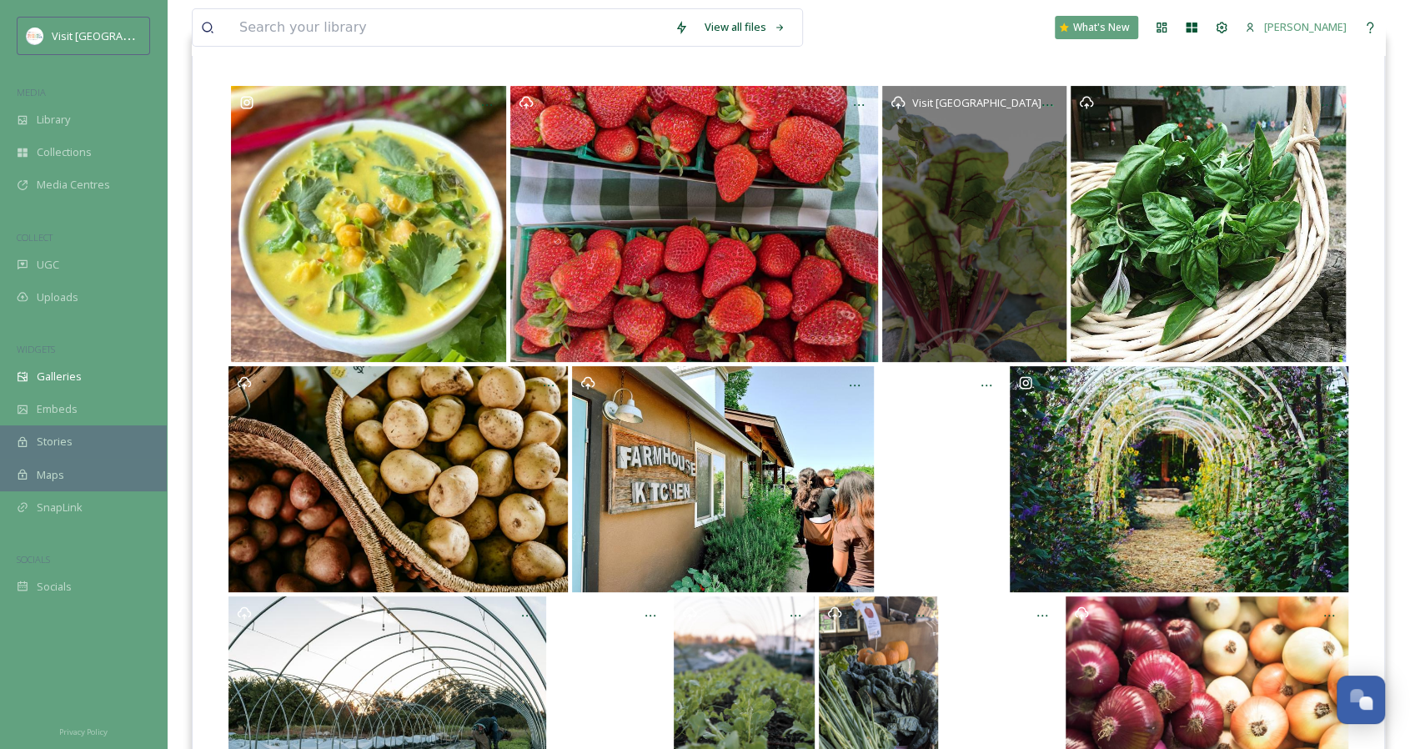
scroll to position [333, 0]
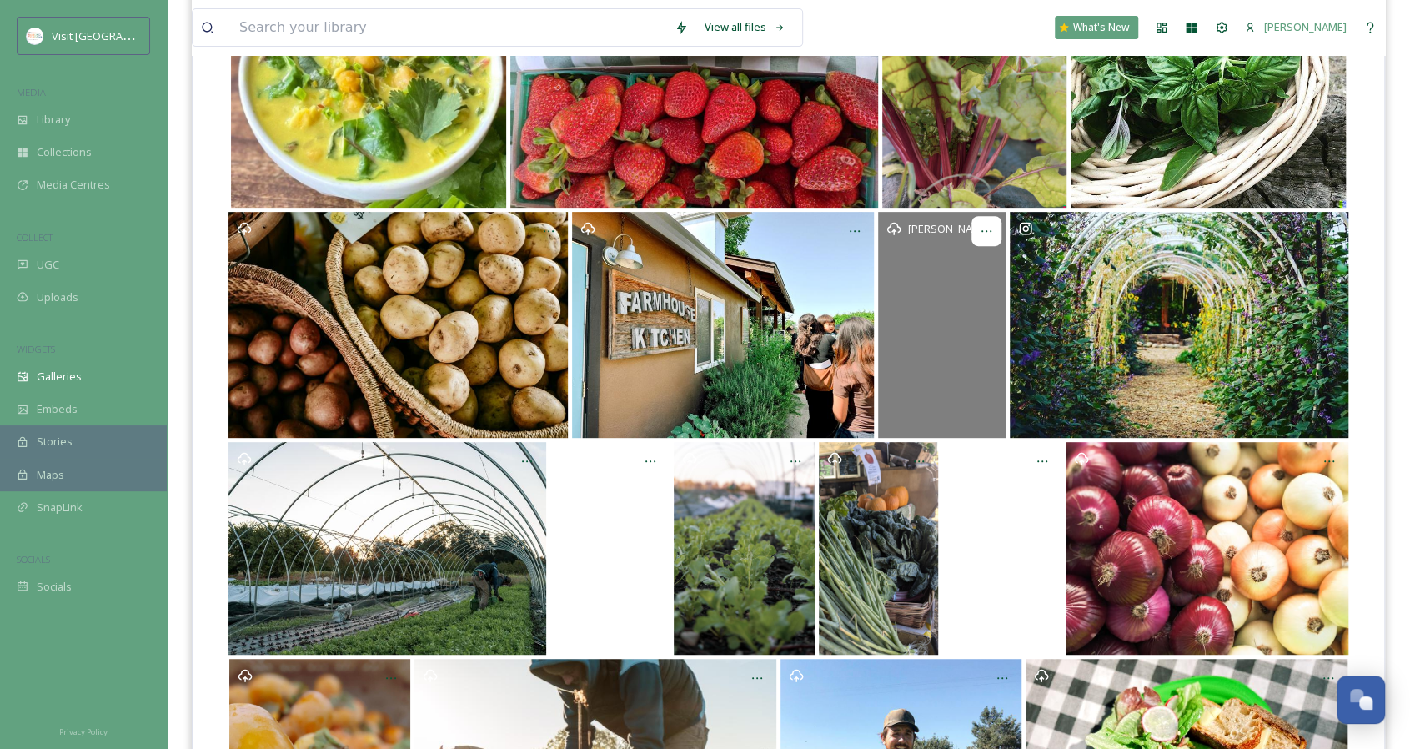
click at [987, 234] on icon at bounding box center [985, 230] width 13 height 13
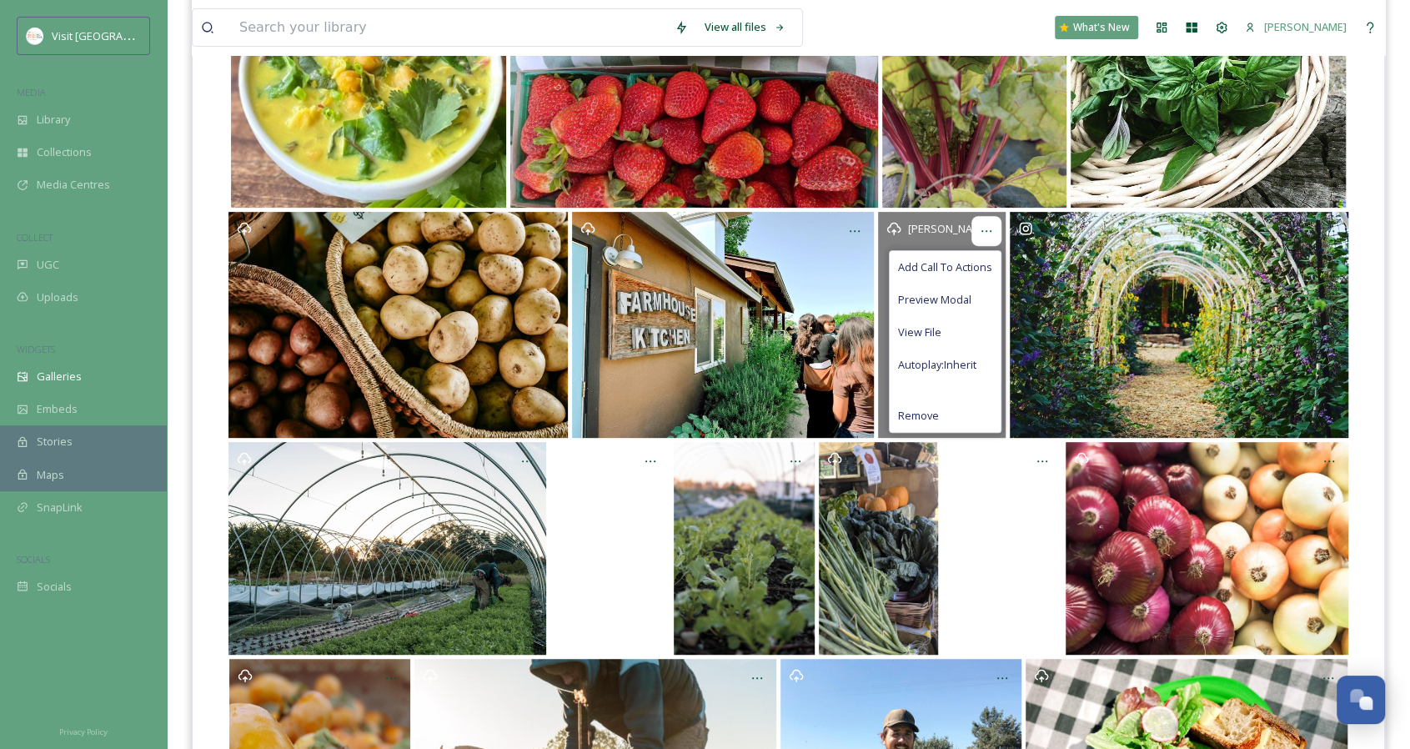
click at [987, 234] on icon at bounding box center [985, 230] width 13 height 13
